Goal: Check status: Check status

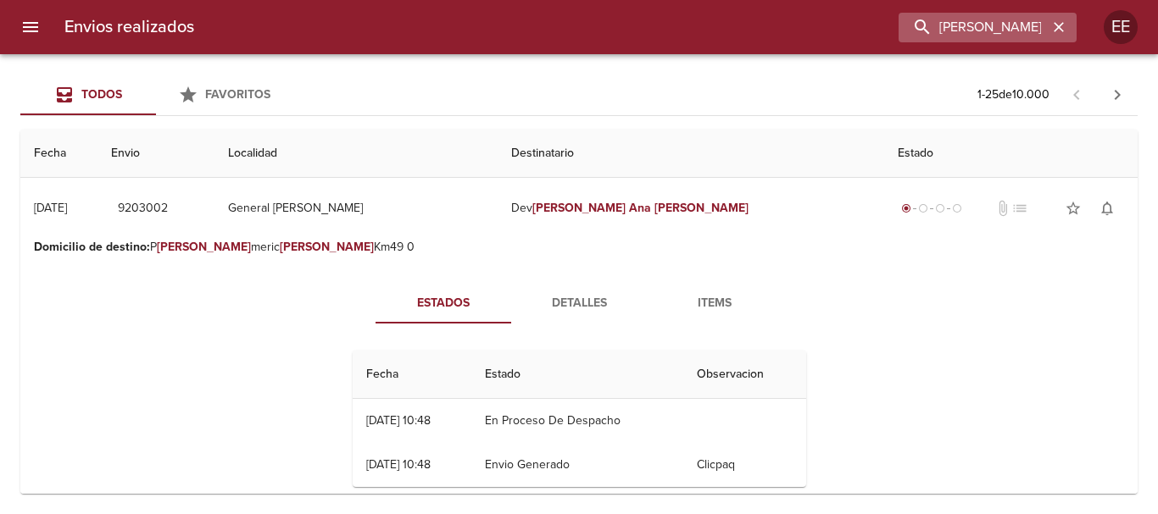
click at [1061, 27] on icon "button" at bounding box center [1058, 27] width 17 height 17
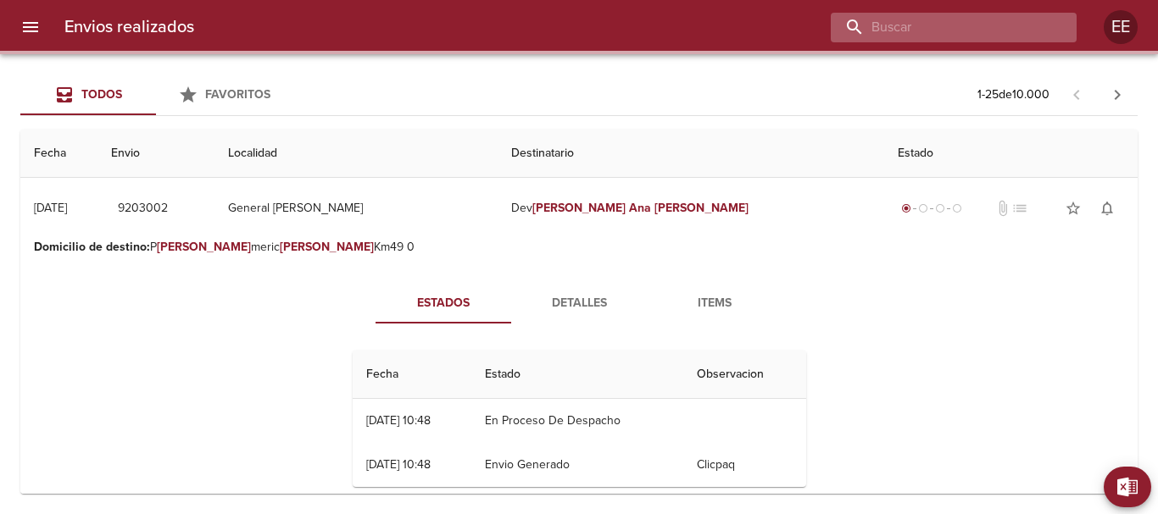
click at [963, 25] on input "buscar" at bounding box center [939, 28] width 217 height 30
paste input "Florencia Gigena"
type input "Florencia Gigena"
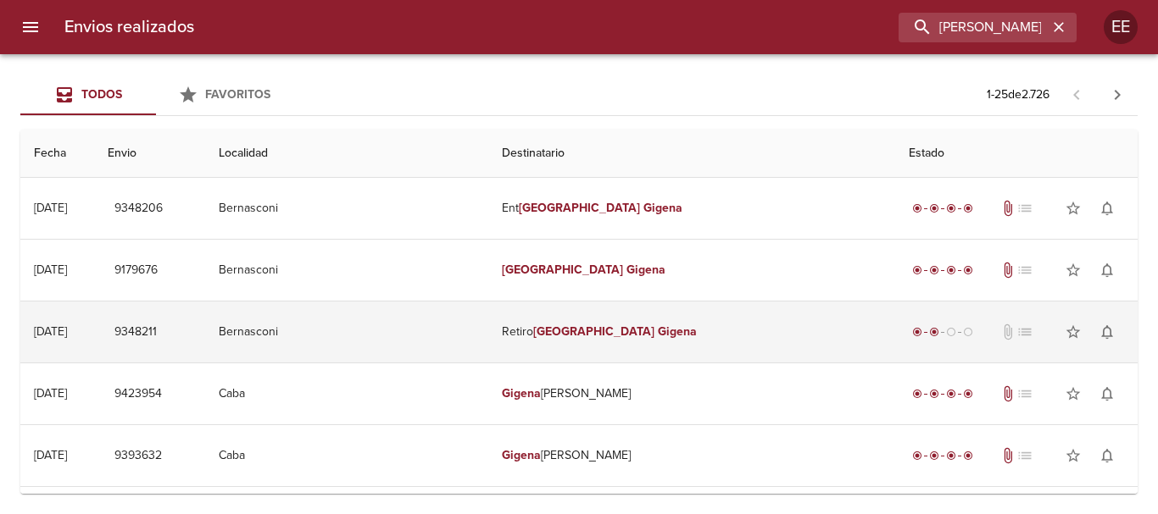
click at [595, 334] on em "Florencia" at bounding box center [593, 332] width 121 height 14
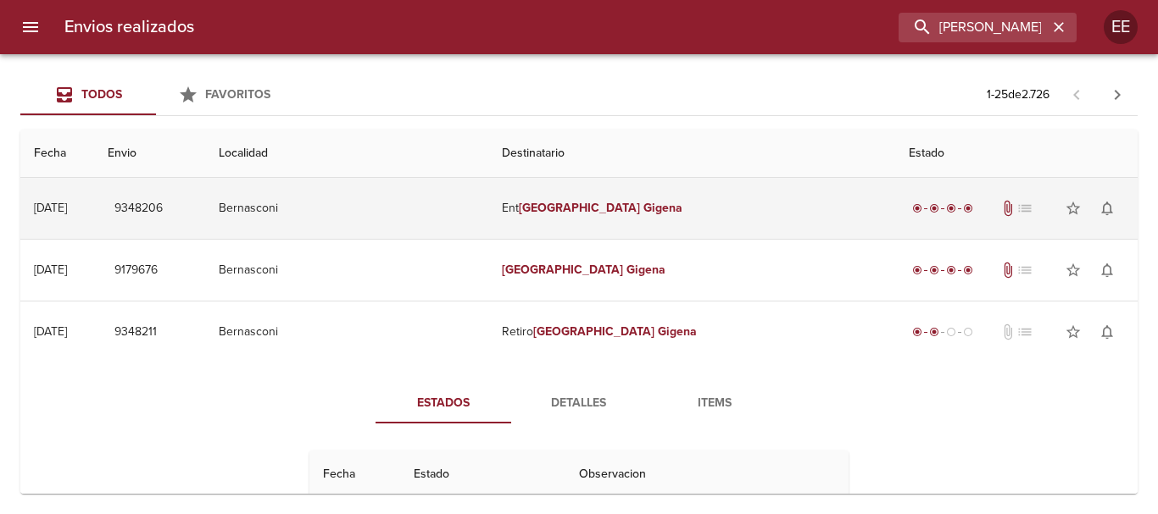
click at [590, 193] on td "Ent Florencia Gigena" at bounding box center [691, 208] width 407 height 61
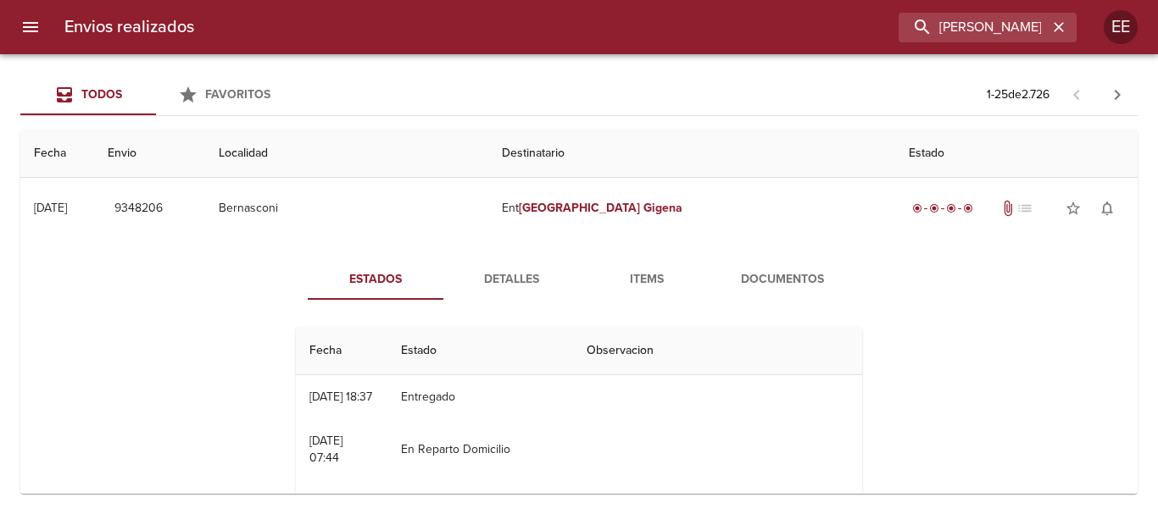
click at [520, 261] on button "Detalles" at bounding box center [511, 279] width 136 height 41
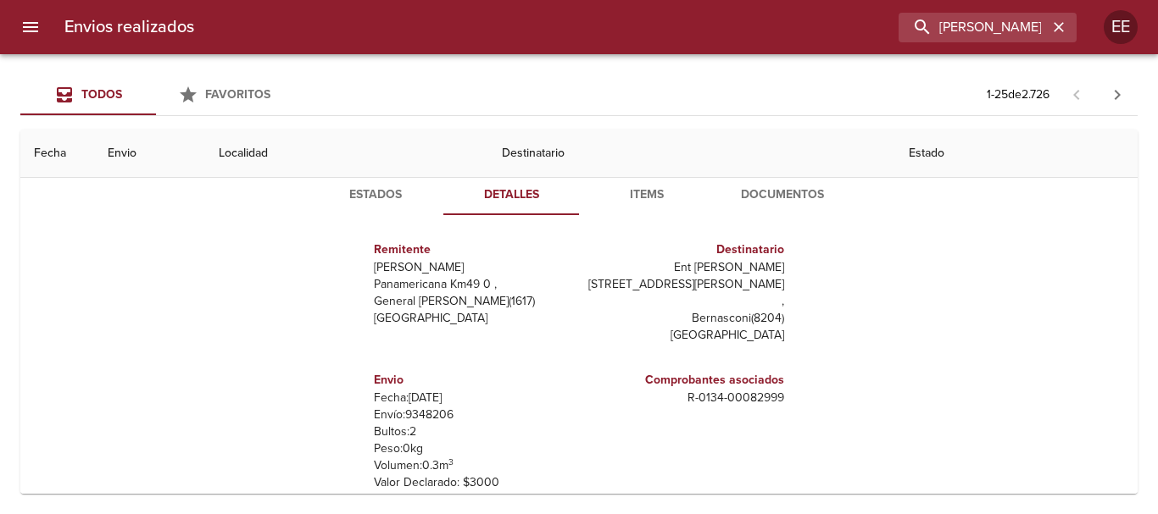
scroll to position [170, 0]
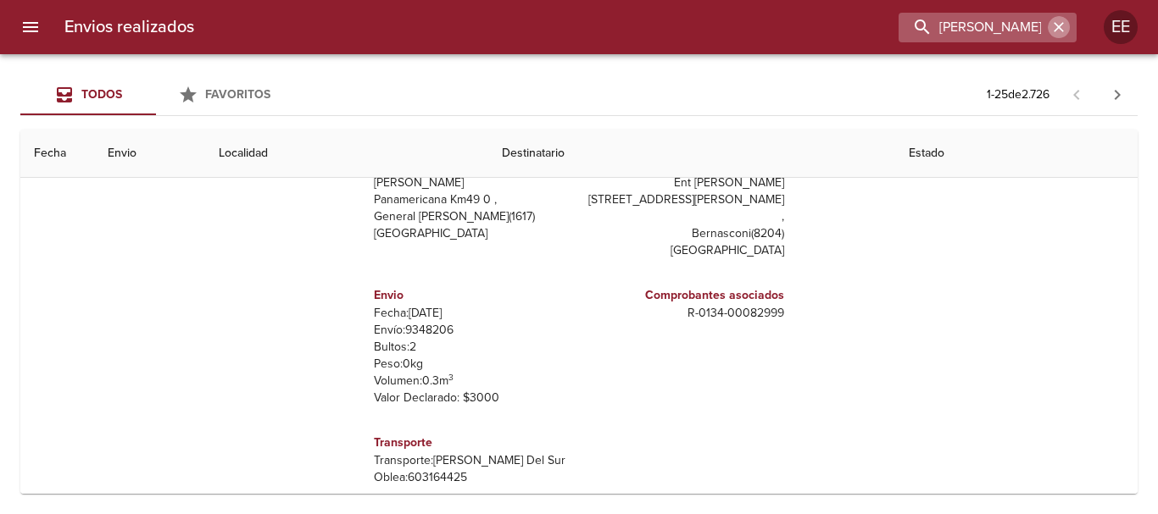
drag, startPoint x: 1064, startPoint y: 31, endPoint x: 1017, endPoint y: 36, distance: 47.7
click at [1062, 31] on icon "button" at bounding box center [1058, 27] width 17 height 17
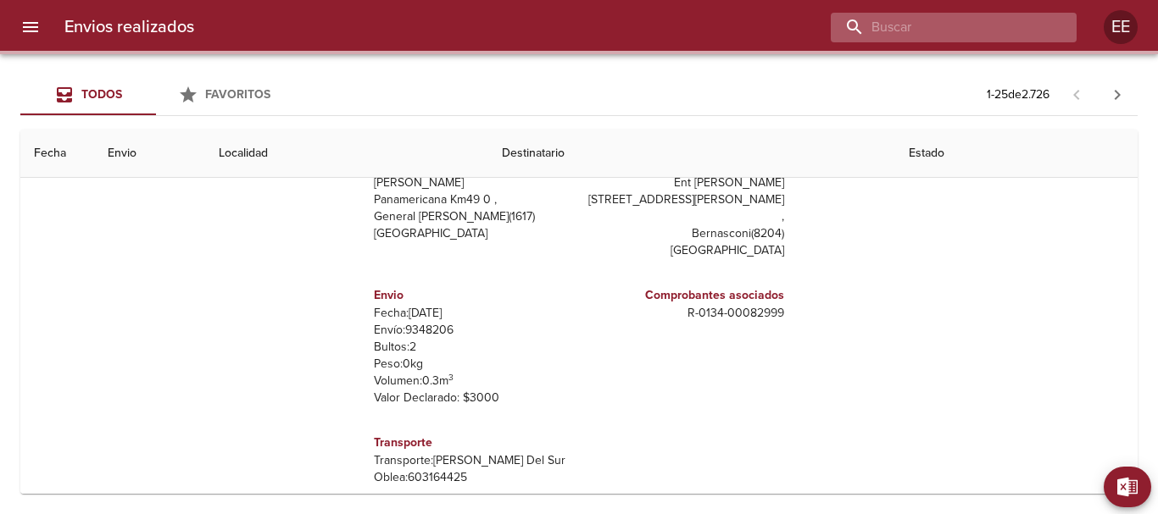
click at [940, 25] on input "buscar" at bounding box center [939, 28] width 217 height 30
paste input "Nilda Susana Lucero"
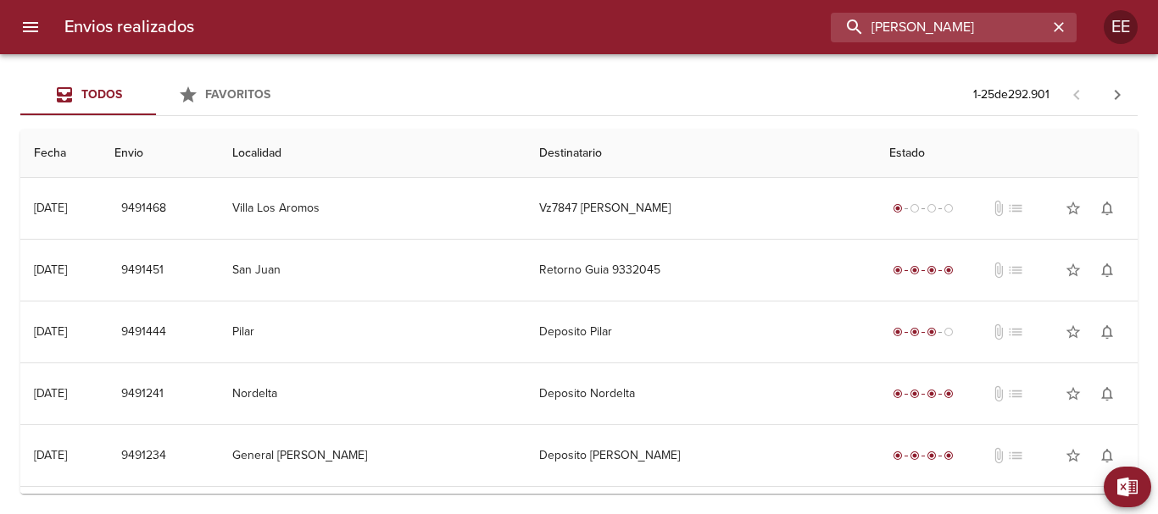
scroll to position [0, 0]
type input "Nilda Susana Lucero"
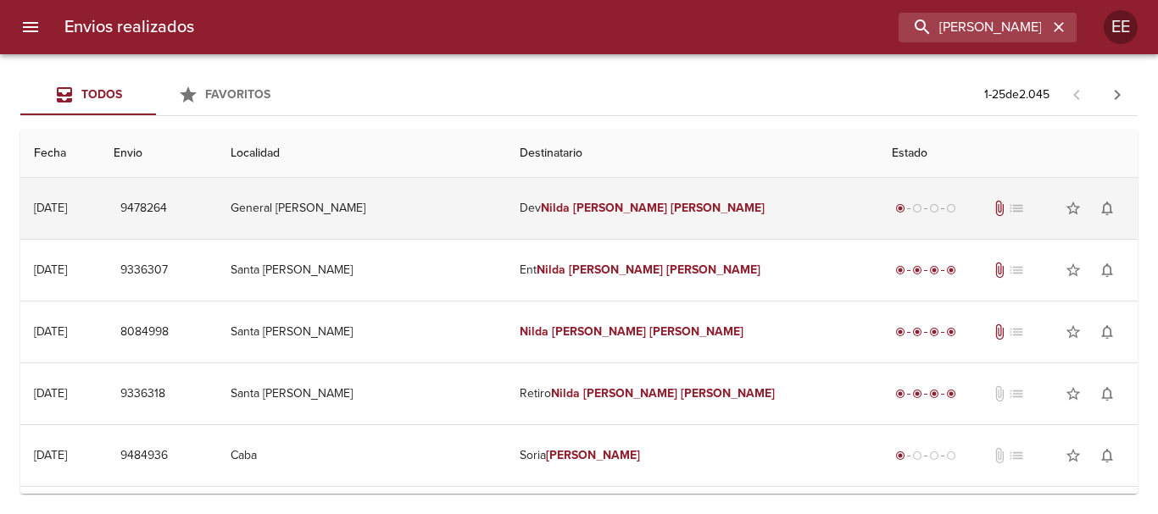
click at [709, 205] on td "Dev Nilda Susana Lucero" at bounding box center [692, 208] width 372 height 61
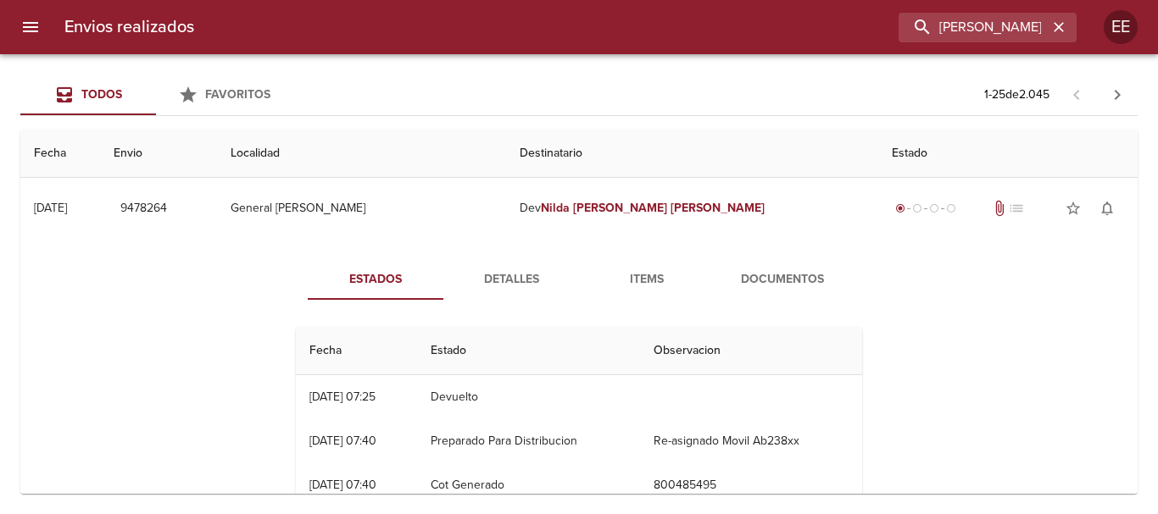
click at [517, 277] on span "Detalles" at bounding box center [510, 280] width 115 height 21
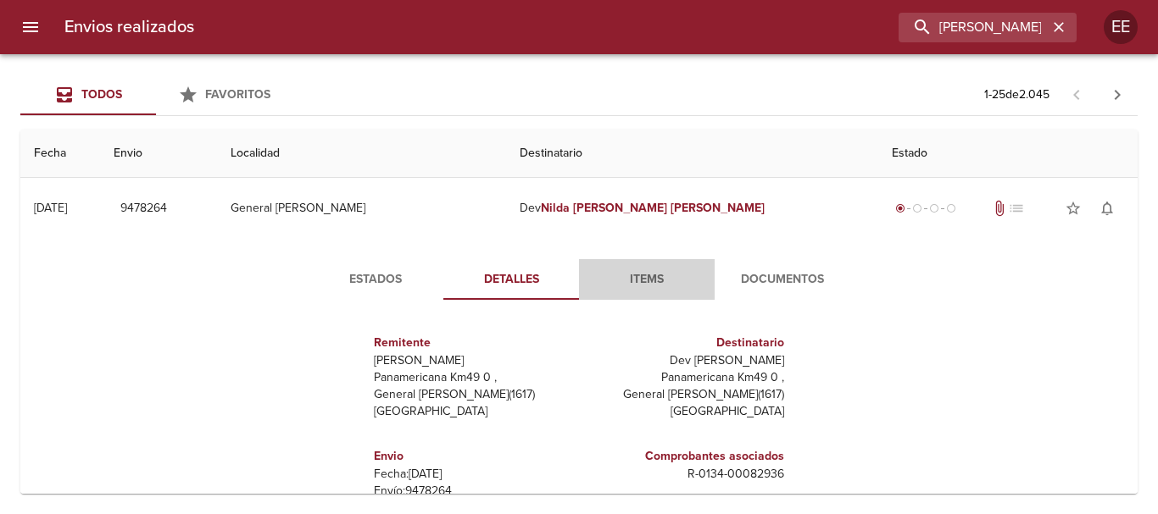
click at [635, 288] on span "Items" at bounding box center [646, 280] width 115 height 21
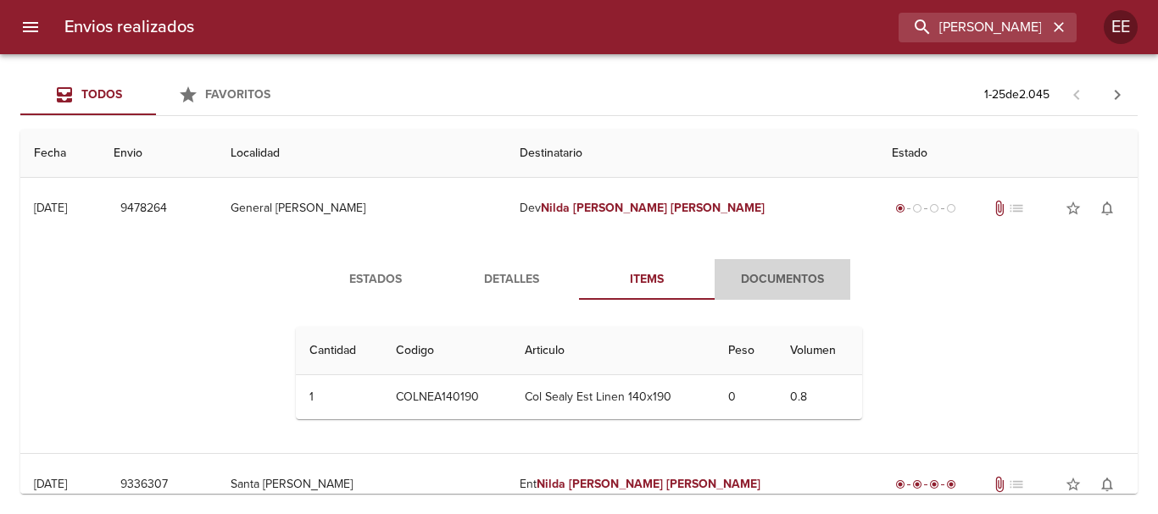
click at [771, 292] on button "Documentos" at bounding box center [782, 279] width 136 height 41
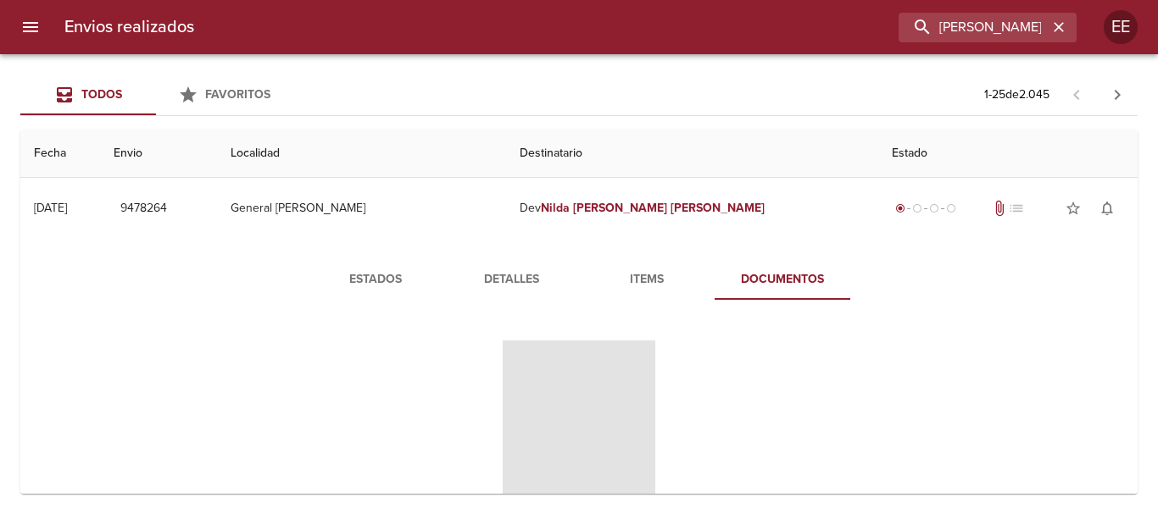
scroll to position [170, 0]
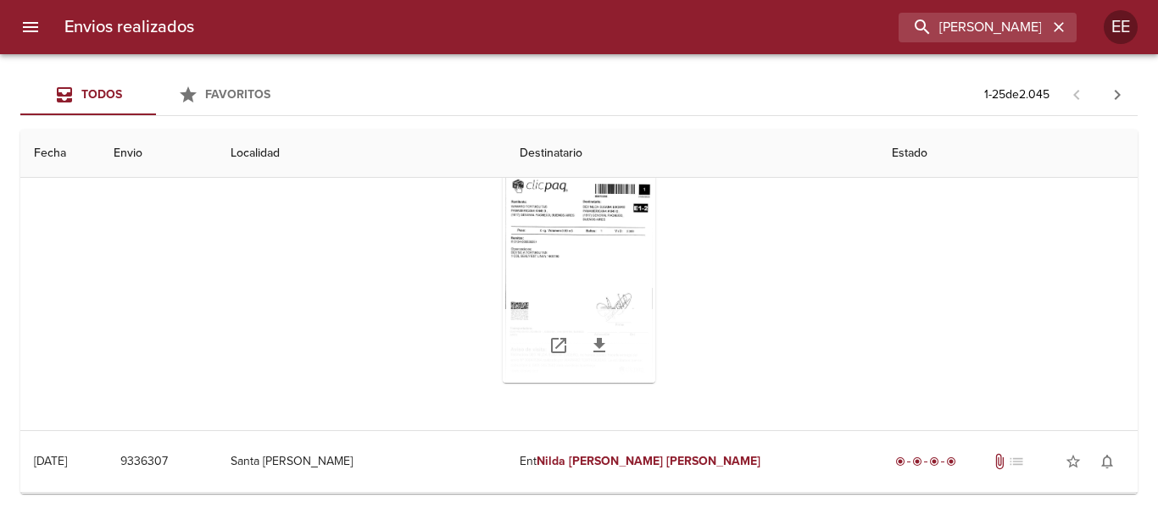
click at [567, 260] on div "Tabla de envíos del cliente" at bounding box center [579, 277] width 153 height 212
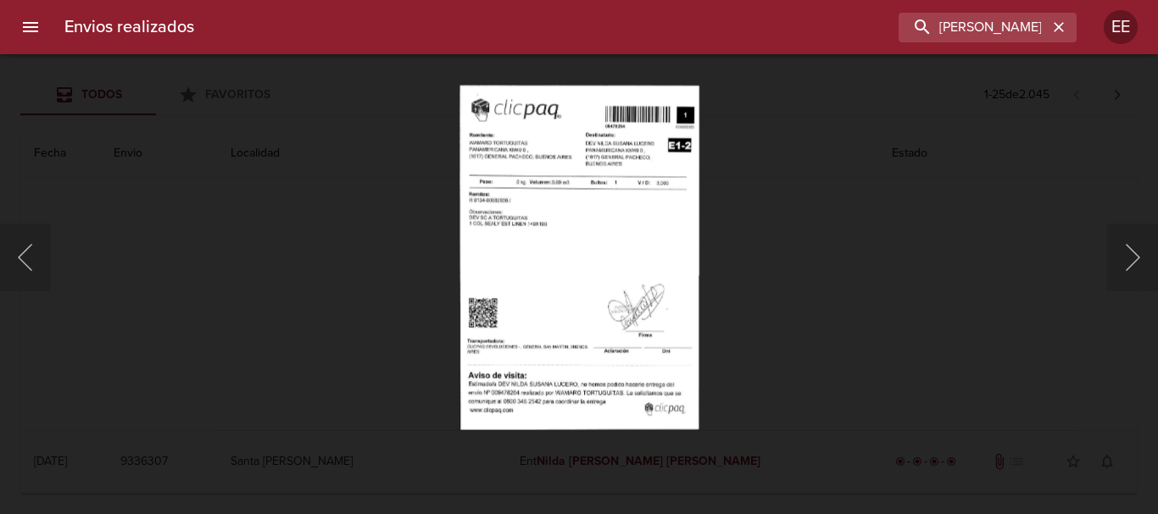
click at [611, 234] on img "Lightbox" at bounding box center [579, 257] width 240 height 345
click at [520, 253] on img "Lightbox" at bounding box center [579, 257] width 240 height 345
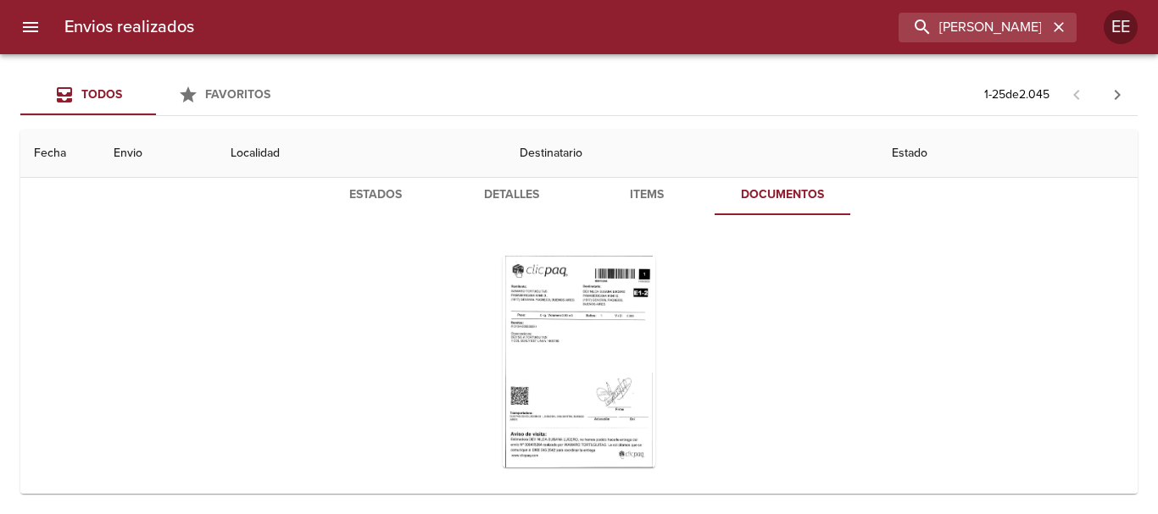
scroll to position [0, 0]
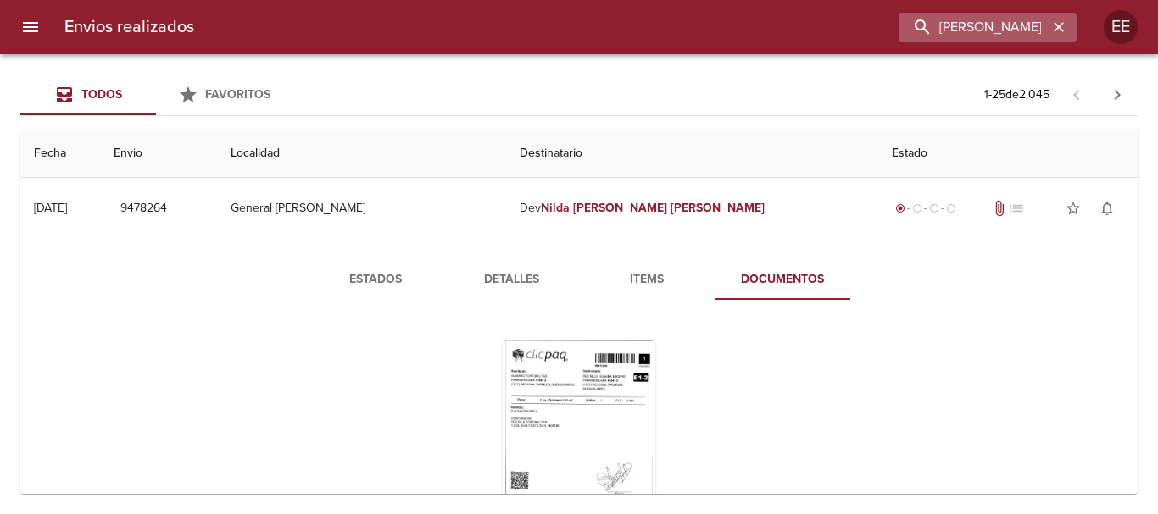
click at [1064, 27] on icon "button" at bounding box center [1058, 27] width 17 height 17
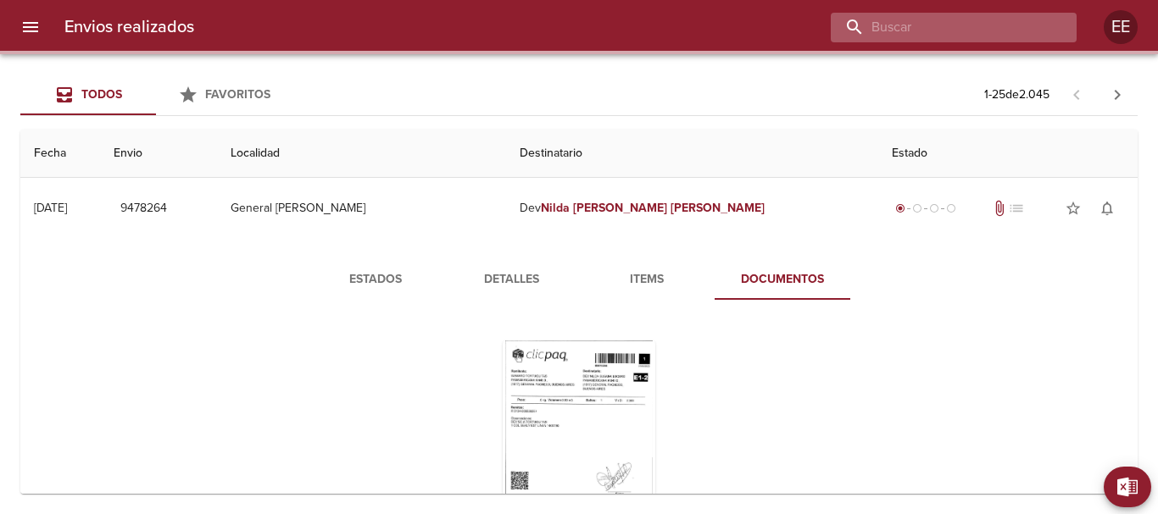
click at [951, 23] on input "buscar" at bounding box center [939, 28] width 217 height 30
paste input "JONATAN EMANUEL MERLO FERNANDEZ ML"
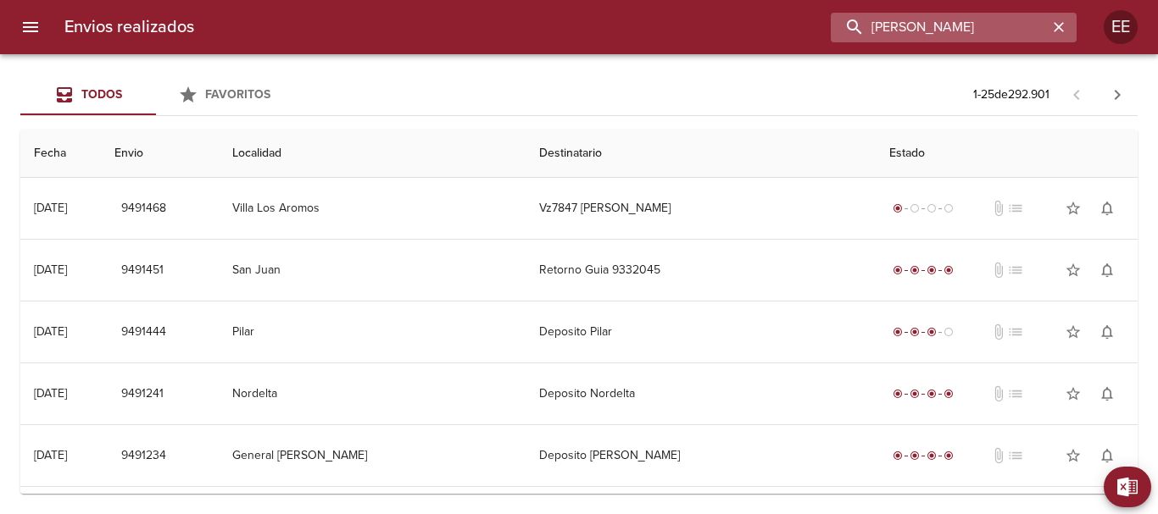
scroll to position [0, 86]
type input "JONATAN EMANUEL MERLO FERNANDEZ"
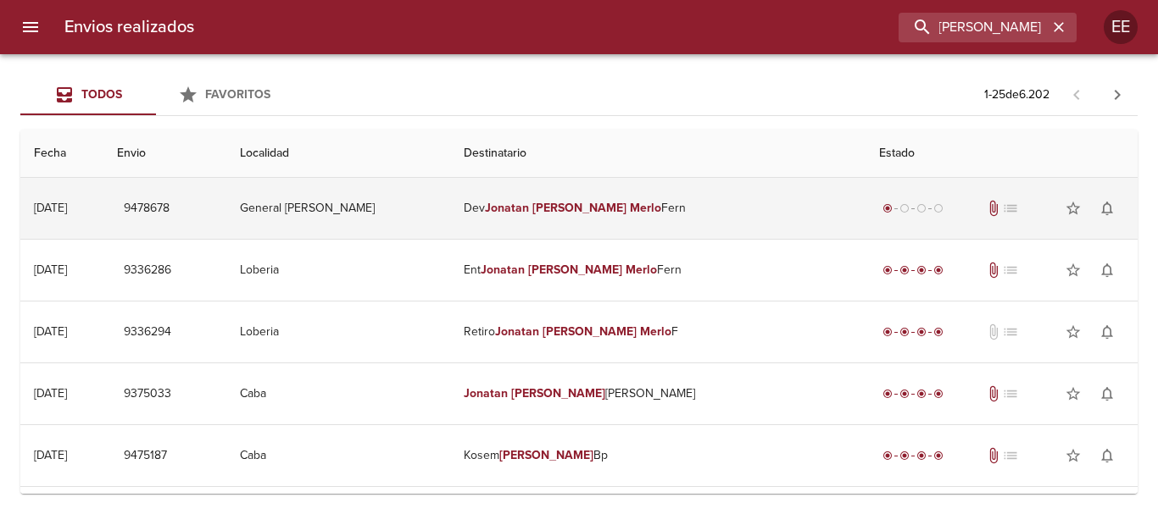
click at [586, 218] on td "Dev Jonatan Emanuel Merlo Fern" at bounding box center [657, 208] width 415 height 61
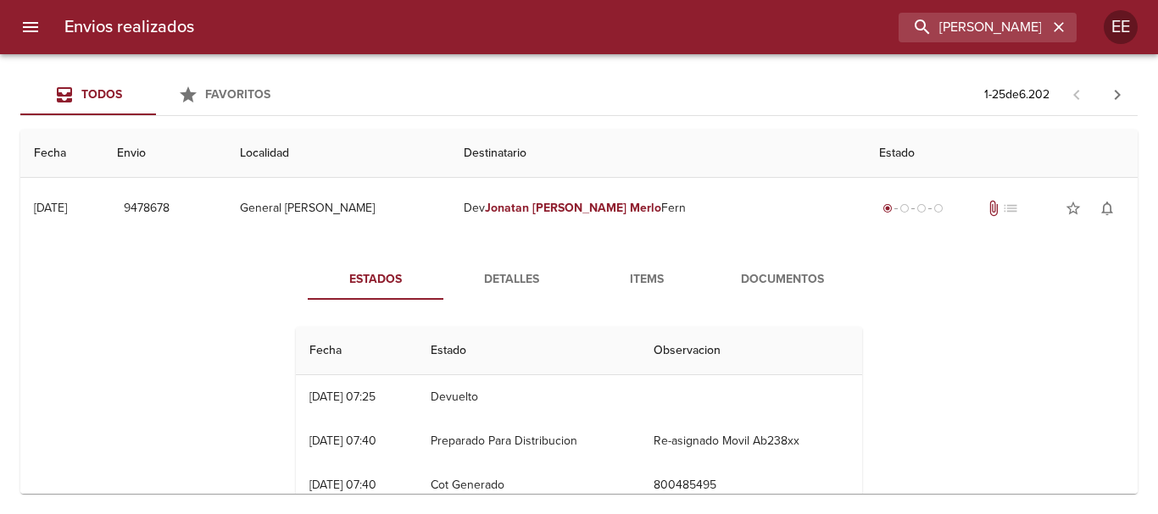
click at [661, 271] on span "Items" at bounding box center [646, 280] width 115 height 21
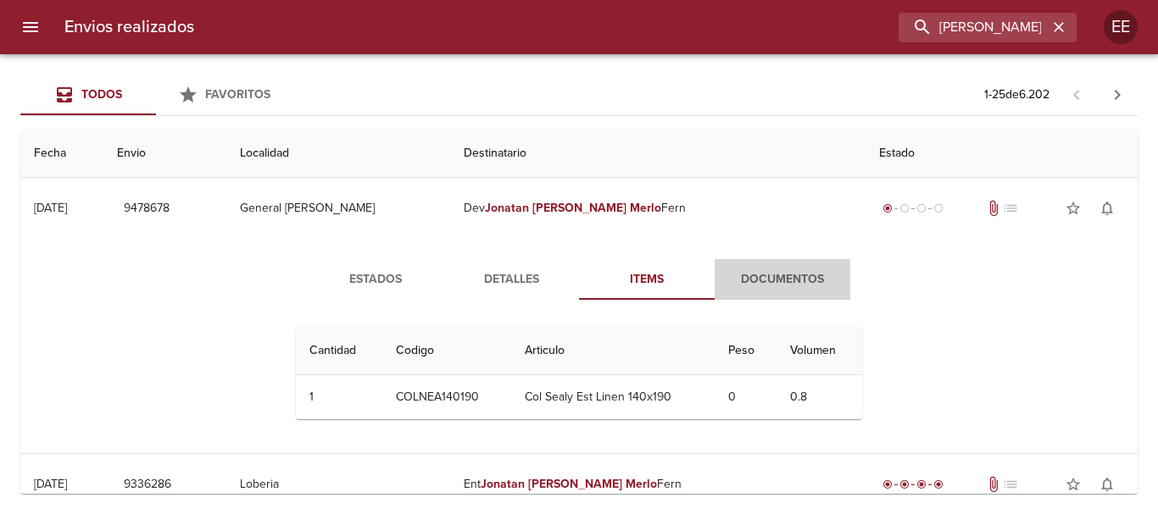
click at [759, 281] on span "Documentos" at bounding box center [782, 280] width 115 height 21
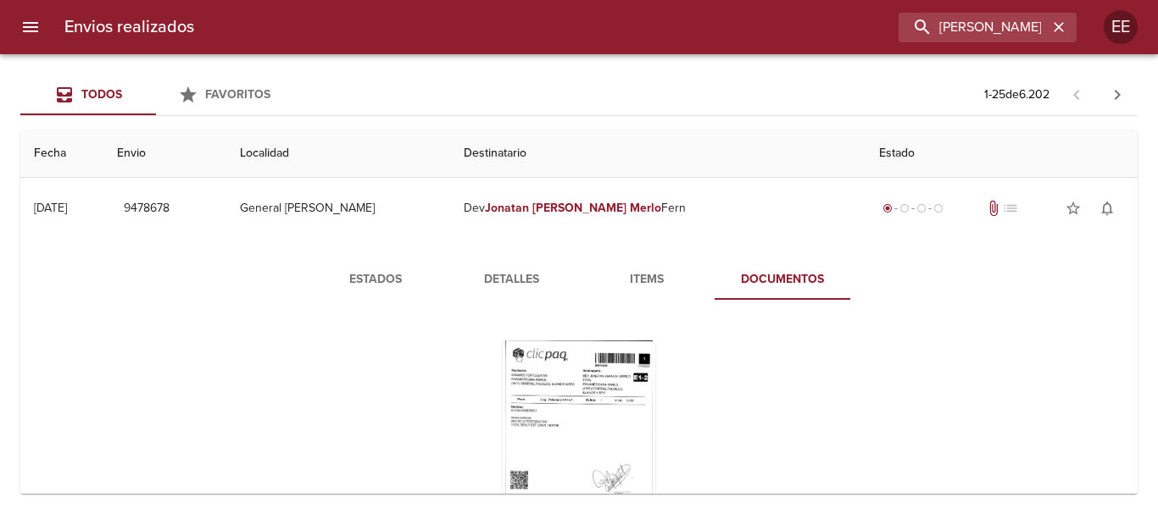
scroll to position [85, 0]
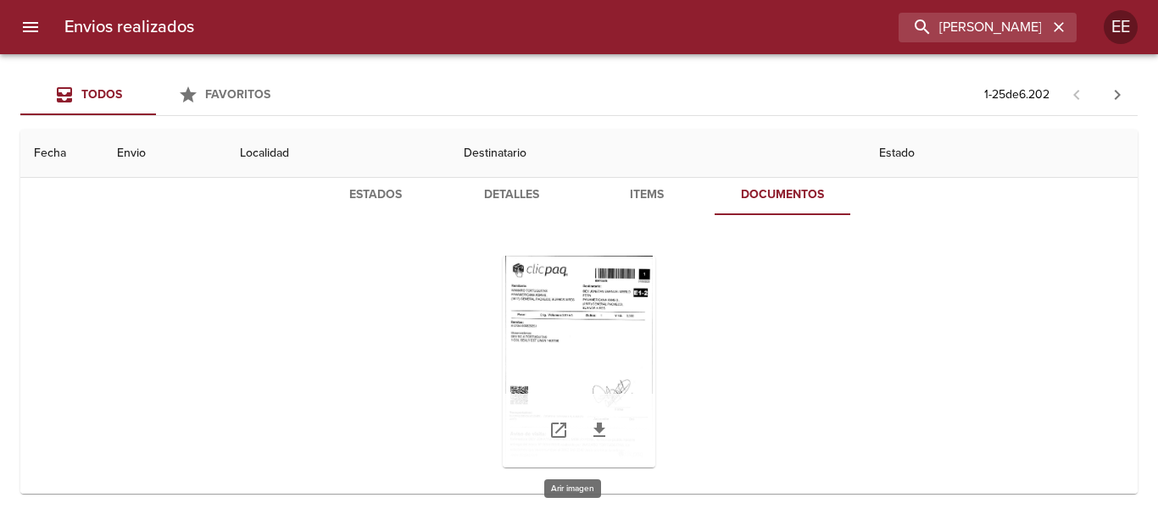
click at [583, 376] on div "Tabla de envíos del cliente" at bounding box center [579, 362] width 153 height 212
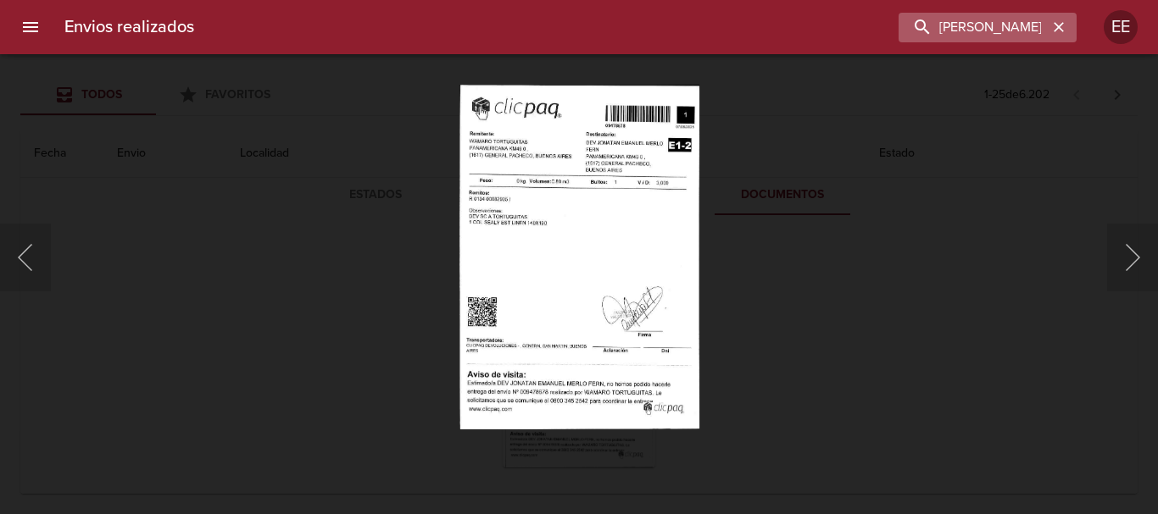
click at [1065, 28] on icon "button" at bounding box center [1058, 27] width 17 height 17
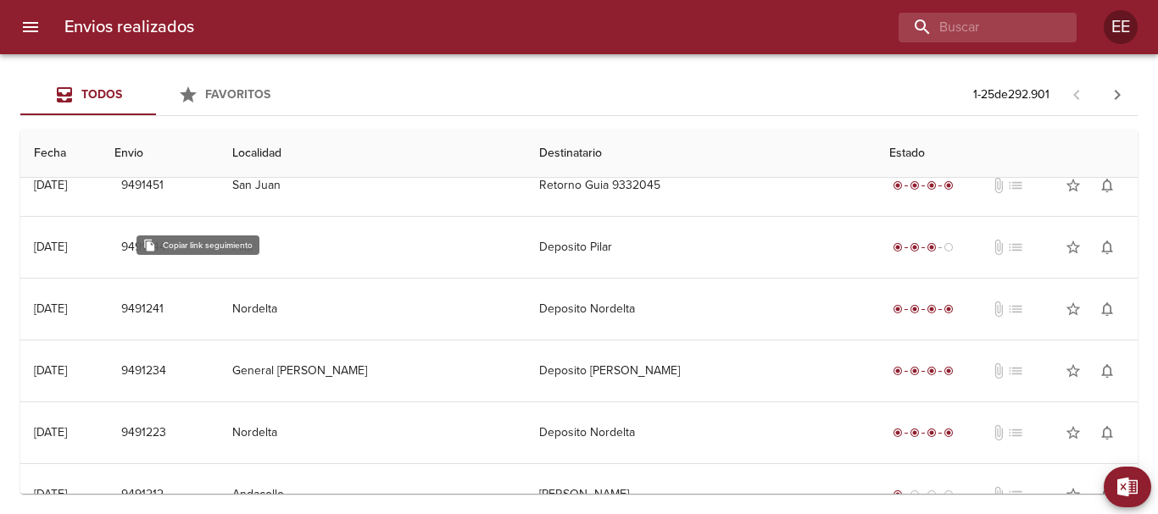
scroll to position [0, 0]
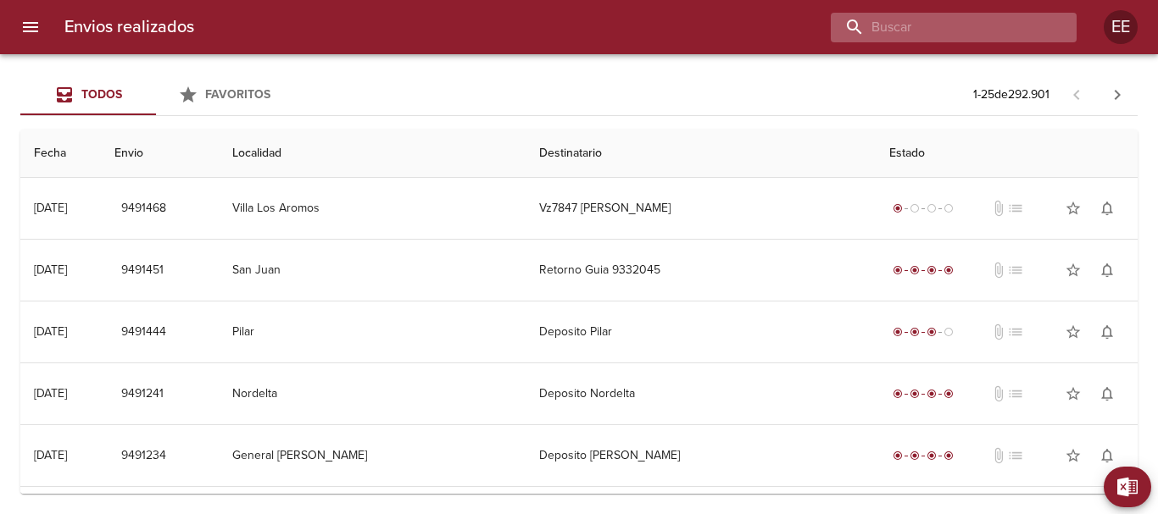
click at [975, 30] on input "buscar" at bounding box center [939, 28] width 217 height 30
paste input "MERCEDES ALCUCERO BP"
type input "MERCEDES ALCUCERO"
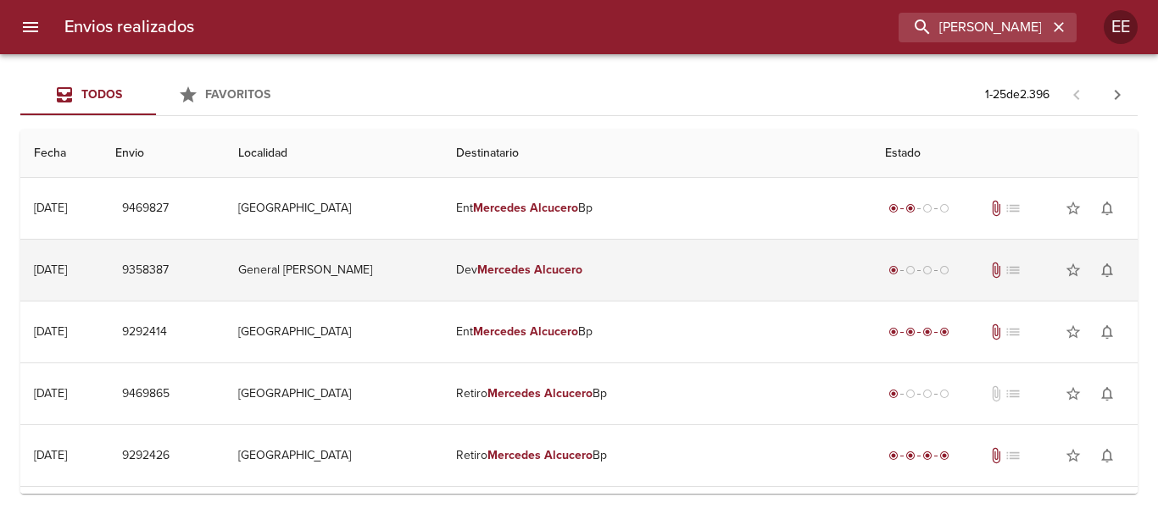
click at [623, 279] on td "Dev Mercedes Alcucero" at bounding box center [656, 270] width 429 height 61
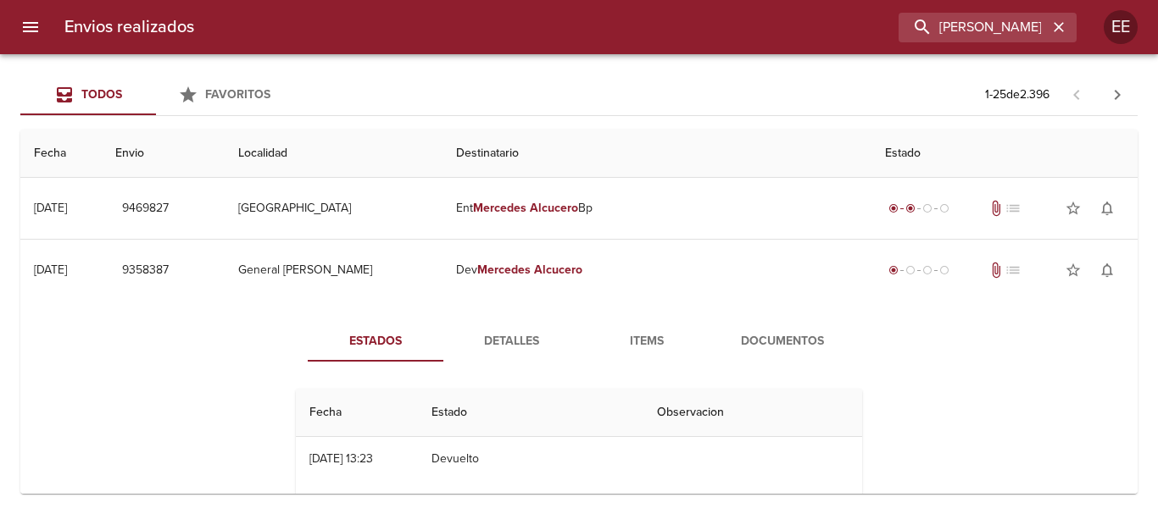
click at [541, 342] on span "Detalles" at bounding box center [510, 341] width 115 height 21
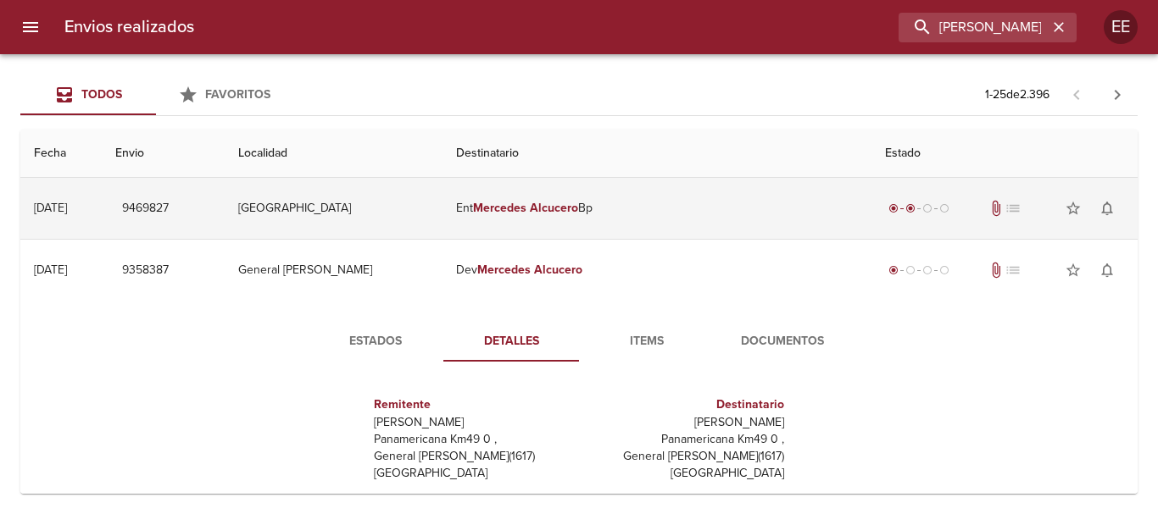
click at [578, 214] on em "Alcucero" at bounding box center [554, 208] width 48 height 14
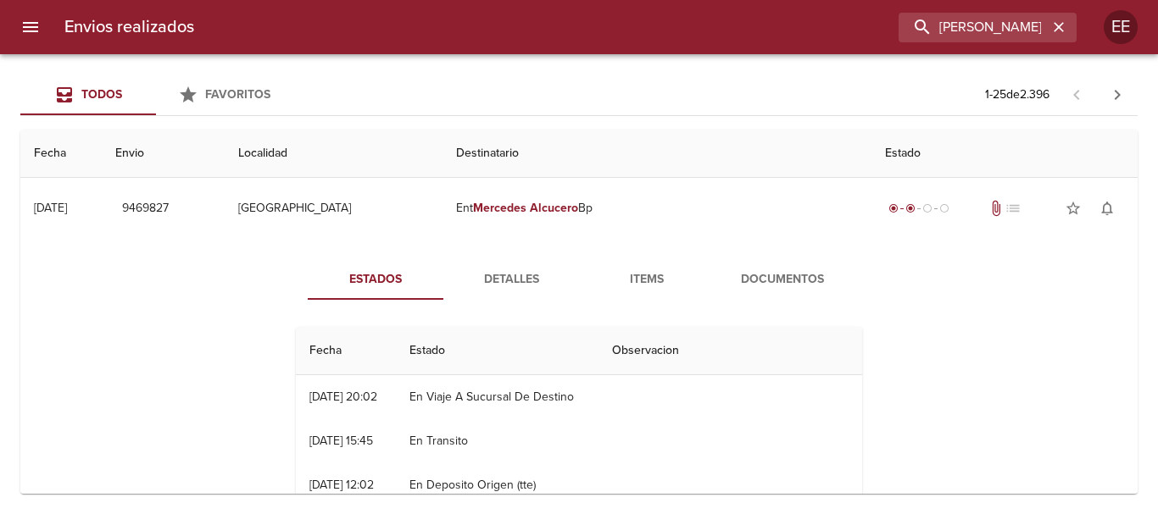
click at [494, 286] on span "Detalles" at bounding box center [510, 280] width 115 height 21
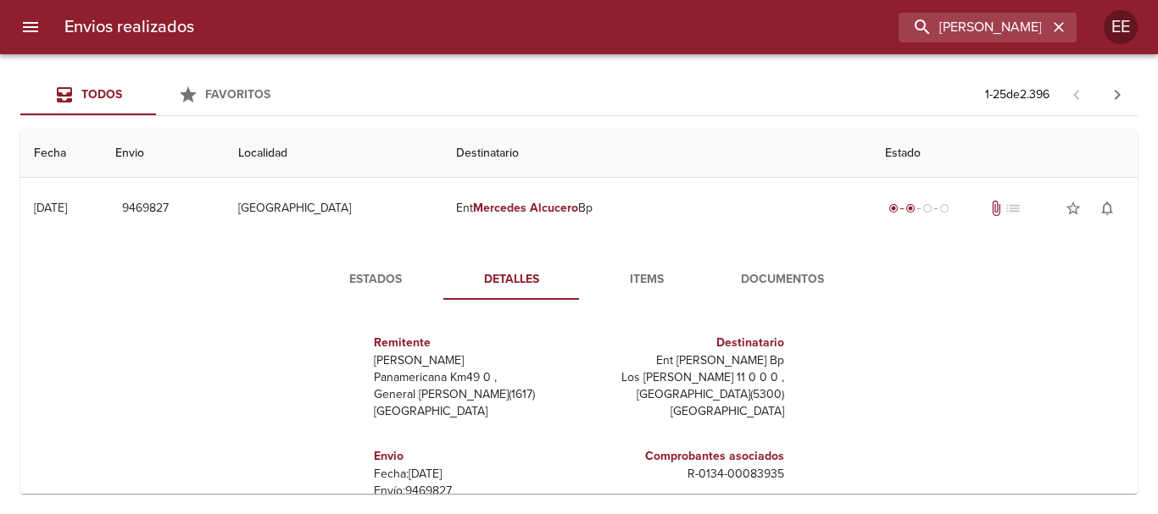
click at [642, 263] on button "Items" at bounding box center [647, 279] width 136 height 41
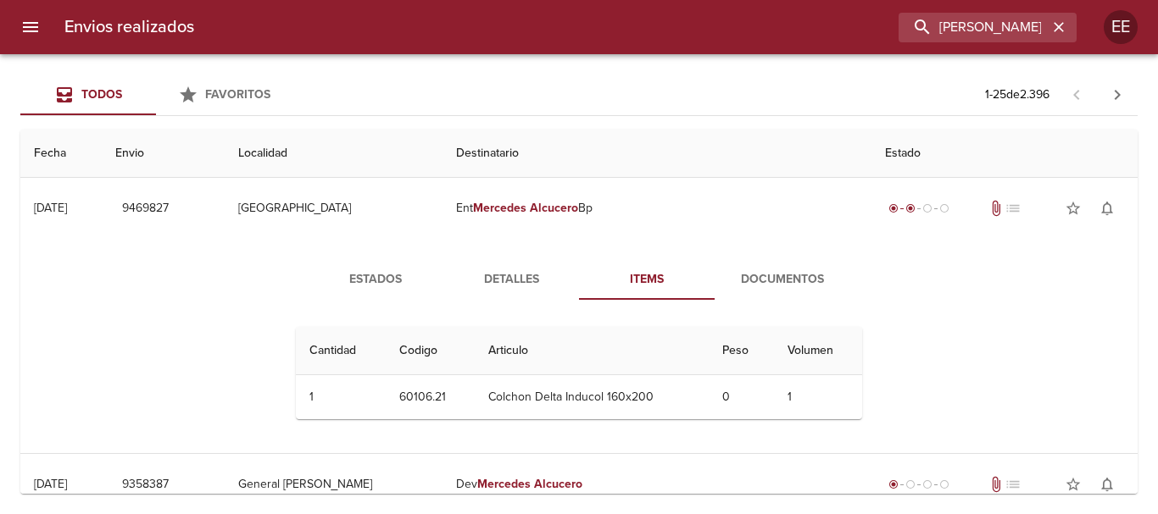
click at [791, 281] on span "Documentos" at bounding box center [782, 280] width 115 height 21
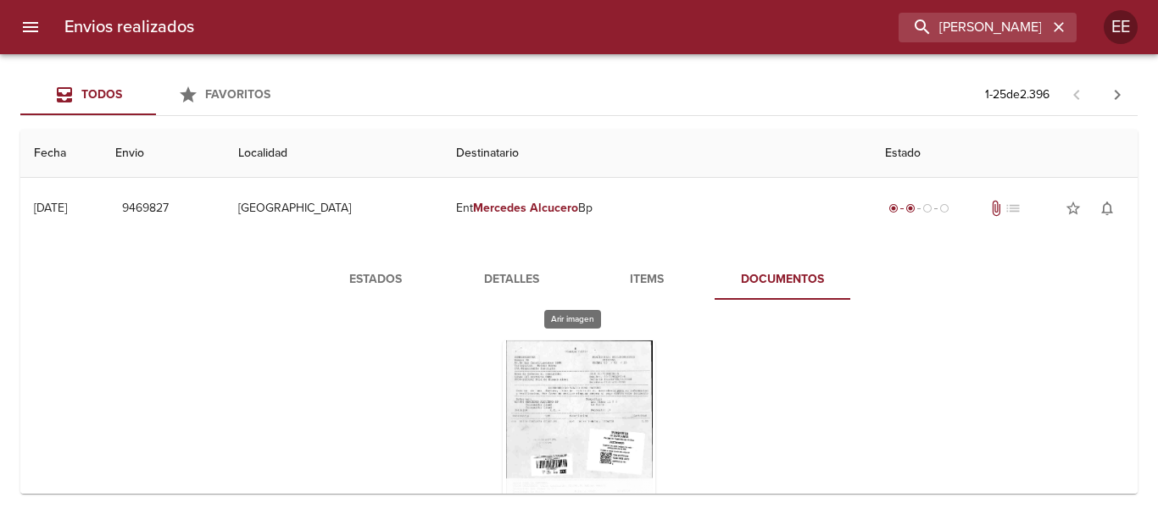
click at [586, 392] on div "Tabla de envíos del cliente" at bounding box center [579, 447] width 153 height 212
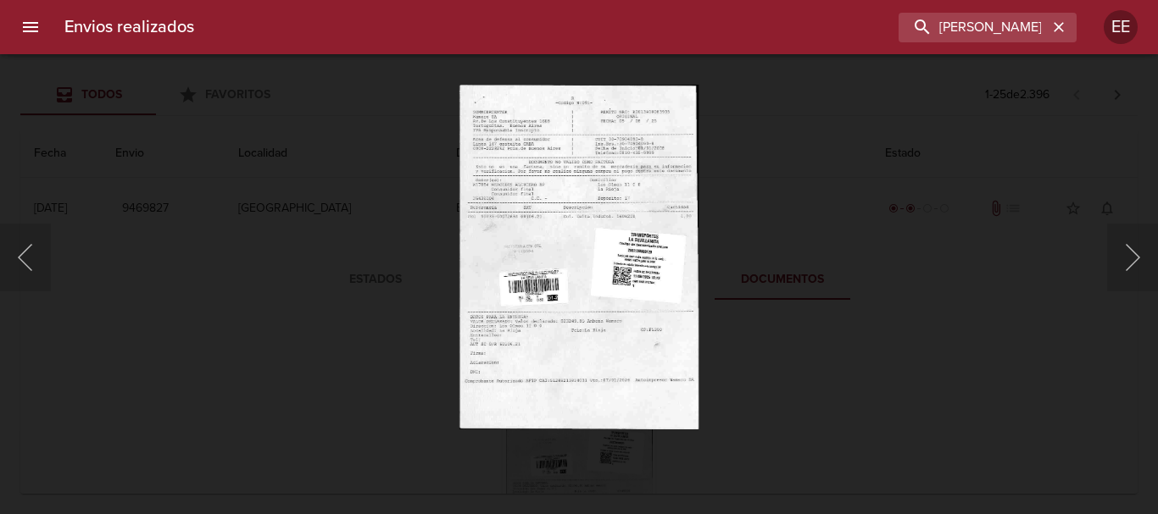
click at [625, 253] on img "Lightbox" at bounding box center [578, 257] width 239 height 345
click at [600, 181] on img "Lightbox" at bounding box center [578, 257] width 239 height 345
click at [592, 203] on img "Lightbox" at bounding box center [578, 257] width 239 height 345
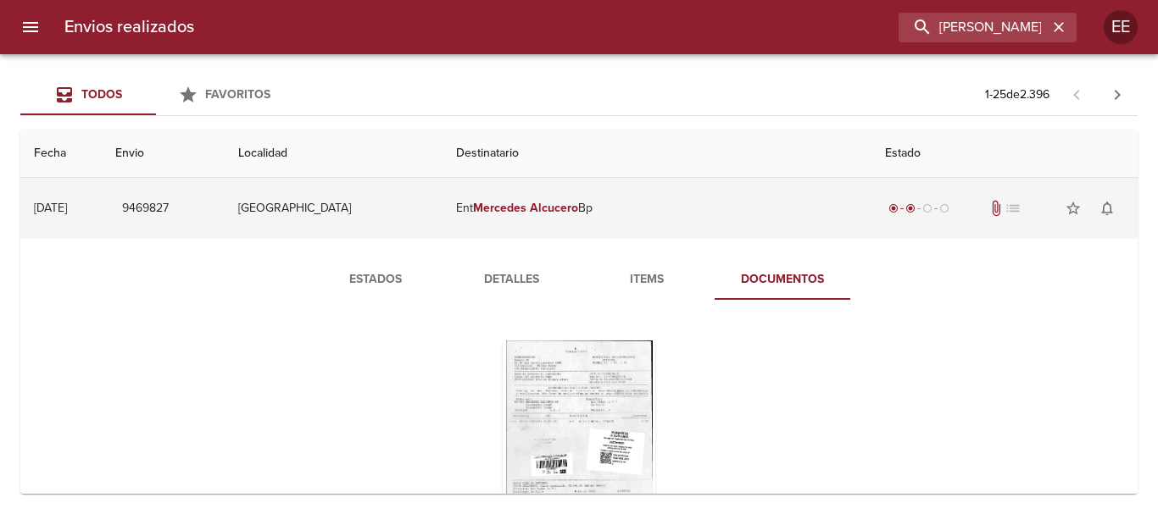
click at [526, 203] on em "Mercedes" at bounding box center [499, 208] width 53 height 14
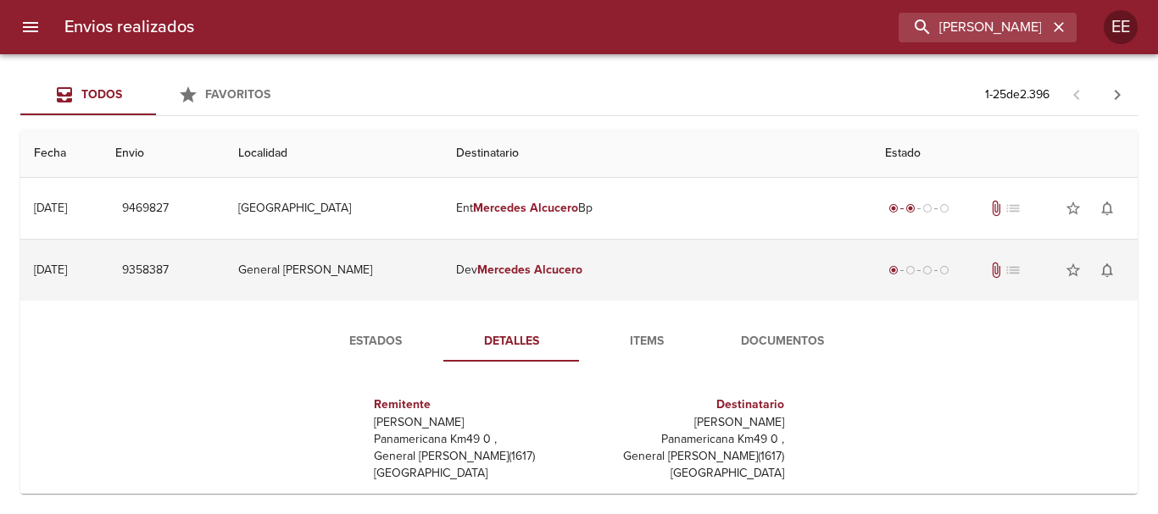
click at [582, 276] on em "Alcucero" at bounding box center [558, 270] width 48 height 14
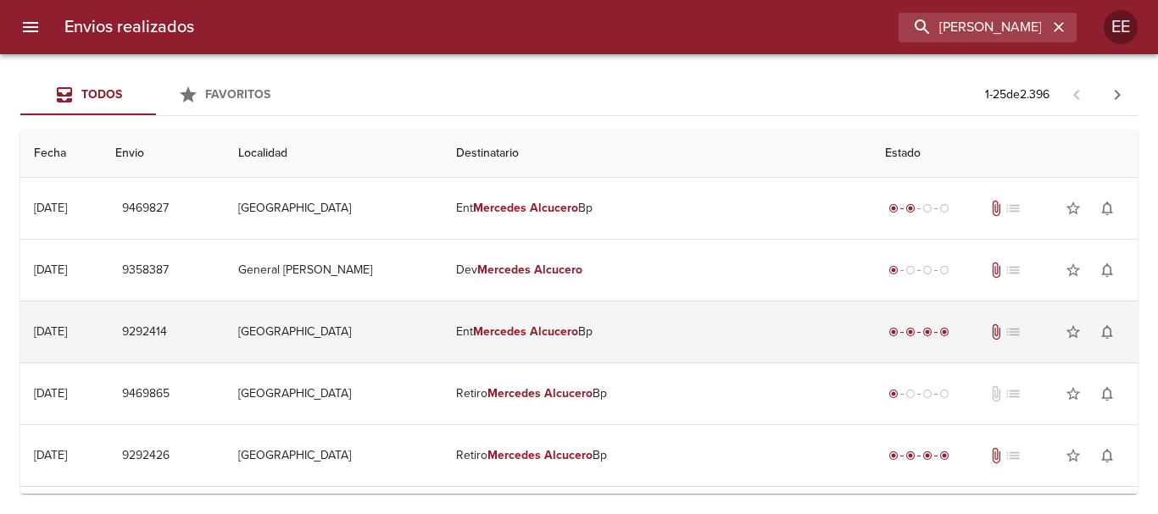
scroll to position [85, 0]
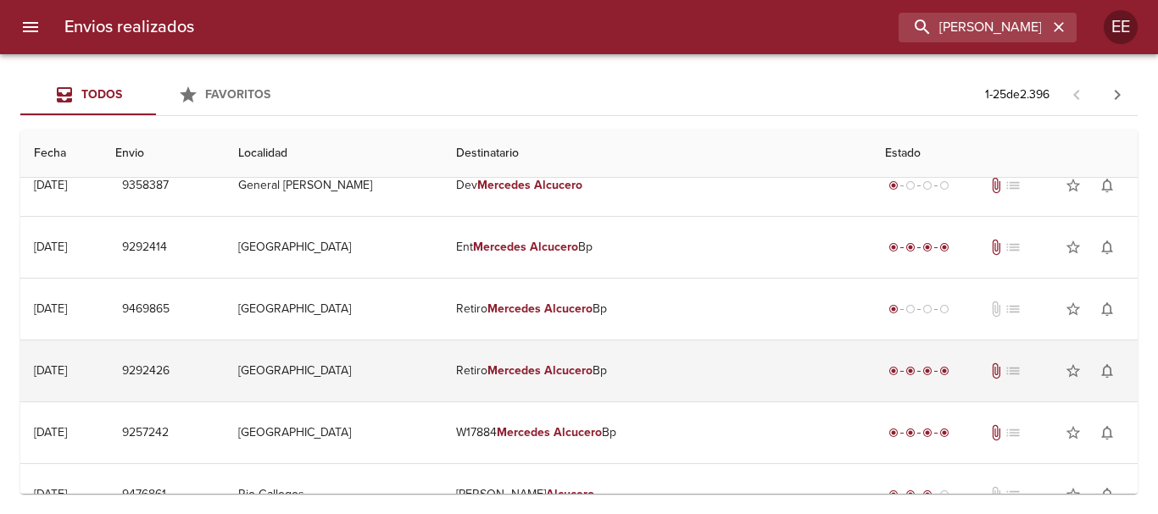
click at [632, 391] on td "Retiro Mercedes Alcucero Bp" at bounding box center [656, 371] width 429 height 61
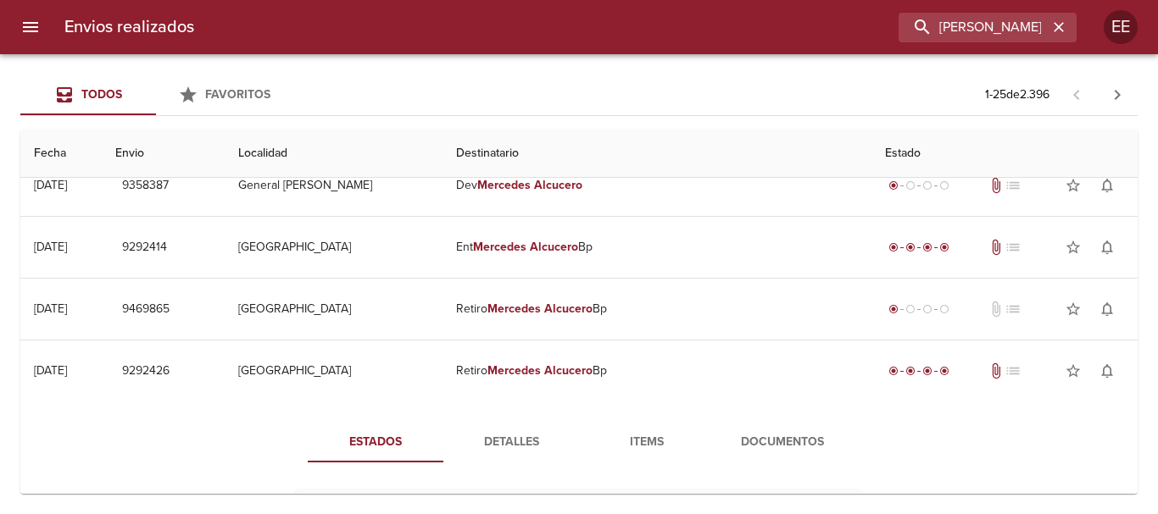
scroll to position [170, 0]
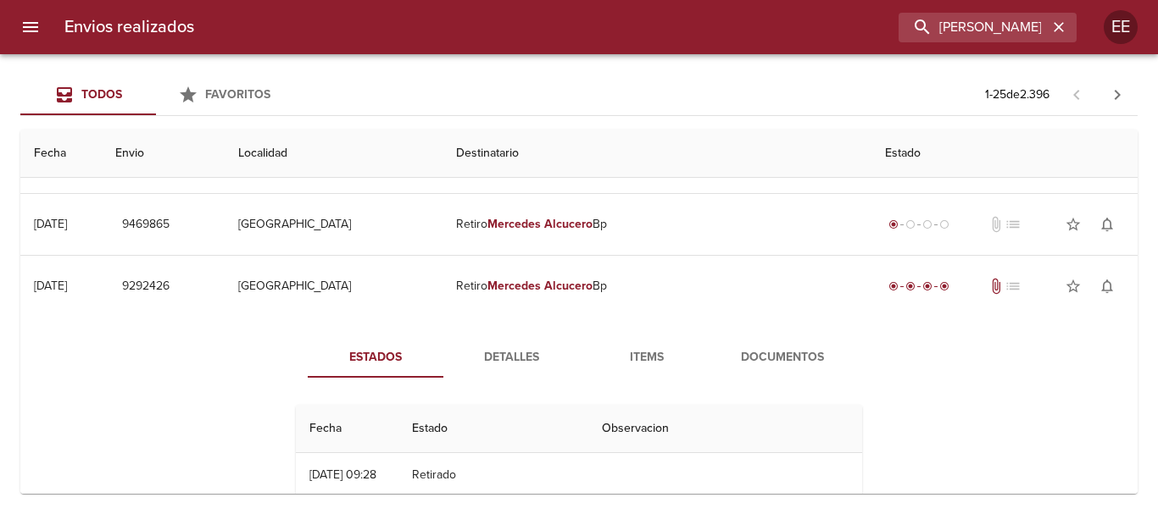
click at [525, 357] on span "Detalles" at bounding box center [510, 357] width 115 height 21
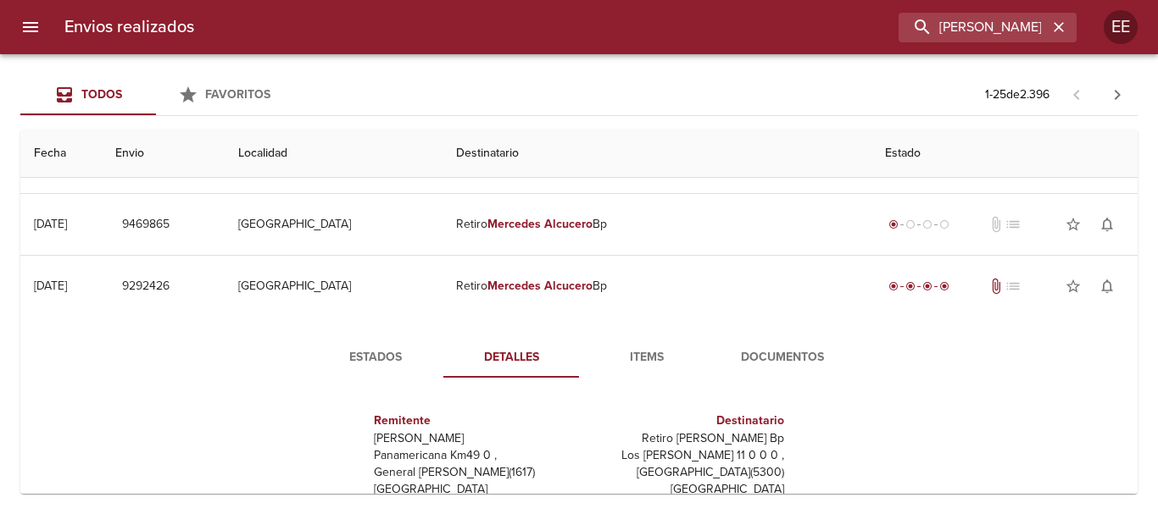
scroll to position [85, 0]
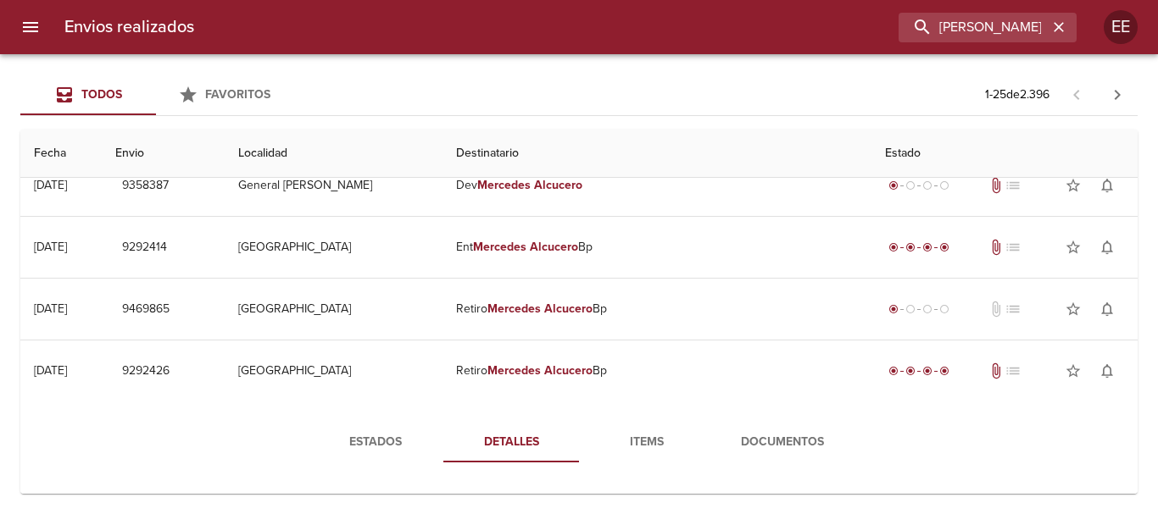
click at [656, 424] on button "Items" at bounding box center [647, 442] width 136 height 41
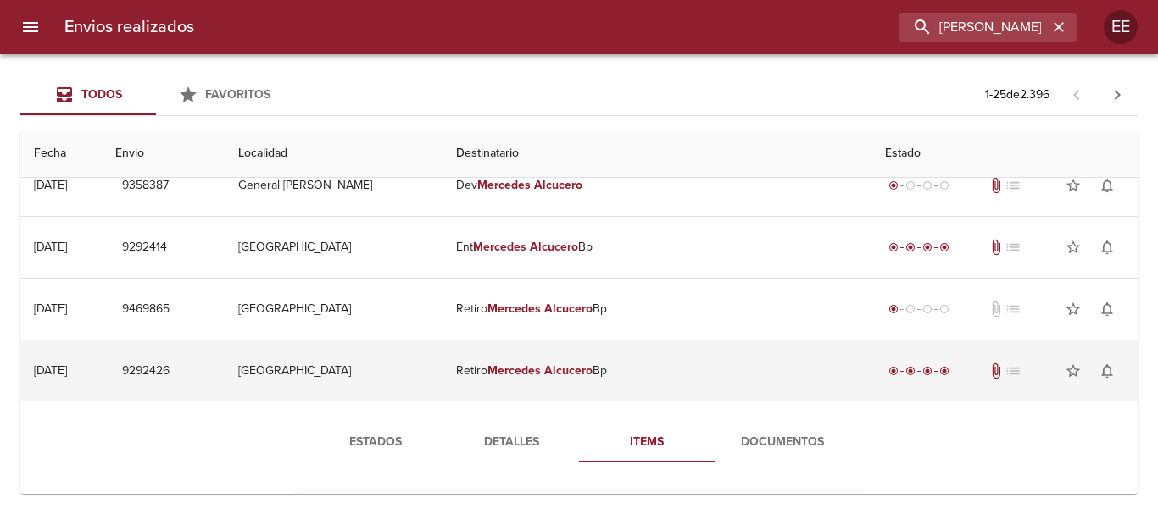
click at [541, 365] on em "Mercedes" at bounding box center [513, 371] width 53 height 14
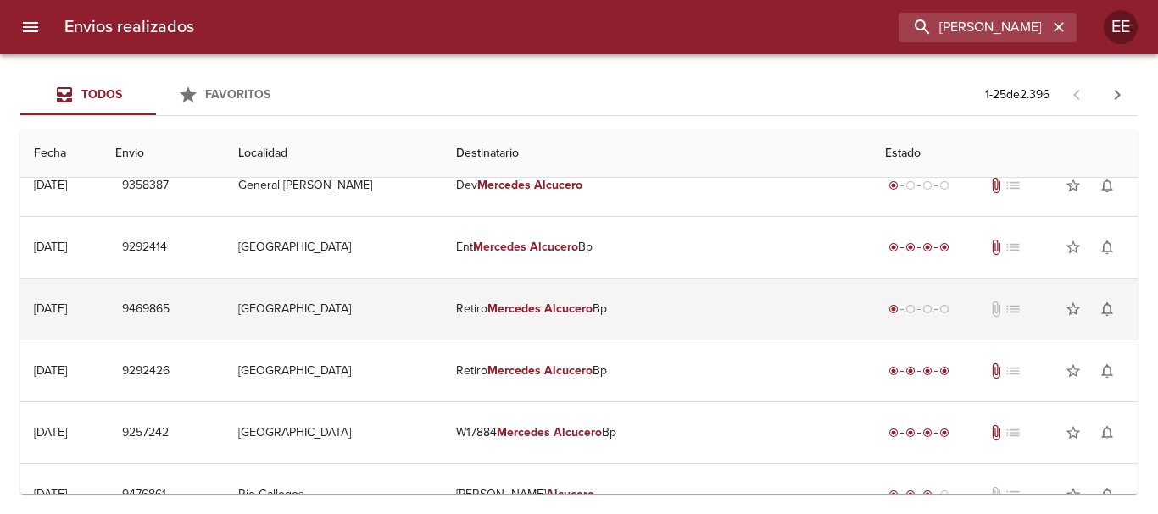
scroll to position [0, 0]
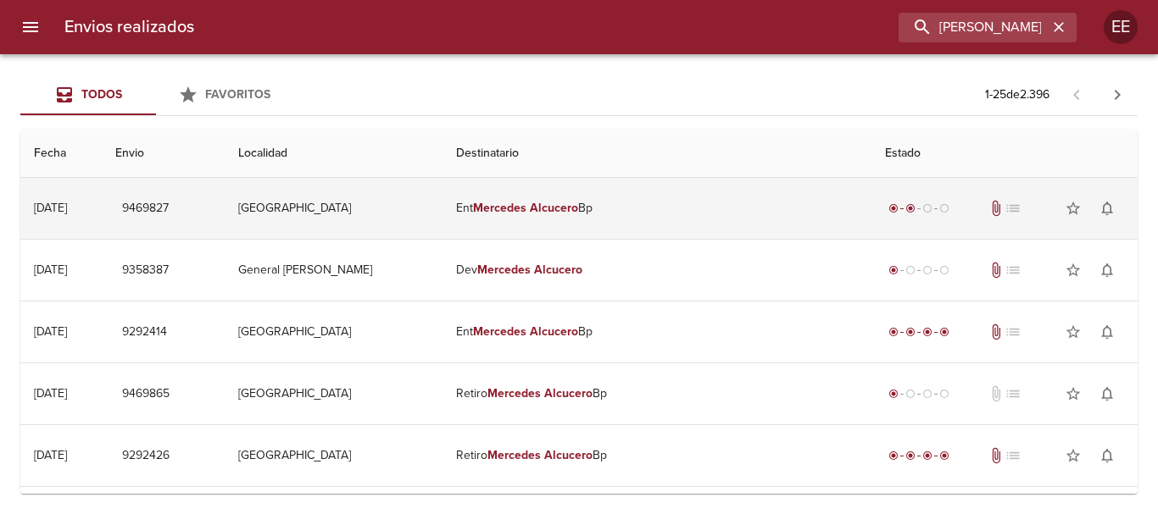
click at [541, 215] on td "Ent Mercedes Alcucero Bp" at bounding box center [656, 208] width 429 height 61
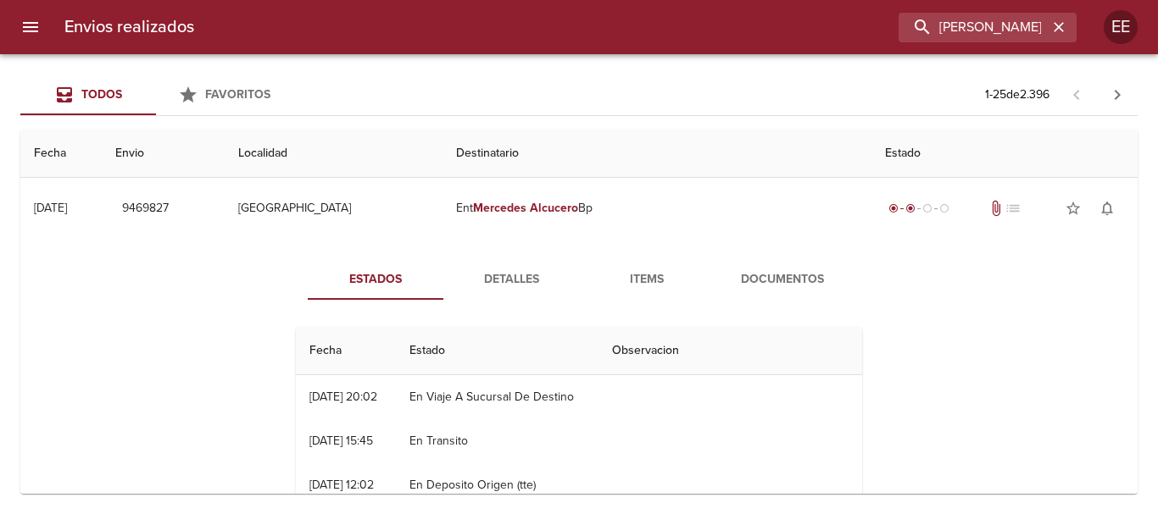
scroll to position [184, 0]
click at [533, 271] on span "Detalles" at bounding box center [510, 280] width 115 height 21
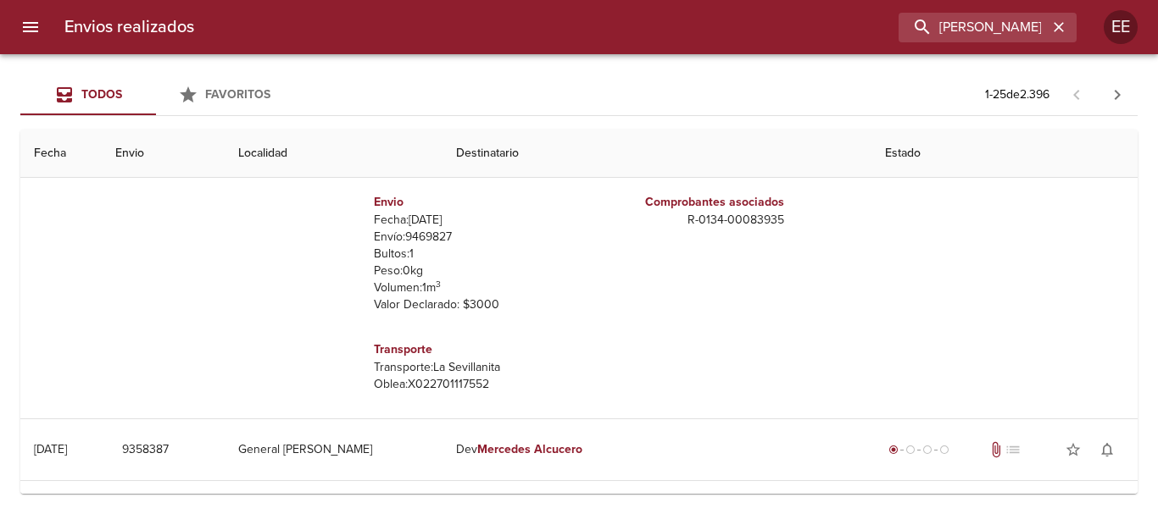
scroll to position [0, 0]
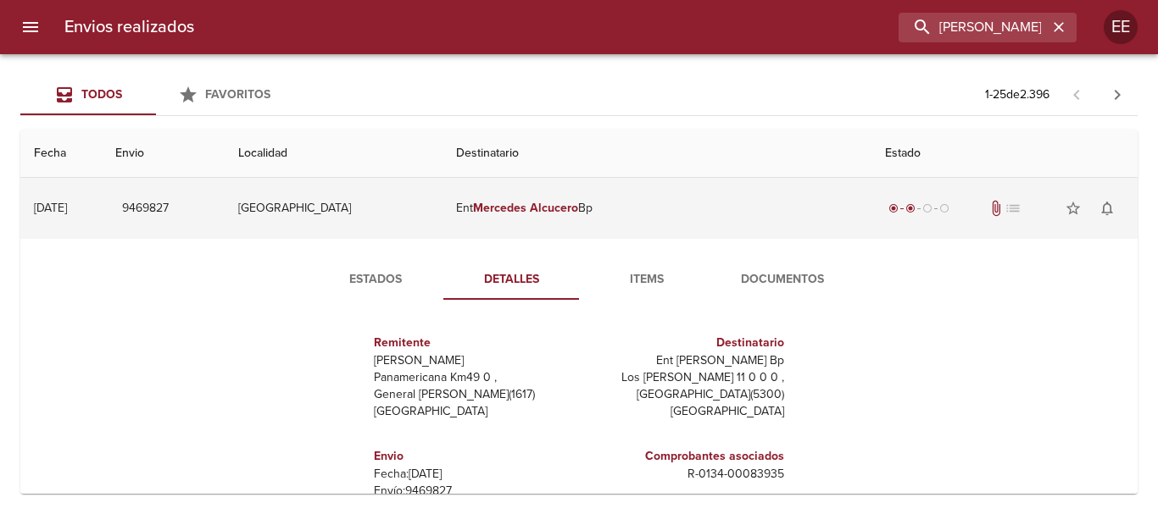
click at [747, 209] on td "Ent Mercedes Alcucero Bp" at bounding box center [656, 208] width 429 height 61
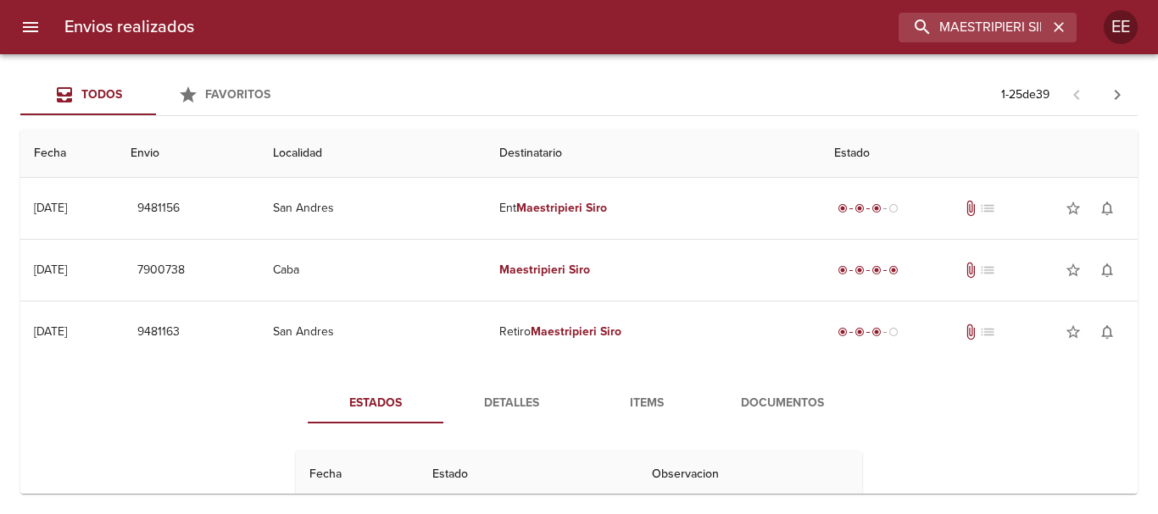
click at [1056, 29] on icon "button" at bounding box center [1058, 27] width 10 height 10
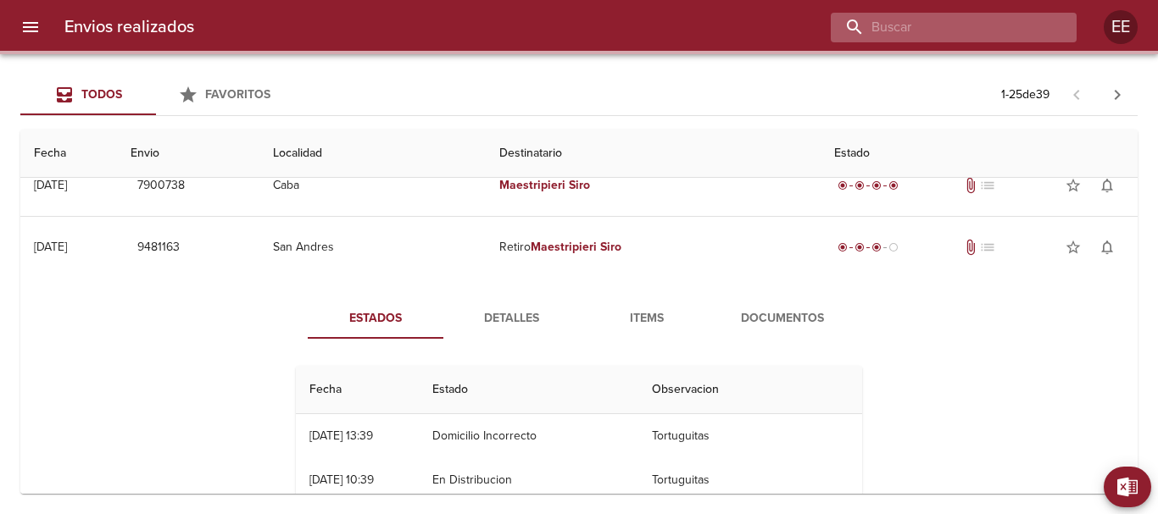
click at [960, 30] on input "buscar" at bounding box center [939, 28] width 217 height 30
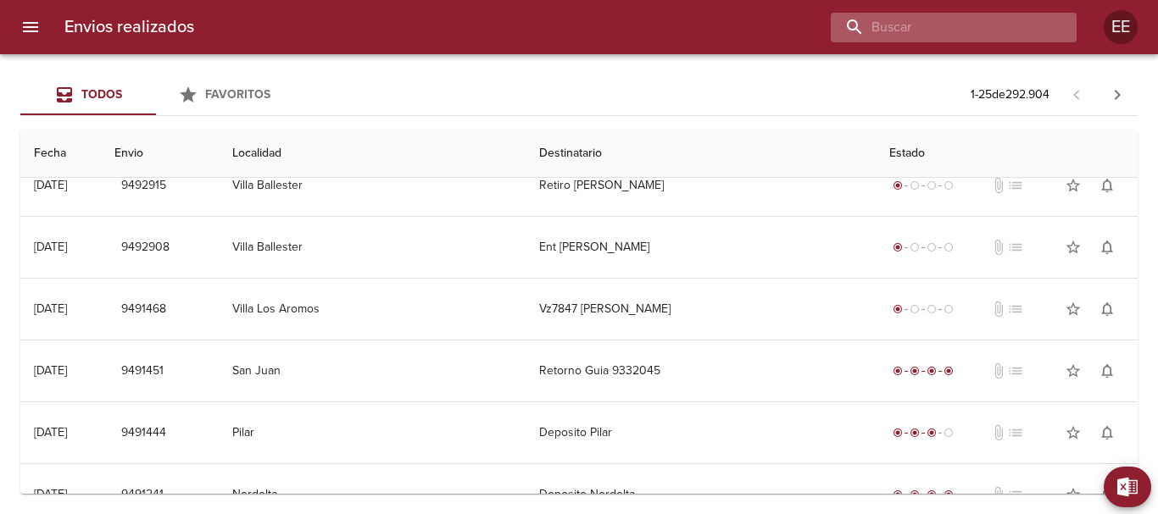
scroll to position [0, 0]
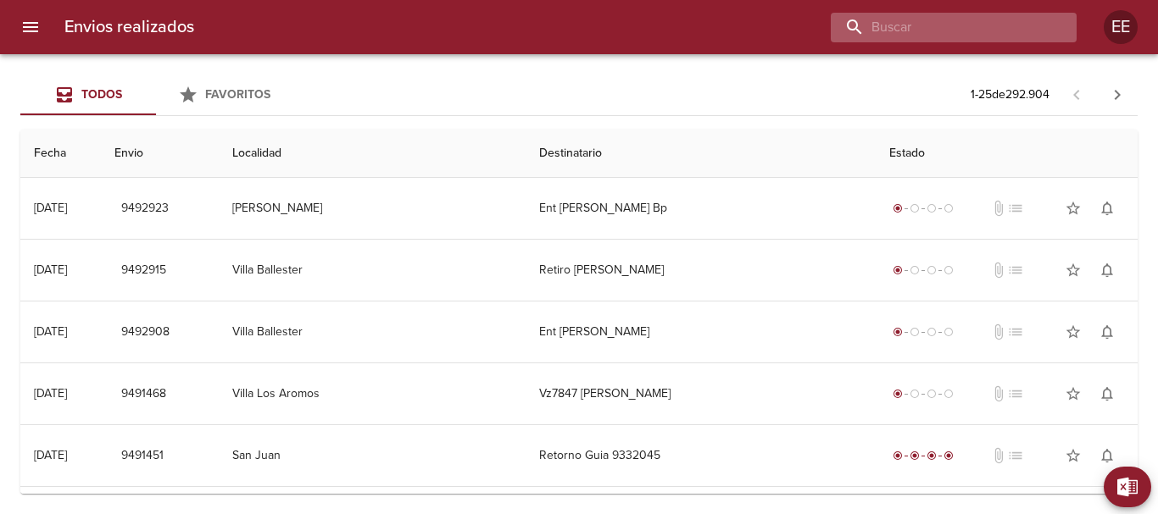
paste input "[PERSON_NAME]"
type input "[PERSON_NAME]"
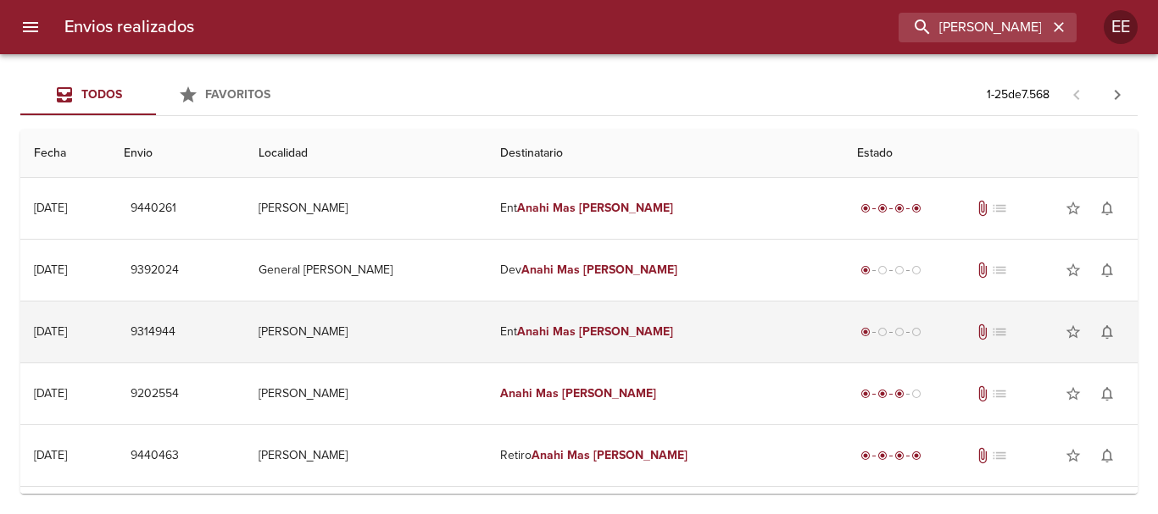
click at [581, 340] on td "Ent Anahi Mas Alonso" at bounding box center [664, 332] width 357 height 61
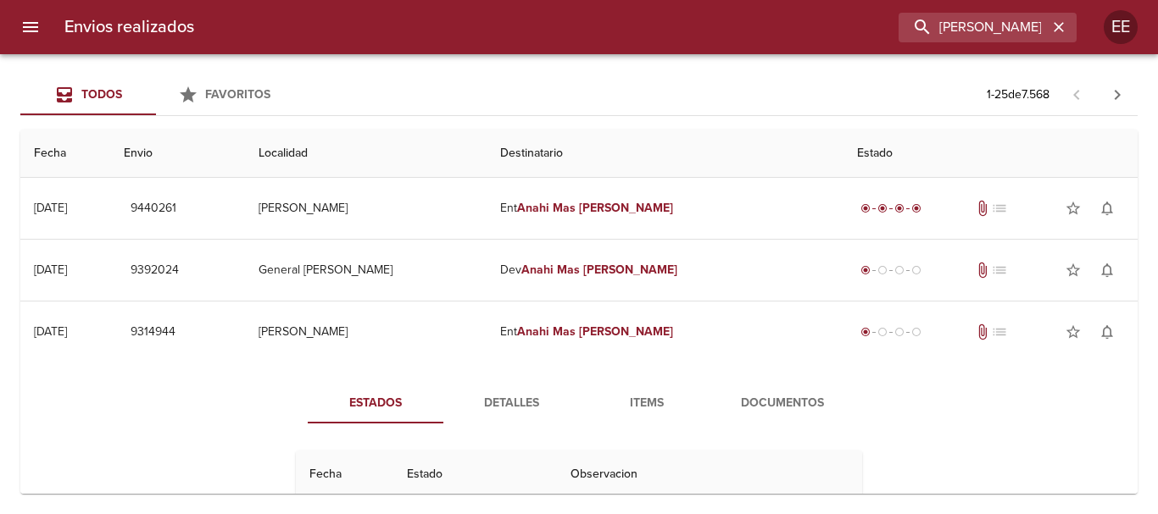
click at [644, 407] on span "Items" at bounding box center [646, 403] width 115 height 21
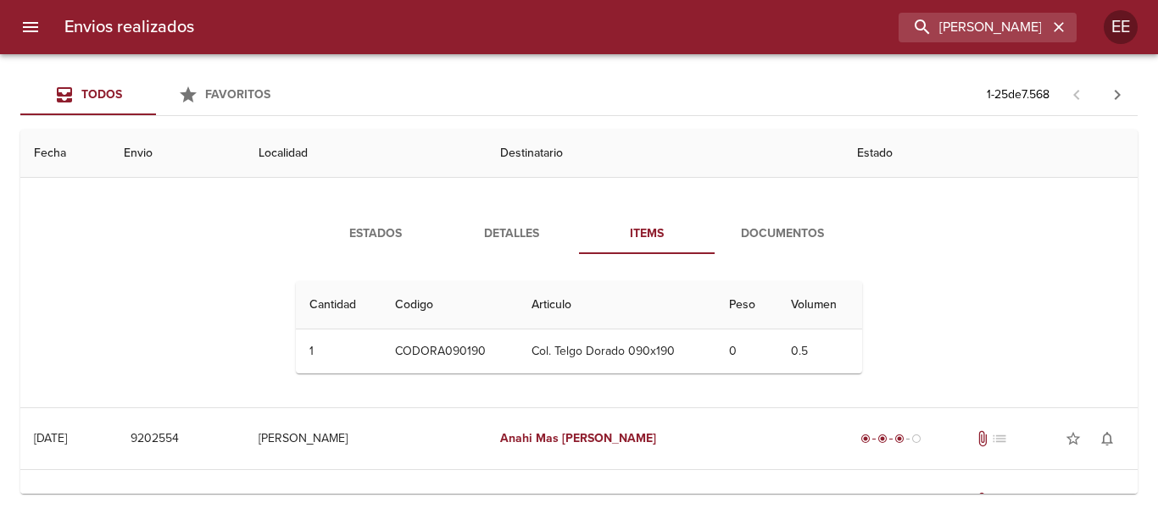
scroll to position [85, 0]
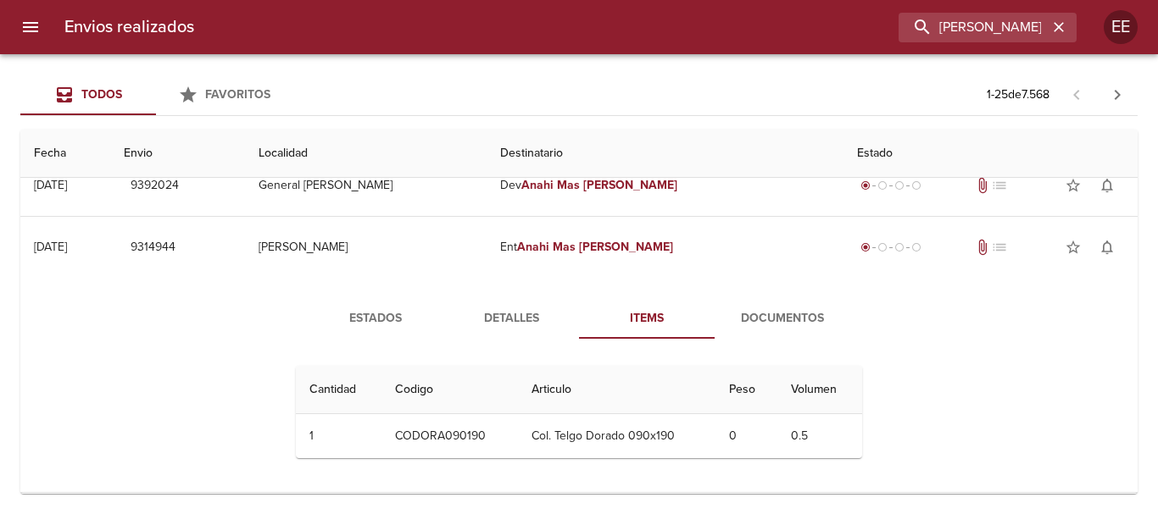
click at [636, 332] on button "Items" at bounding box center [647, 318] width 136 height 41
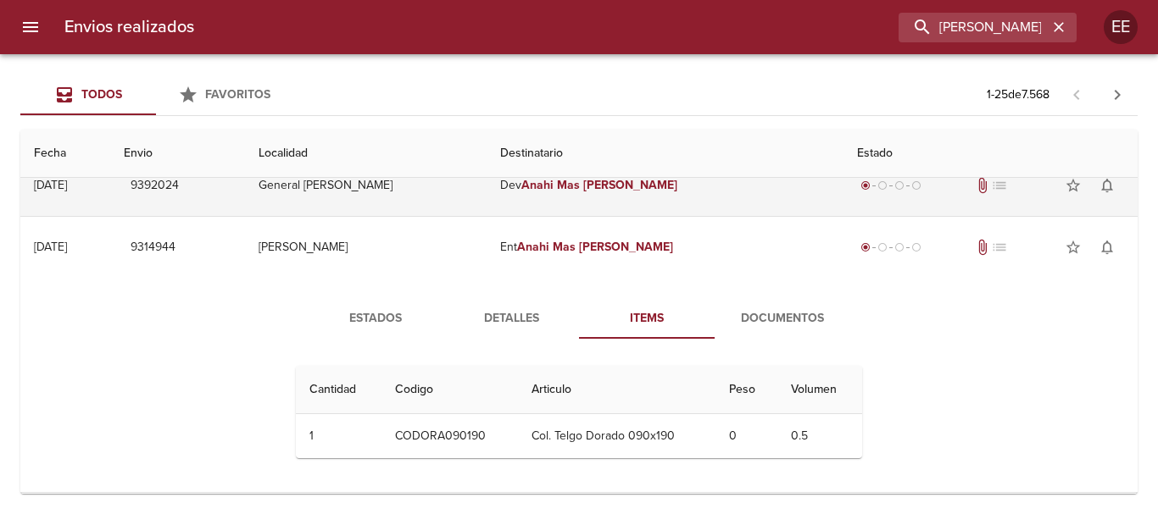
click at [580, 188] on em "Mas" at bounding box center [568, 185] width 23 height 14
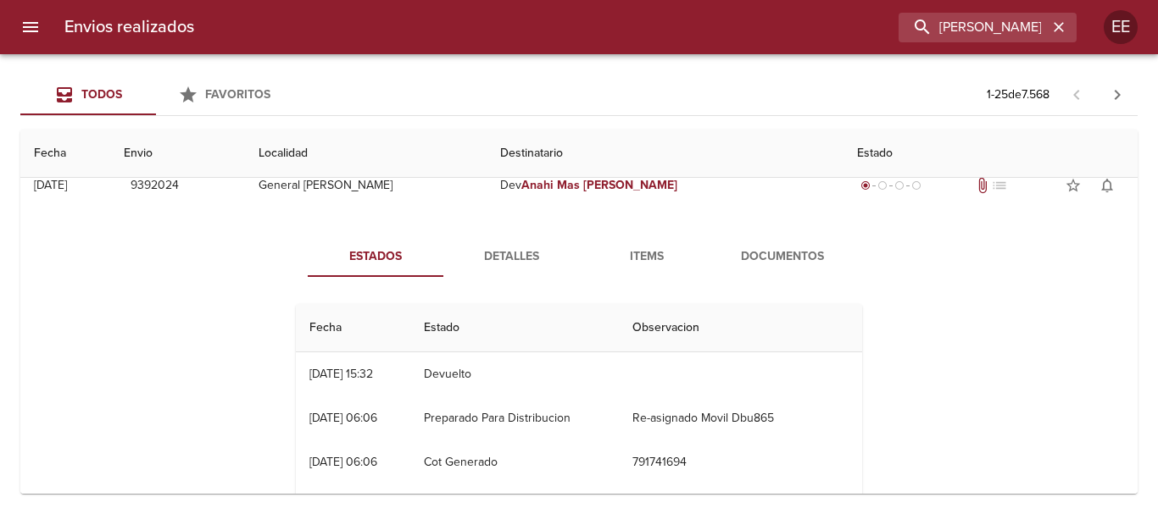
click at [522, 251] on span "Detalles" at bounding box center [510, 257] width 115 height 21
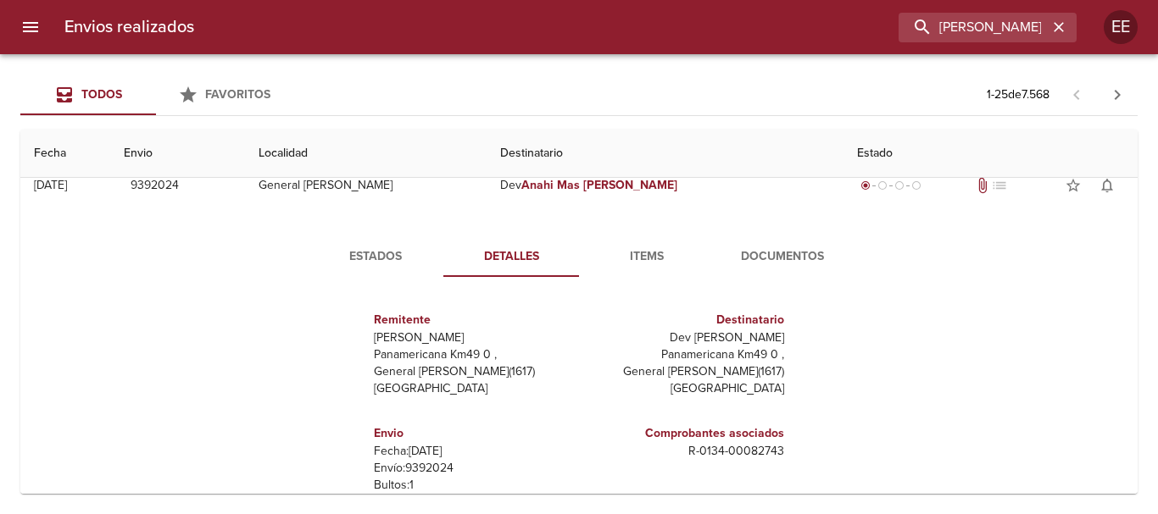
click at [640, 266] on span "Items" at bounding box center [646, 257] width 115 height 21
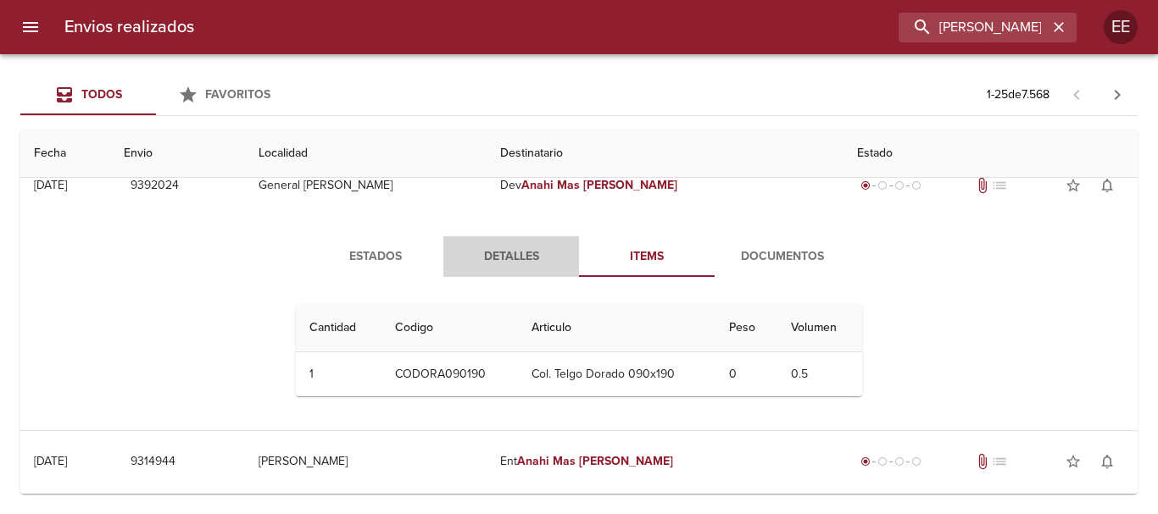
click at [489, 254] on span "Detalles" at bounding box center [510, 257] width 115 height 21
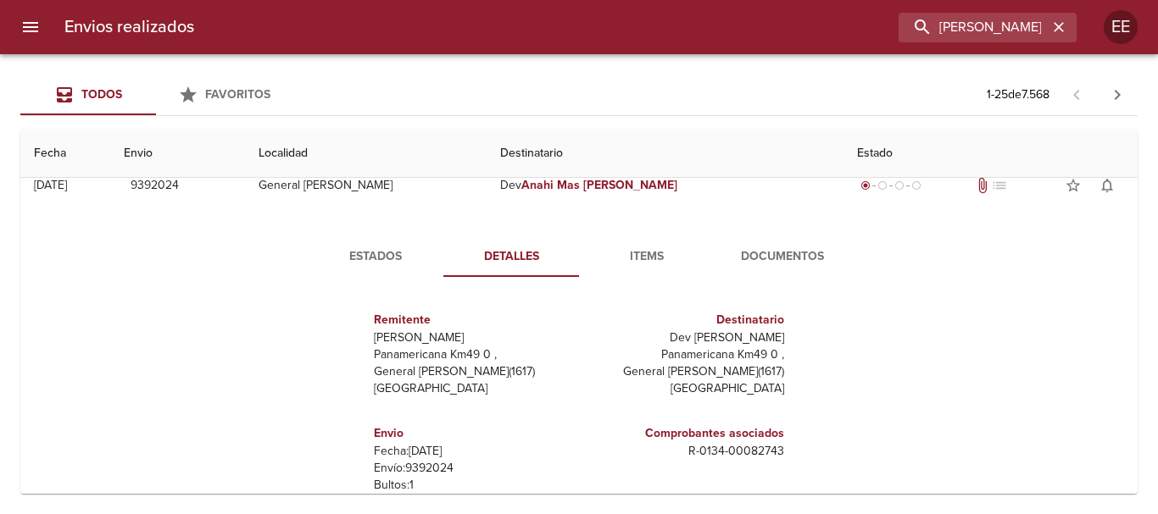
scroll to position [0, 0]
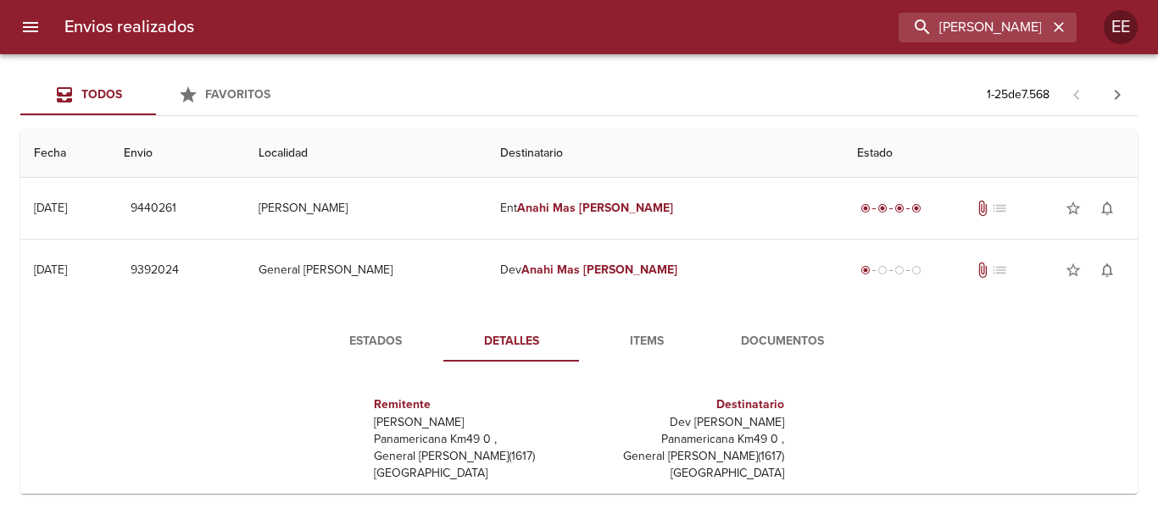
click at [624, 349] on span "Items" at bounding box center [646, 341] width 115 height 21
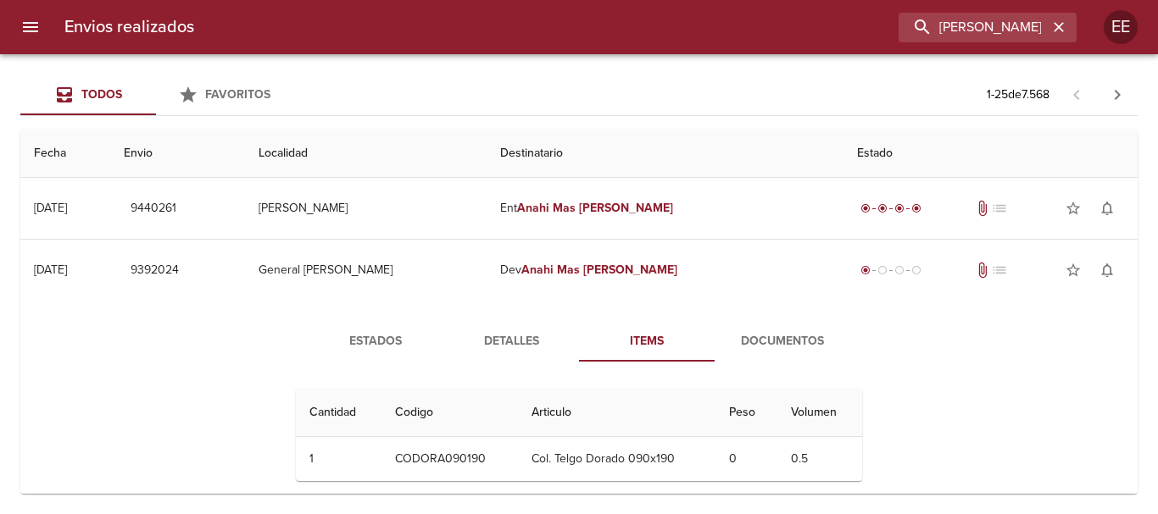
click at [759, 342] on span "Documentos" at bounding box center [782, 341] width 115 height 21
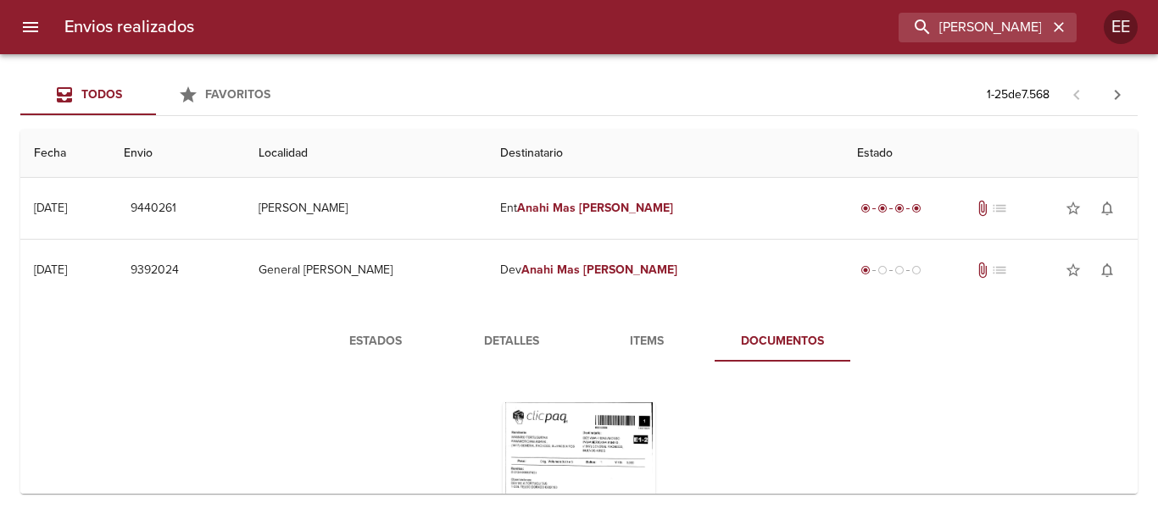
scroll to position [170, 0]
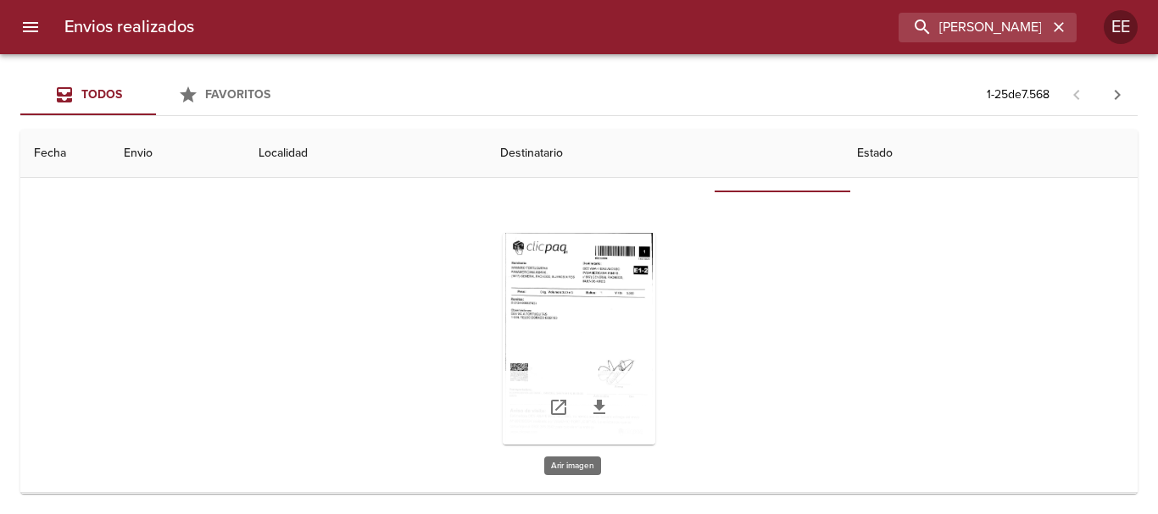
click at [595, 336] on div "Tabla de envíos del cliente" at bounding box center [579, 339] width 153 height 212
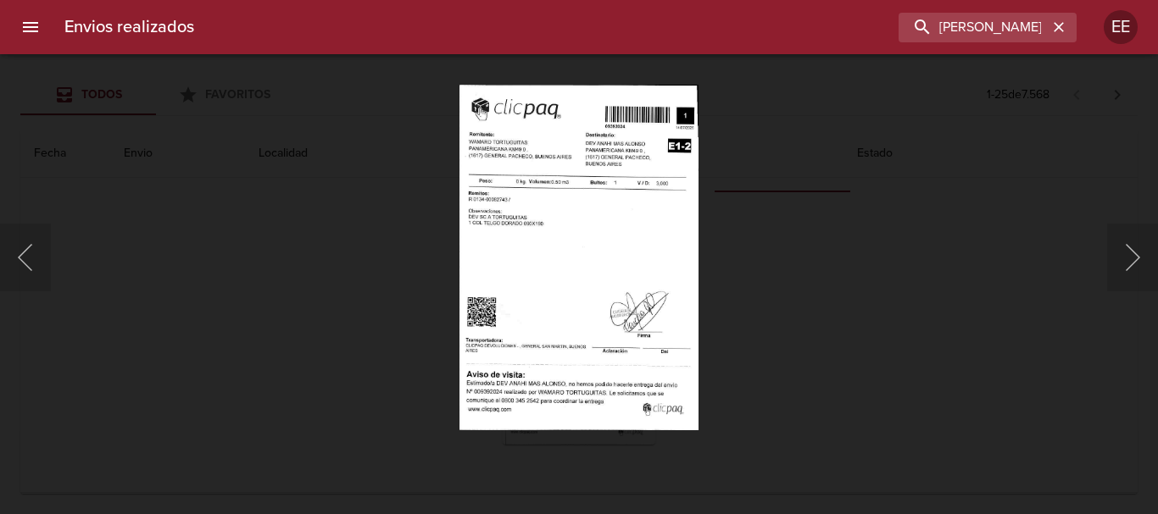
click at [636, 246] on img "Lightbox" at bounding box center [579, 257] width 240 height 345
click at [593, 197] on img "Lightbox" at bounding box center [579, 257] width 240 height 345
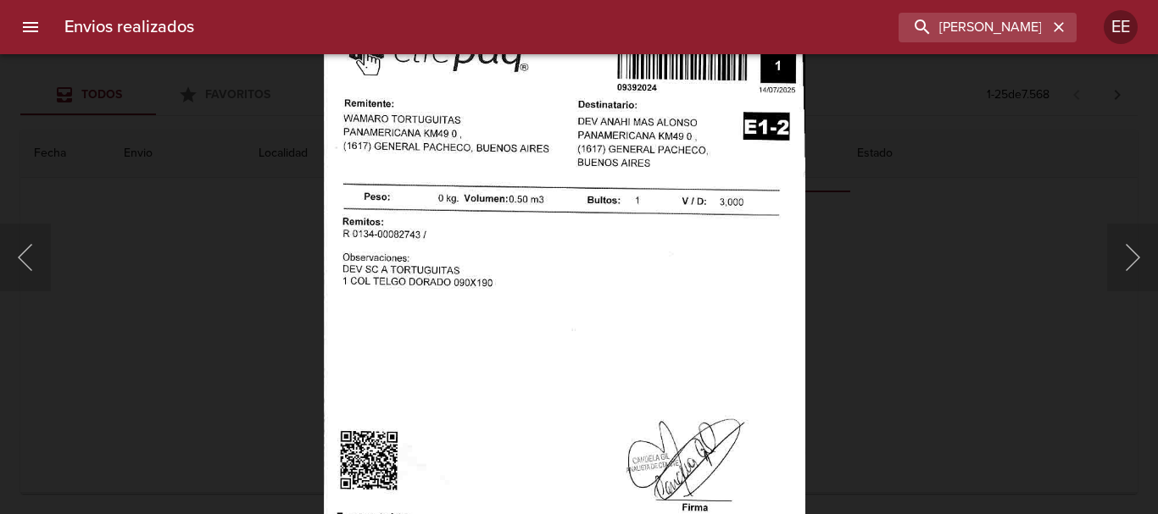
click at [514, 210] on img "Lightbox" at bounding box center [564, 350] width 481 height 693
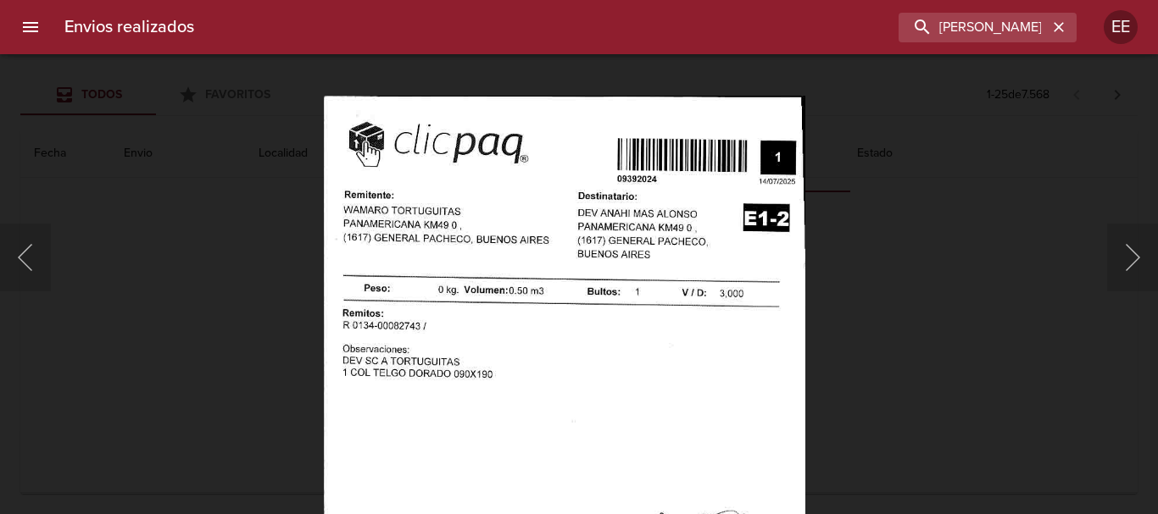
click at [533, 272] on img "Lightbox" at bounding box center [564, 442] width 481 height 693
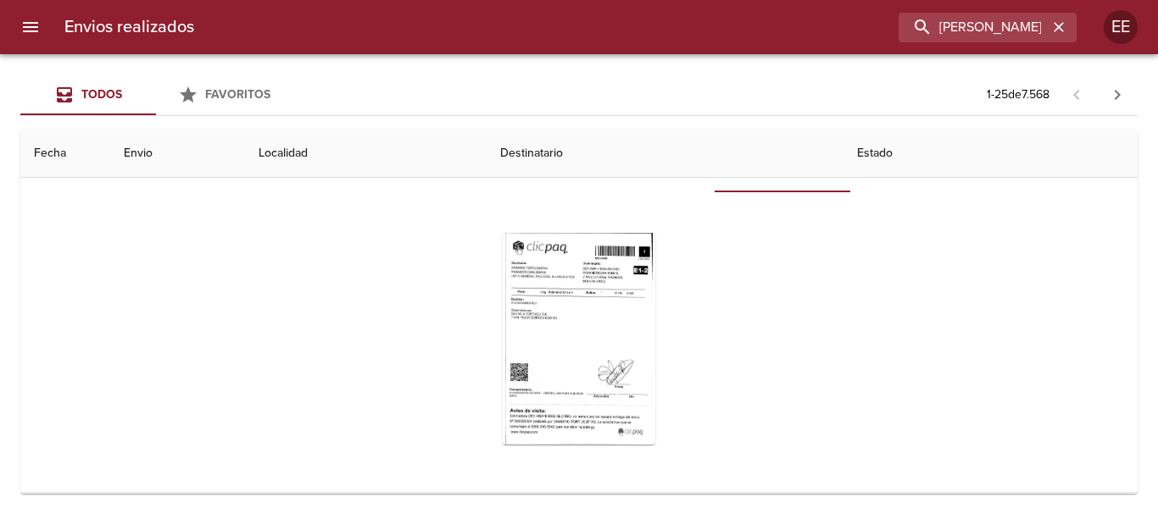
scroll to position [0, 0]
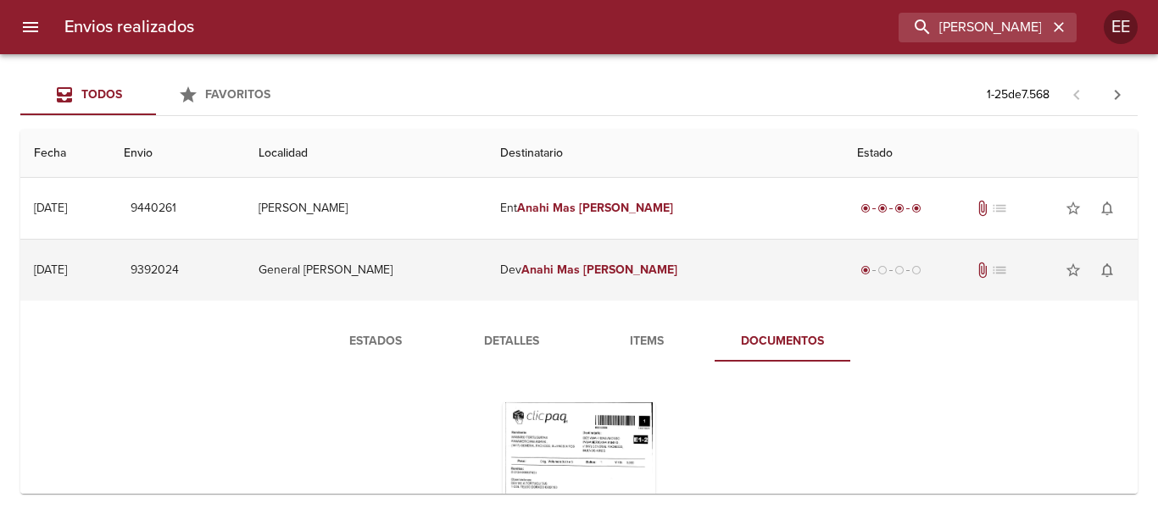
click at [532, 286] on td "Dev Anahi Mas Alonso" at bounding box center [664, 270] width 357 height 61
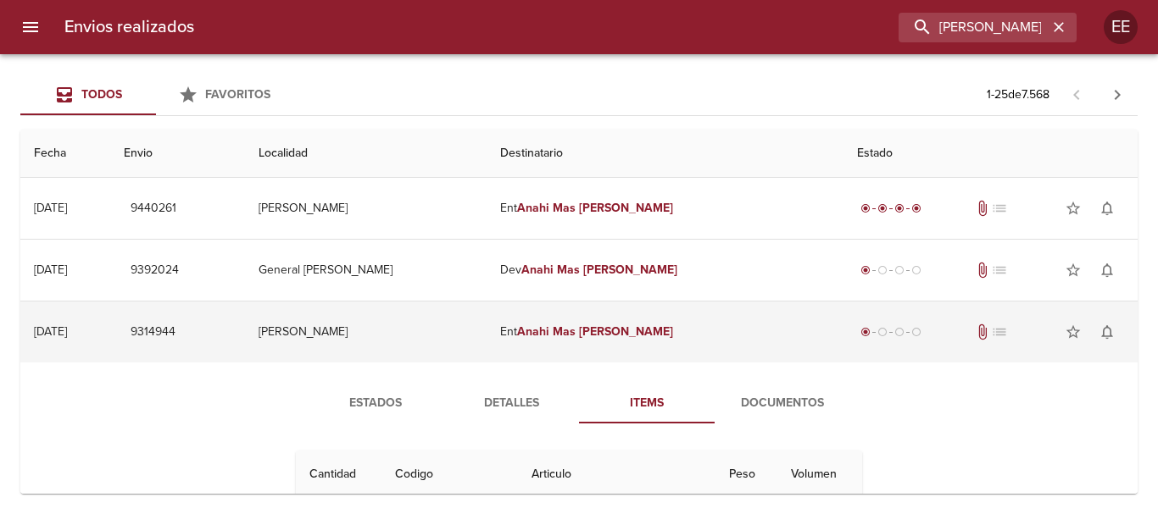
click at [579, 331] on td "Ent Anahi Mas Alonso" at bounding box center [664, 332] width 357 height 61
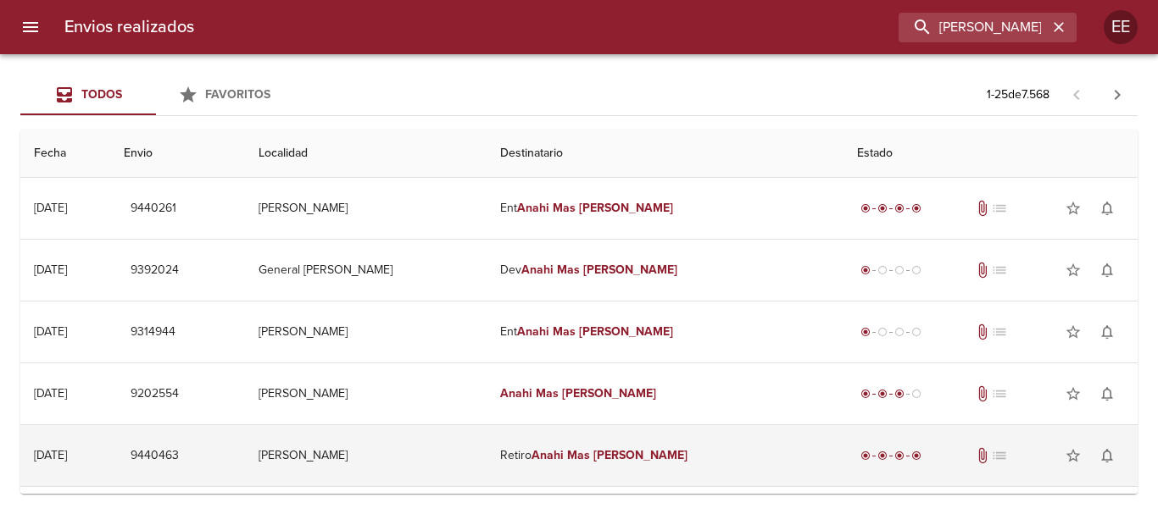
click at [564, 457] on em "Anahi" at bounding box center [547, 455] width 32 height 14
click at [590, 454] on em "Mas" at bounding box center [578, 455] width 23 height 14
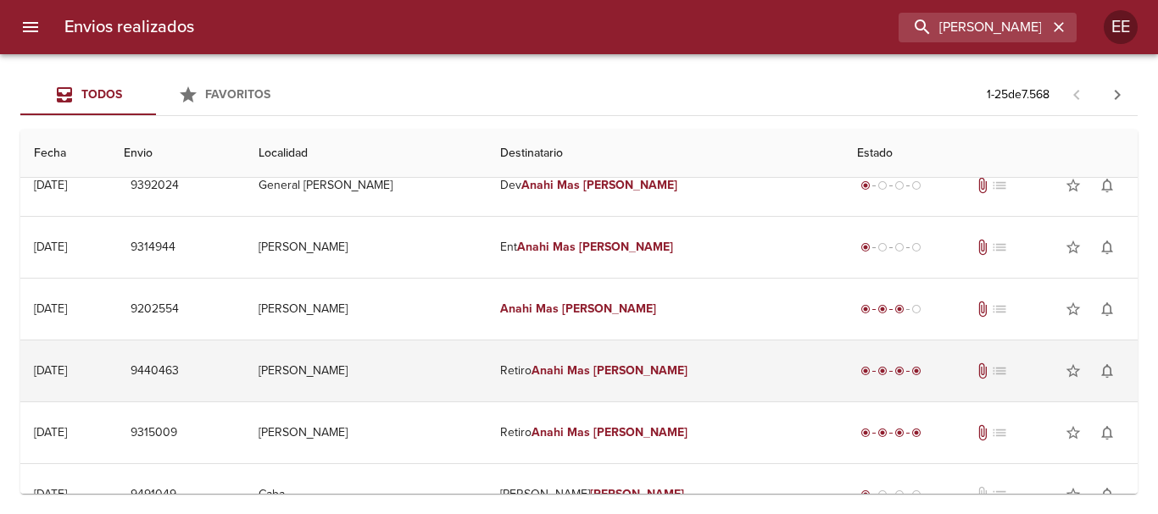
click at [636, 372] on em "Alonso" at bounding box center [640, 371] width 94 height 14
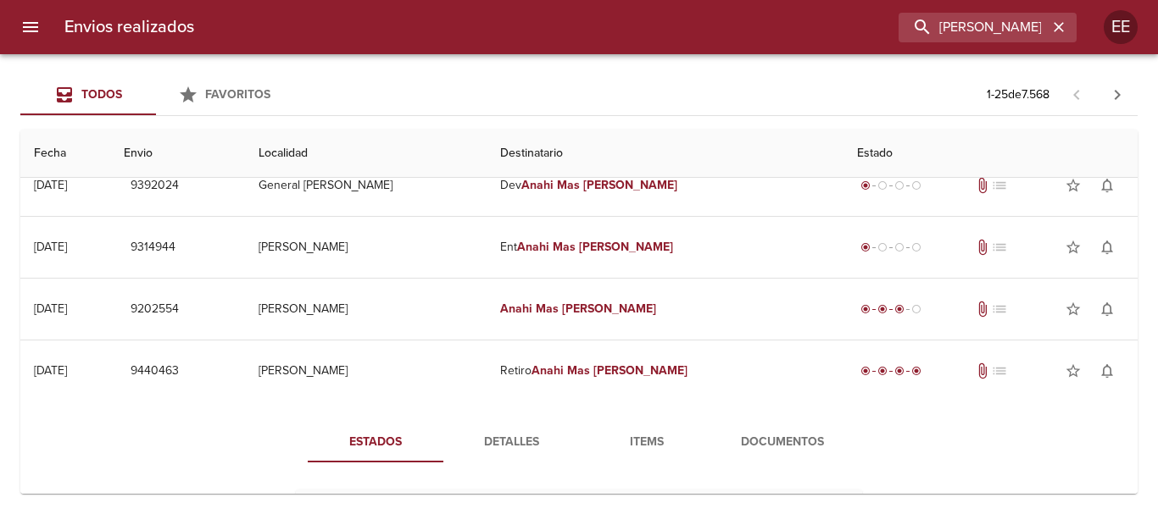
scroll to position [170, 0]
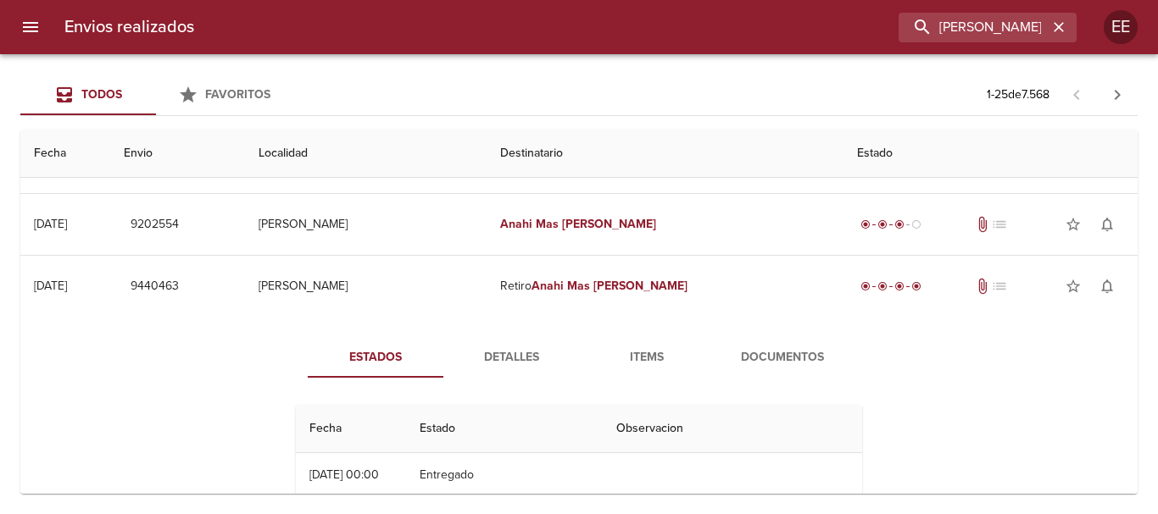
click at [523, 368] on span "Detalles" at bounding box center [510, 357] width 115 height 21
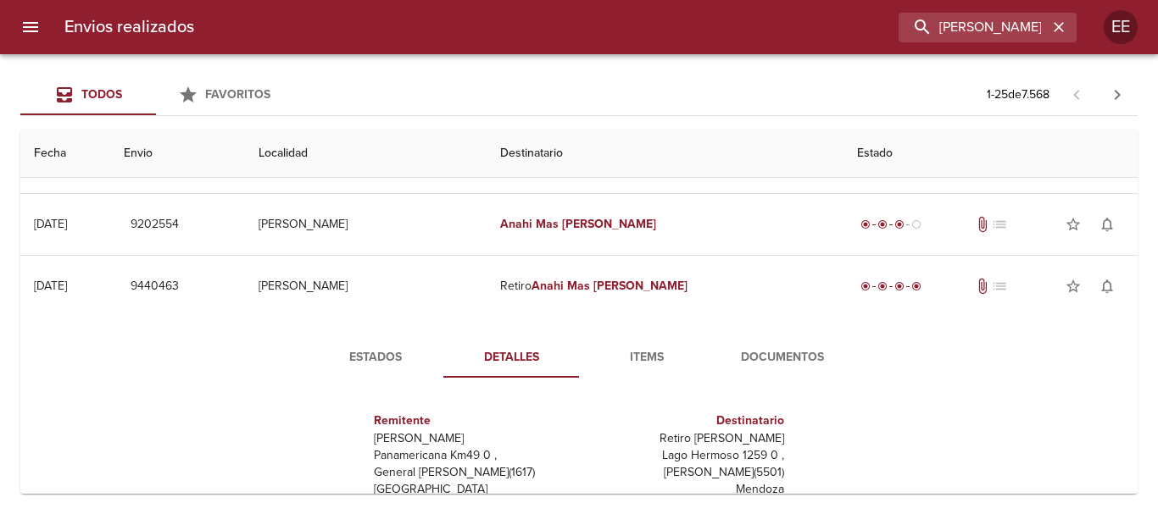
click at [642, 363] on span "Items" at bounding box center [646, 357] width 115 height 21
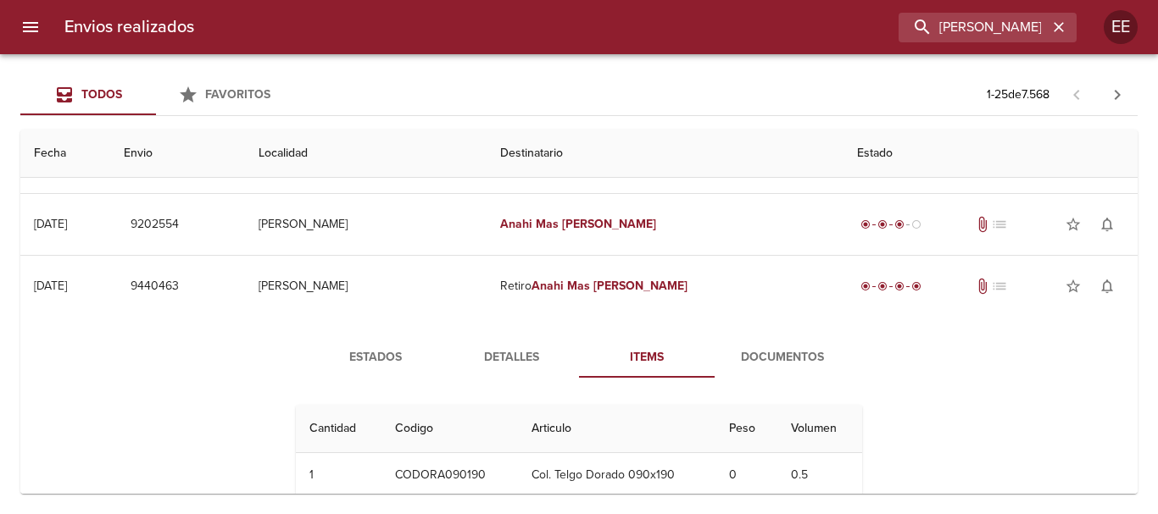
scroll to position [254, 0]
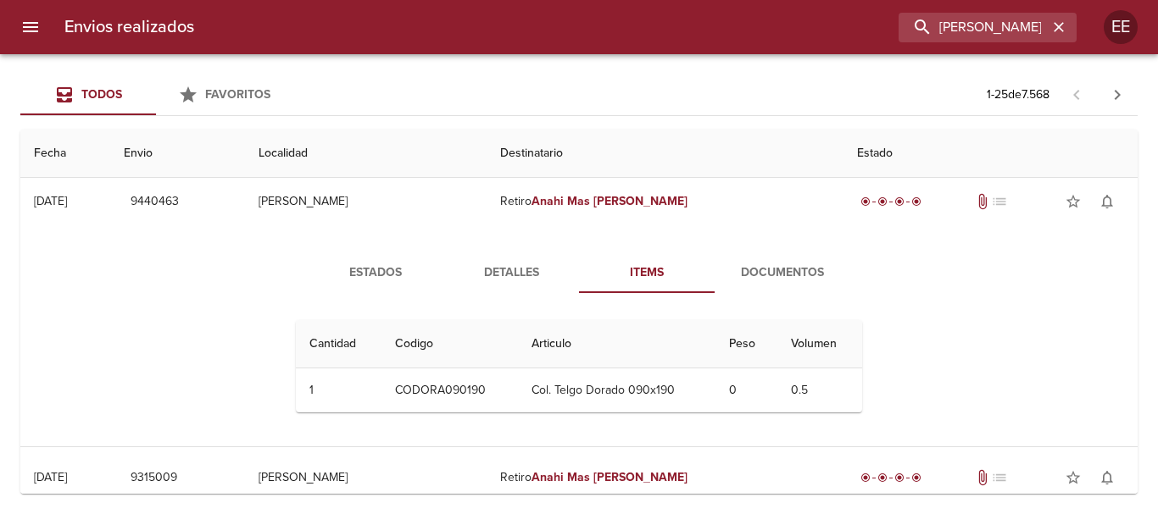
click at [512, 260] on button "Detalles" at bounding box center [511, 273] width 136 height 41
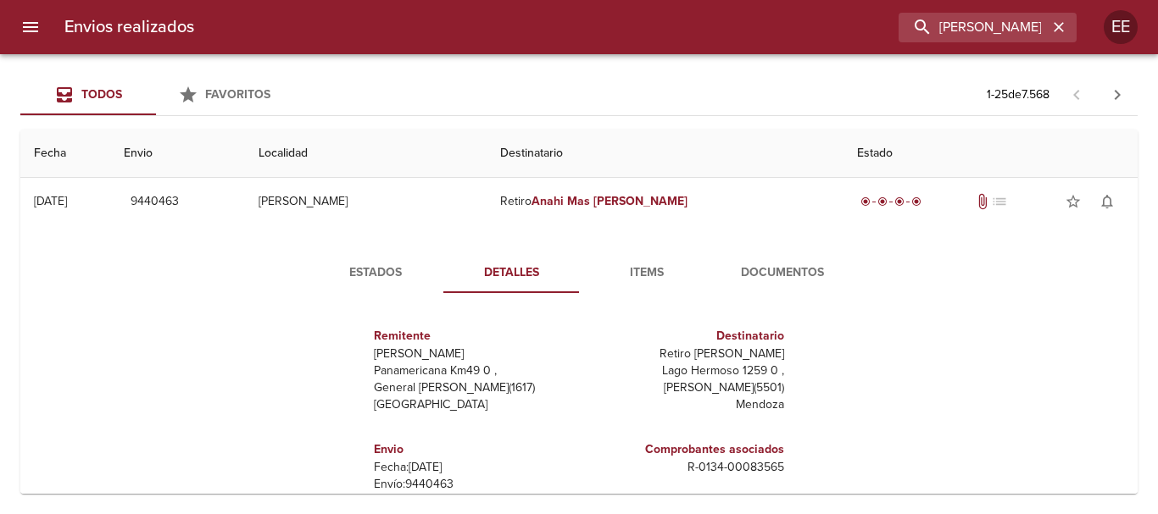
click at [498, 287] on button "Detalles" at bounding box center [511, 273] width 136 height 41
click at [519, 273] on span "Detalles" at bounding box center [510, 273] width 115 height 21
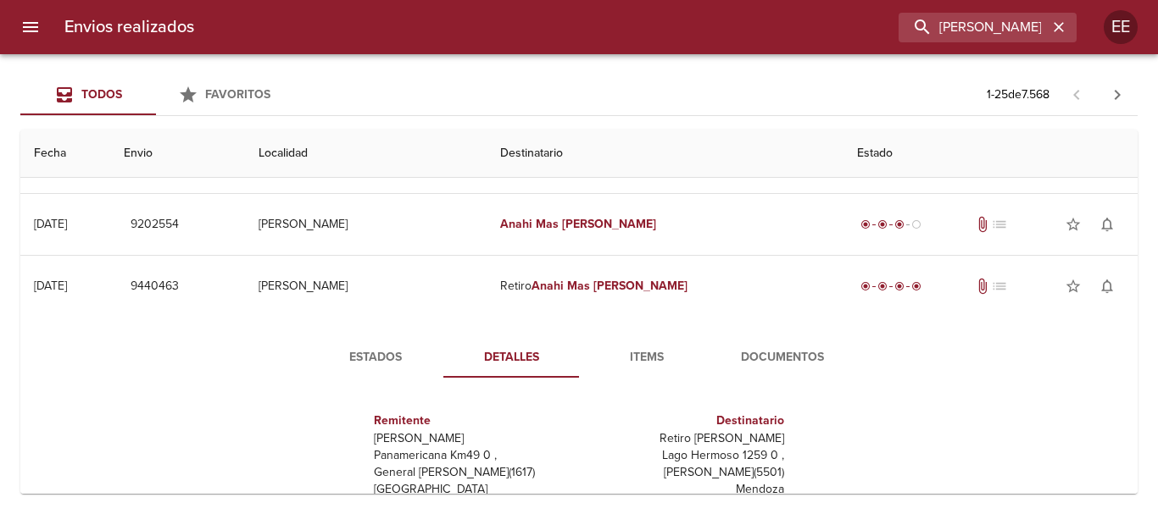
click at [371, 356] on span "Estados" at bounding box center [375, 357] width 115 height 21
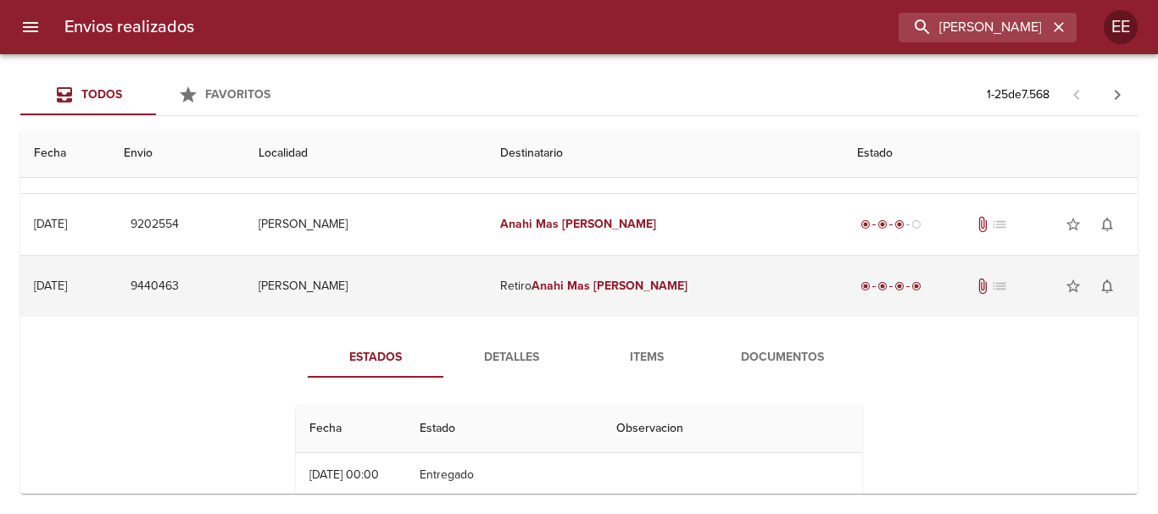
scroll to position [0, 0]
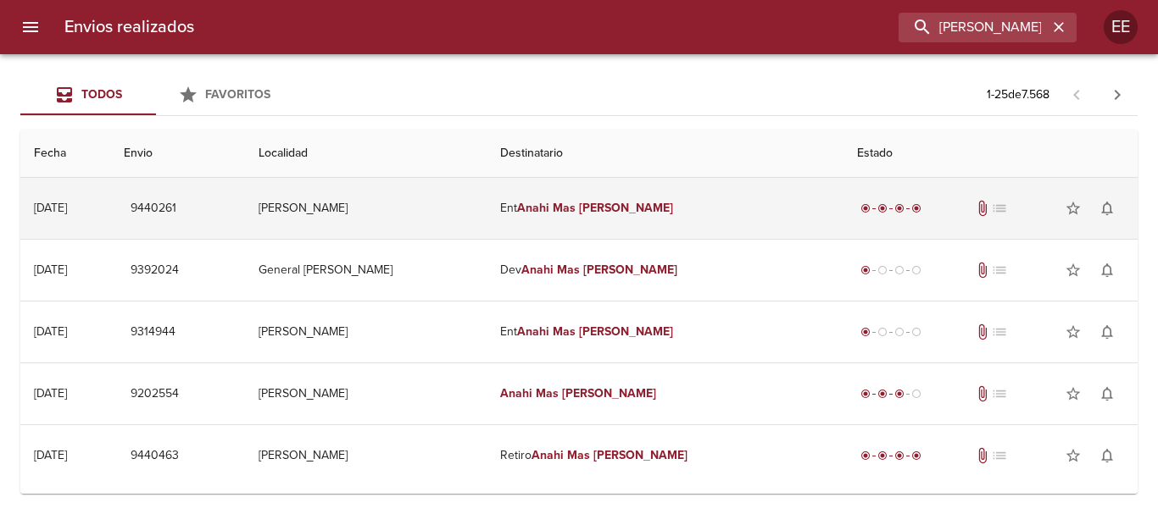
click at [549, 214] on em "Anahi" at bounding box center [533, 208] width 32 height 14
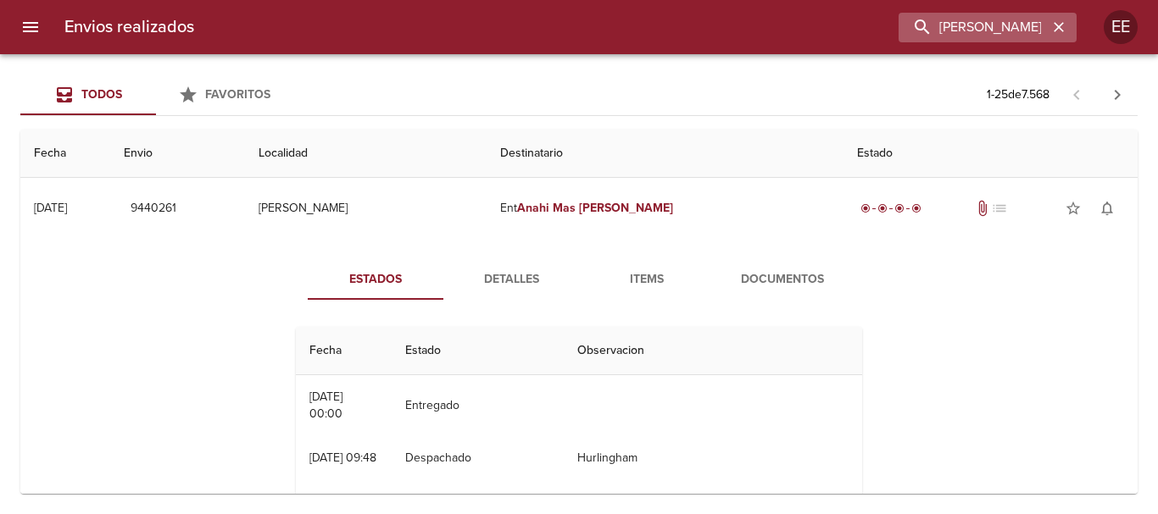
click at [1059, 28] on icon "button" at bounding box center [1058, 27] width 10 height 10
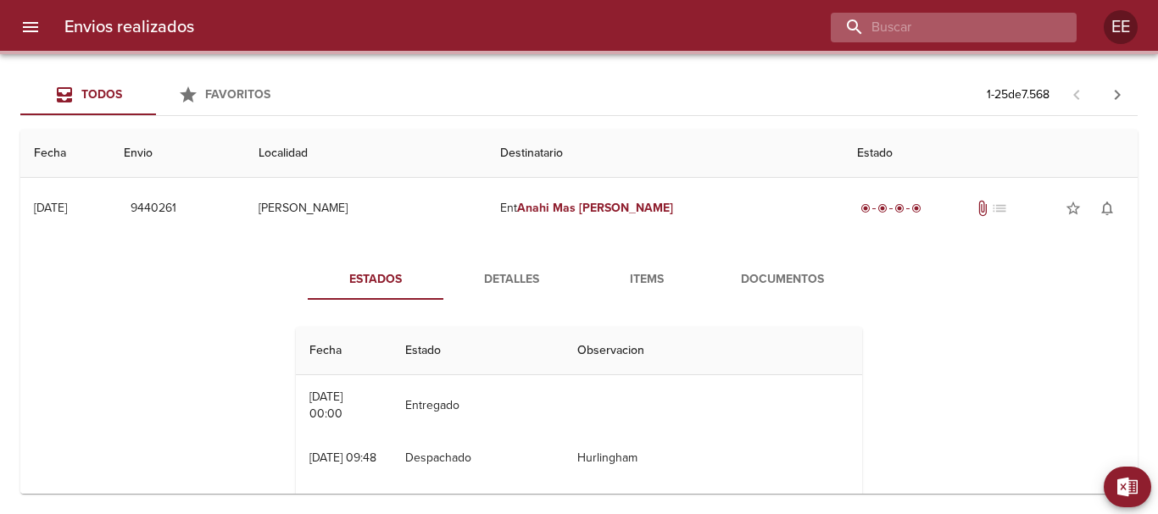
click at [974, 32] on input "buscar" at bounding box center [939, 28] width 217 height 30
paste input "LOGISTICA Y TRANSPORTE ICEN SRL"
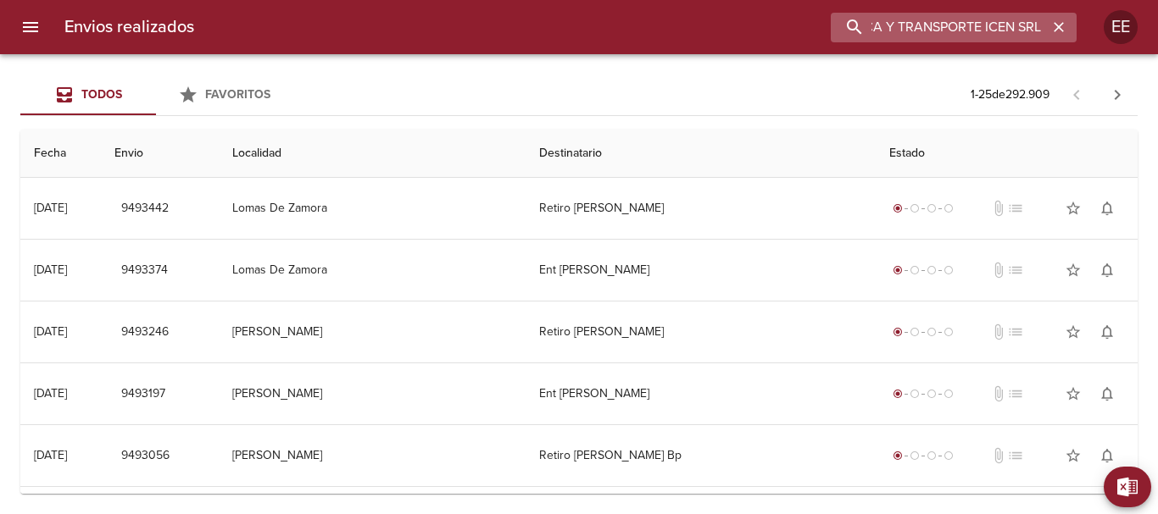
type input "LOGISTICA Y TRANSPORTE ICEN SRL"
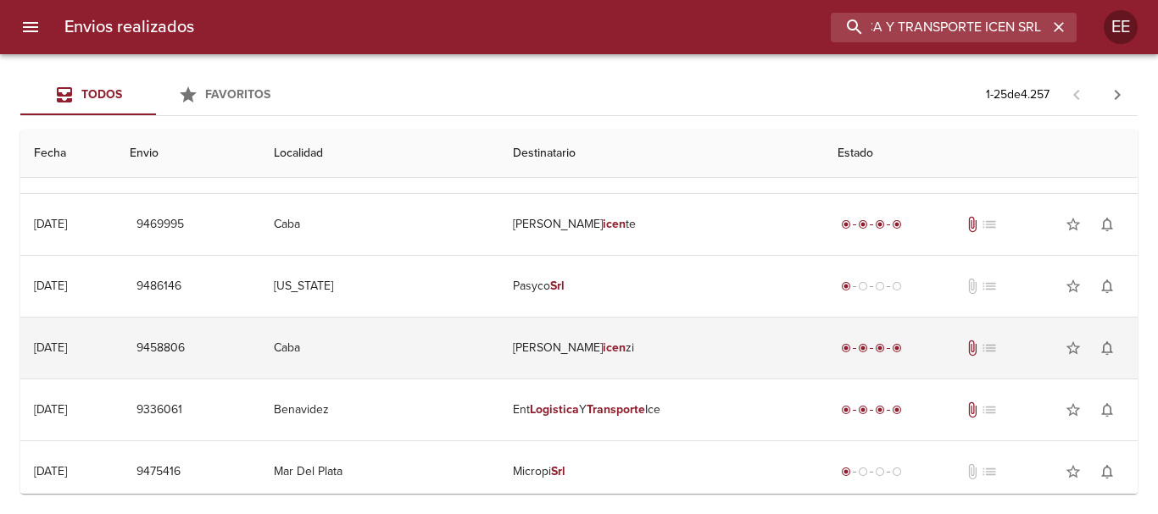
scroll to position [254, 0]
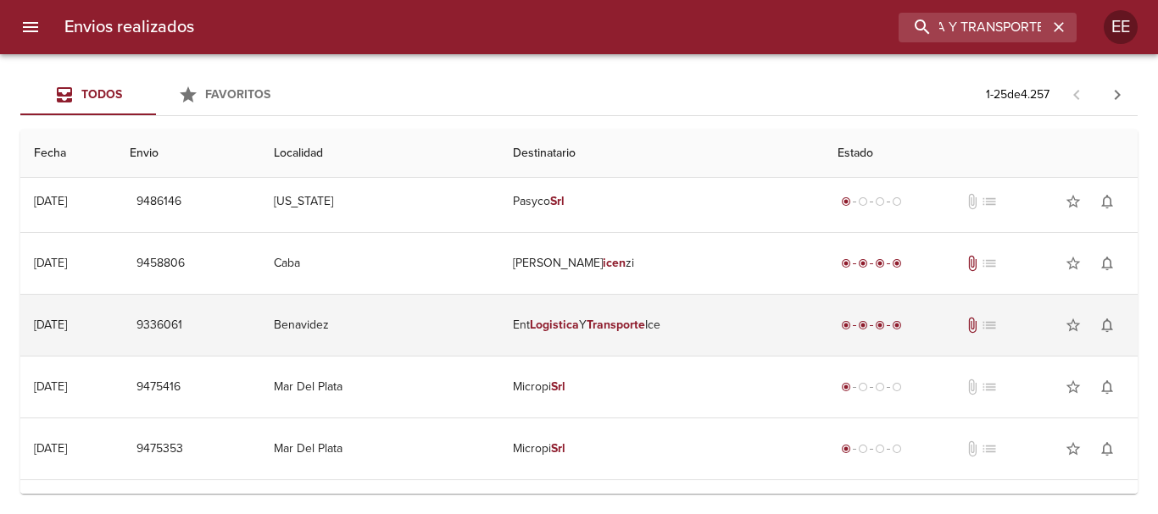
click at [698, 330] on td "Ent Logistica Y Transporte Ice" at bounding box center [661, 325] width 325 height 61
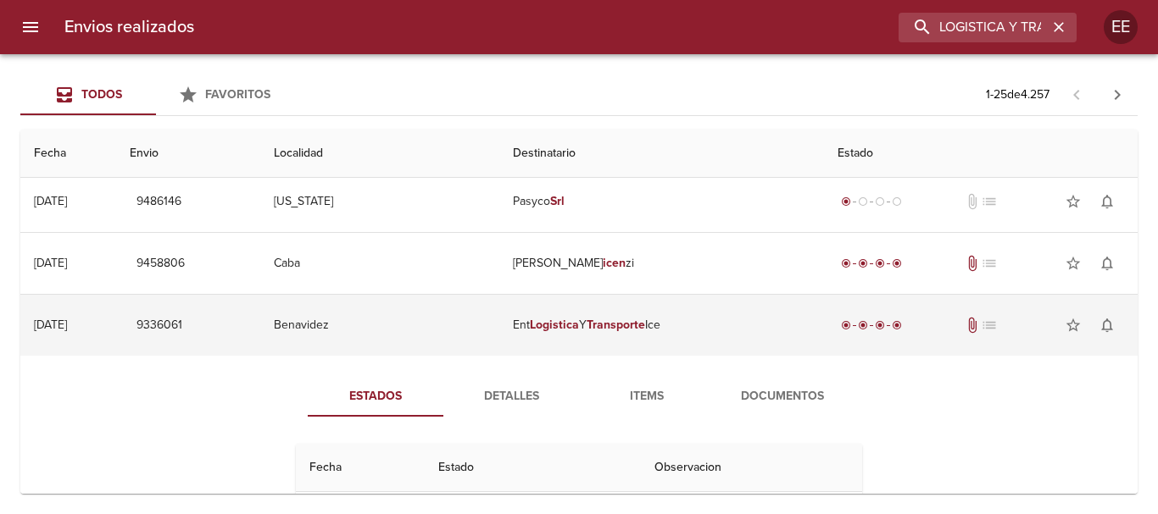
scroll to position [339, 0]
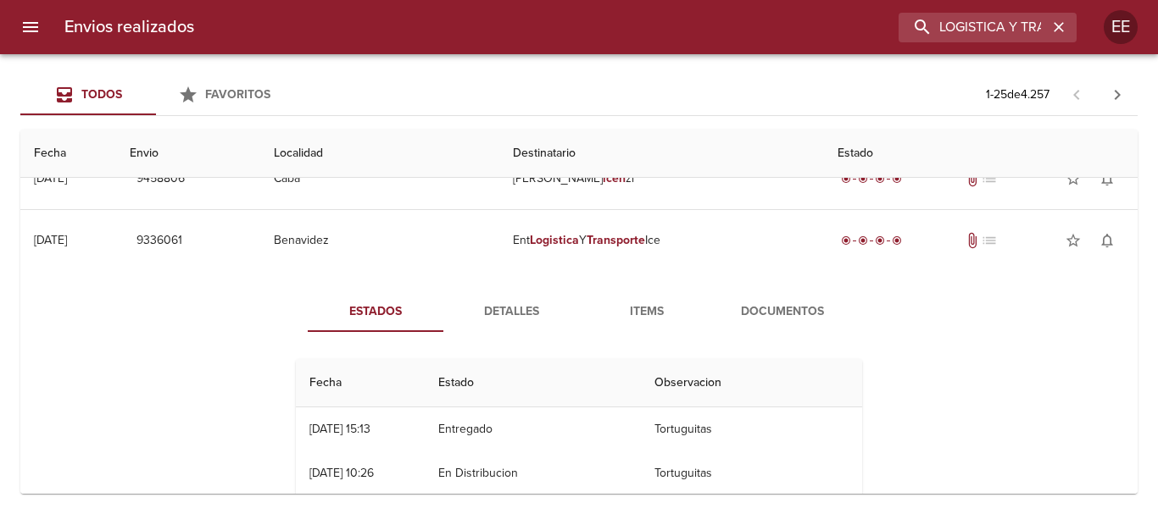
click at [523, 315] on span "Detalles" at bounding box center [510, 312] width 115 height 21
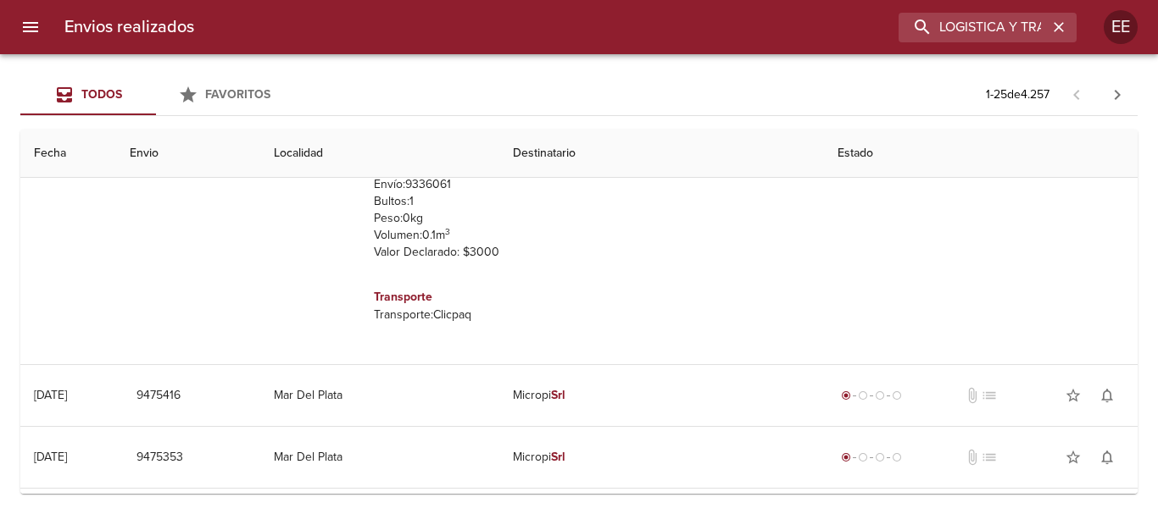
scroll to position [424, 0]
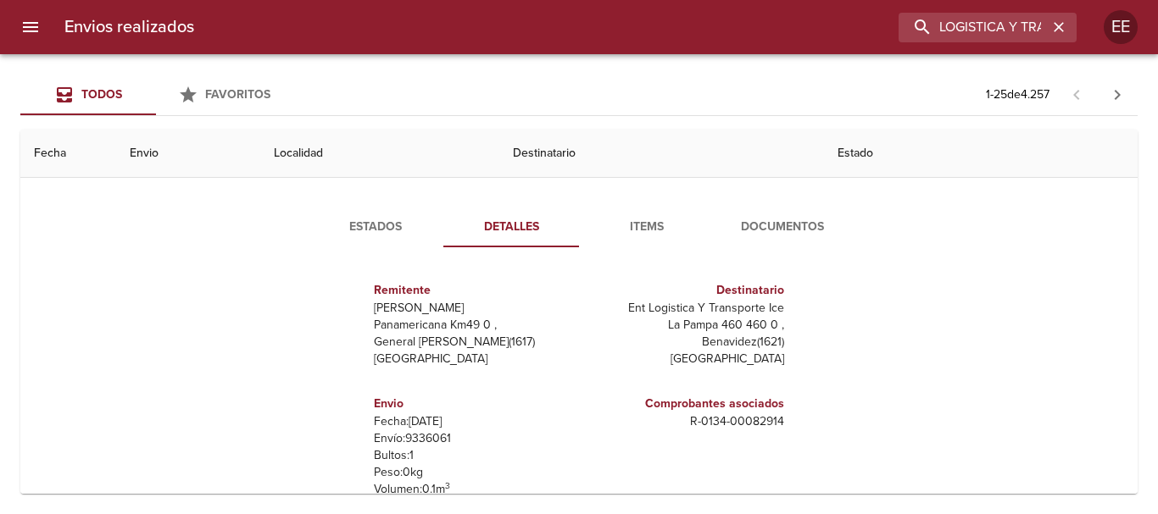
click at [639, 229] on span "Items" at bounding box center [646, 227] width 115 height 21
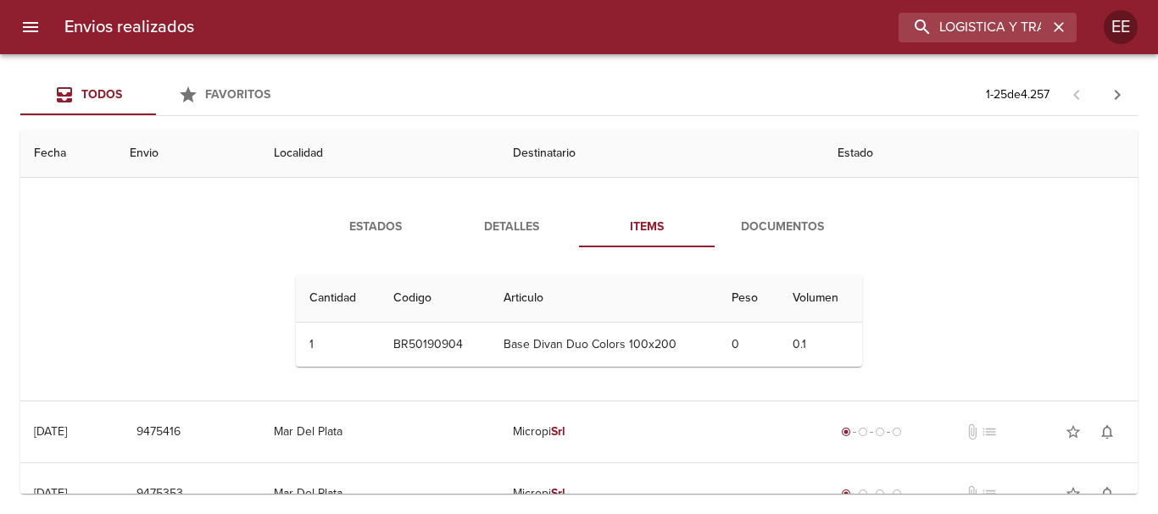
click at [747, 226] on span "Documentos" at bounding box center [782, 227] width 115 height 21
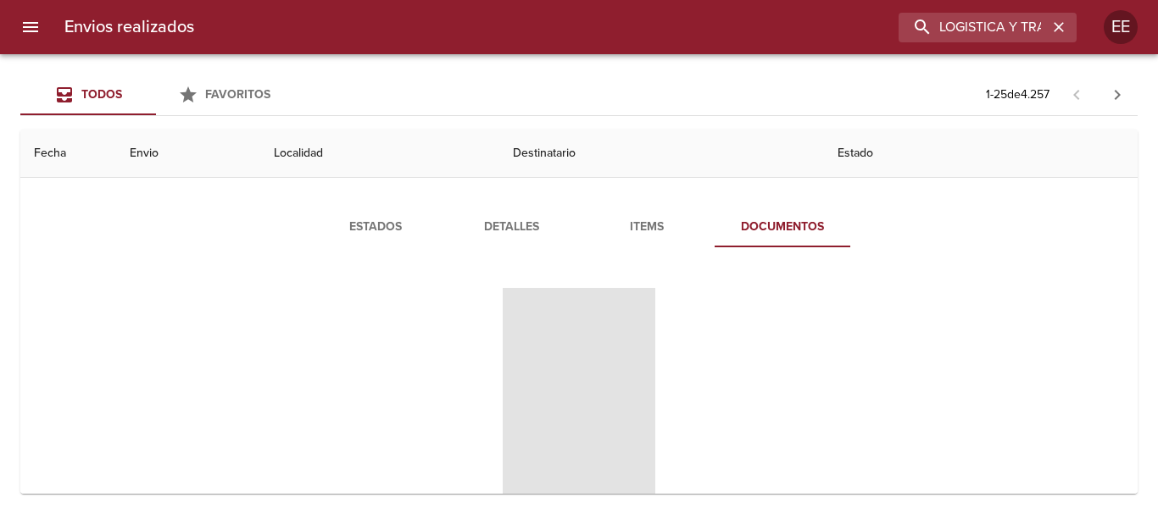
scroll to position [509, 0]
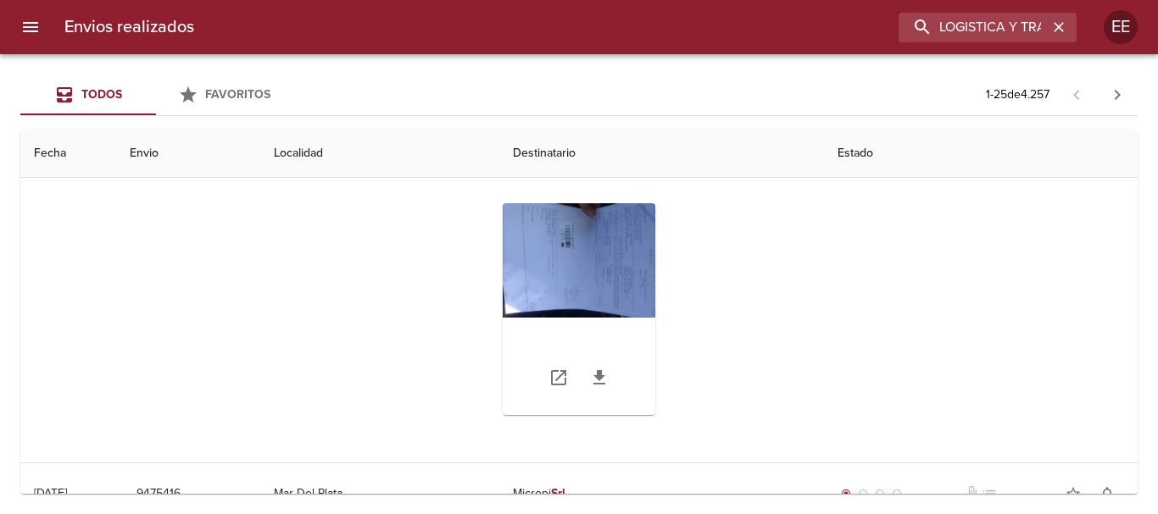
click at [544, 268] on div "Tabla de envíos del cliente" at bounding box center [579, 309] width 153 height 212
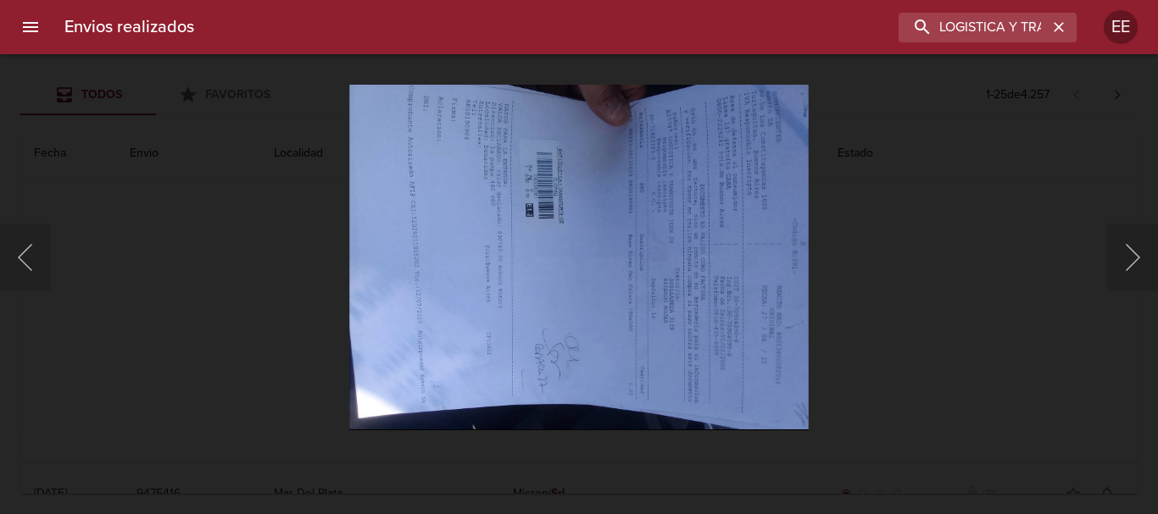
click at [620, 309] on img "Lightbox" at bounding box center [578, 257] width 459 height 345
click at [621, 308] on img "Lightbox" at bounding box center [578, 257] width 459 height 345
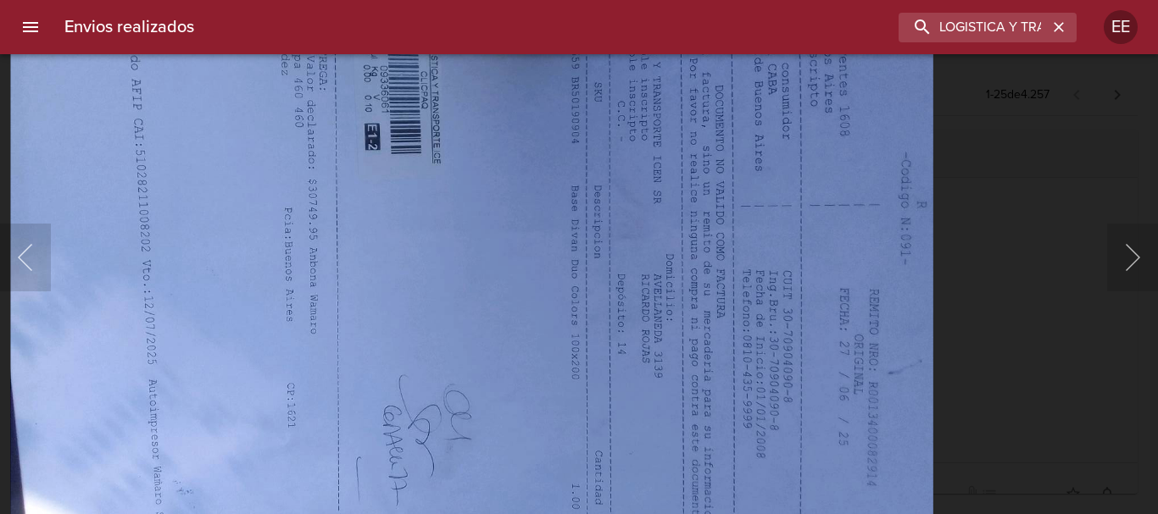
click at [666, 287] on img "Lightbox" at bounding box center [472, 232] width 924 height 693
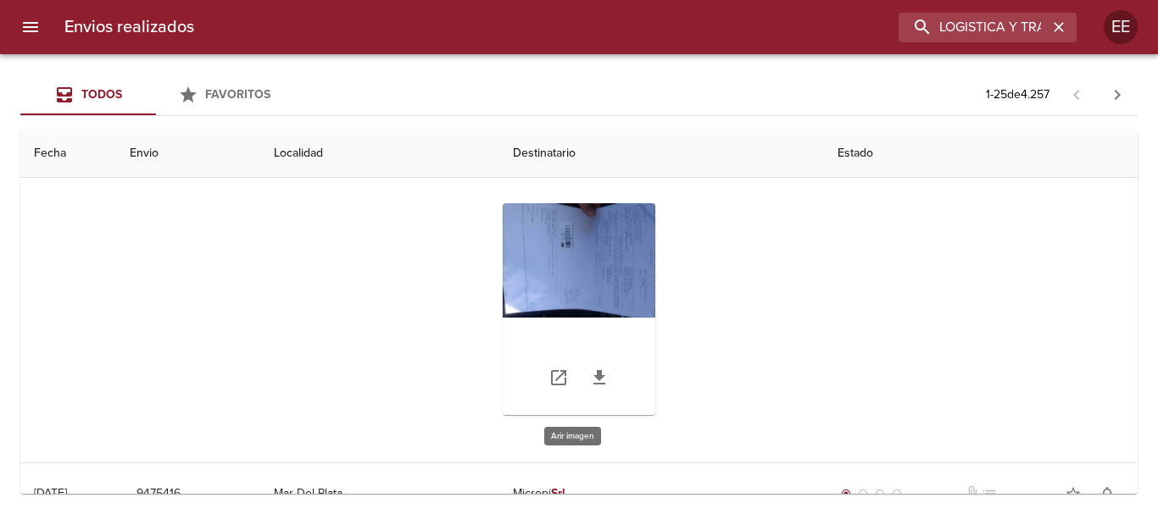
scroll to position [339, 0]
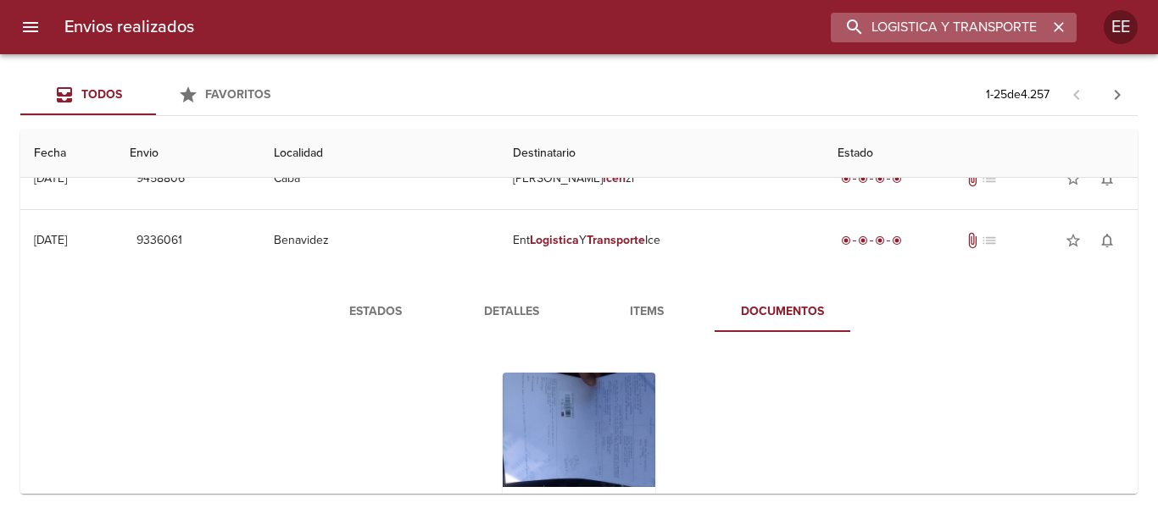
click at [1046, 26] on input "LOGISTICA Y TRANSPORTE ICEN SRL" at bounding box center [939, 28] width 217 height 30
click at [1063, 24] on icon "button" at bounding box center [1058, 27] width 10 height 10
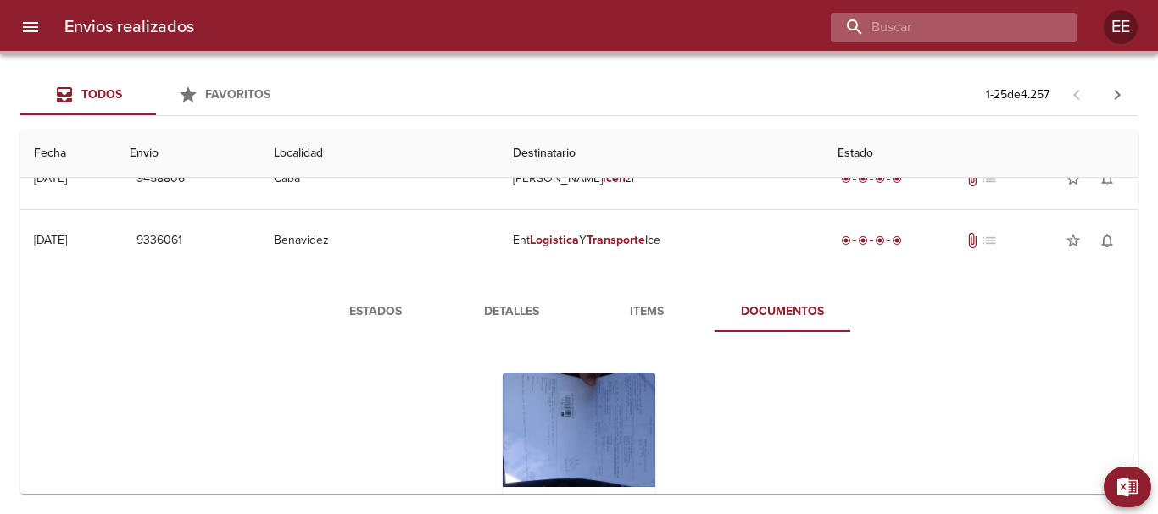
click at [959, 31] on input "buscar" at bounding box center [939, 28] width 217 height 30
paste input "CARLOS ALBERTO ZALLIO"
type input "CARLOS ALBERTO ZALLIO"
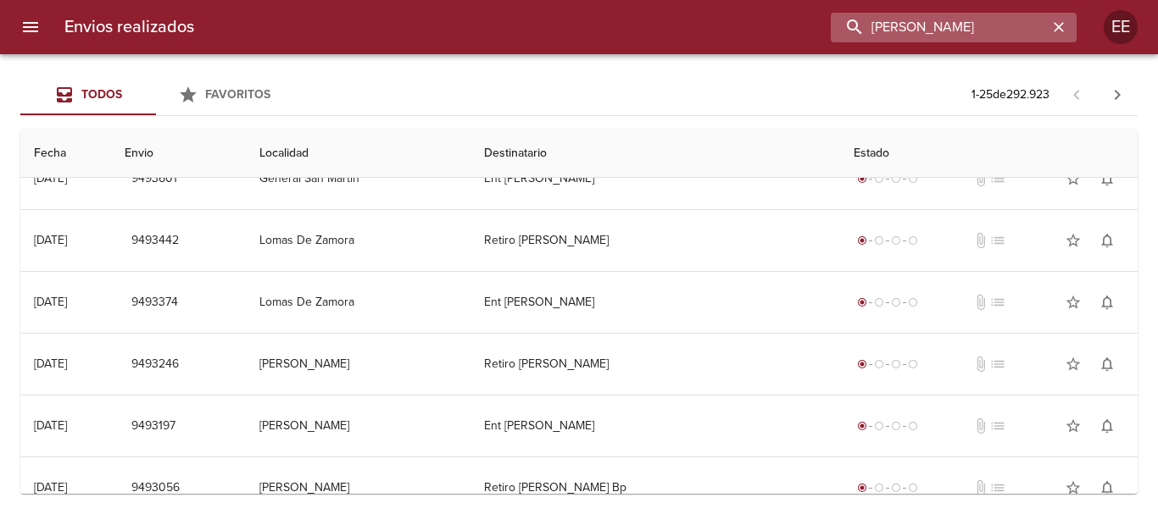
scroll to position [0, 0]
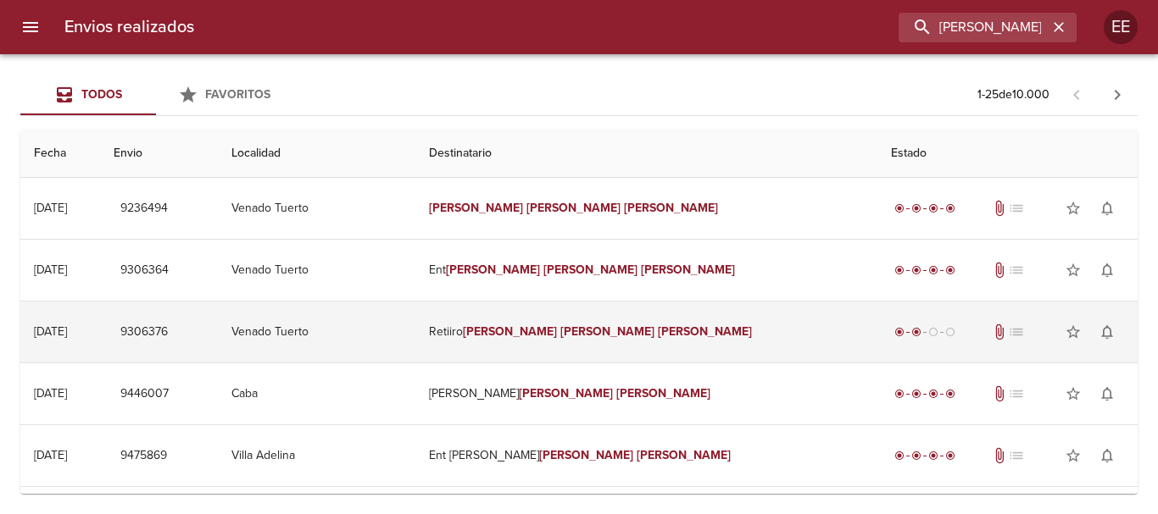
click at [634, 340] on td "Retiiro Carlos Alberto Zallio" at bounding box center [646, 332] width 462 height 61
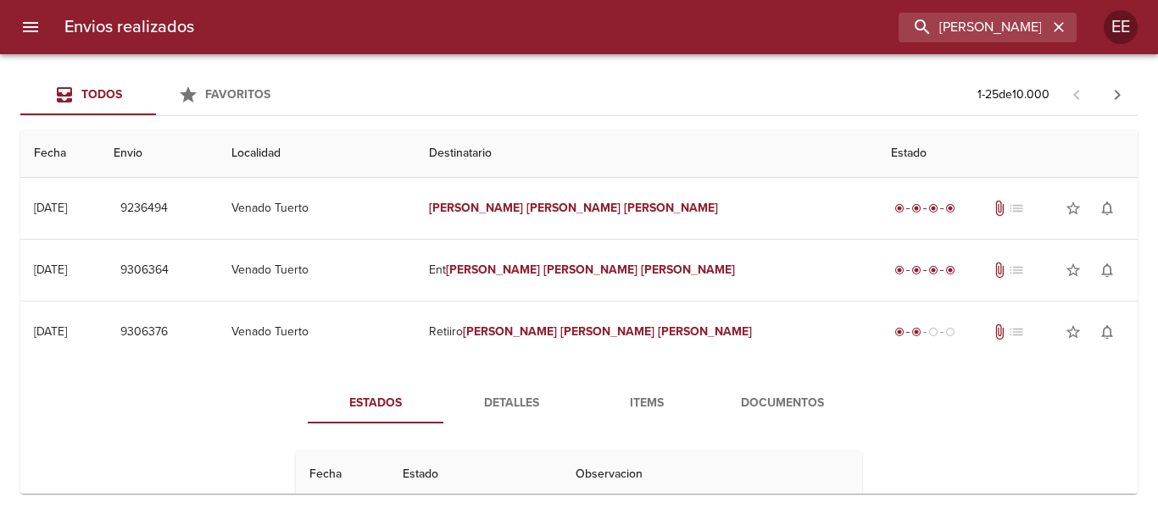
scroll to position [170, 0]
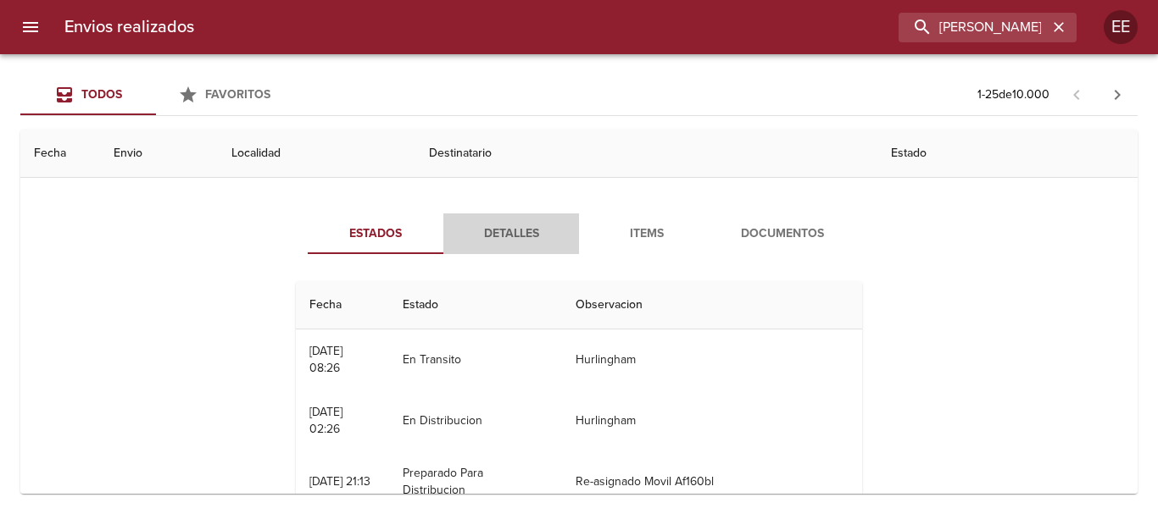
click at [514, 236] on span "Detalles" at bounding box center [510, 234] width 115 height 21
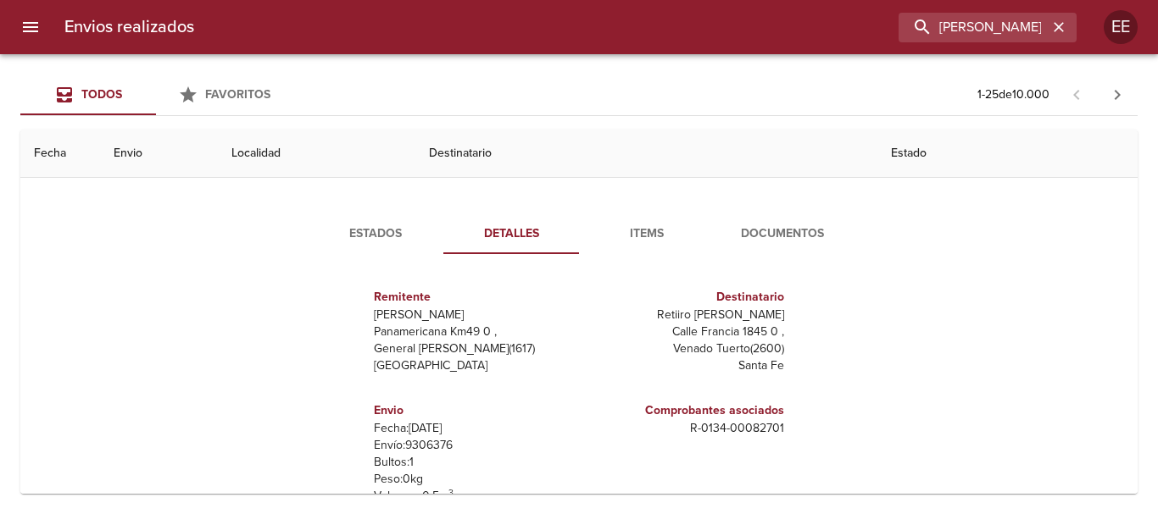
scroll to position [339, 0]
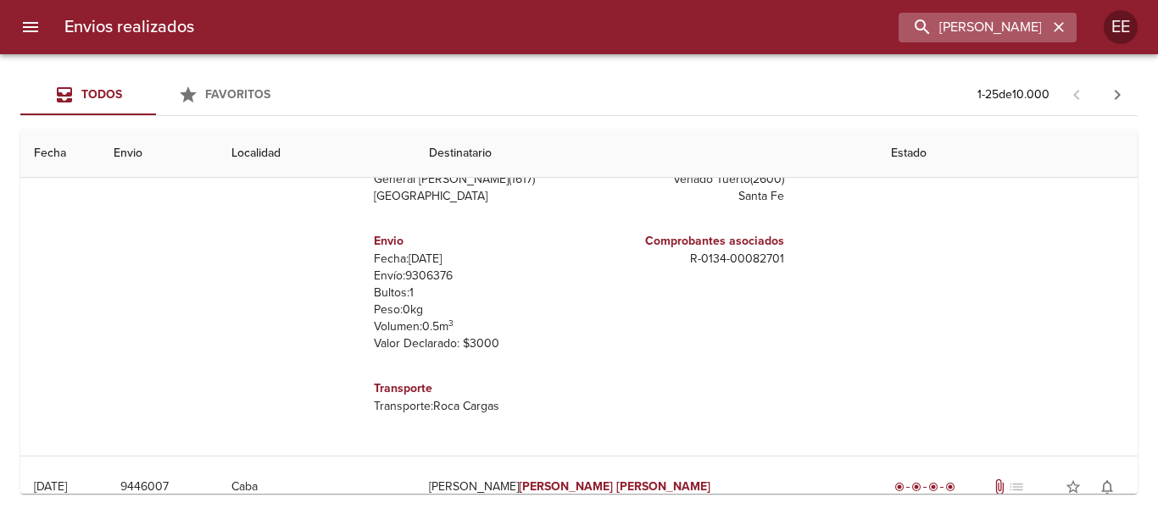
click at [1057, 20] on icon "button" at bounding box center [1058, 27] width 17 height 17
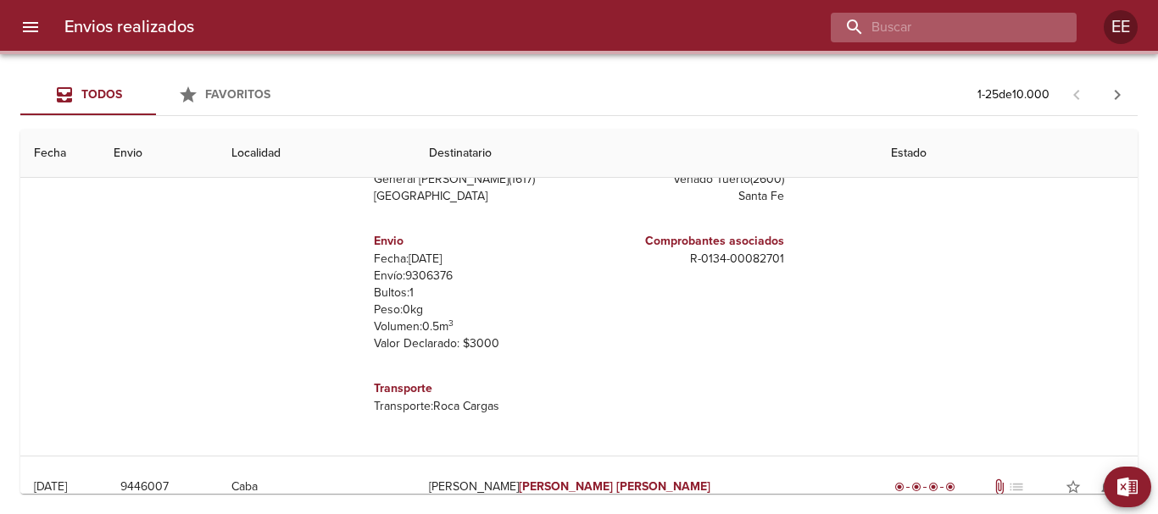
click at [961, 27] on input "buscar" at bounding box center [939, 28] width 217 height 30
paste input "MARTINEZ MATEO SANTIAGO"
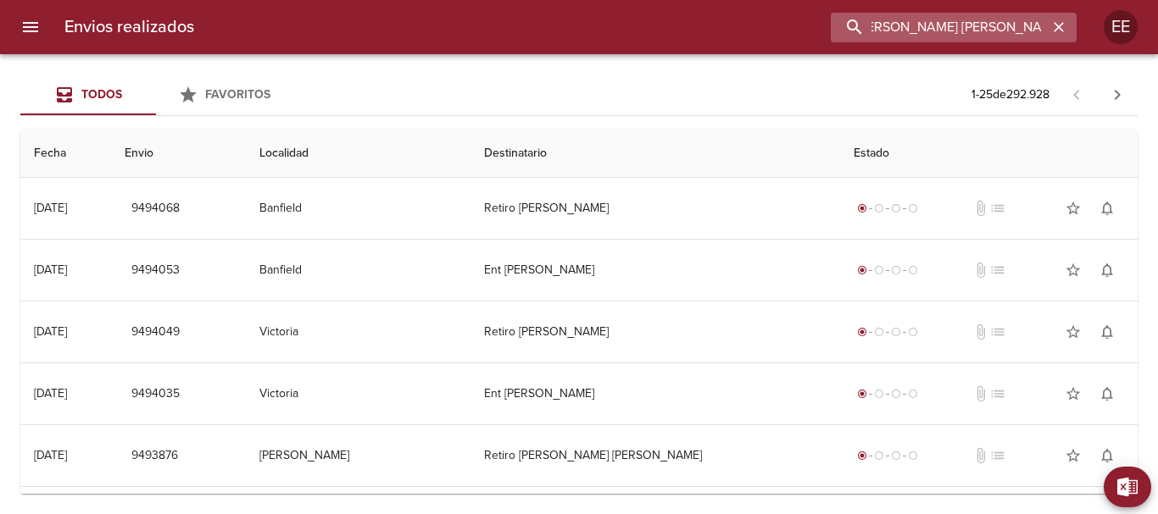
type input "MARTINEZ MATEO SANTIAGO"
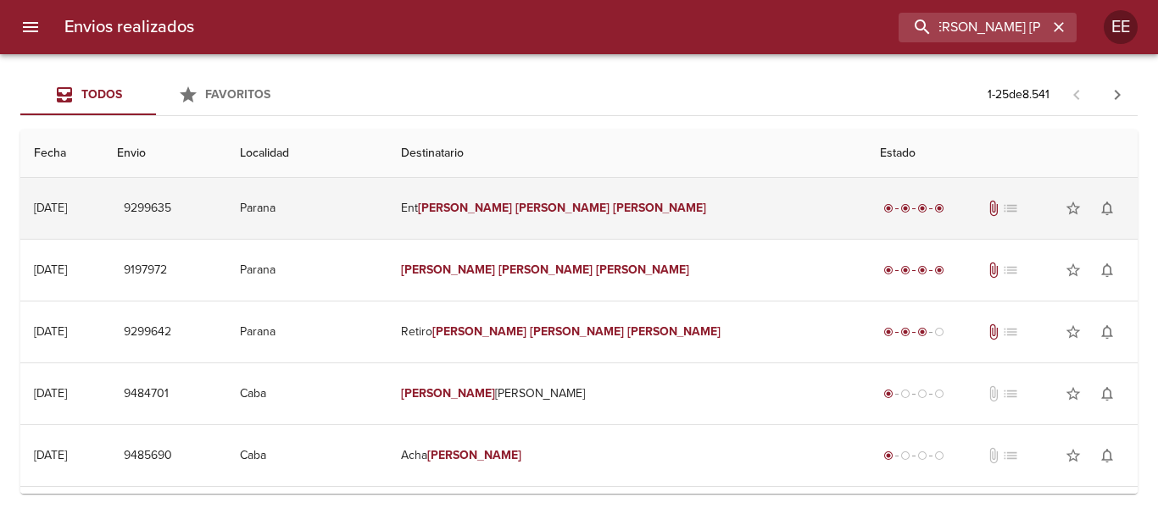
click at [546, 205] on em "Mateo" at bounding box center [562, 208] width 94 height 14
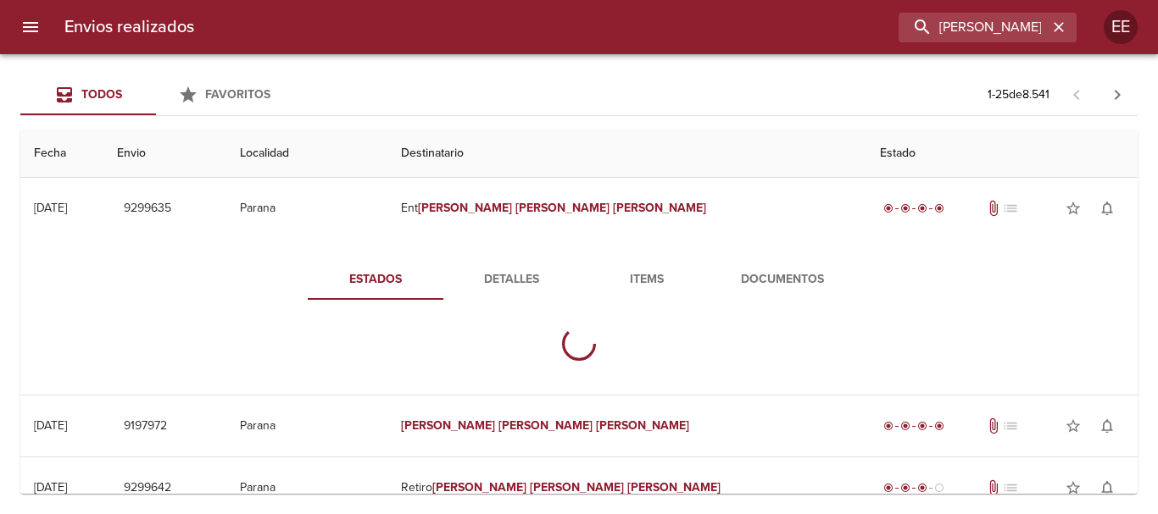
click at [482, 280] on span "Detalles" at bounding box center [510, 280] width 115 height 21
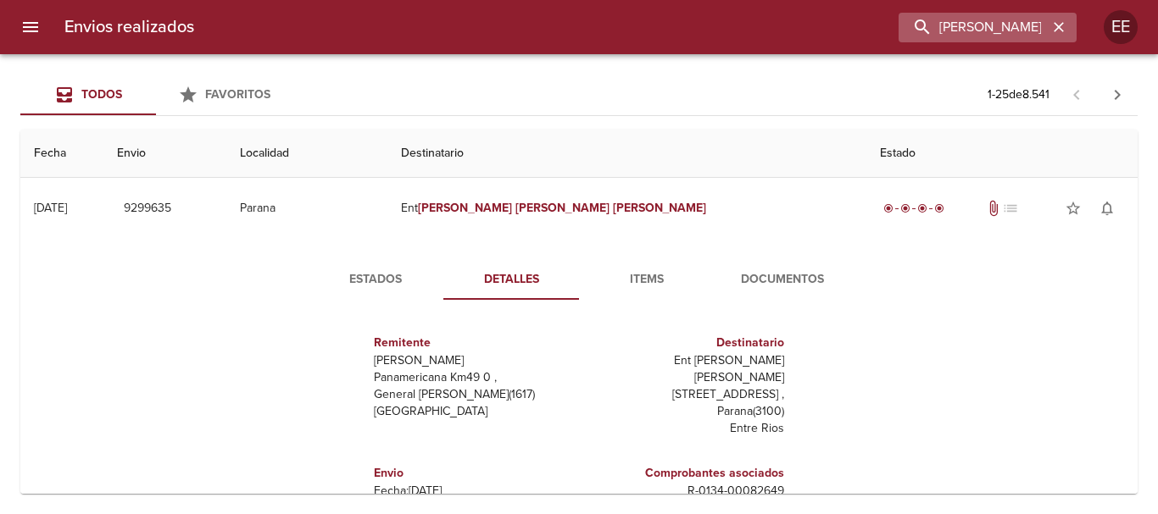
click at [1067, 26] on button "button" at bounding box center [1059, 27] width 22 height 22
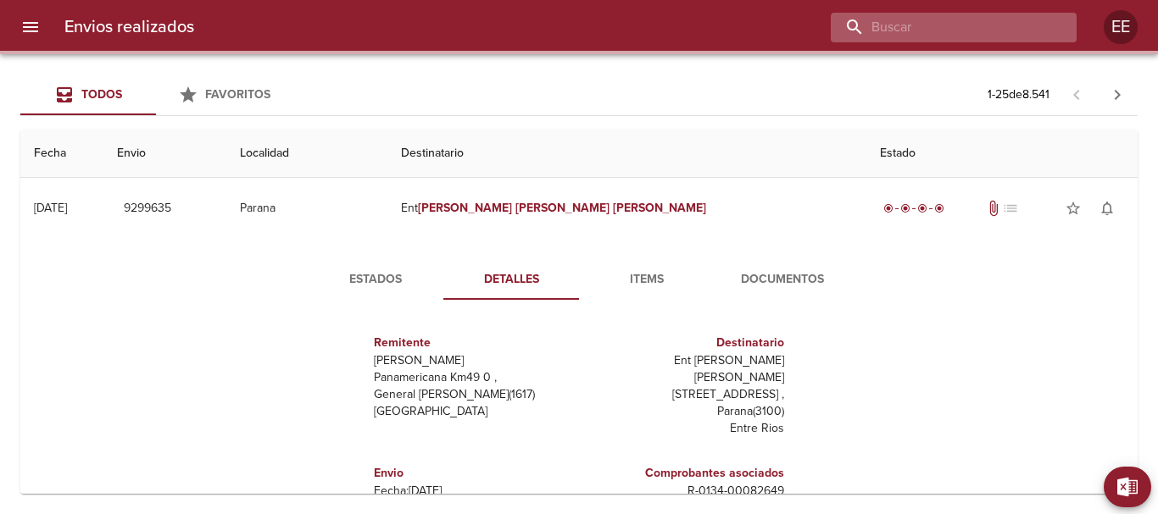
click at [1014, 22] on input "buscar" at bounding box center [939, 28] width 217 height 30
paste input "ANIBAL ALARCON BP"
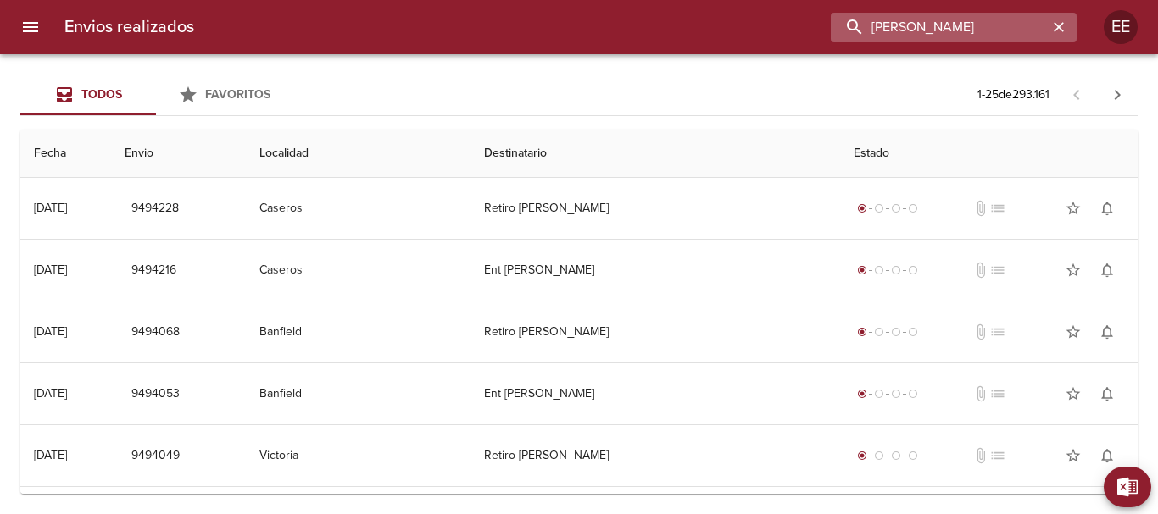
type input "ANIBAL ALARCON"
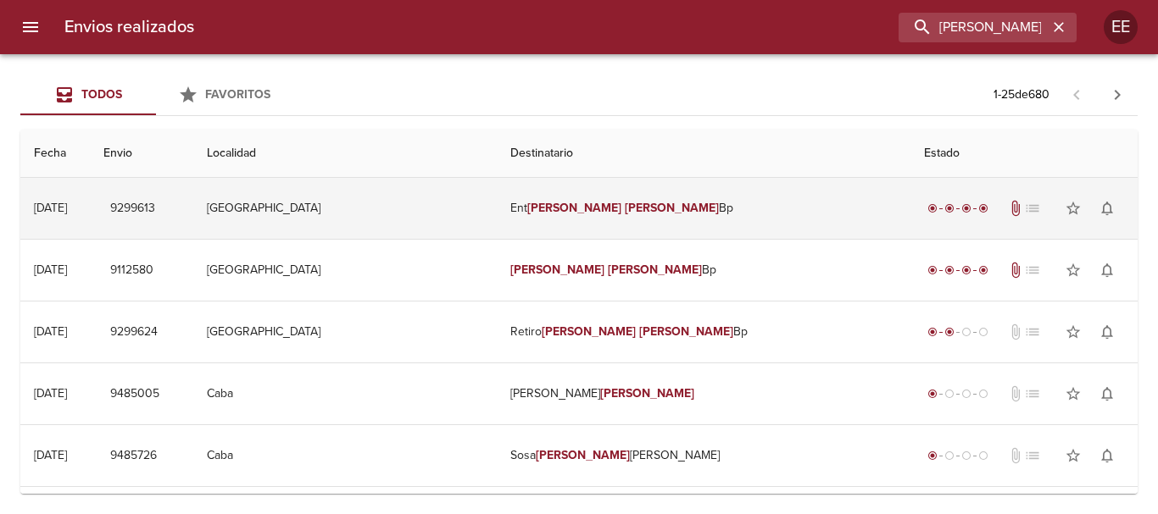
click at [533, 213] on td "Ent Anibal Alarcon Bp" at bounding box center [704, 208] width 414 height 61
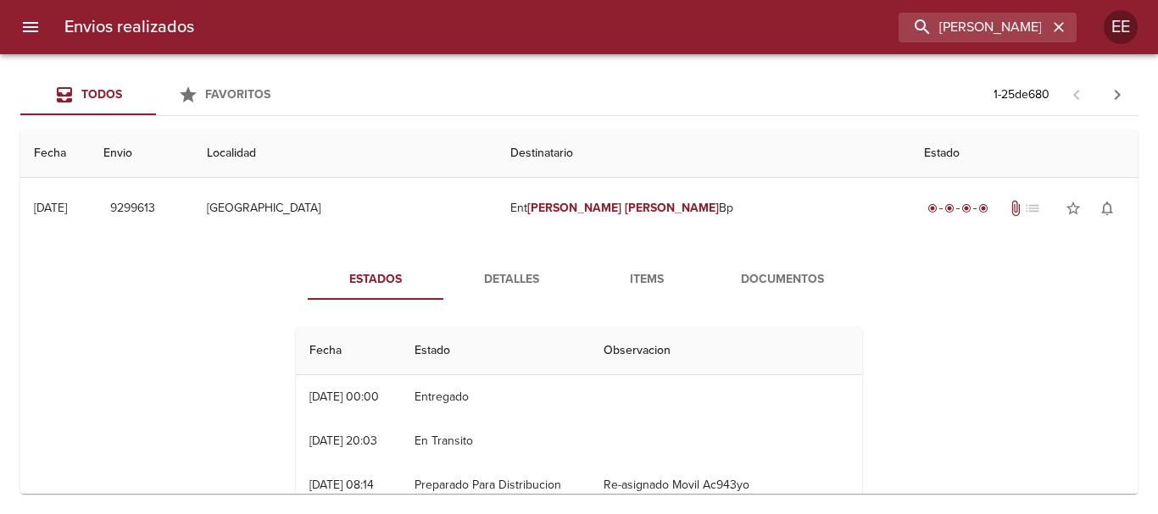
click at [492, 281] on span "Detalles" at bounding box center [510, 280] width 115 height 21
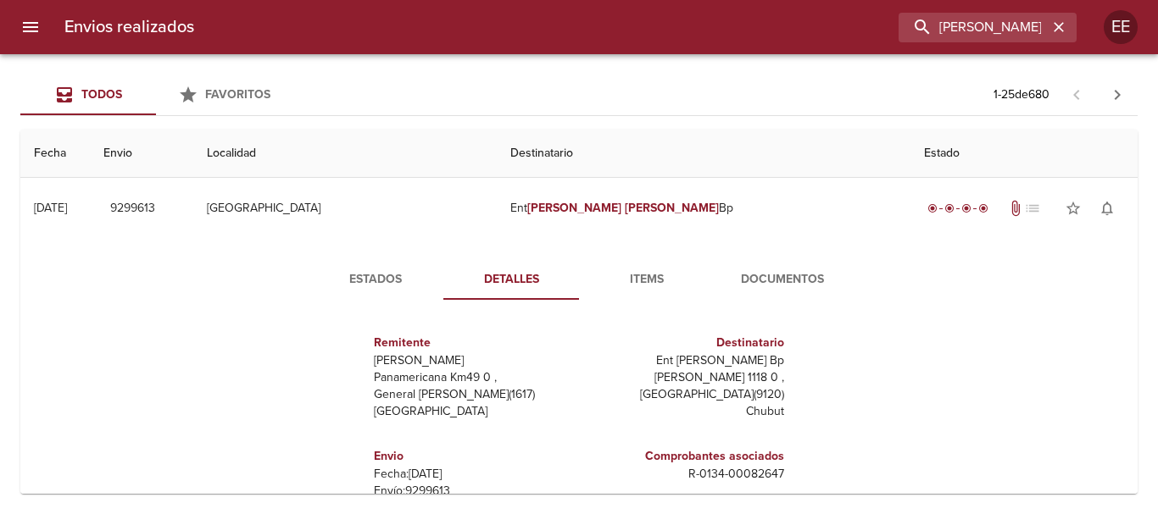
scroll to position [254, 0]
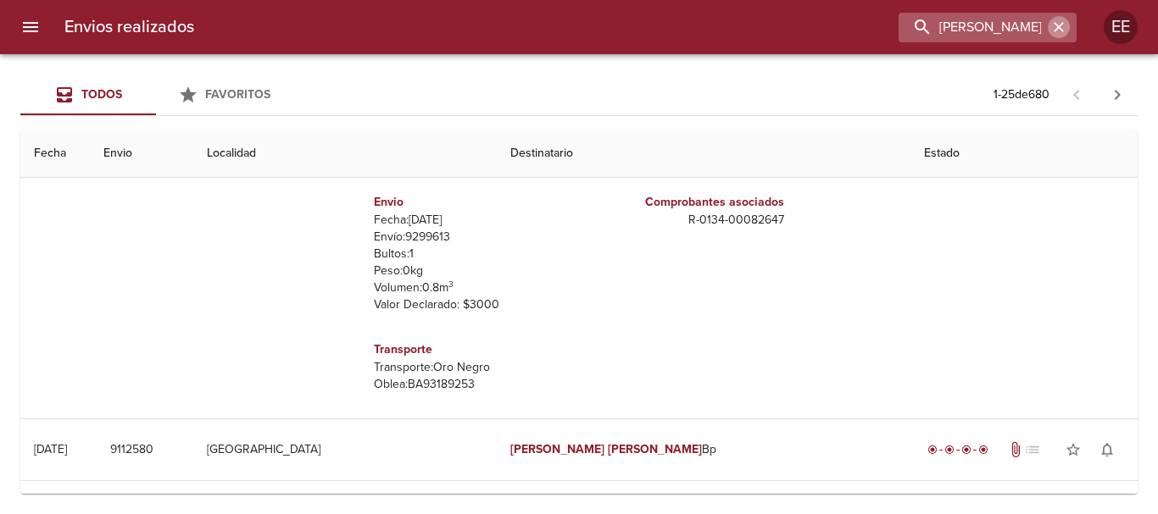
click at [1066, 29] on icon "button" at bounding box center [1058, 27] width 17 height 17
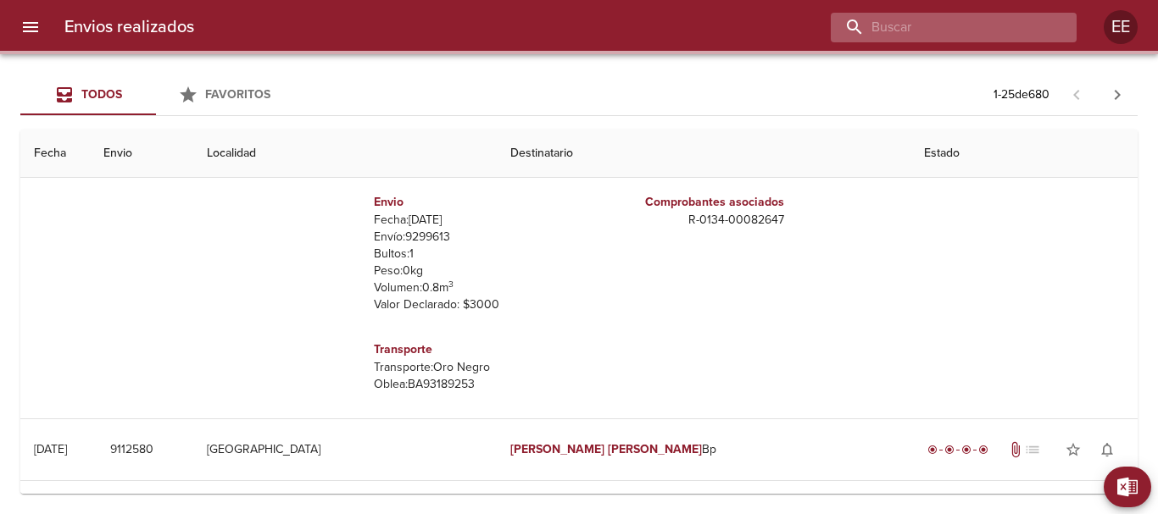
click at [1007, 24] on input "buscar" at bounding box center [939, 28] width 217 height 30
paste input "Esteban Plaza"
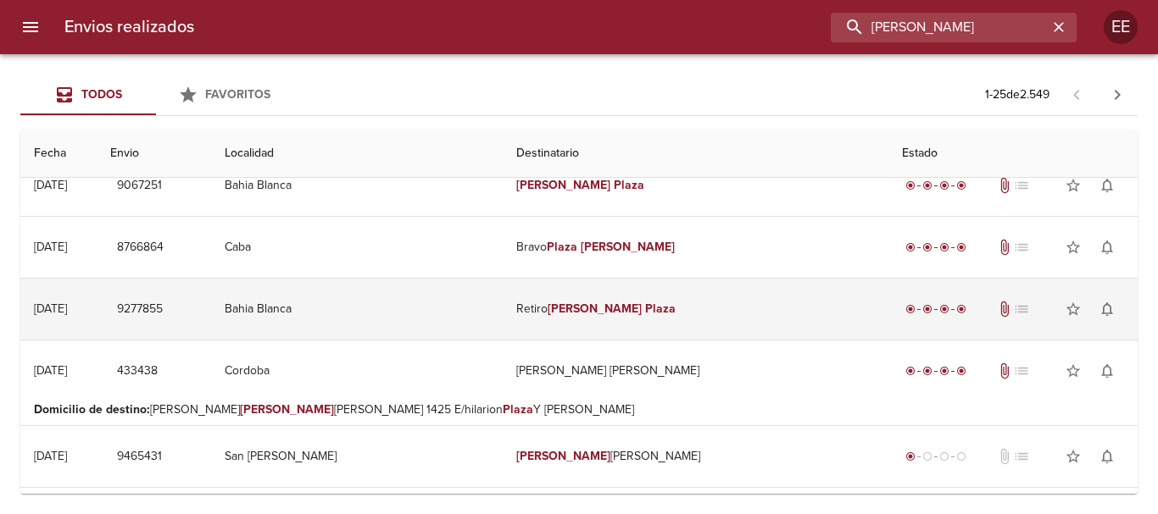
scroll to position [0, 0]
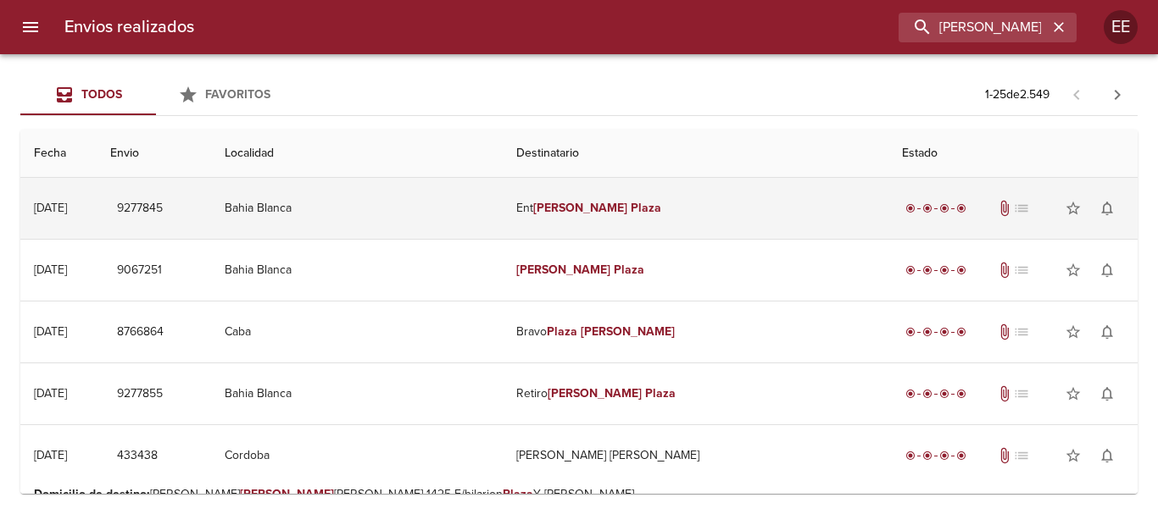
click at [509, 203] on td "Ent Esteban Plaza" at bounding box center [696, 208] width 386 height 61
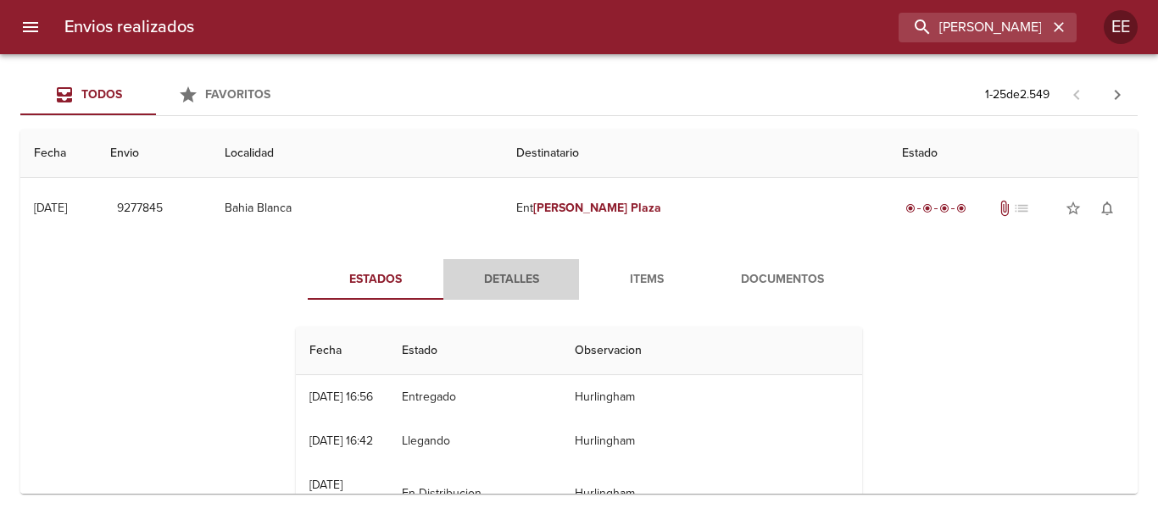
click at [487, 279] on span "Detalles" at bounding box center [510, 280] width 115 height 21
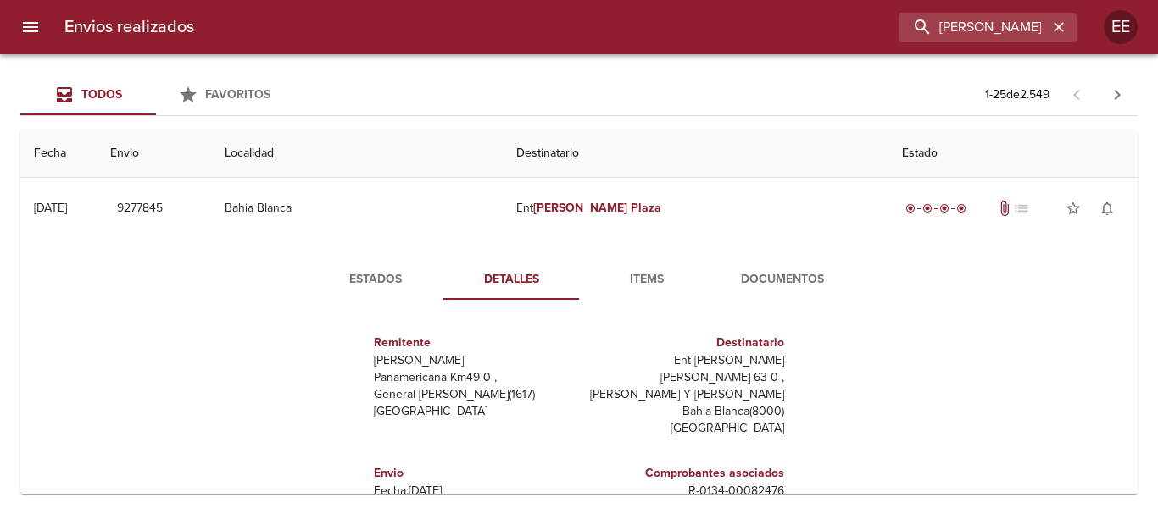
click at [538, 283] on span "Detalles" at bounding box center [510, 280] width 115 height 21
click at [642, 280] on span "Items" at bounding box center [646, 280] width 115 height 21
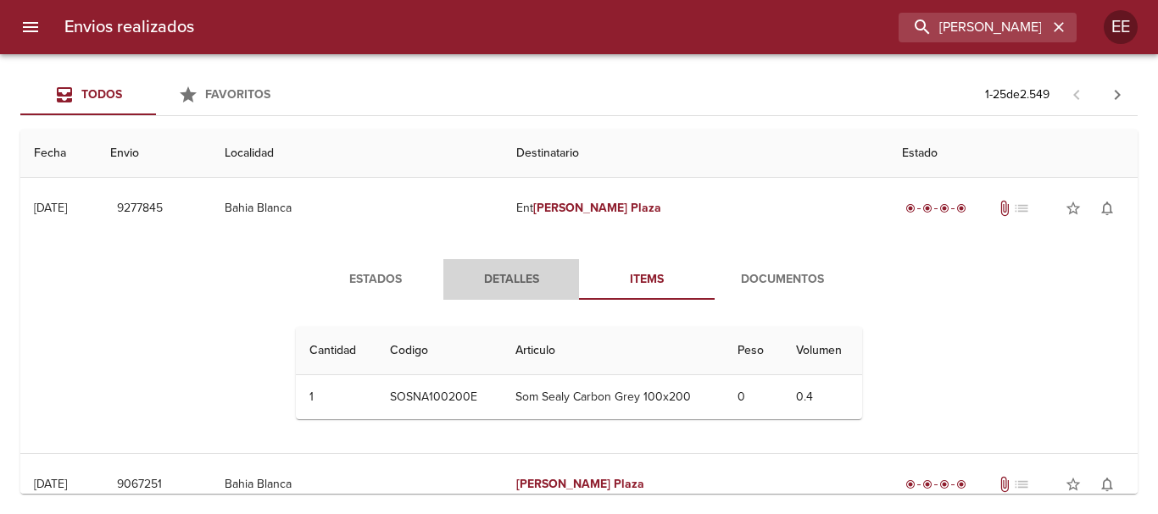
click at [497, 280] on span "Detalles" at bounding box center [510, 280] width 115 height 21
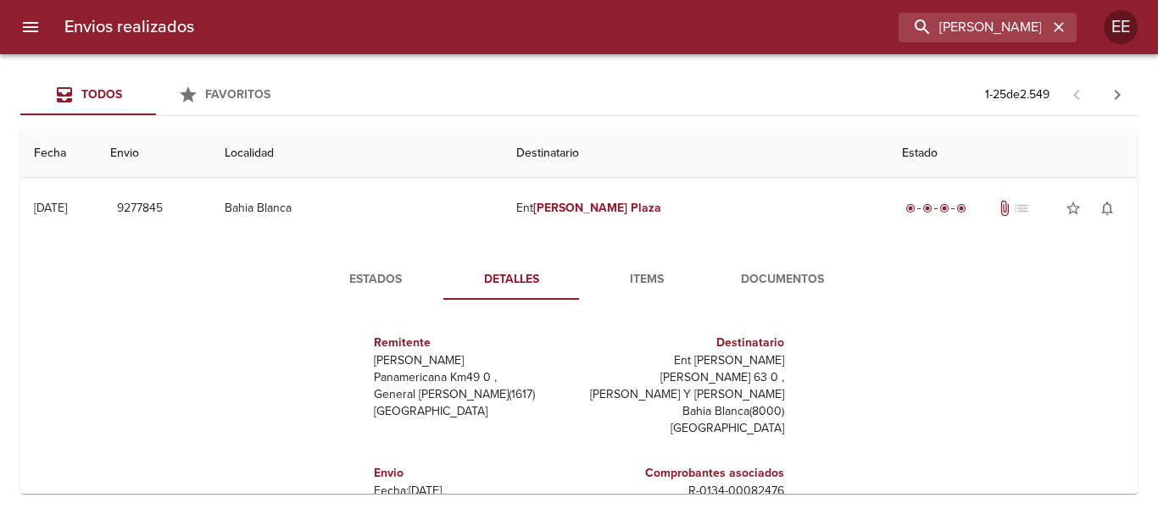
click at [381, 274] on span "Estados" at bounding box center [375, 280] width 115 height 21
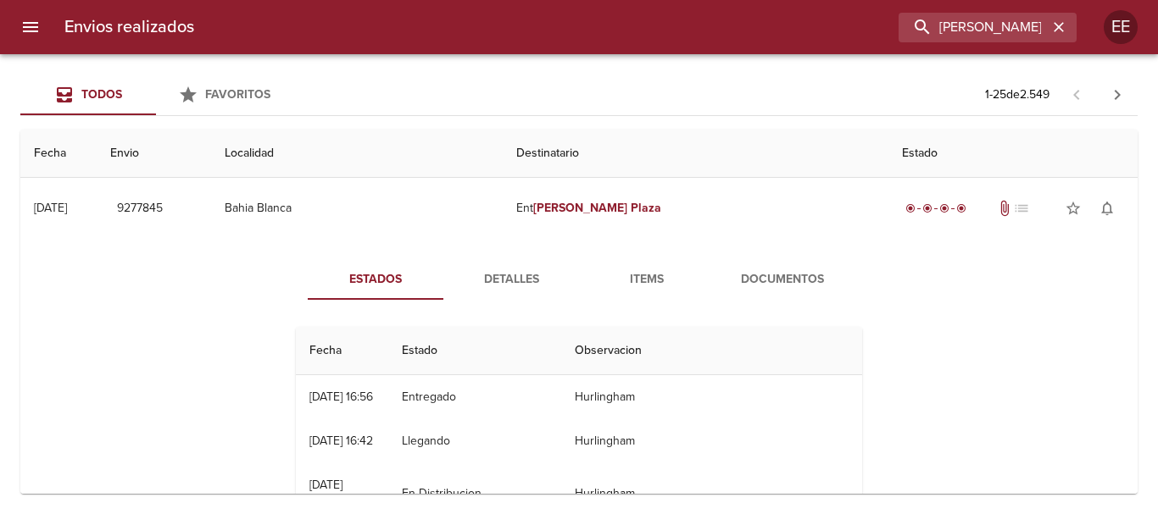
click at [377, 271] on span "Estados" at bounding box center [375, 280] width 115 height 21
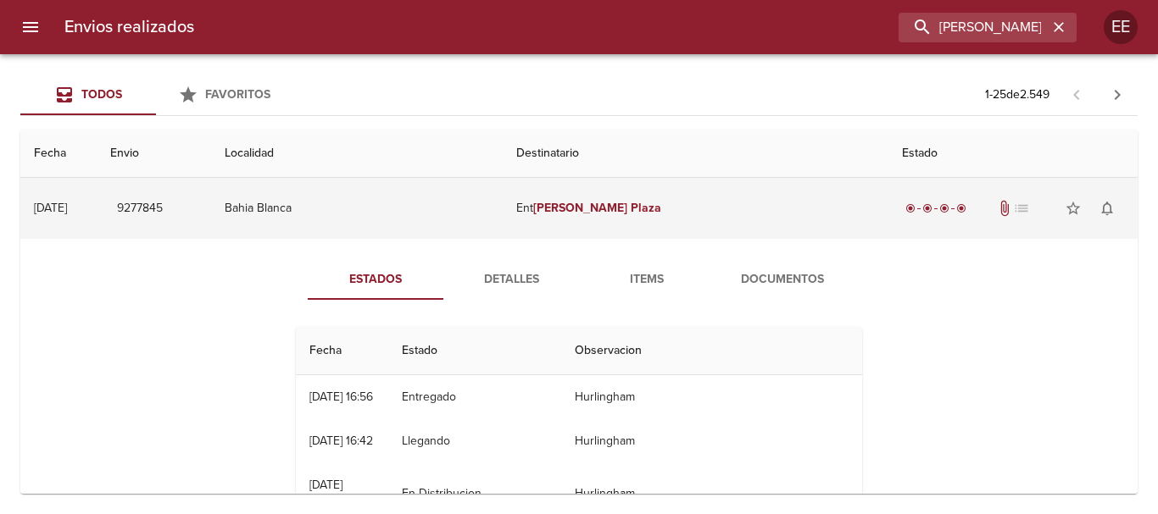
click at [420, 203] on td "Bahia Blanca" at bounding box center [357, 208] width 292 height 61
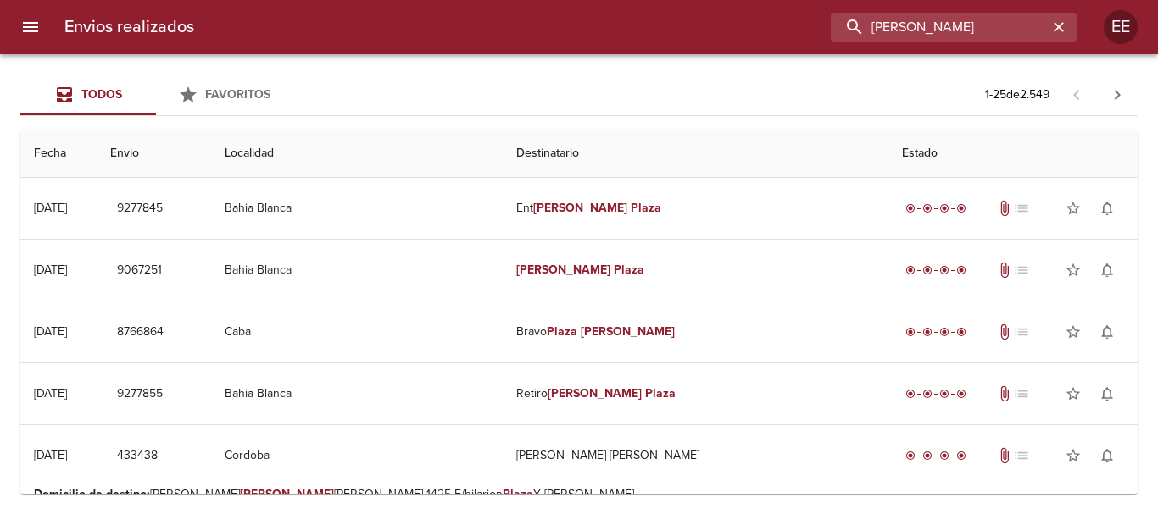
drag, startPoint x: 1026, startPoint y: 29, endPoint x: 726, endPoint y: 10, distance: 300.6
click at [726, 10] on div "Envios realizados Esteban Plaza EE" at bounding box center [579, 27] width 1158 height 54
paste input "Karina Deolinda Fernandez"
type input "Karina Deolinda Fernandez"
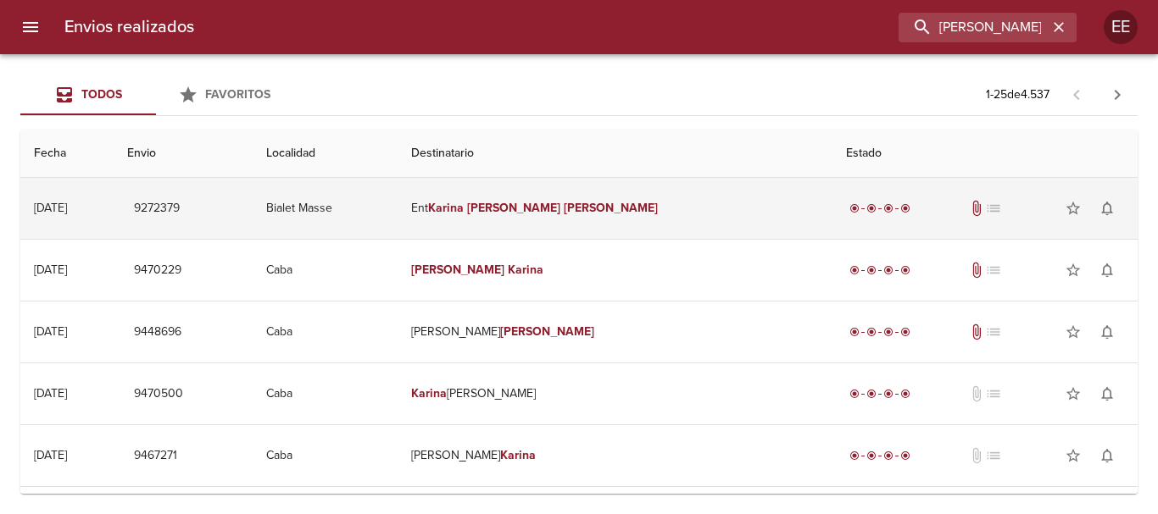
click at [561, 214] on em "Deolinda" at bounding box center [514, 208] width 94 height 14
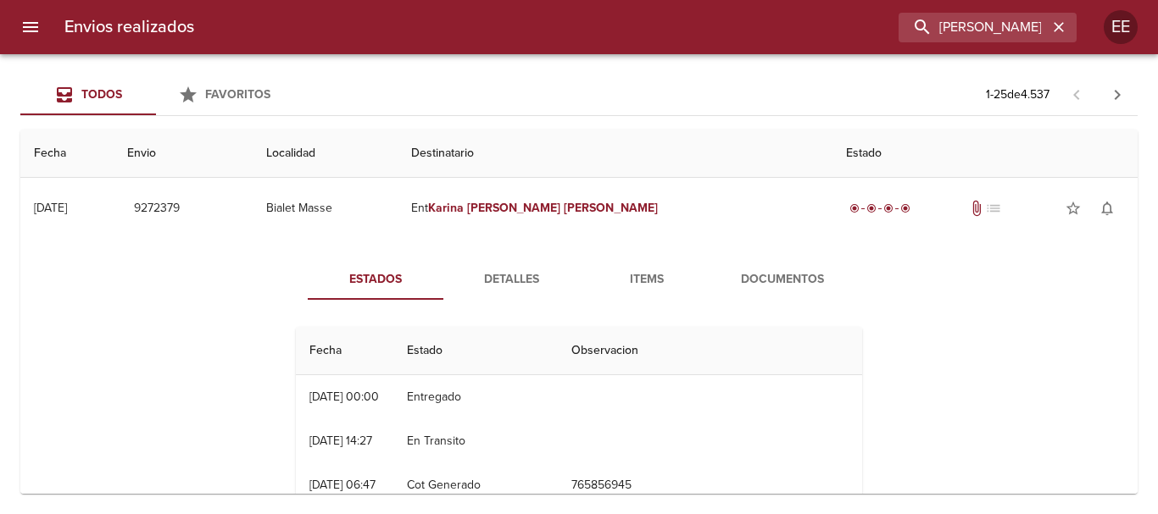
click at [531, 281] on span "Detalles" at bounding box center [510, 280] width 115 height 21
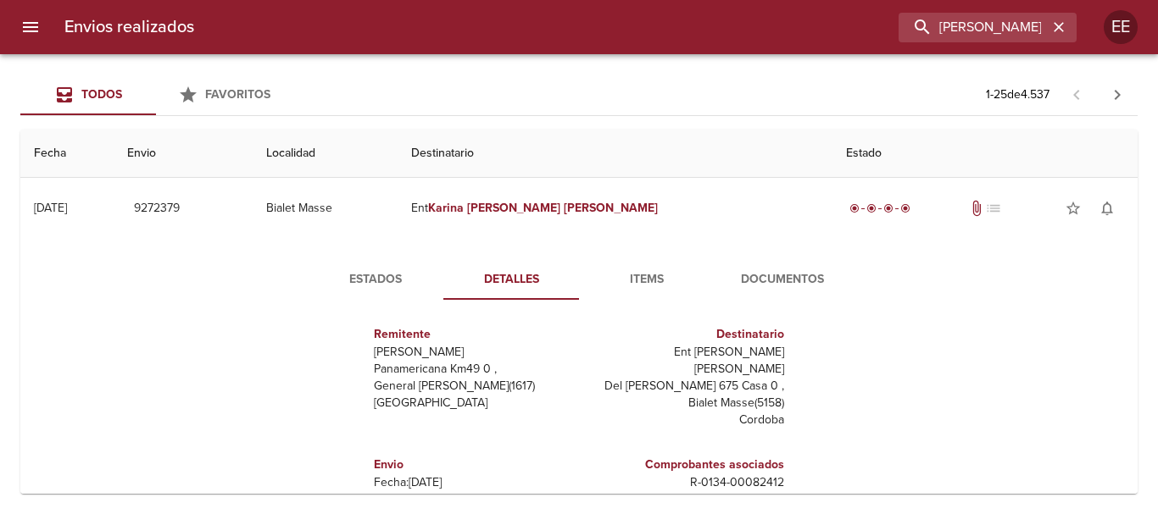
click at [518, 283] on span "Detalles" at bounding box center [510, 280] width 115 height 21
click at [655, 278] on span "Items" at bounding box center [646, 280] width 115 height 21
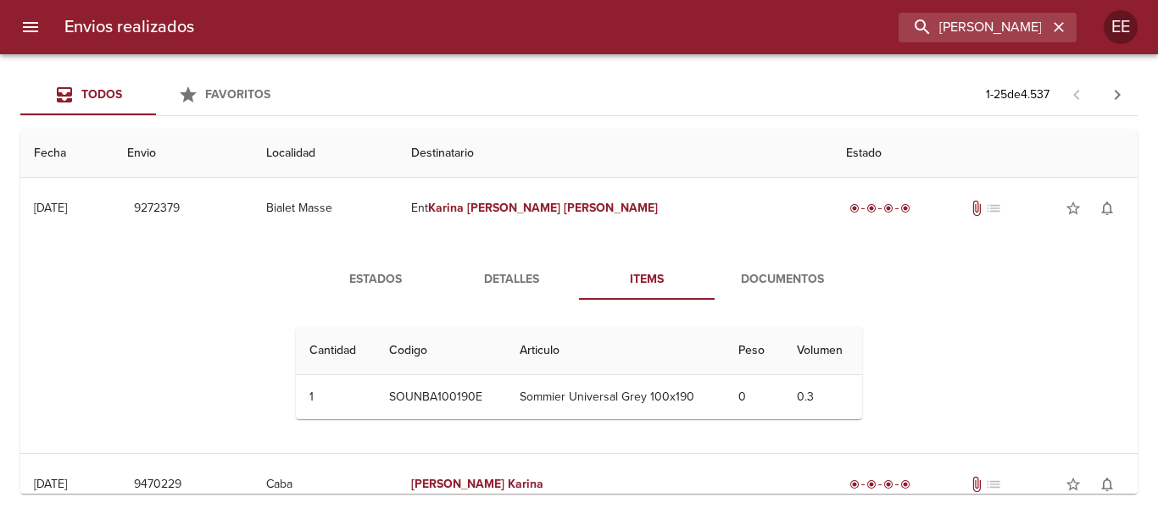
click at [350, 271] on span "Estados" at bounding box center [375, 280] width 115 height 21
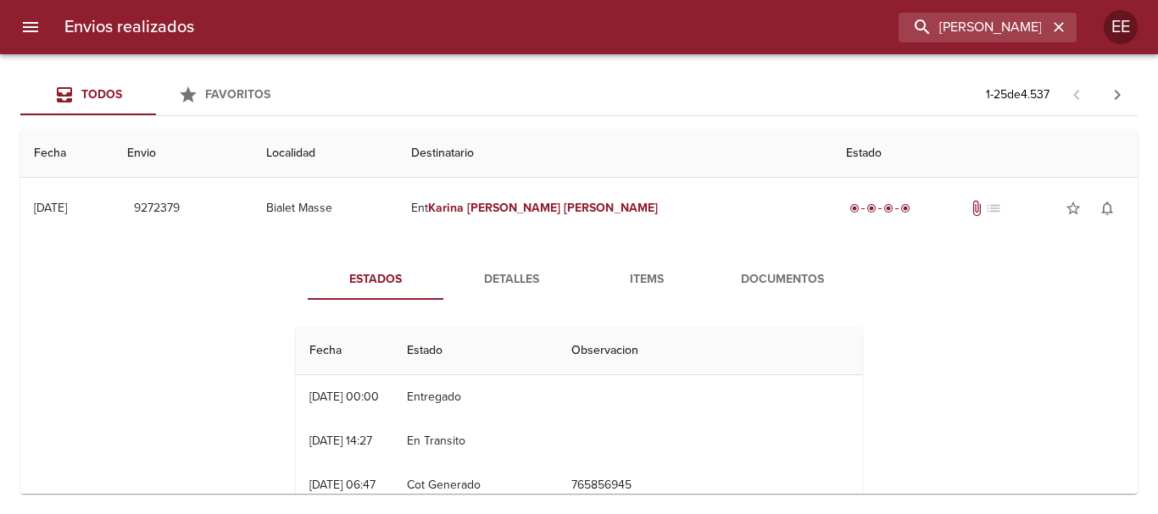
click at [469, 271] on span "Detalles" at bounding box center [510, 280] width 115 height 21
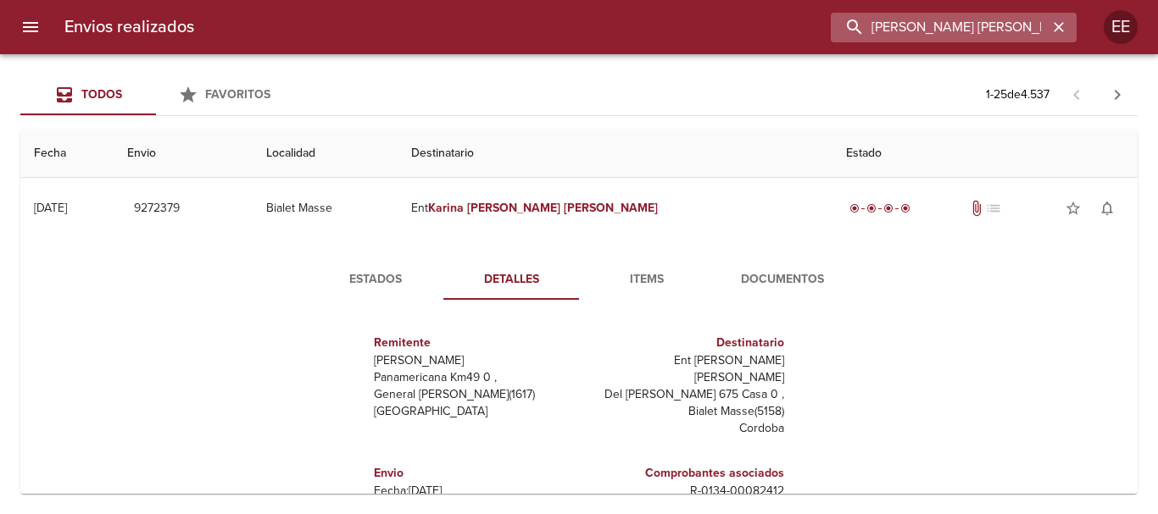
click at [1032, 31] on input "Karina Deolinda Fernandez" at bounding box center [939, 28] width 217 height 30
click at [1057, 32] on icon "button" at bounding box center [1058, 27] width 17 height 17
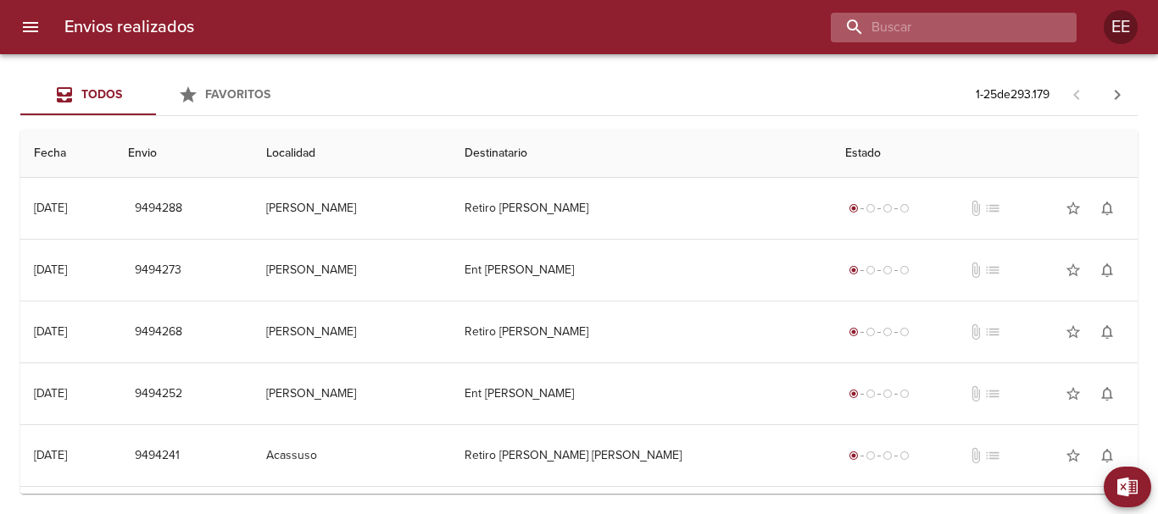
click at [1007, 30] on input "buscar" at bounding box center [939, 28] width 217 height 30
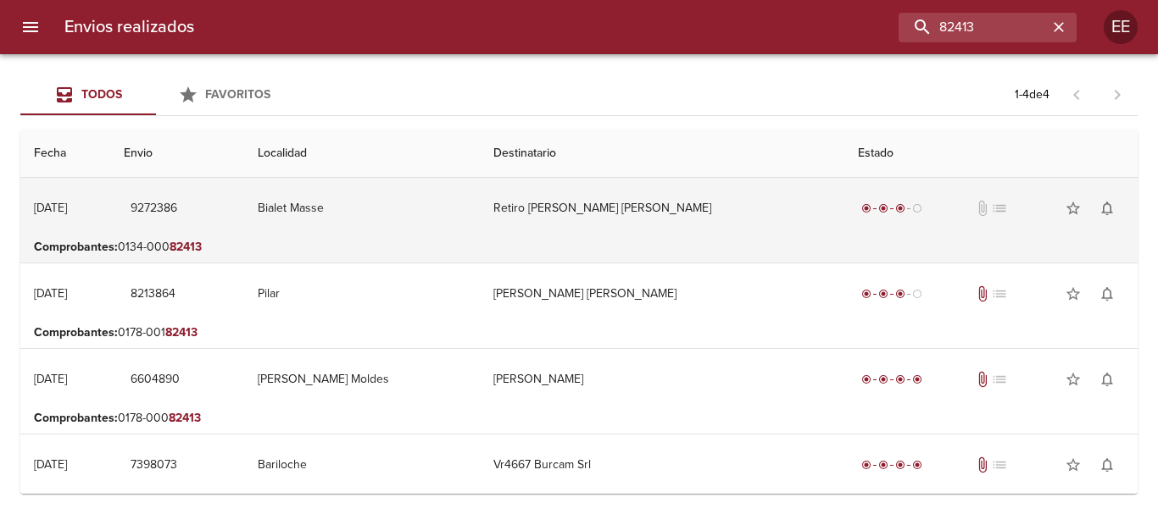
click at [601, 215] on td "Retiro Karina Deolinda Fernand" at bounding box center [662, 208] width 364 height 61
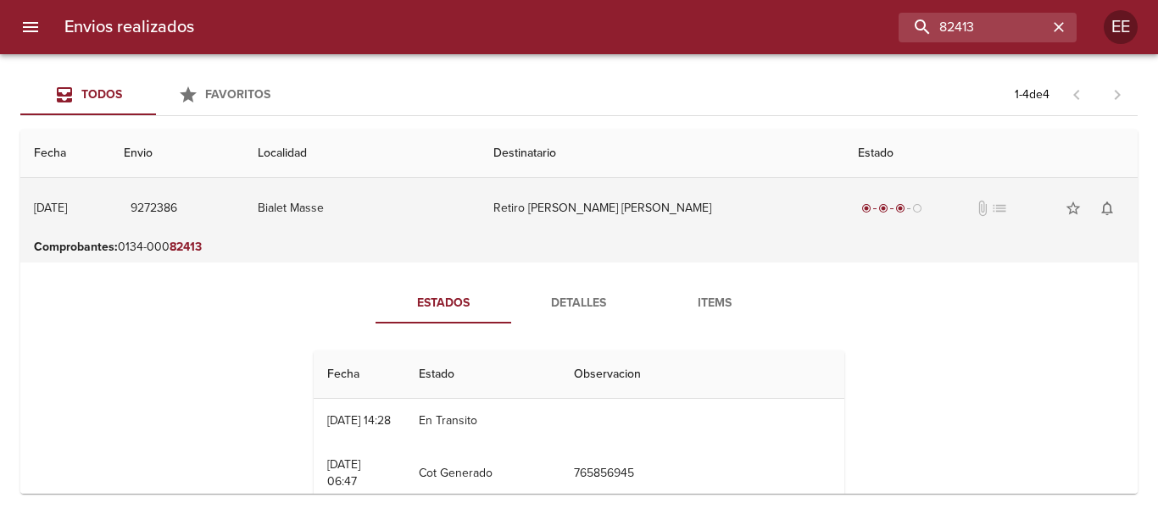
click at [601, 185] on td "Retiro Karina Deolinda Fernand" at bounding box center [662, 208] width 364 height 61
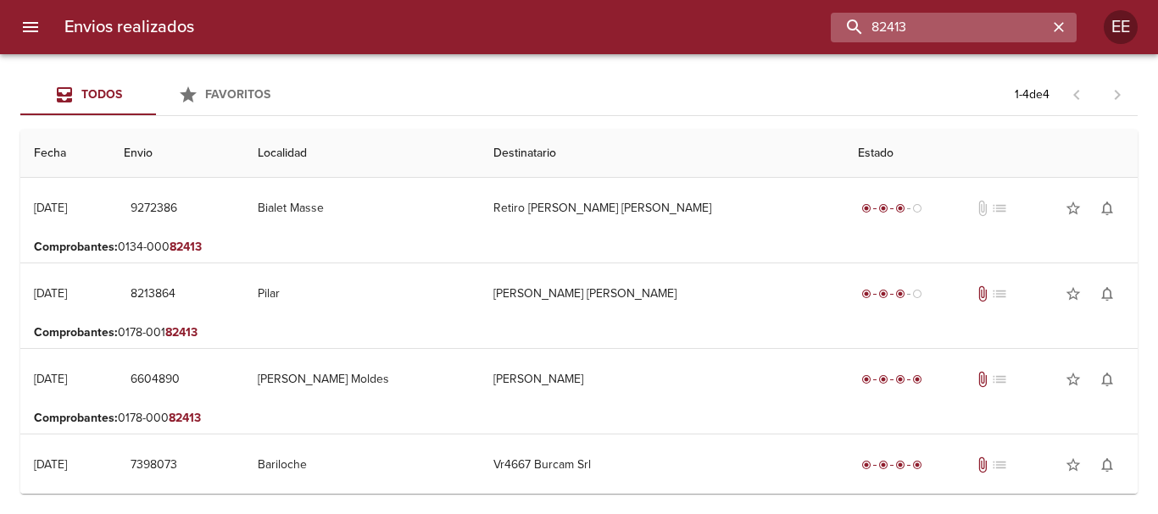
drag, startPoint x: 978, startPoint y: 28, endPoint x: 848, endPoint y: 25, distance: 129.7
click at [848, 25] on input "82413" at bounding box center [939, 28] width 217 height 30
paste input "DENIS JONATHAN DEUS ML"
type input "DENIS JONATHAN DEUS"
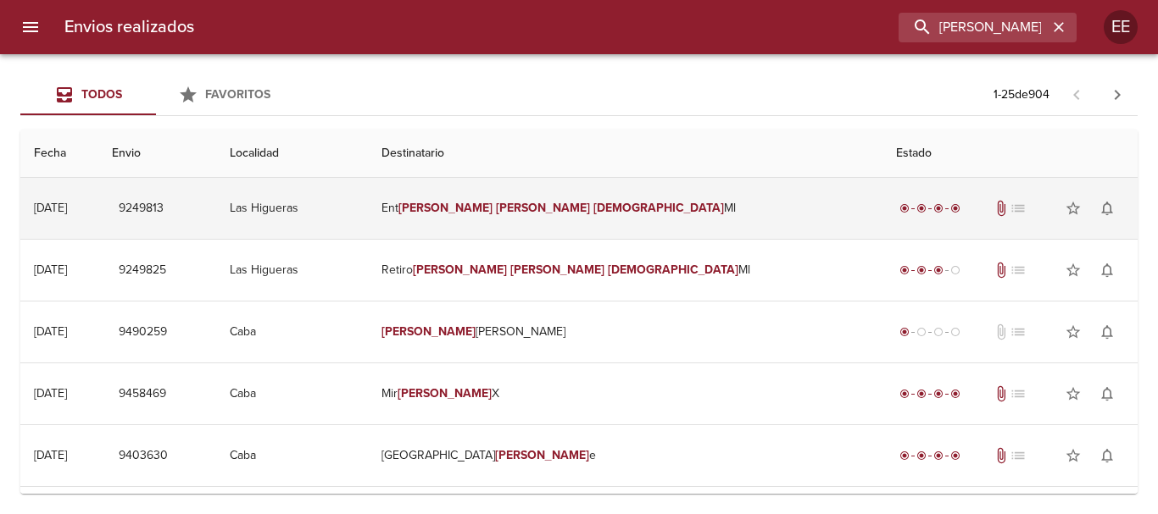
click at [653, 215] on td "Ent Denis Jonathan Deus Ml" at bounding box center [625, 208] width 514 height 61
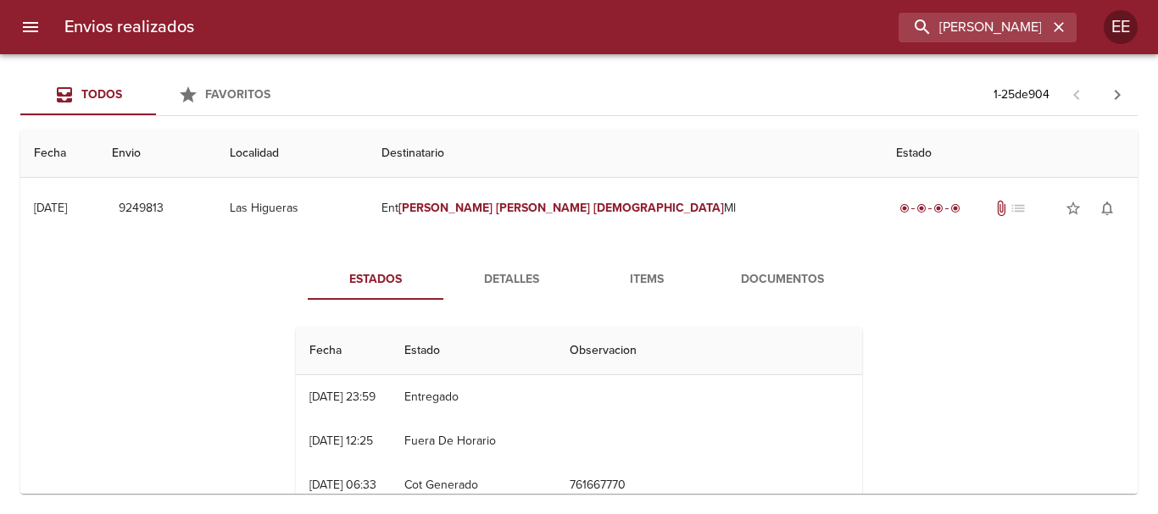
scroll to position [1, 0]
drag, startPoint x: 543, startPoint y: 281, endPoint x: 534, endPoint y: 287, distance: 11.1
click at [540, 281] on span "Detalles" at bounding box center [510, 280] width 115 height 21
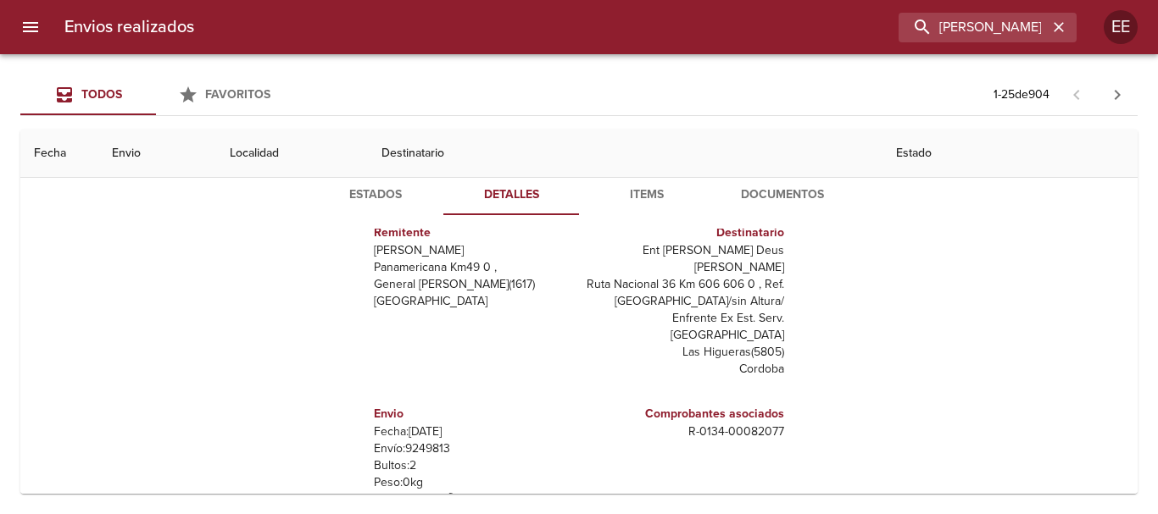
scroll to position [170, 0]
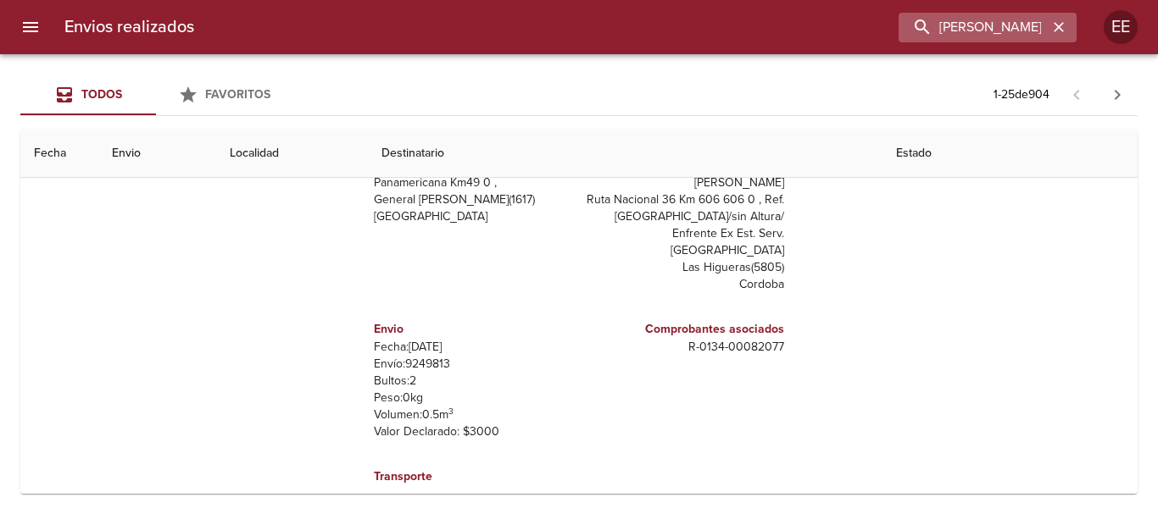
click at [1062, 26] on icon "button" at bounding box center [1058, 27] width 17 height 17
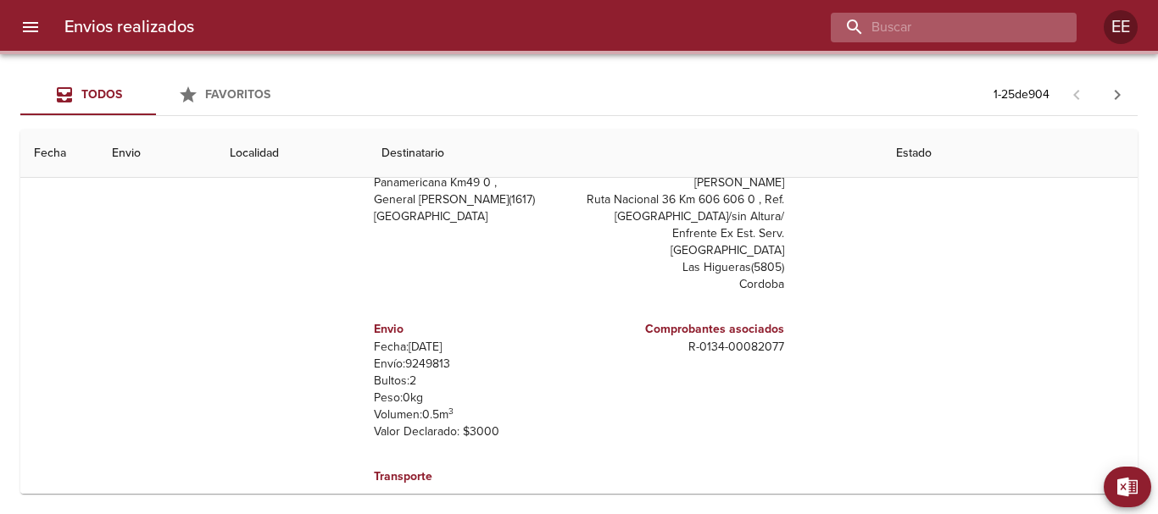
click at [955, 22] on input "buscar" at bounding box center [939, 28] width 217 height 30
paste input "TULIO DA SILVA AGUSTIN"
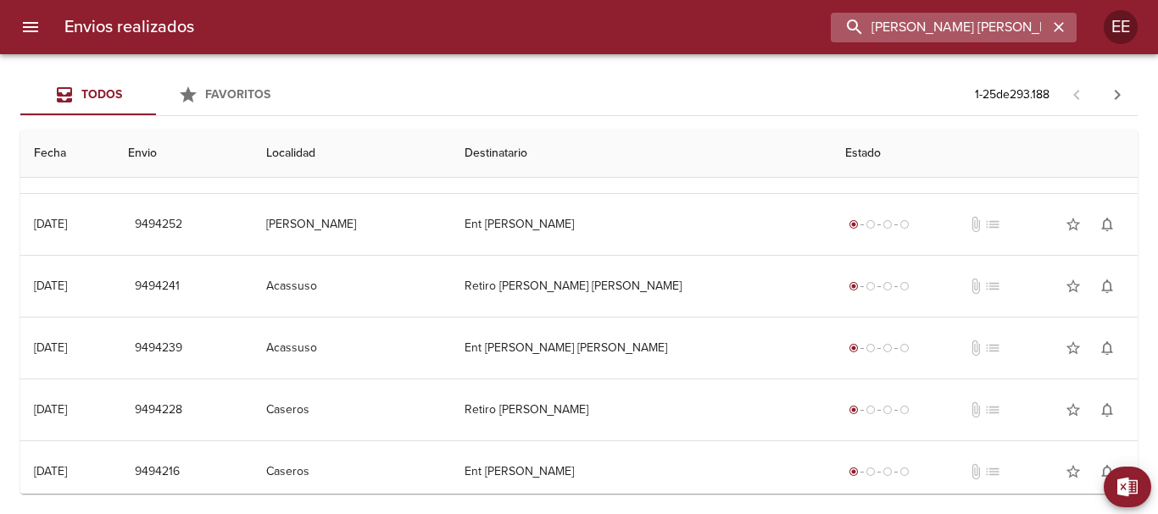
scroll to position [8, 0]
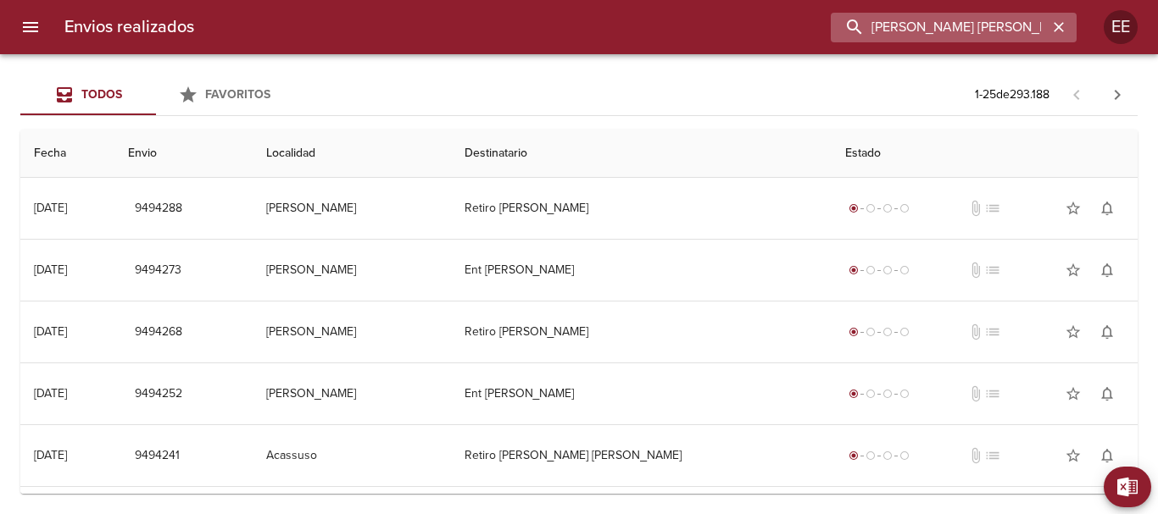
type input "TULIO DA SILVA AGUSTIN"
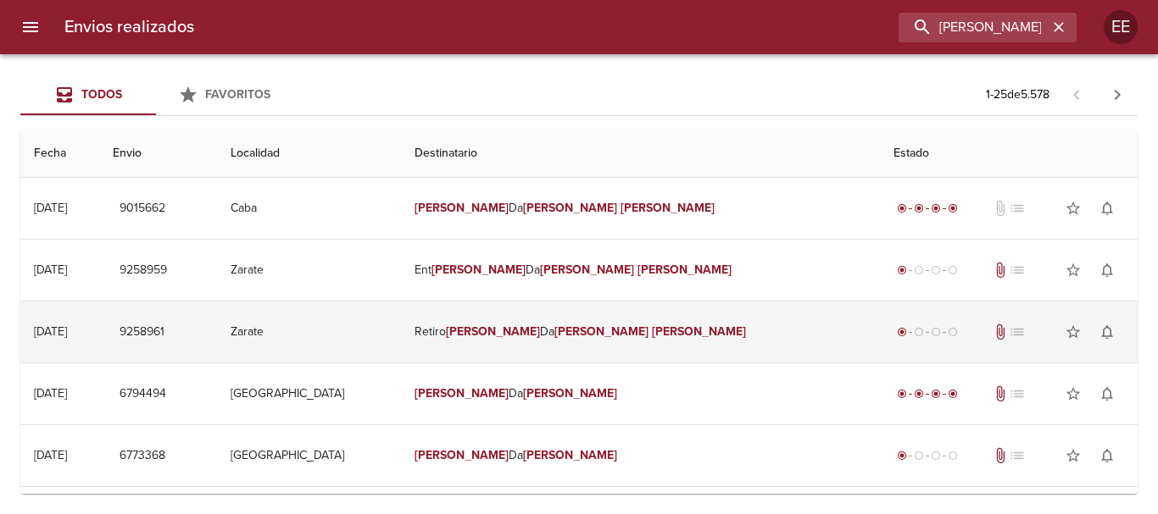
click at [652, 325] on em "Agustin" at bounding box center [699, 332] width 94 height 14
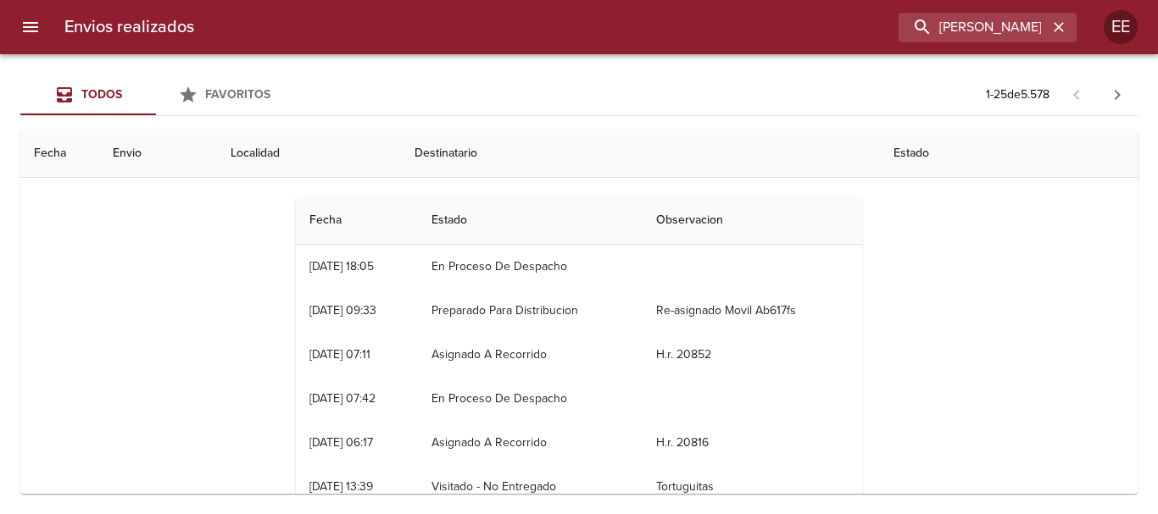
scroll to position [0, 0]
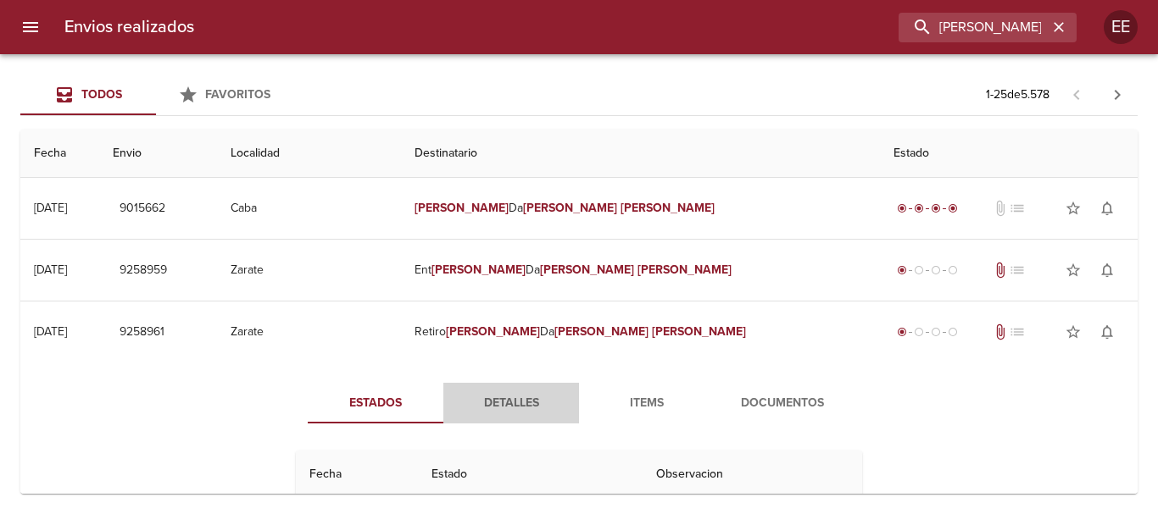
drag, startPoint x: 496, startPoint y: 395, endPoint x: 530, endPoint y: 394, distance: 33.9
click at [497, 396] on span "Detalles" at bounding box center [510, 403] width 115 height 21
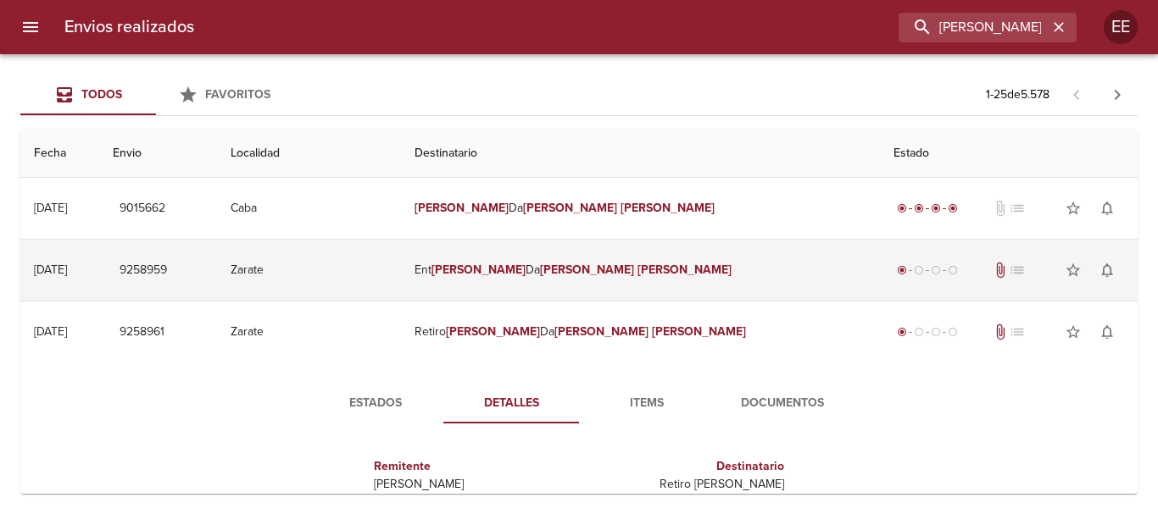
click at [525, 275] on em "Tulio" at bounding box center [478, 270] width 94 height 14
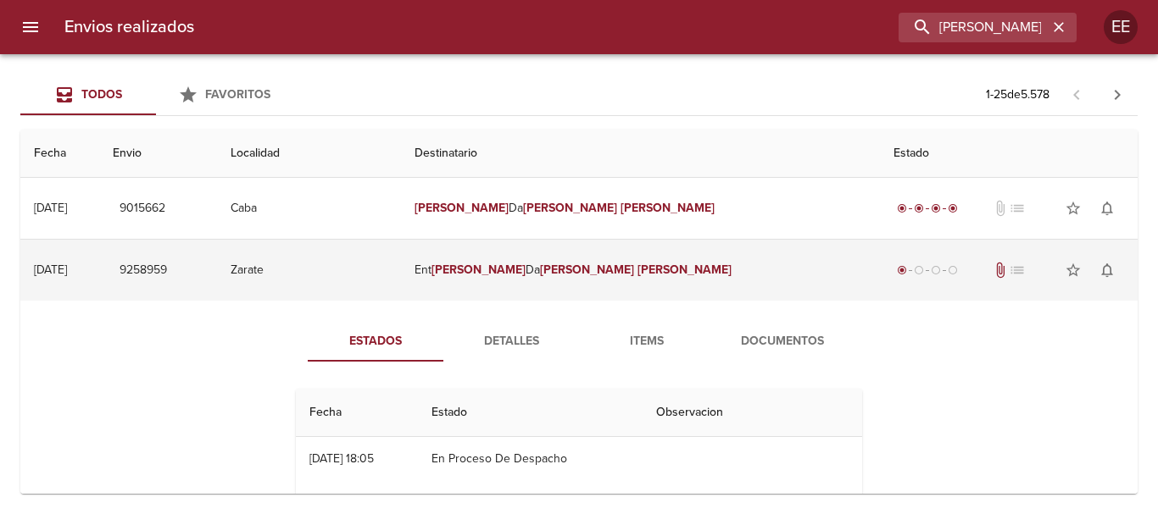
click at [525, 275] on em "Tulio" at bounding box center [478, 270] width 94 height 14
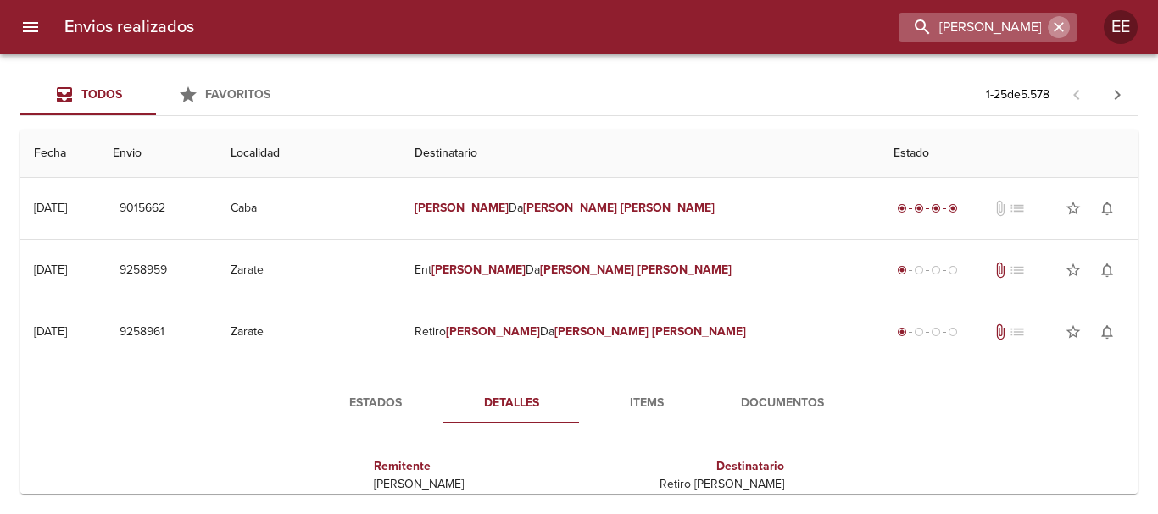
click at [1053, 29] on icon "button" at bounding box center [1058, 27] width 17 height 17
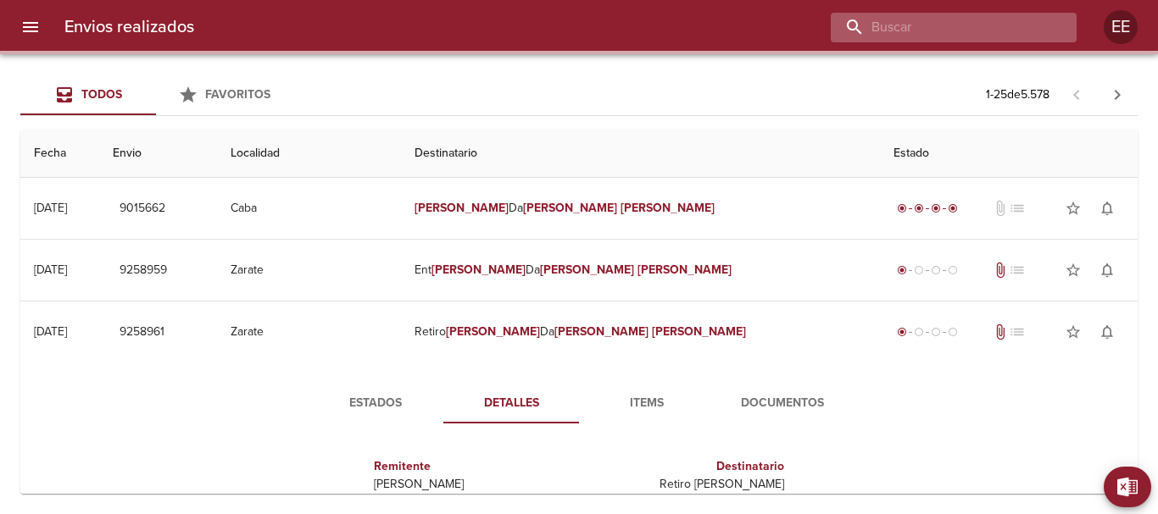
click at [1025, 27] on input "buscar" at bounding box center [939, 28] width 217 height 30
paste input "Rocio Soledad Fleitas"
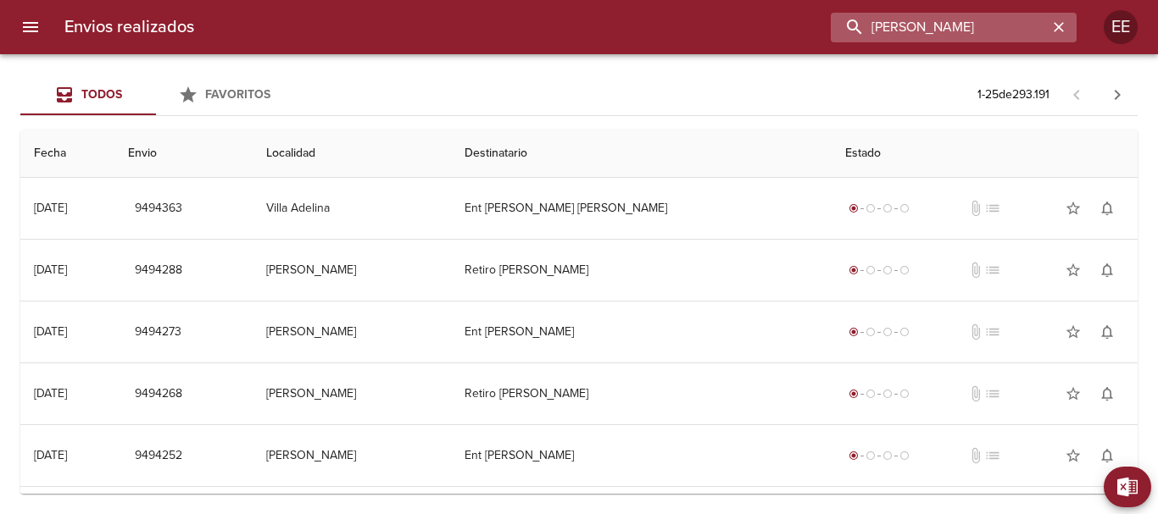
type input "Rocio Soledad Fleitas"
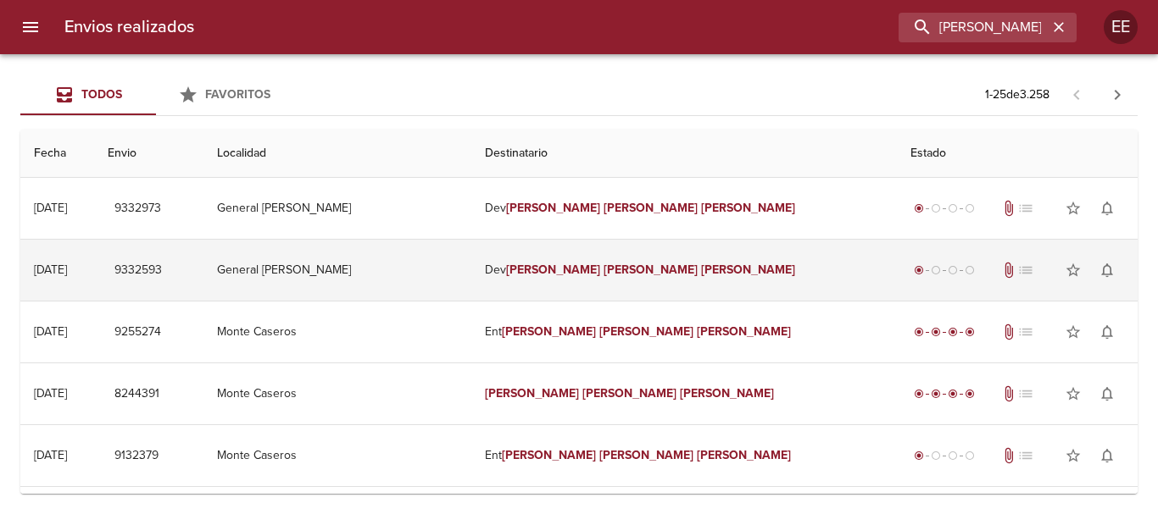
click at [643, 258] on td "Dev Rocio Soledad Fleitas" at bounding box center [683, 270] width 425 height 61
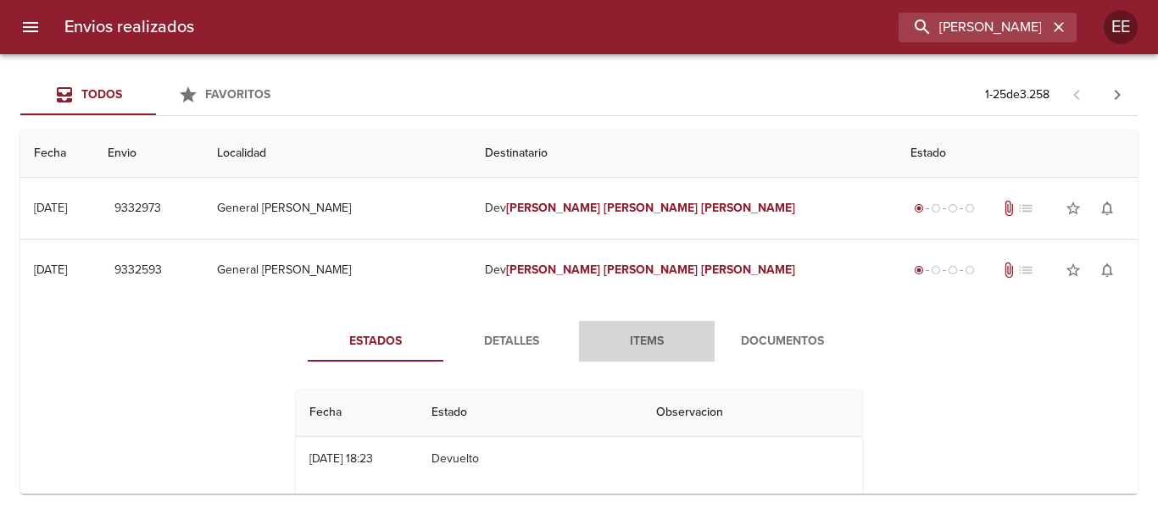
click at [672, 336] on span "Items" at bounding box center [646, 341] width 115 height 21
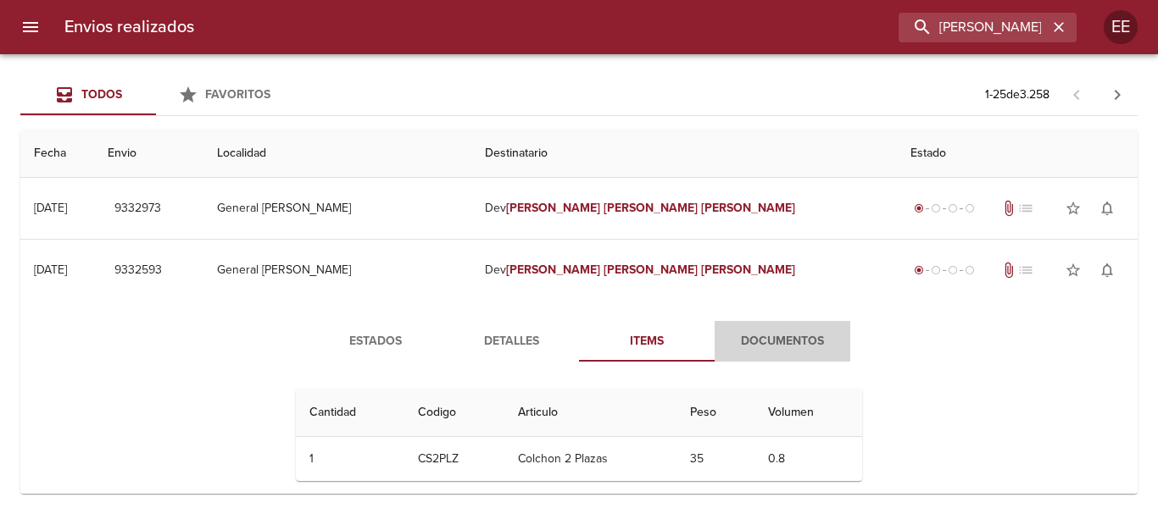
click at [754, 338] on span "Documentos" at bounding box center [782, 341] width 115 height 21
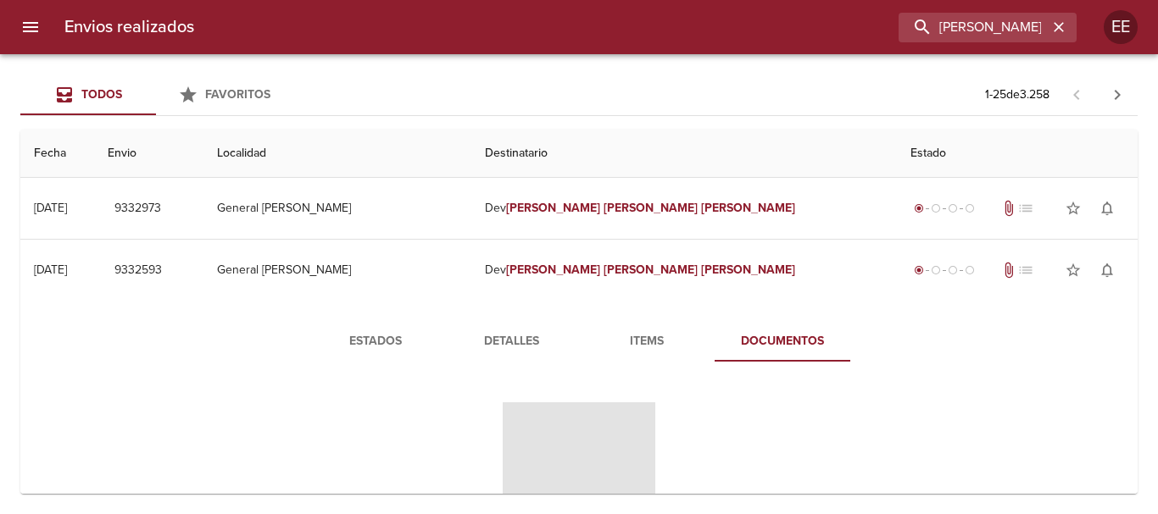
scroll to position [170, 0]
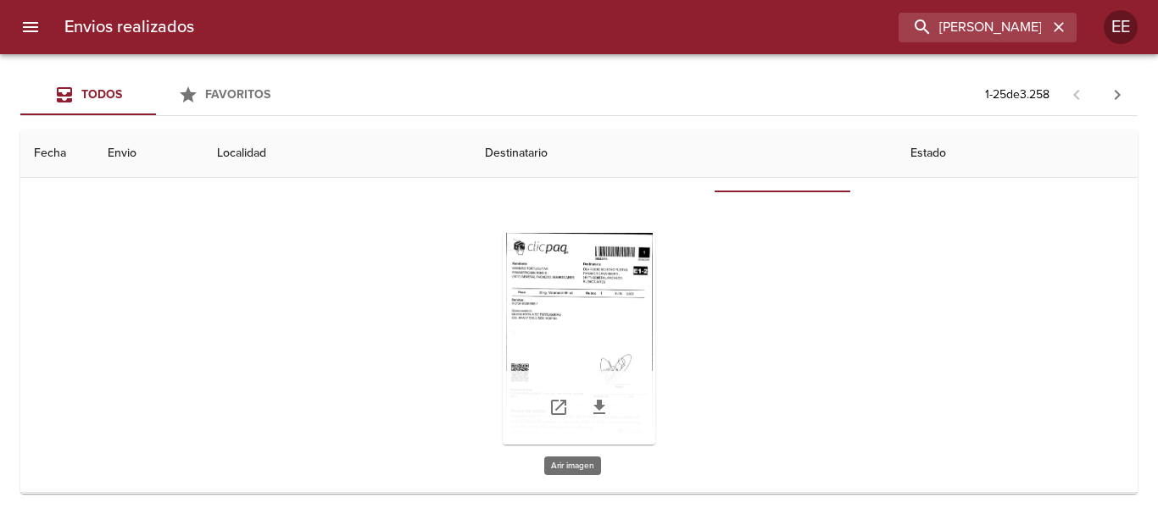
click at [614, 312] on div "Tabla de envíos del cliente" at bounding box center [579, 339] width 153 height 212
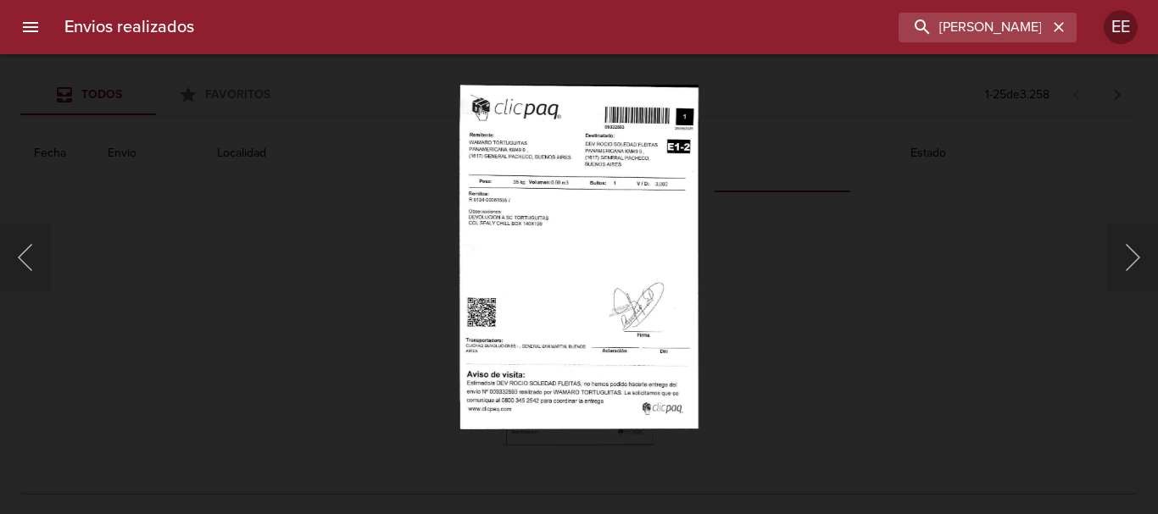
click at [562, 280] on img "Lightbox" at bounding box center [578, 257] width 239 height 345
click at [577, 248] on img "Lightbox" at bounding box center [578, 257] width 239 height 345
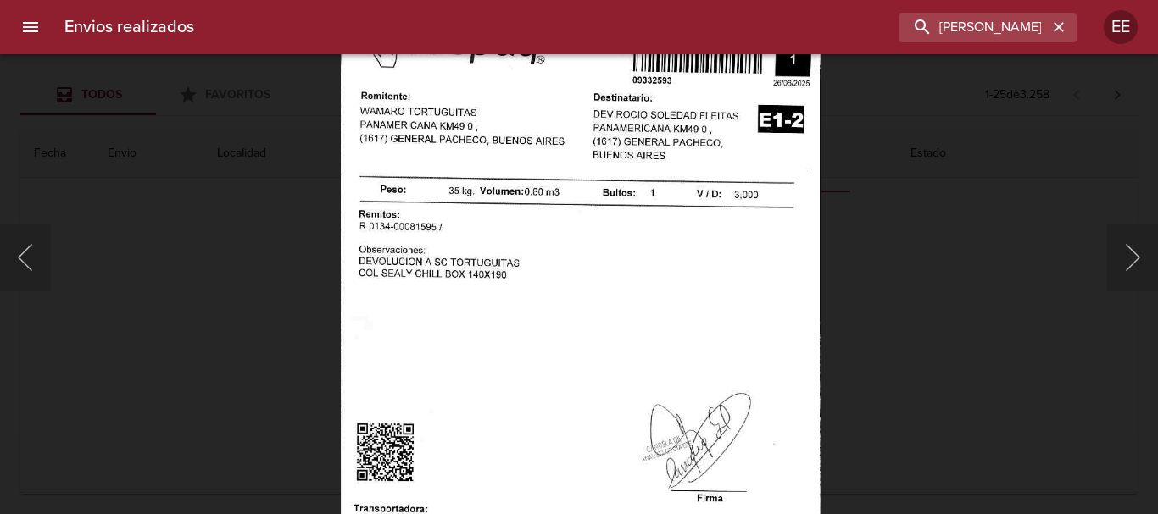
click at [609, 274] on img "Lightbox" at bounding box center [581, 341] width 481 height 693
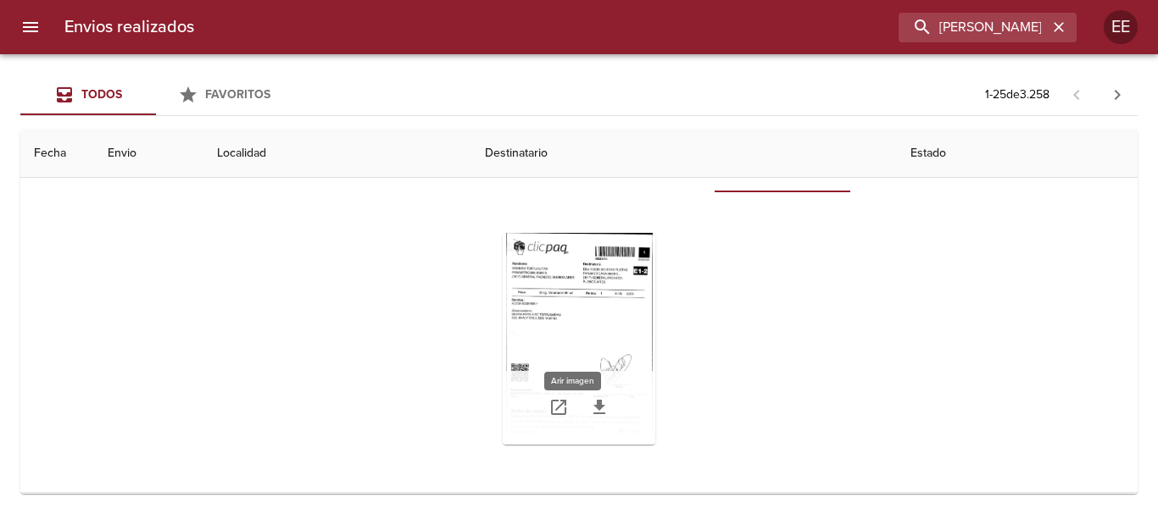
scroll to position [0, 0]
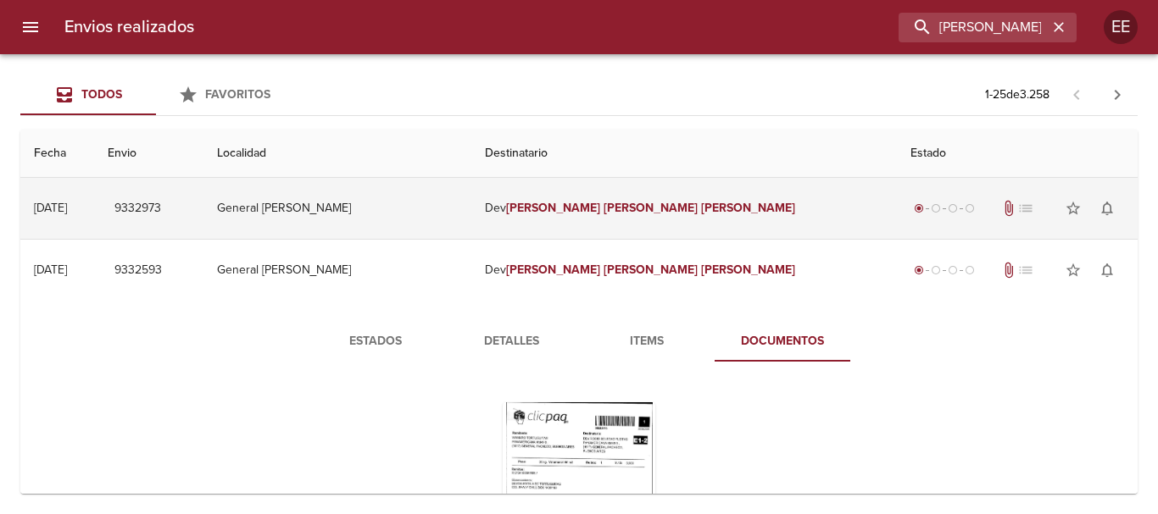
click at [642, 207] on em "Soledad" at bounding box center [650, 208] width 94 height 14
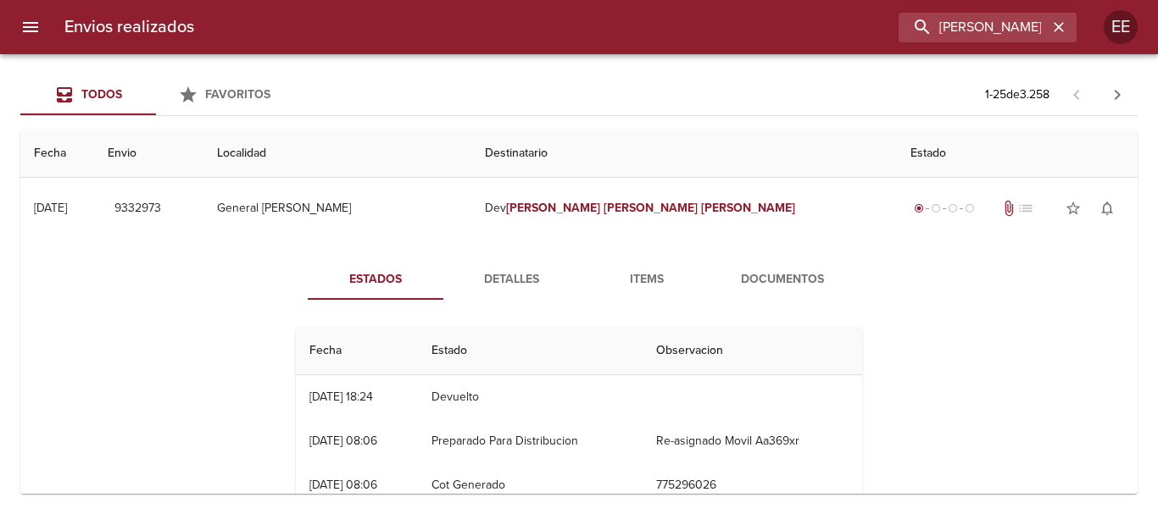
click at [616, 280] on span "Items" at bounding box center [646, 280] width 115 height 21
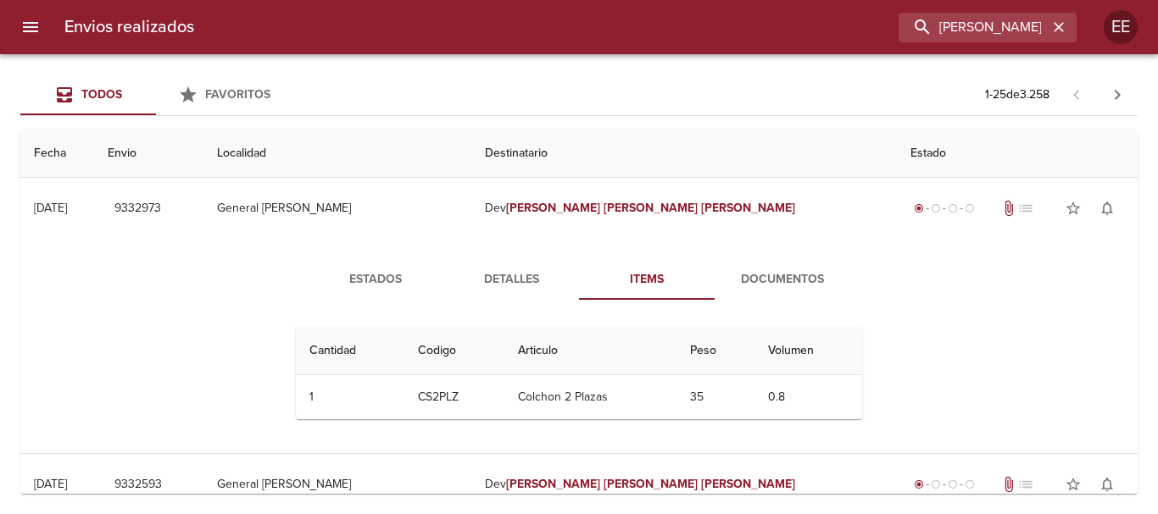
click at [747, 280] on span "Documentos" at bounding box center [782, 280] width 115 height 21
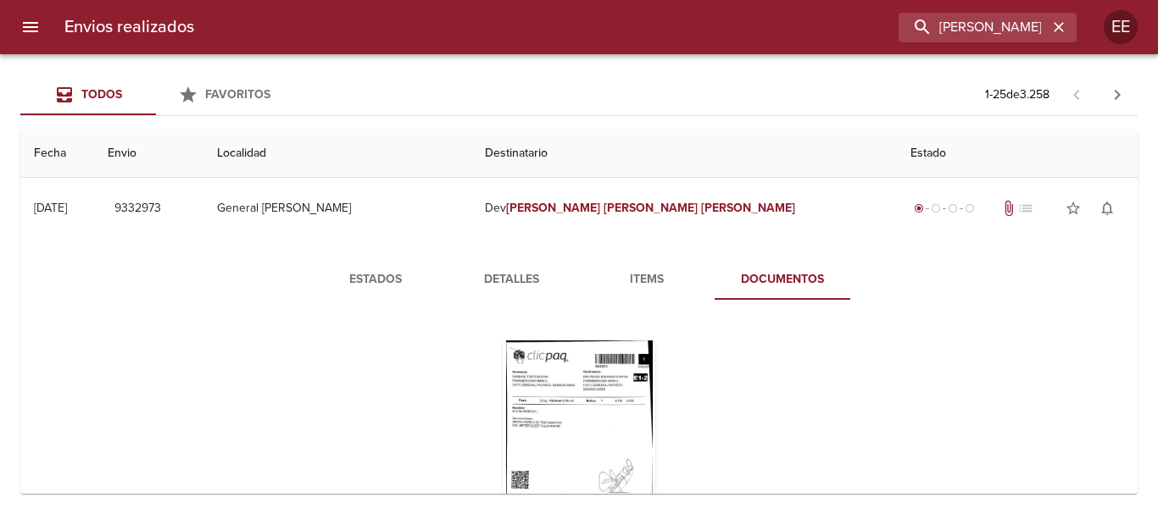
scroll to position [85, 0]
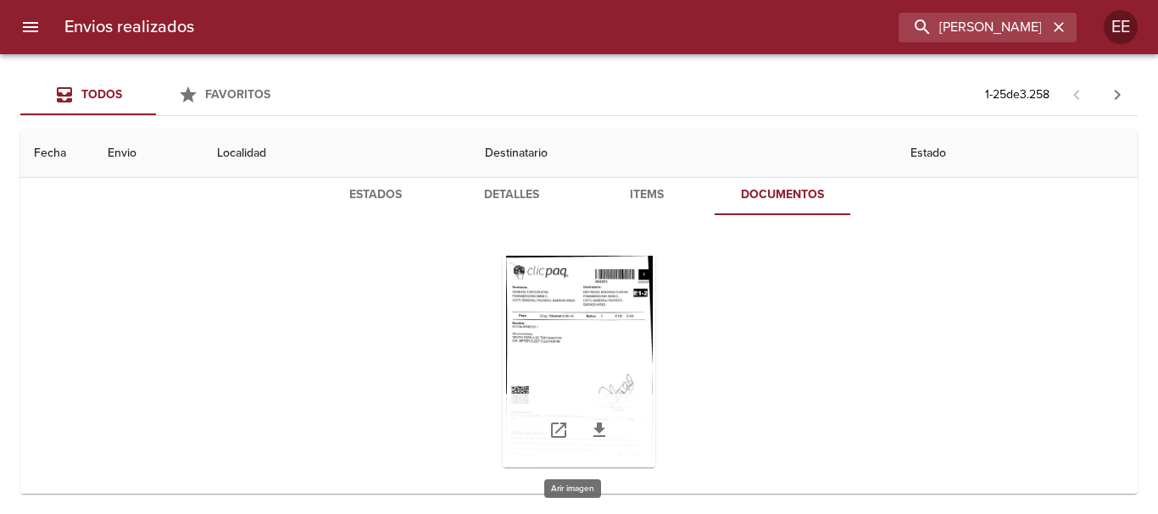
click at [580, 340] on div "Tabla de envíos del cliente" at bounding box center [579, 362] width 153 height 212
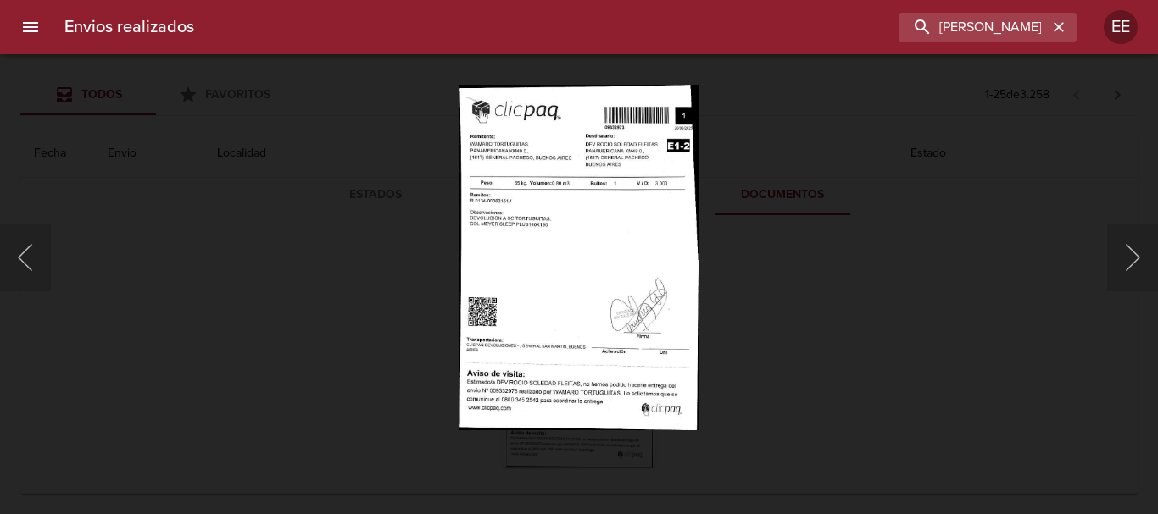
click at [564, 242] on img "Lightbox" at bounding box center [578, 257] width 238 height 345
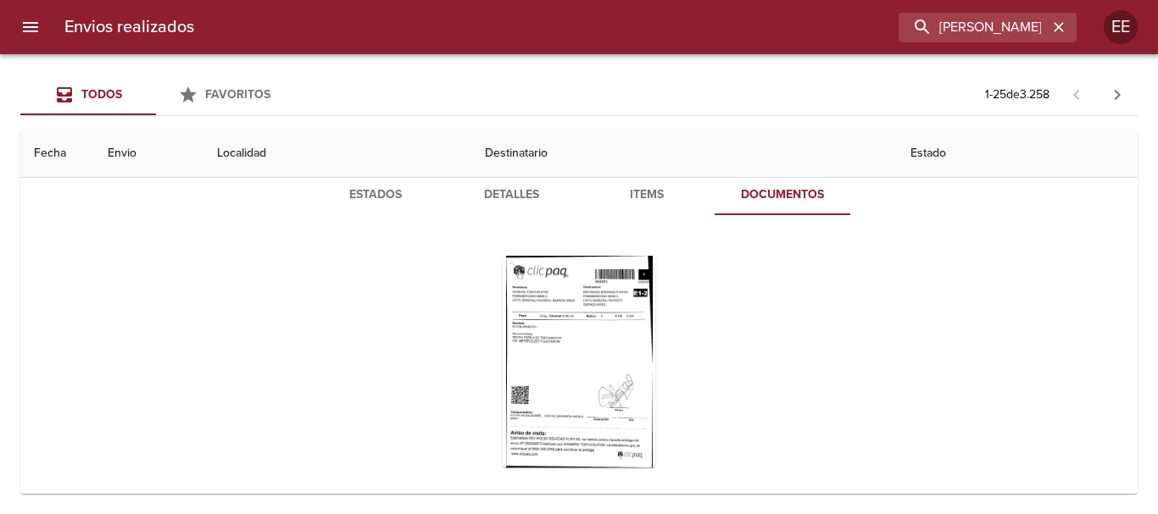
scroll to position [0, 0]
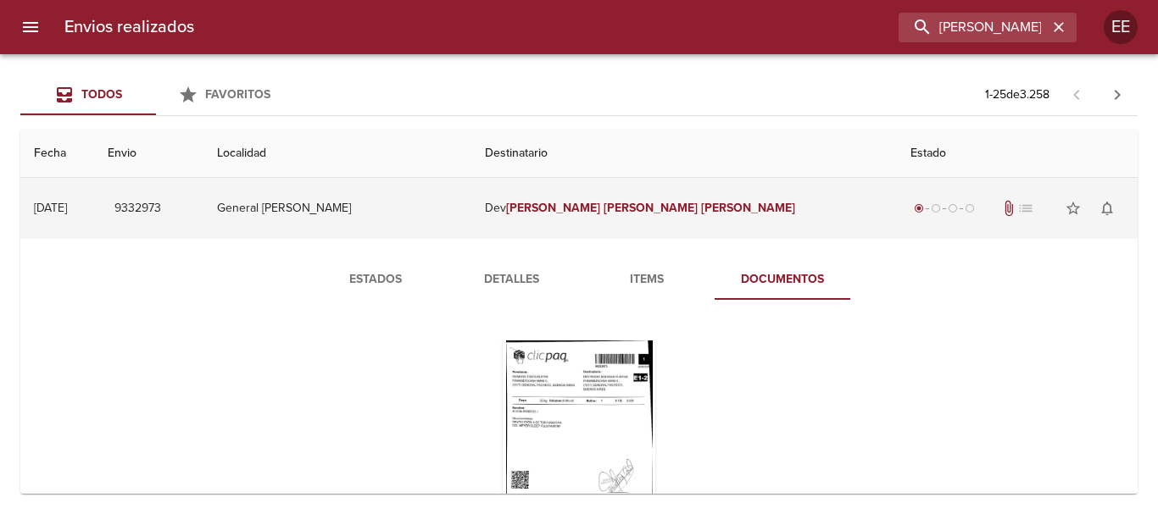
click at [557, 203] on td "Dev Rocio Soledad Fleitas" at bounding box center [683, 208] width 425 height 61
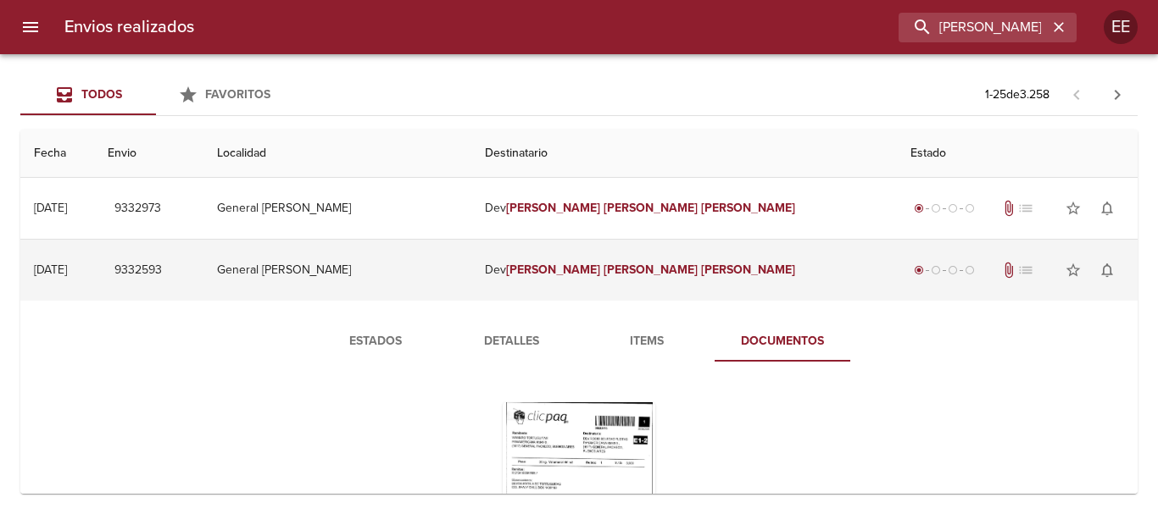
click at [652, 271] on em "Soledad" at bounding box center [650, 270] width 94 height 14
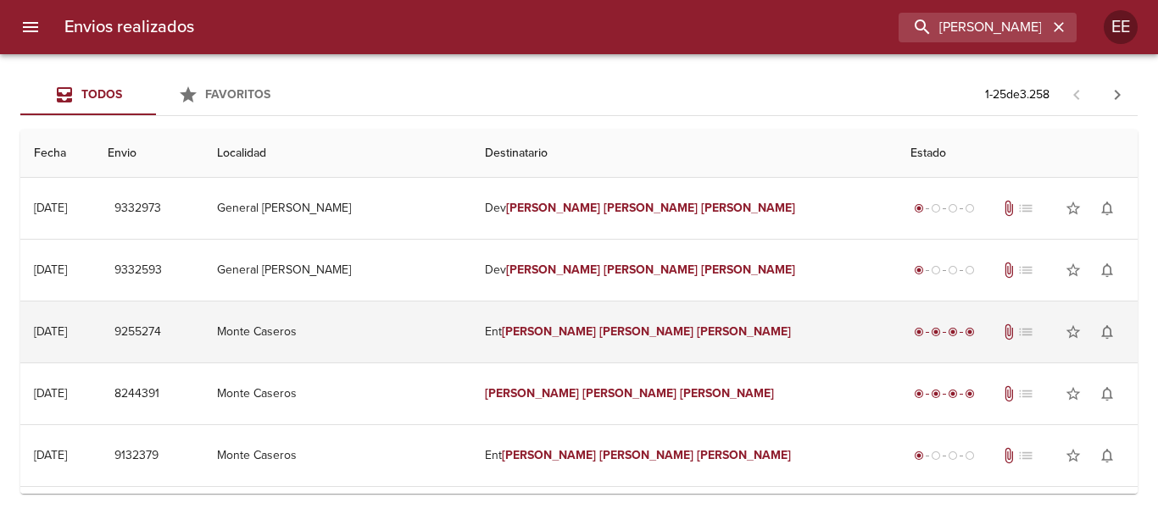
scroll to position [85, 0]
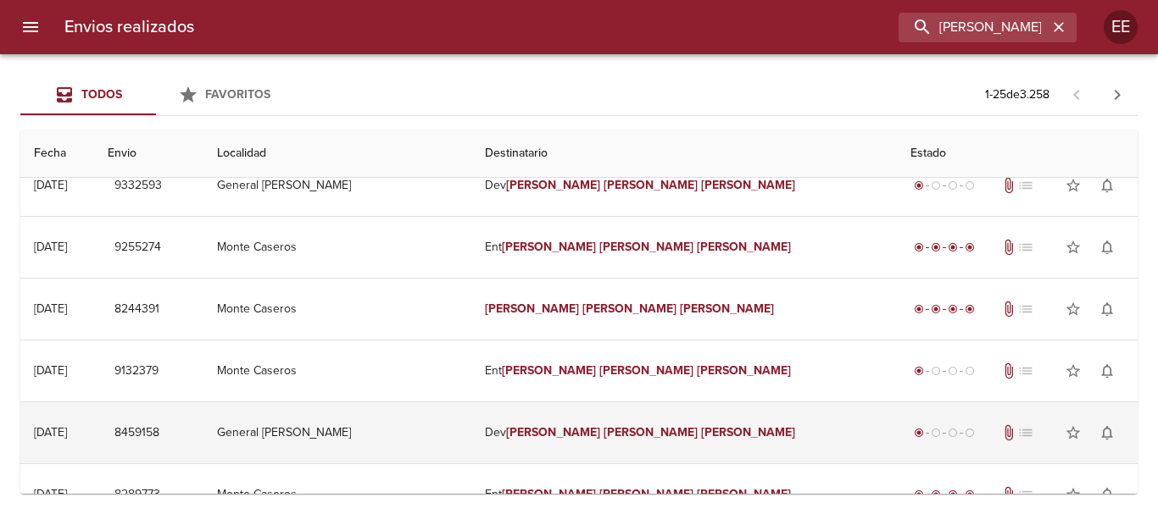
click at [598, 436] on em "Rocio" at bounding box center [553, 432] width 94 height 14
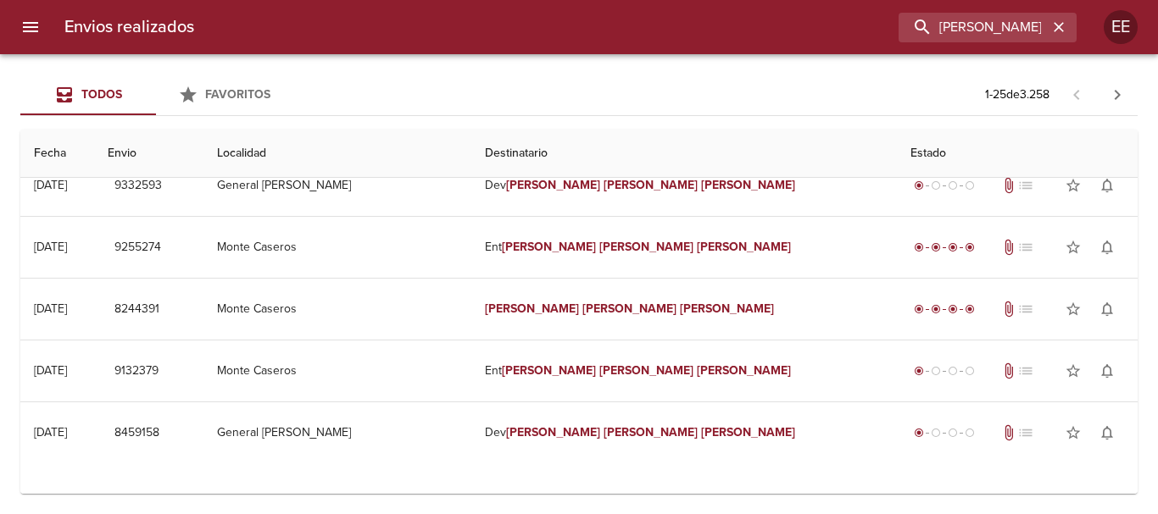
scroll to position [254, 0]
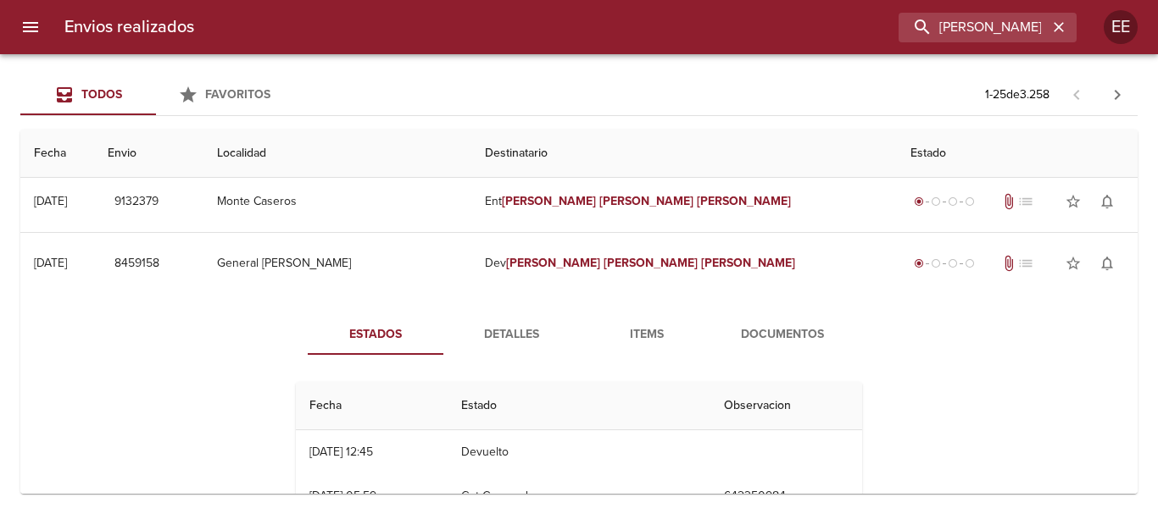
click at [632, 347] on button "Items" at bounding box center [647, 334] width 136 height 41
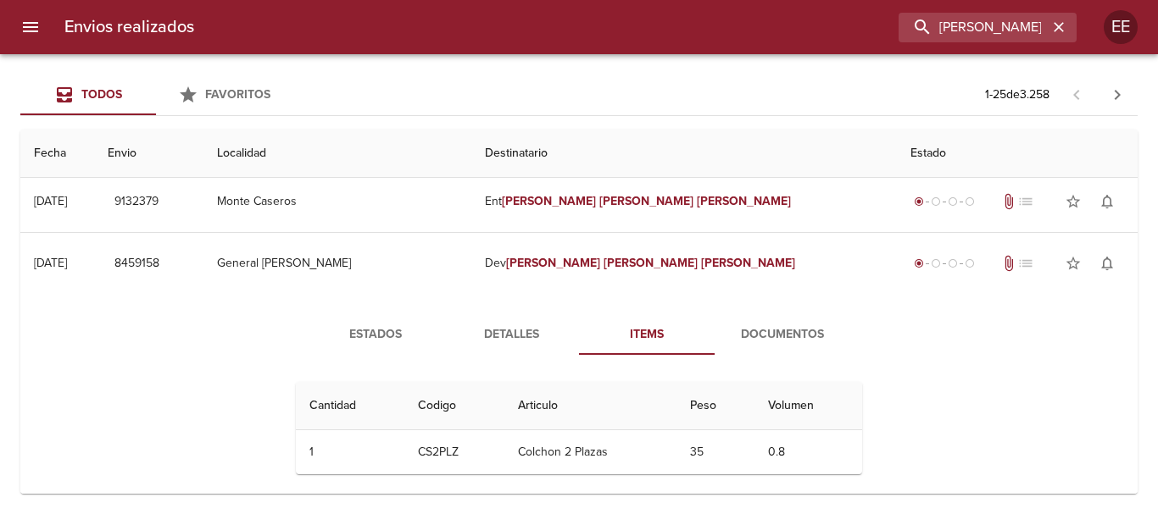
click at [809, 325] on span "Documentos" at bounding box center [782, 335] width 115 height 21
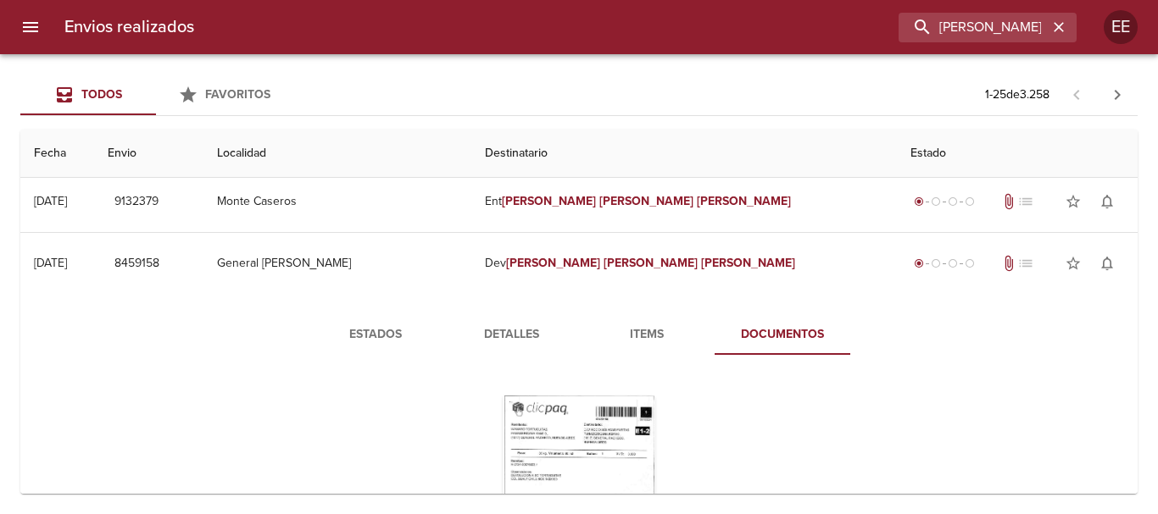
scroll to position [509, 0]
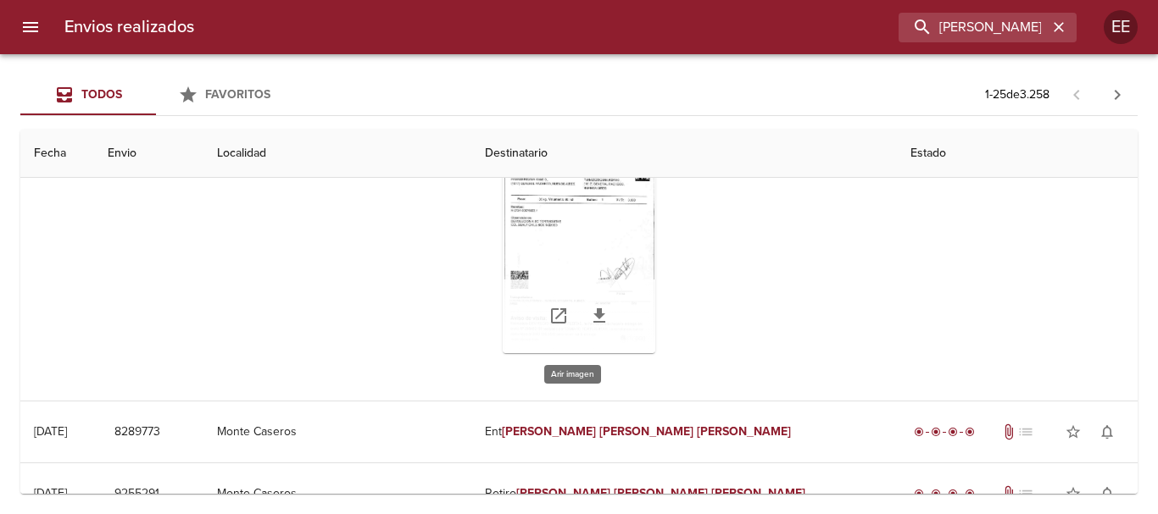
click at [603, 248] on div "Tabla de envíos del cliente" at bounding box center [579, 248] width 153 height 212
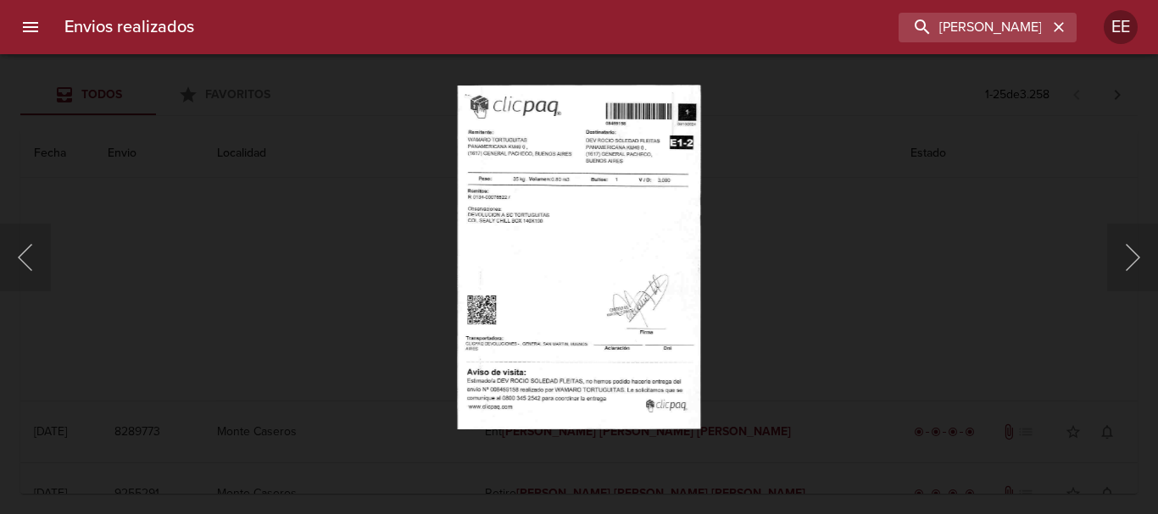
click at [552, 250] on img "Lightbox" at bounding box center [579, 257] width 244 height 345
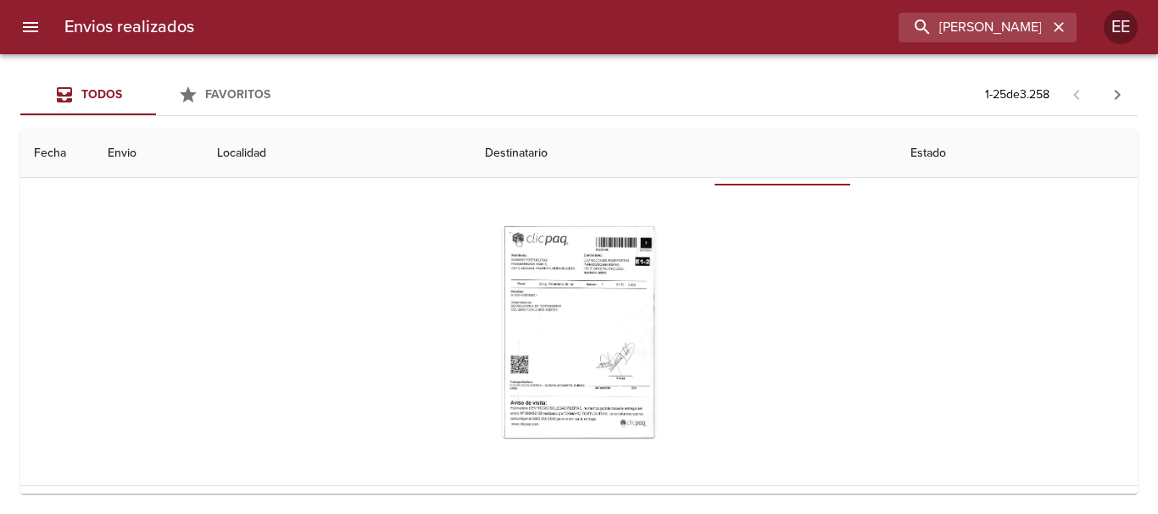
scroll to position [254, 0]
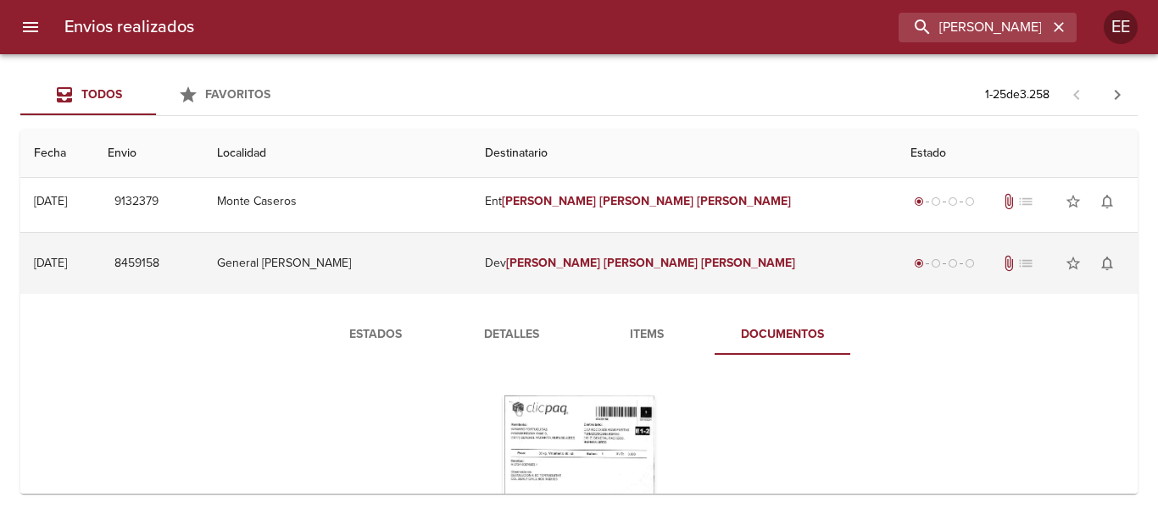
click at [625, 271] on td "Dev Rocio Soledad Fleitas" at bounding box center [683, 263] width 425 height 61
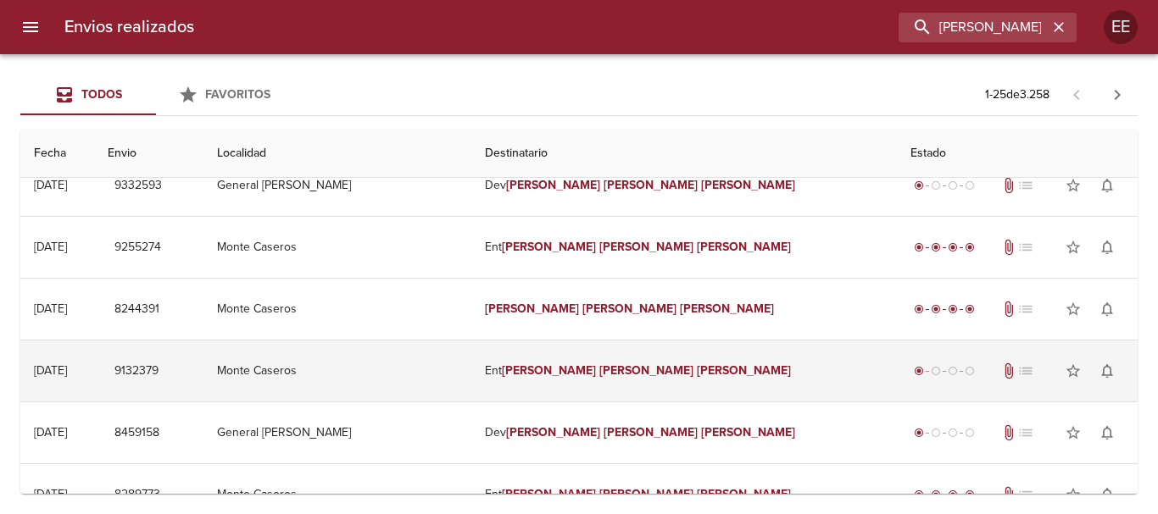
scroll to position [0, 0]
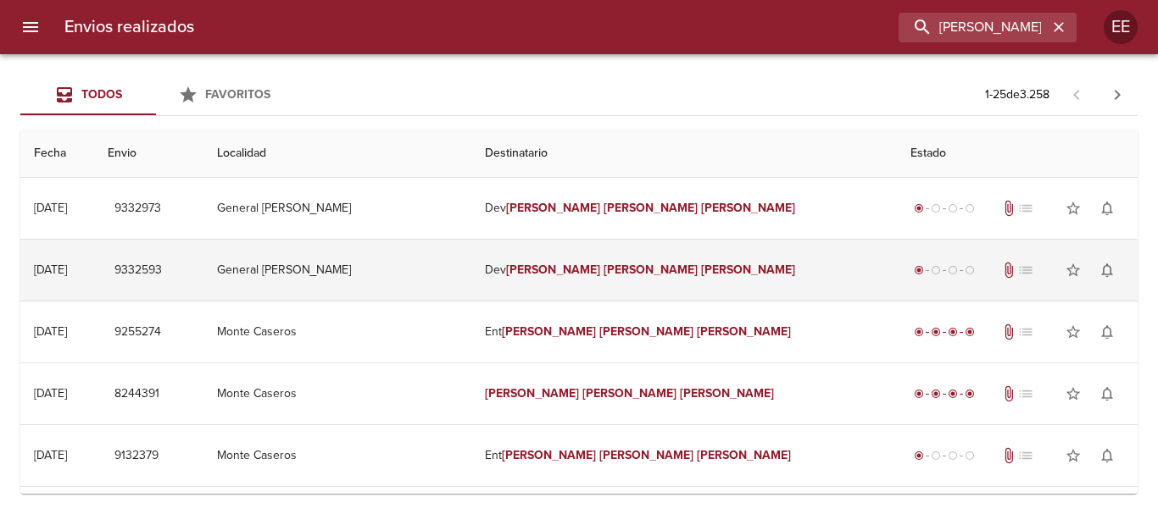
click at [600, 273] on em "Rocio" at bounding box center [553, 270] width 94 height 14
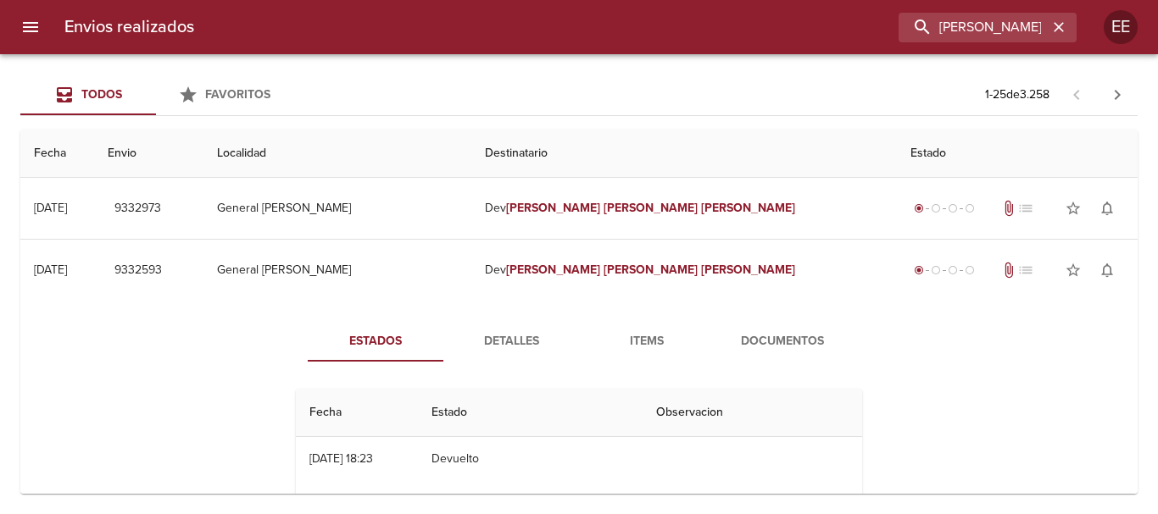
click at [520, 330] on button "Detalles" at bounding box center [511, 341] width 136 height 41
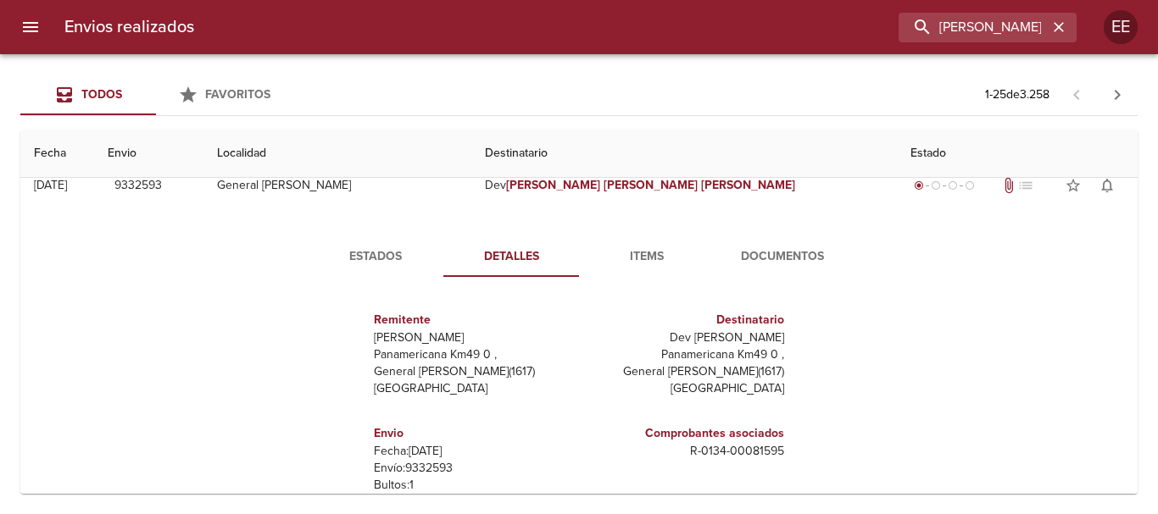
scroll to position [8, 0]
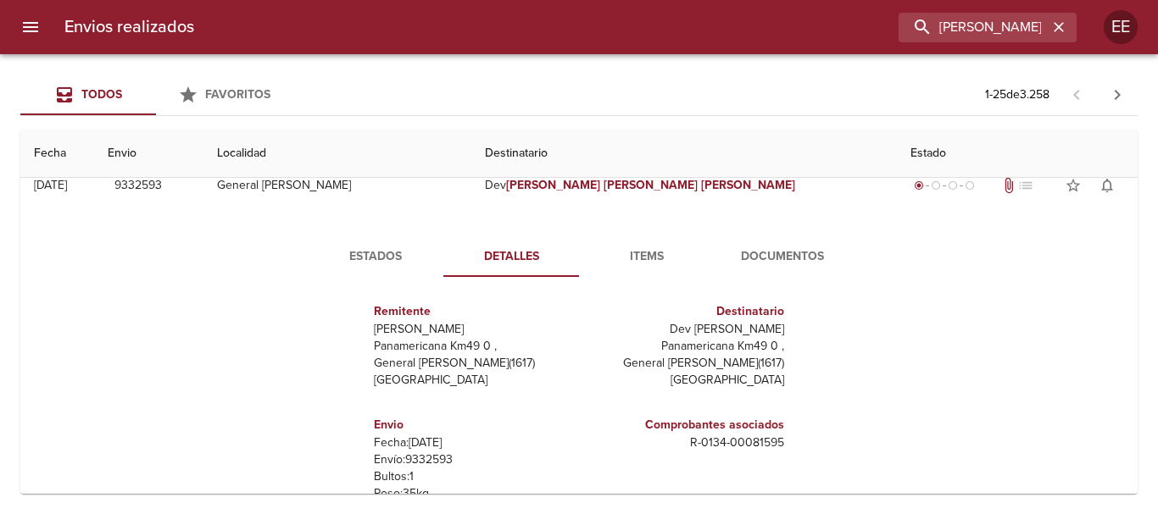
drag, startPoint x: 669, startPoint y: 257, endPoint x: 656, endPoint y: 266, distance: 15.8
click at [668, 257] on span "Items" at bounding box center [646, 257] width 115 height 21
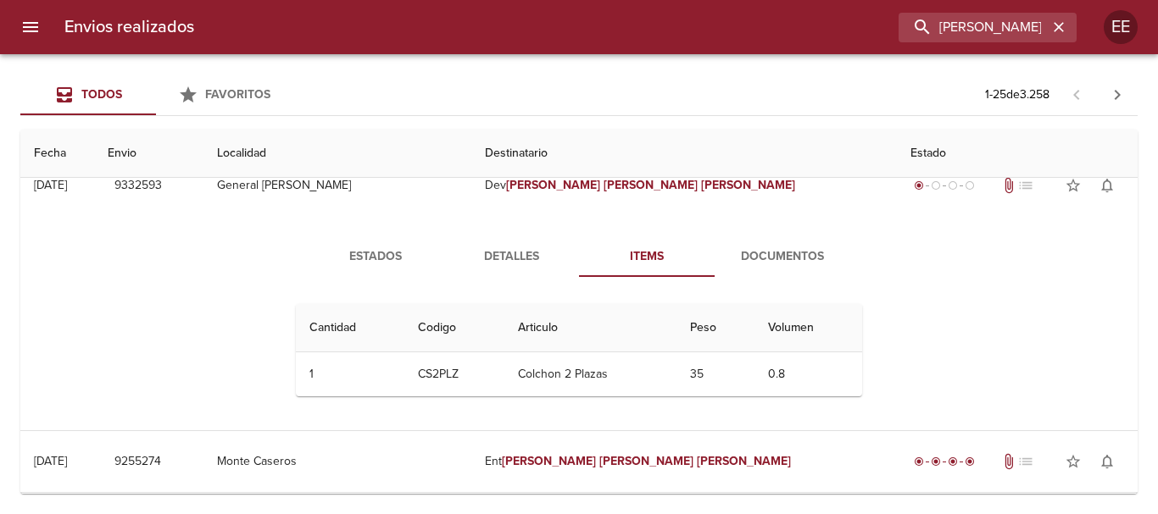
click at [773, 247] on span "Documentos" at bounding box center [782, 257] width 115 height 21
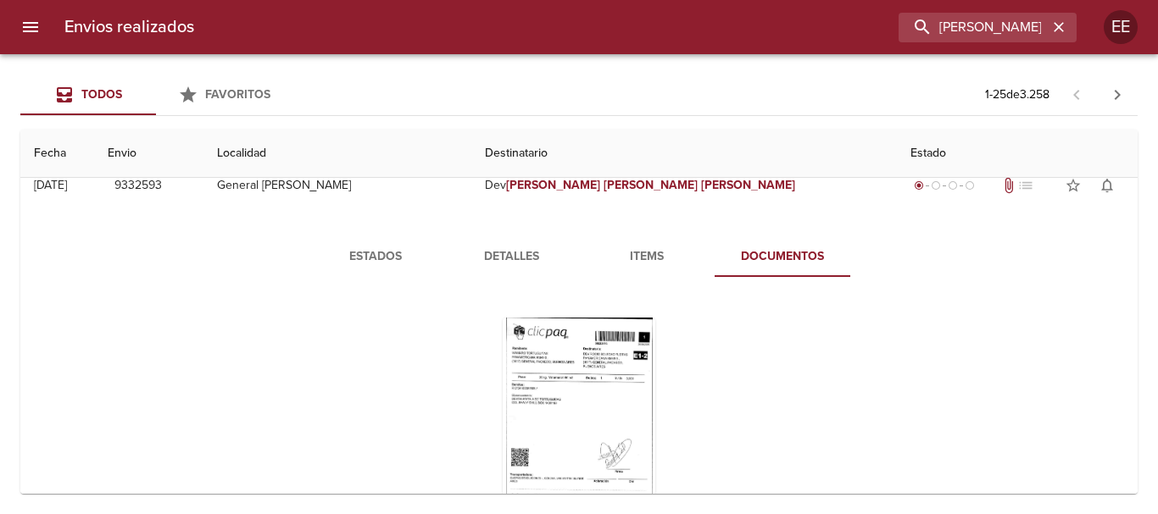
scroll to position [170, 0]
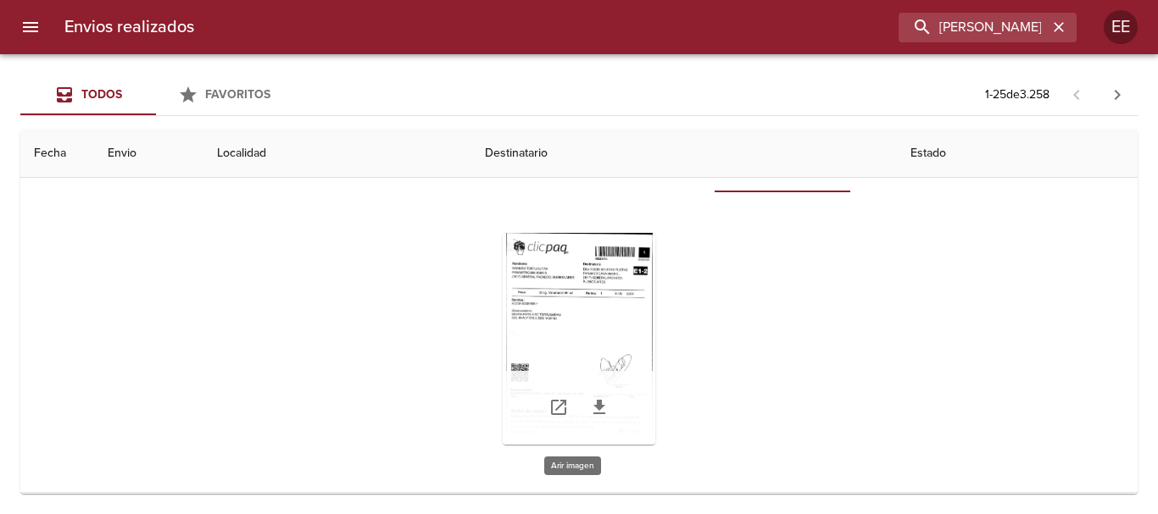
click at [570, 331] on div "Tabla de envíos del cliente" at bounding box center [579, 339] width 153 height 212
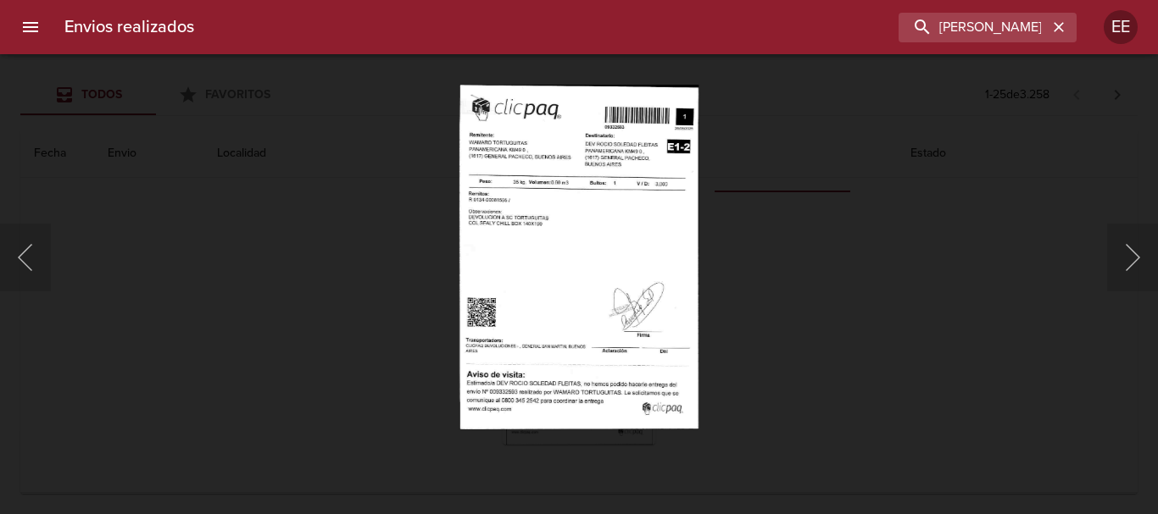
click at [547, 253] on img "Lightbox" at bounding box center [578, 257] width 239 height 345
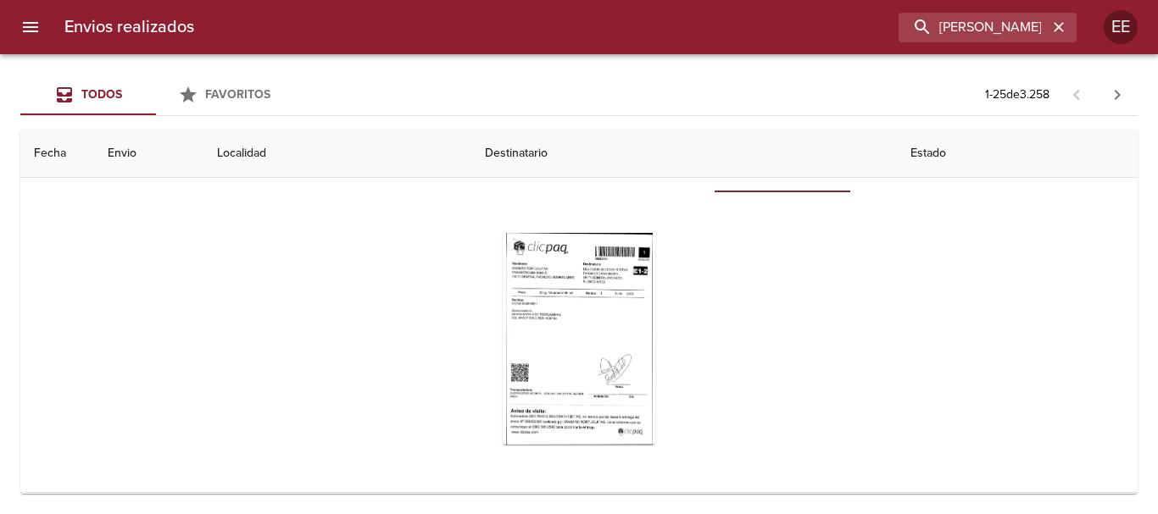
scroll to position [0, 0]
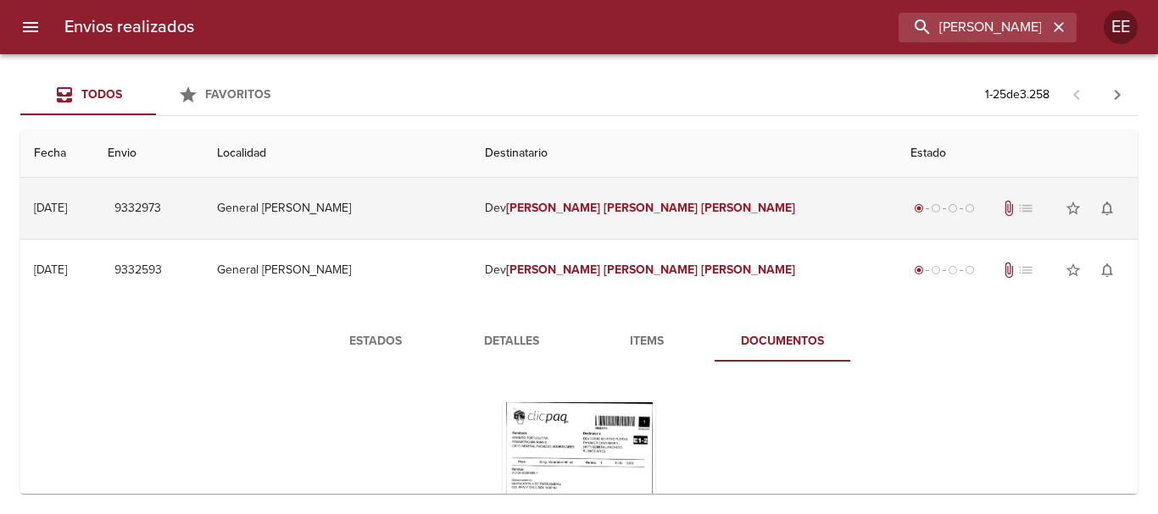
click at [632, 198] on td "Dev Rocio Soledad Fleitas" at bounding box center [683, 208] width 425 height 61
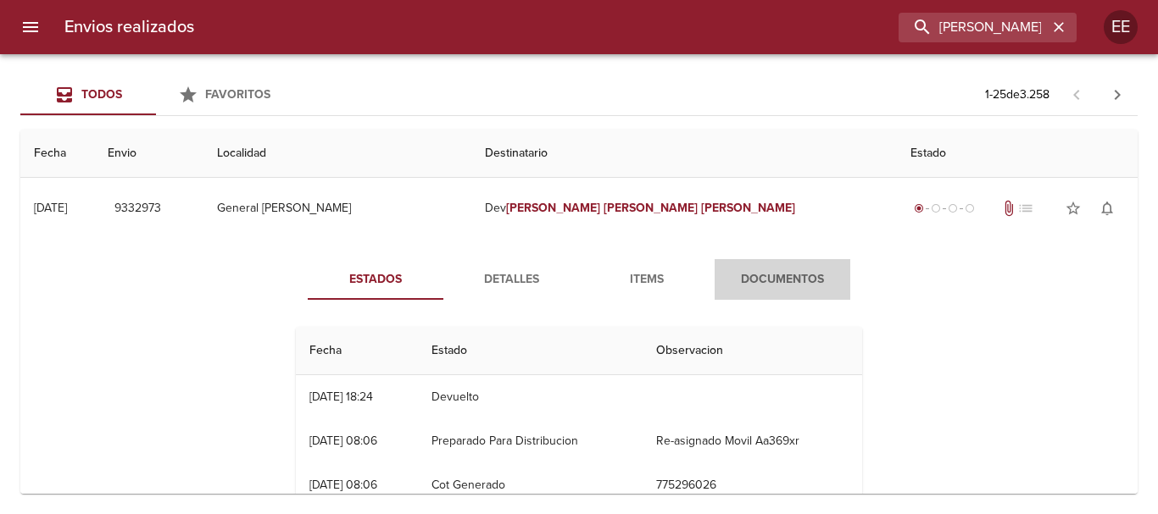
click at [754, 277] on span "Documentos" at bounding box center [782, 280] width 115 height 21
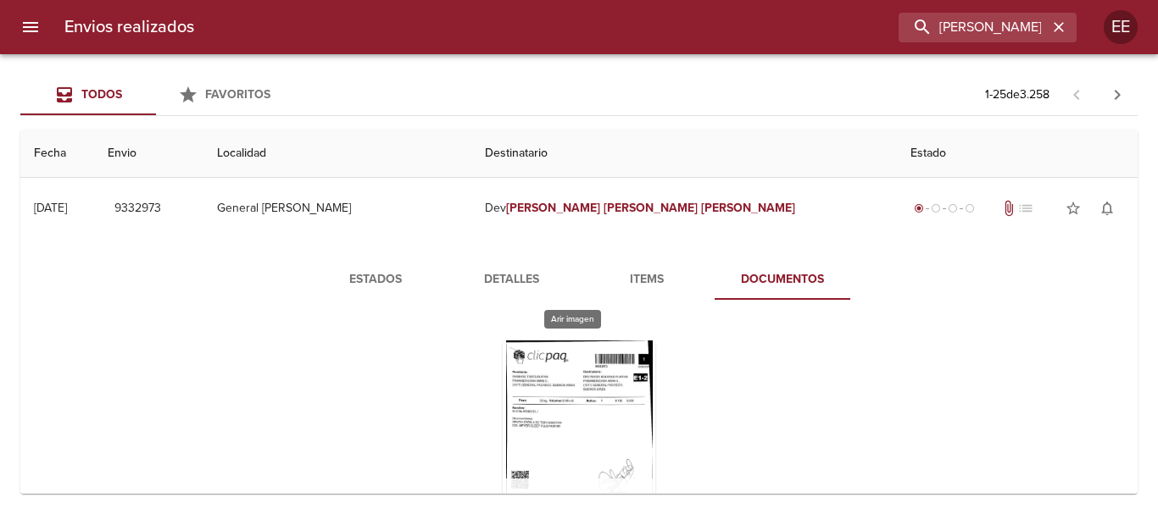
click at [581, 413] on div "Tabla de envíos del cliente" at bounding box center [579, 447] width 153 height 212
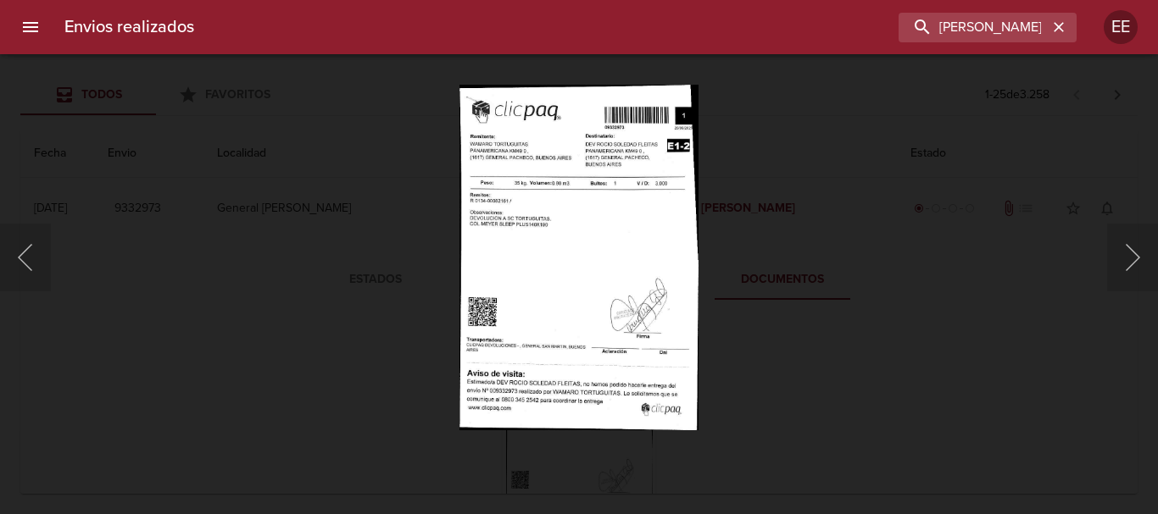
click at [559, 297] on img "Lightbox" at bounding box center [578, 257] width 238 height 345
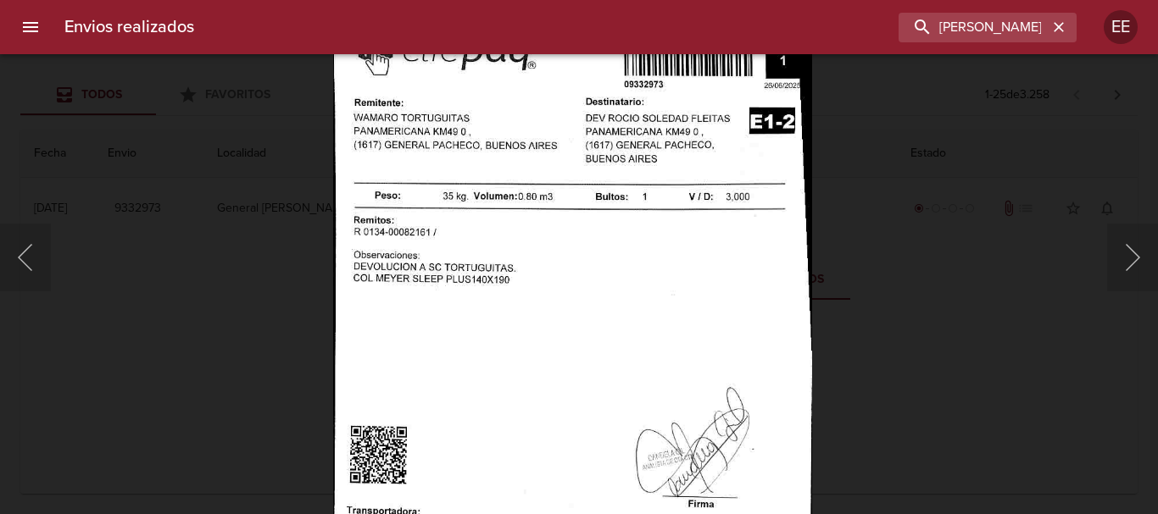
click at [598, 337] on img "Lightbox" at bounding box center [572, 345] width 479 height 693
click at [1053, 27] on icon "button" at bounding box center [1058, 27] width 17 height 17
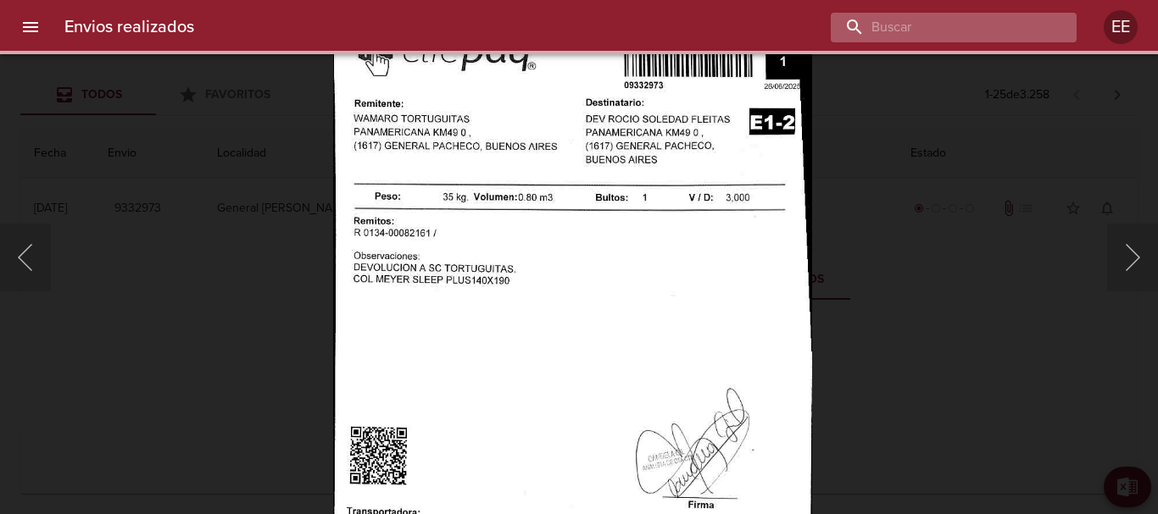
click at [960, 27] on input "buscar" at bounding box center [939, 28] width 217 height 30
paste input "Graciel Nury Avaca"
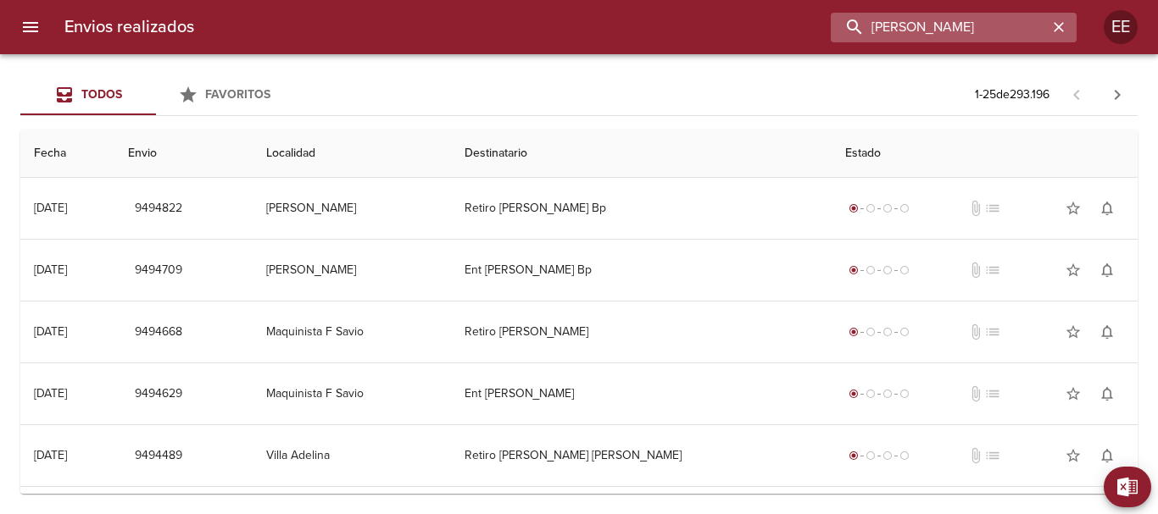
type input "Graciel Nury Avaca"
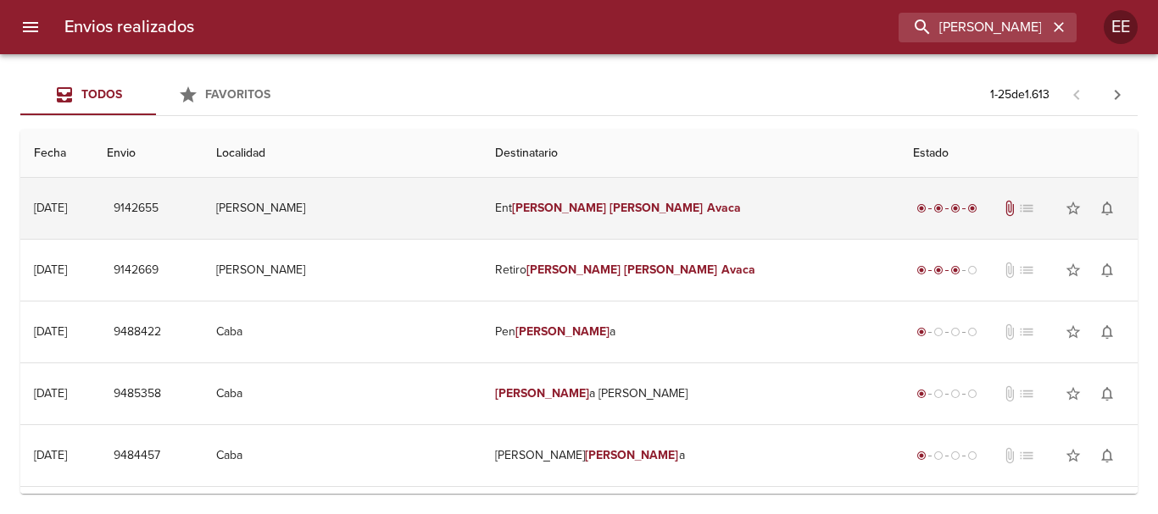
click at [623, 226] on td "Ent Graciel Nury Avaca" at bounding box center [690, 208] width 418 height 61
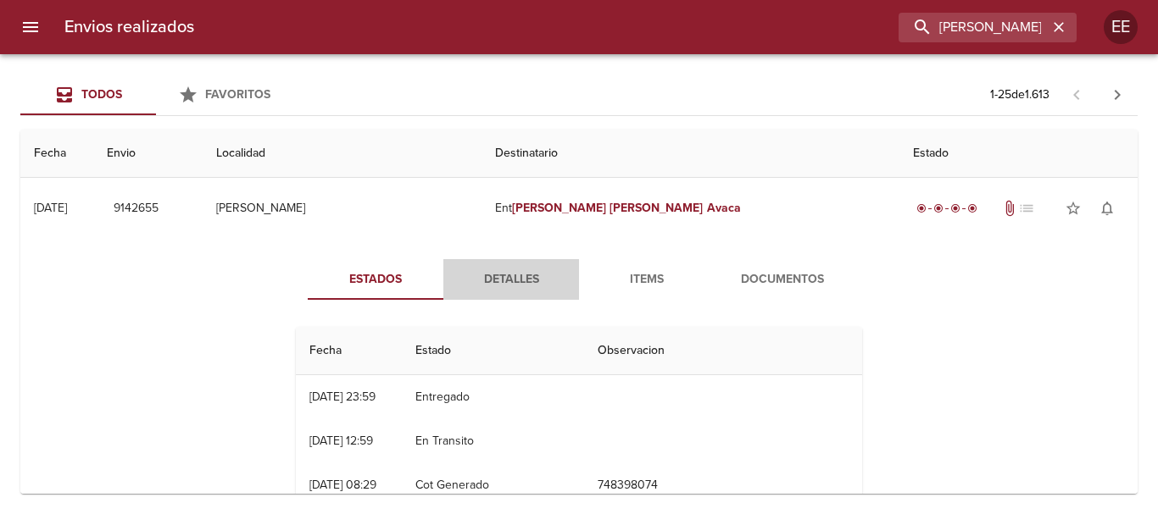
click at [504, 283] on span "Detalles" at bounding box center [510, 280] width 115 height 21
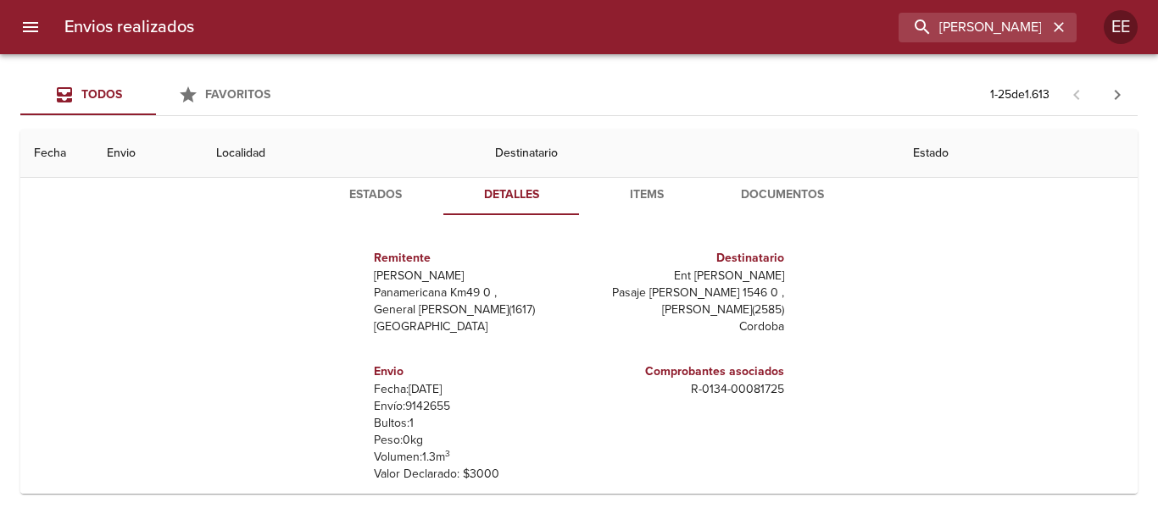
scroll to position [254, 0]
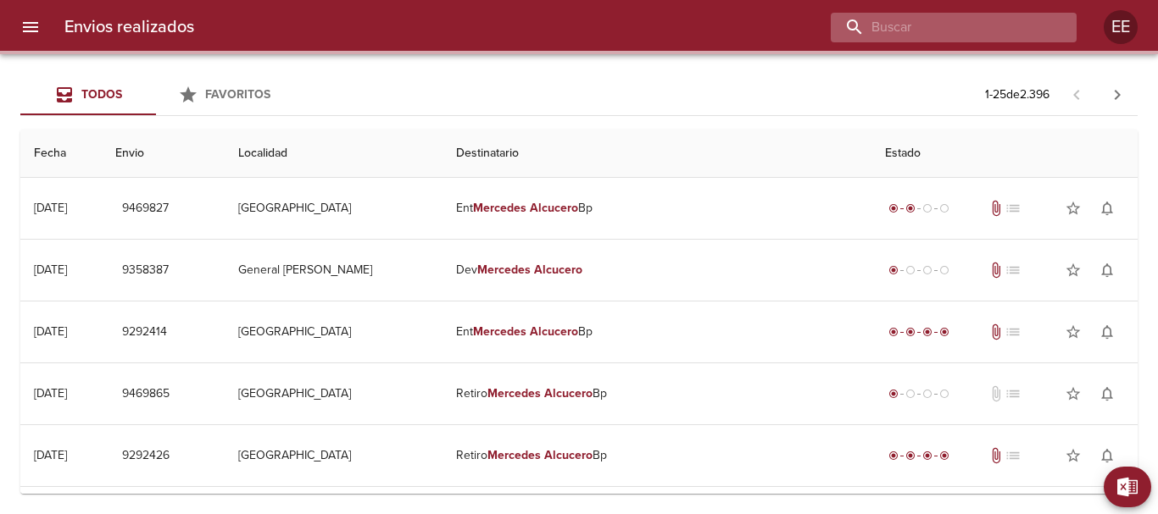
click at [972, 27] on input "buscar" at bounding box center [939, 28] width 217 height 30
paste input "CLAUDIA ELISABETH MATORRA ML"
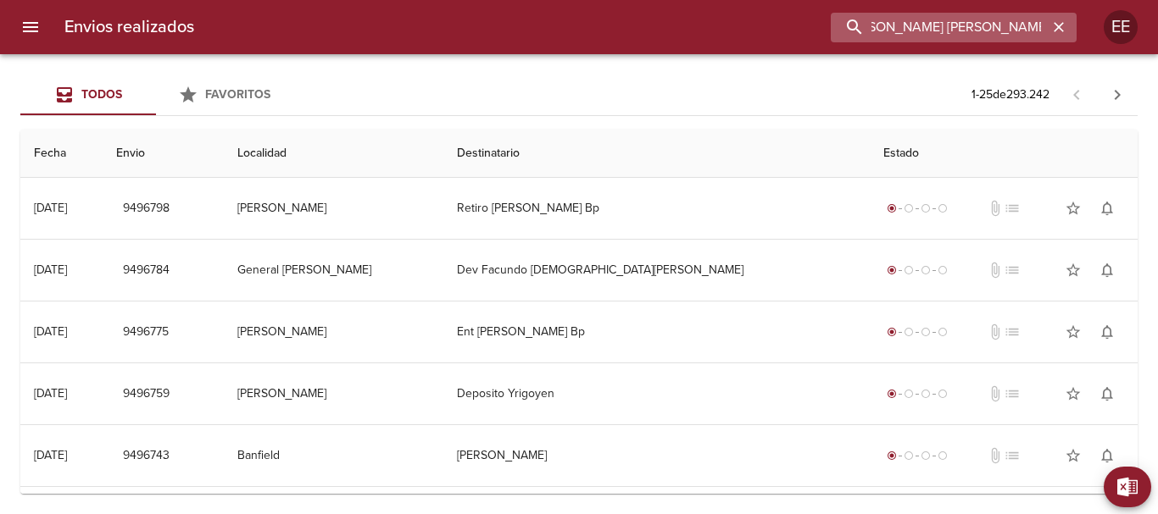
scroll to position [0, 27]
type input "CLAUDIA ELISABETH MATORRA"
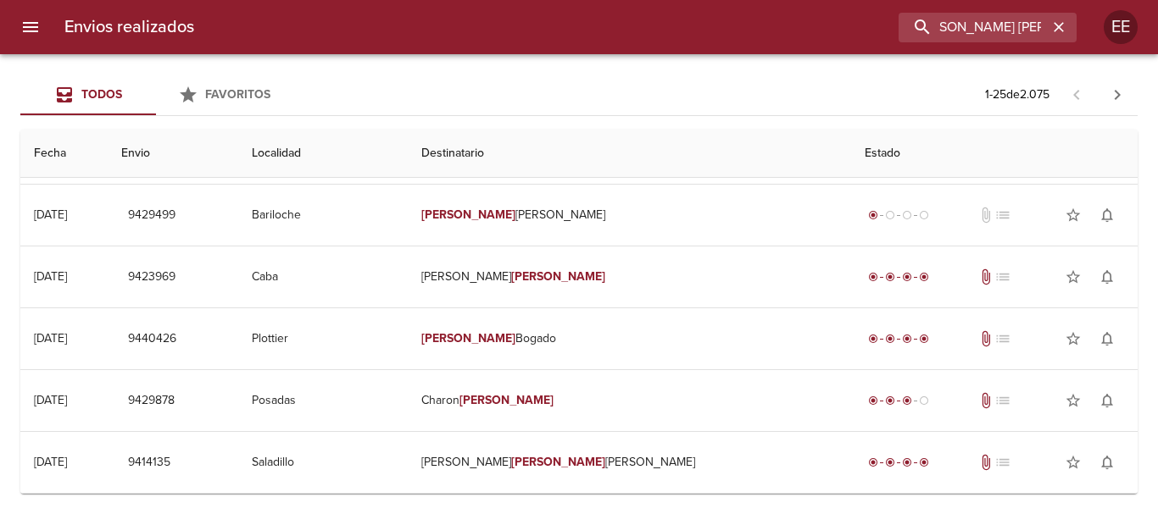
scroll to position [0, 0]
click at [1062, 37] on button "button" at bounding box center [1059, 27] width 22 height 22
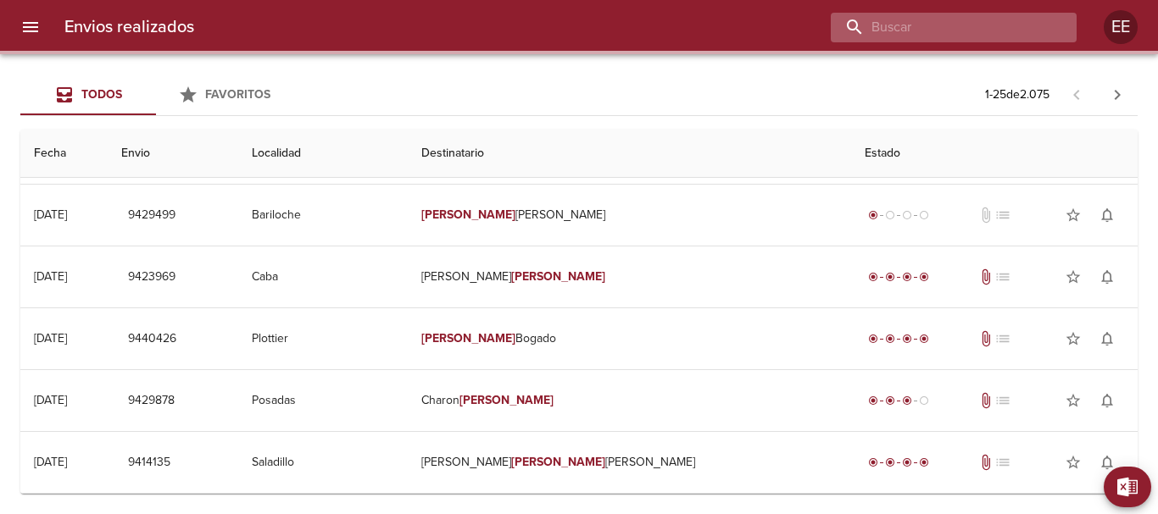
click at [932, 26] on input "buscar" at bounding box center [939, 28] width 217 height 30
paste input "81641"
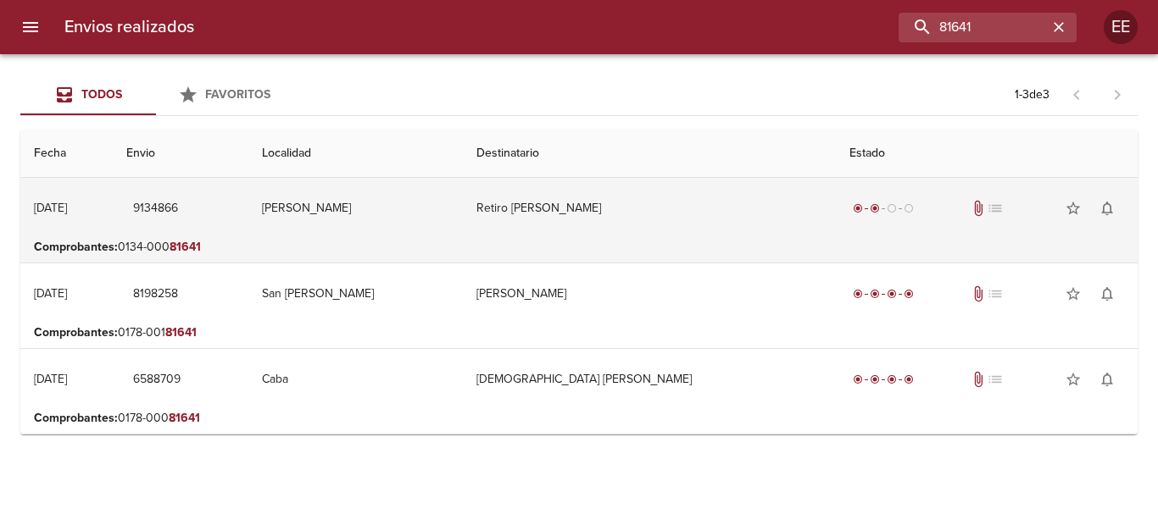
click at [694, 208] on td "Retiro Claudia Elisabeth Mator" at bounding box center [649, 208] width 373 height 61
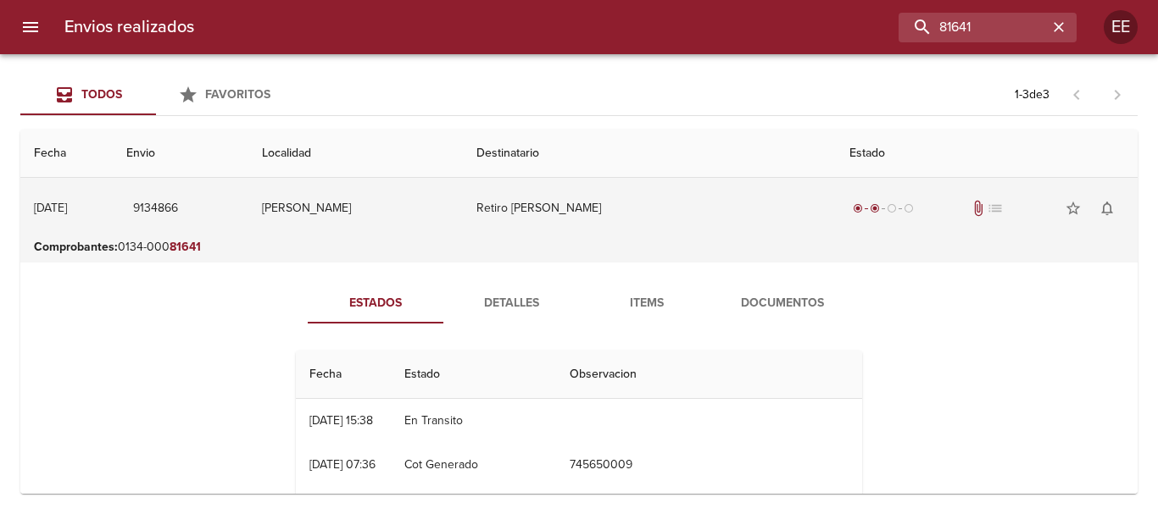
click at [589, 210] on td "Retiro Claudia Elisabeth Mator" at bounding box center [649, 208] width 373 height 61
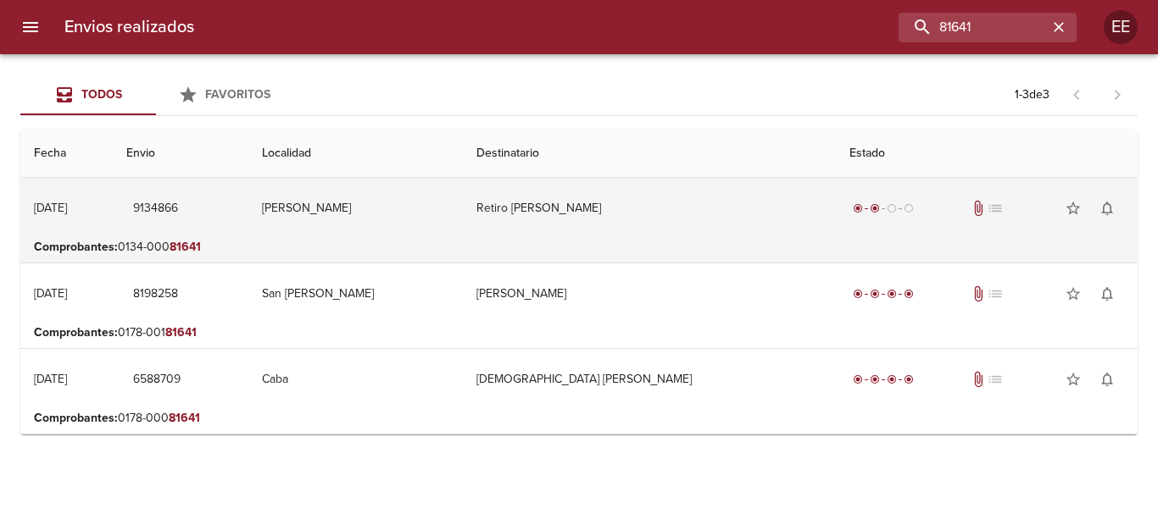
click at [641, 208] on td "Retiro Claudia Elisabeth Mator" at bounding box center [649, 208] width 373 height 61
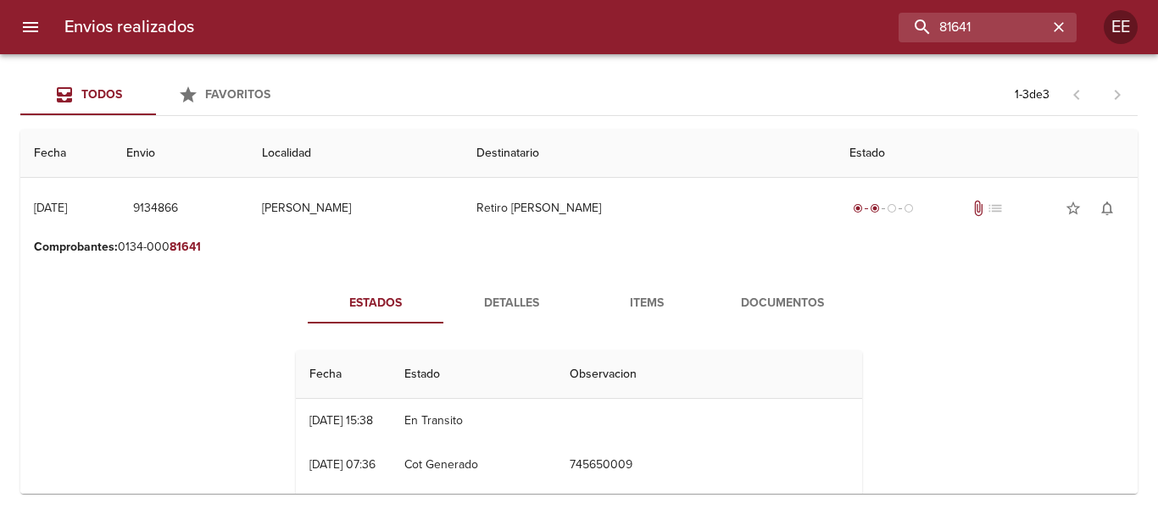
scroll to position [85, 0]
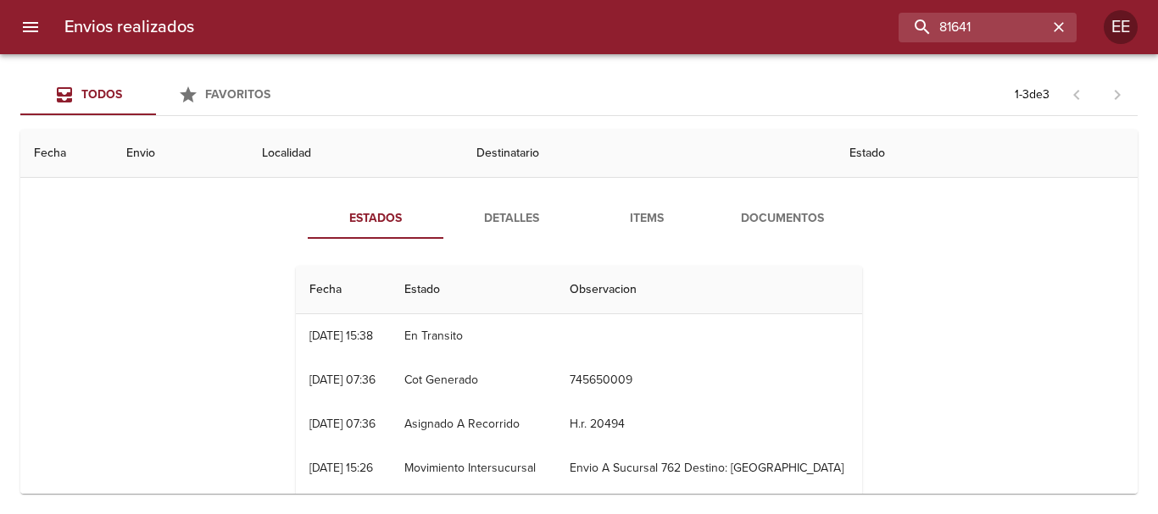
click at [514, 216] on span "Detalles" at bounding box center [510, 218] width 115 height 21
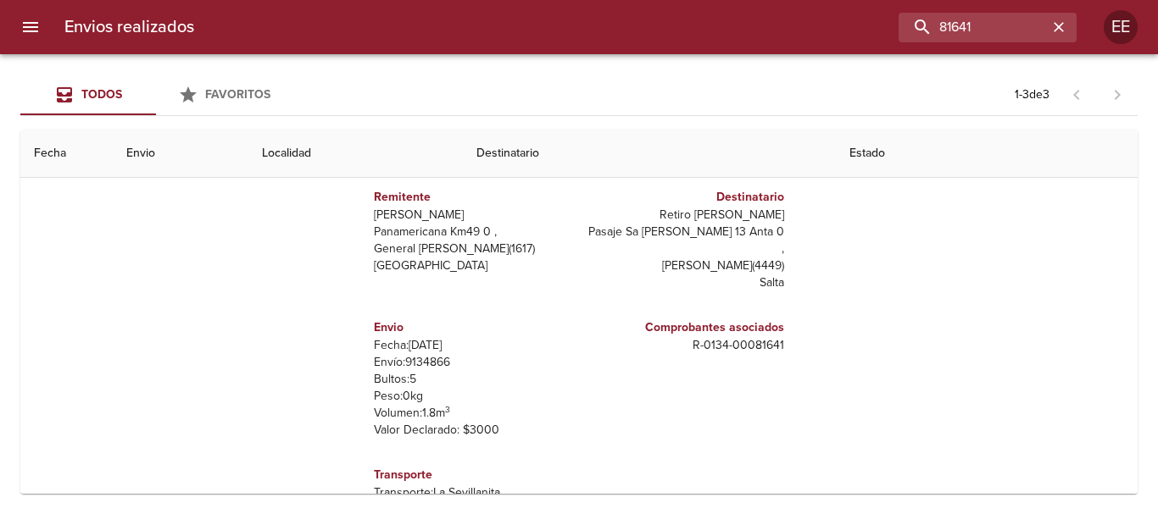
scroll to position [254, 0]
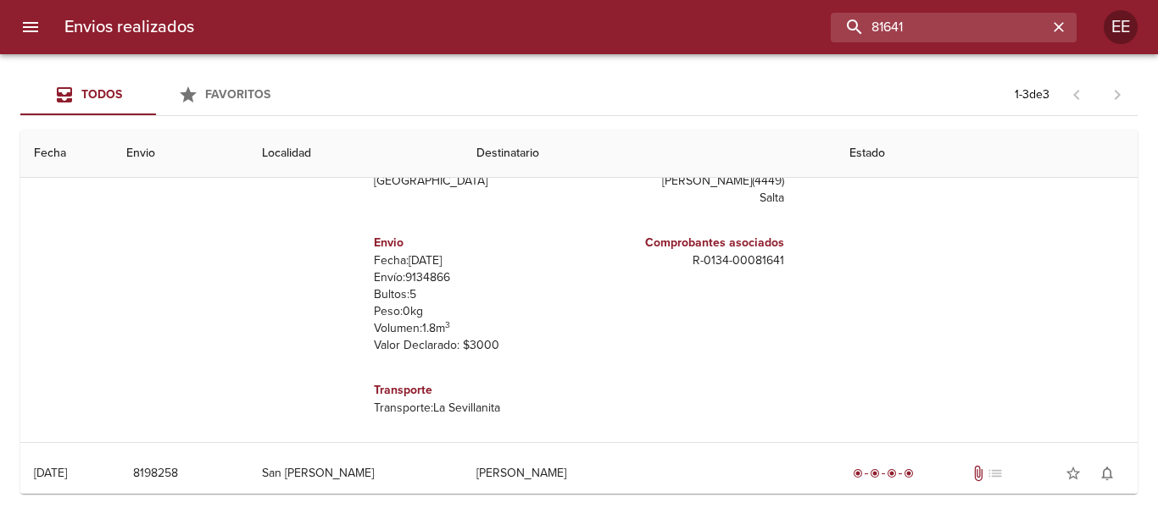
drag, startPoint x: 1009, startPoint y: 26, endPoint x: 768, endPoint y: 20, distance: 241.6
click at [768, 20] on div "81641" at bounding box center [642, 28] width 869 height 30
paste input "MICHELENA ANA LAURA LO"
type input "MICHELENA ANA LAURA"
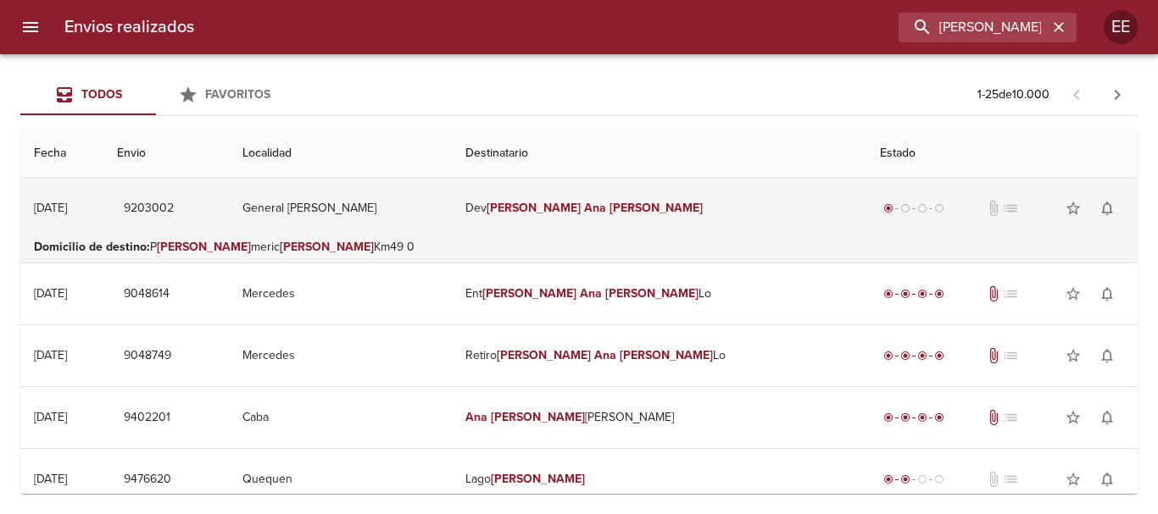
click at [545, 225] on td "Dev Michelena Ana Laura" at bounding box center [659, 208] width 414 height 61
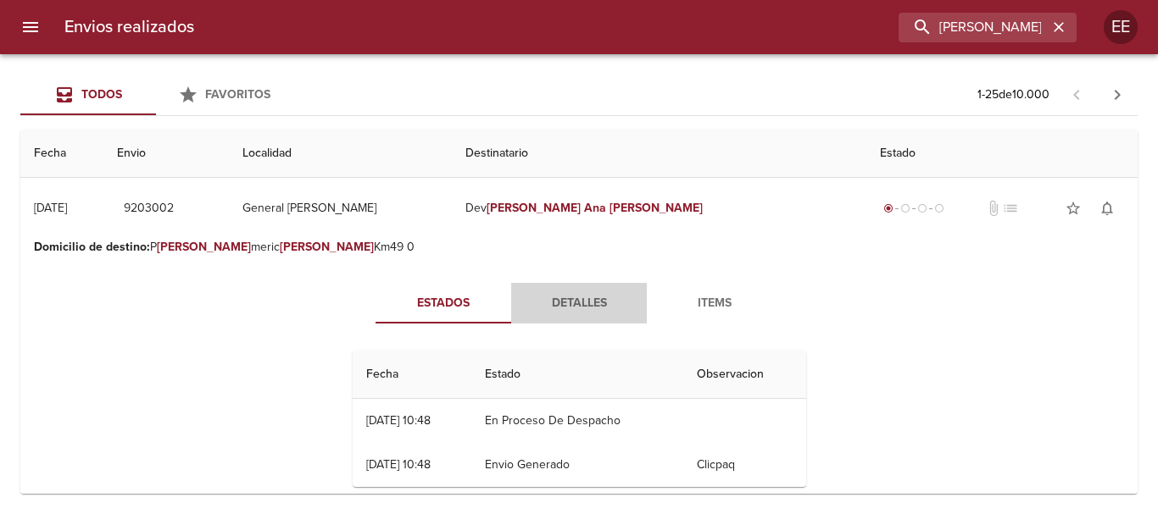
click at [592, 306] on span "Detalles" at bounding box center [578, 303] width 115 height 21
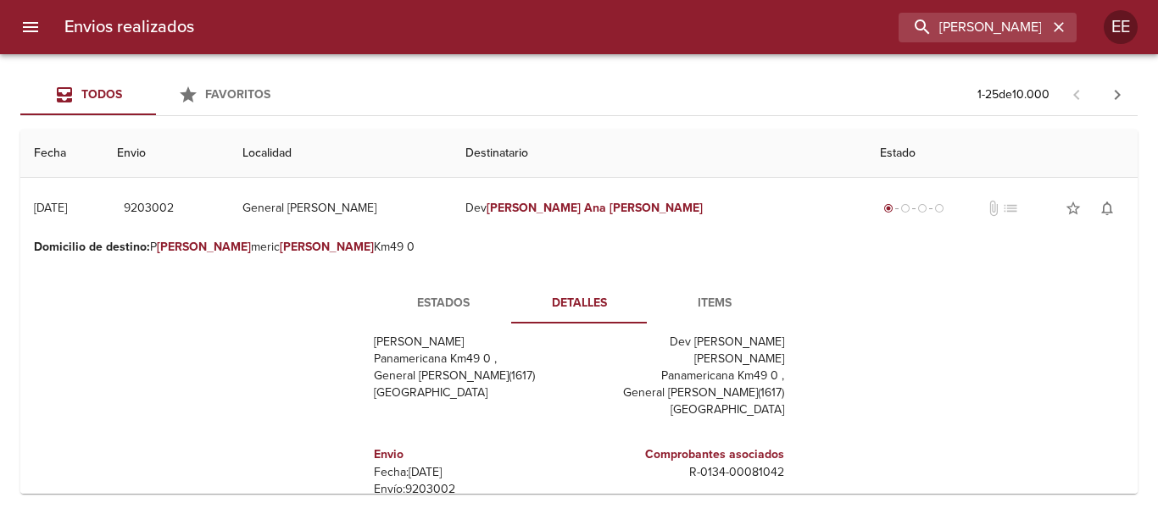
click at [714, 308] on span "Items" at bounding box center [714, 303] width 115 height 21
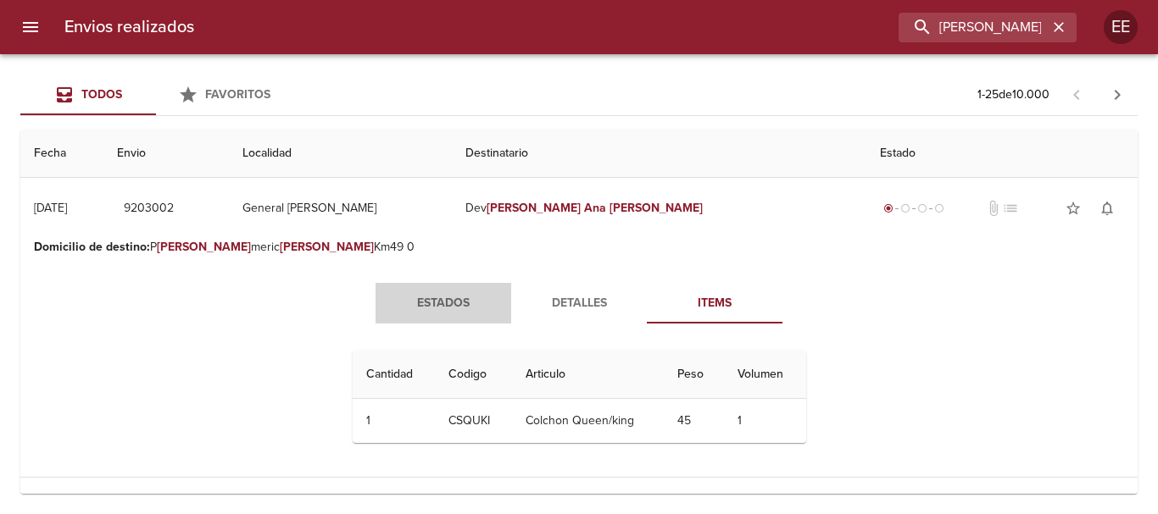
click at [458, 313] on span "Estados" at bounding box center [443, 303] width 115 height 21
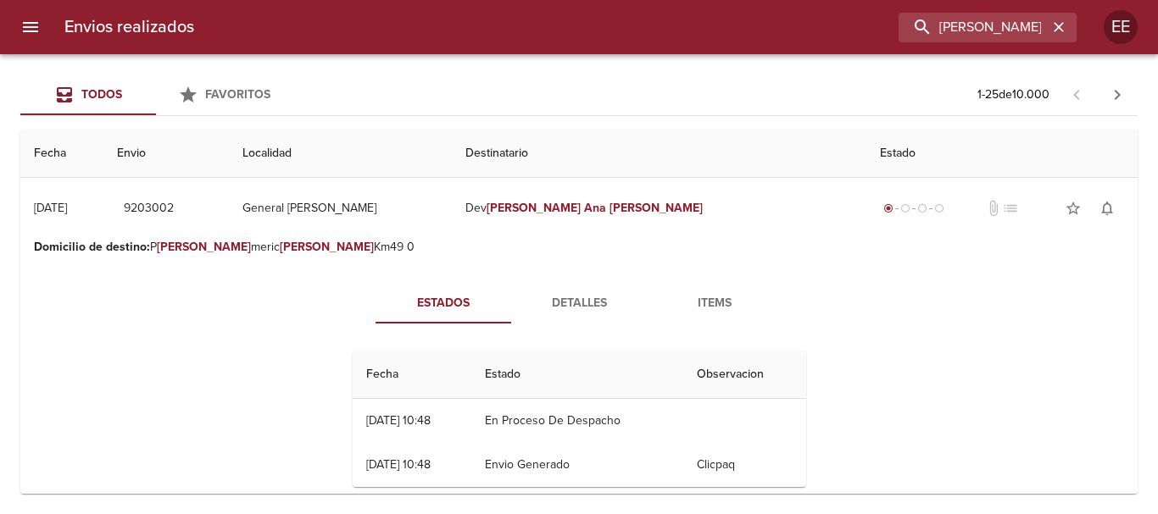
scroll to position [170, 0]
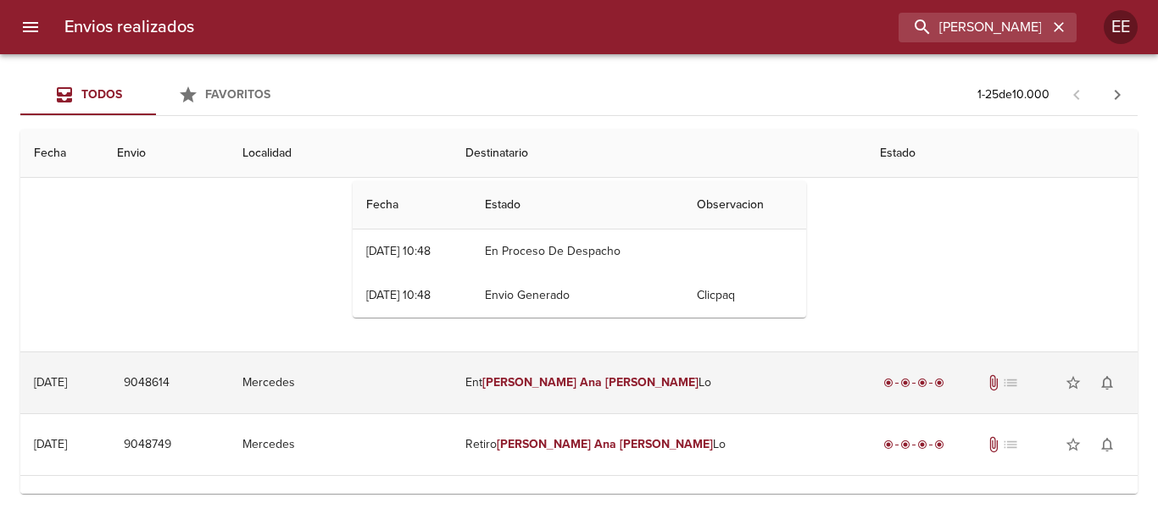
click at [631, 387] on em "Laura" at bounding box center [652, 382] width 94 height 14
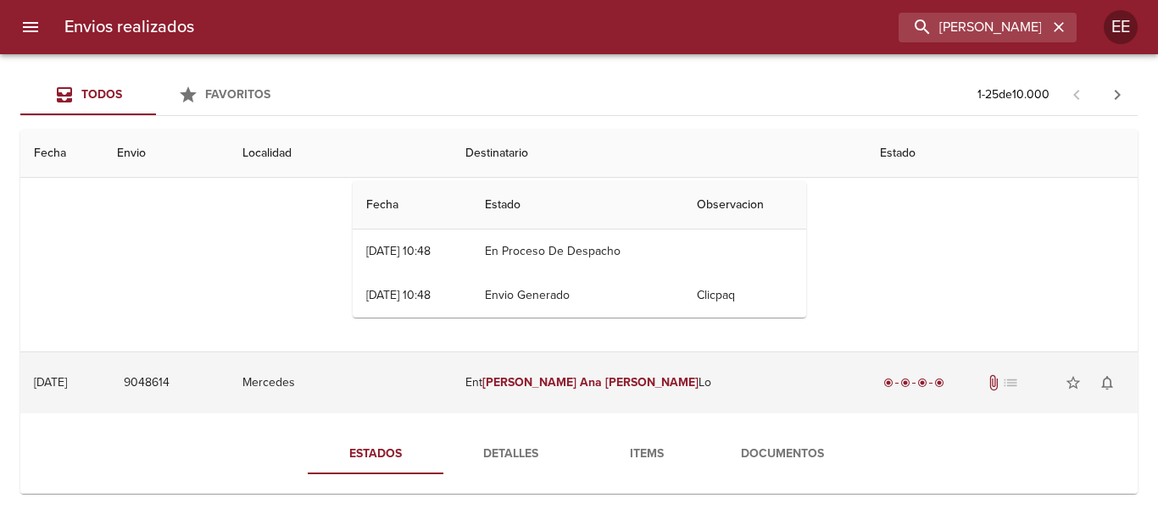
click at [623, 369] on td "Ent Michelena Ana Laura Lo" at bounding box center [659, 383] width 414 height 61
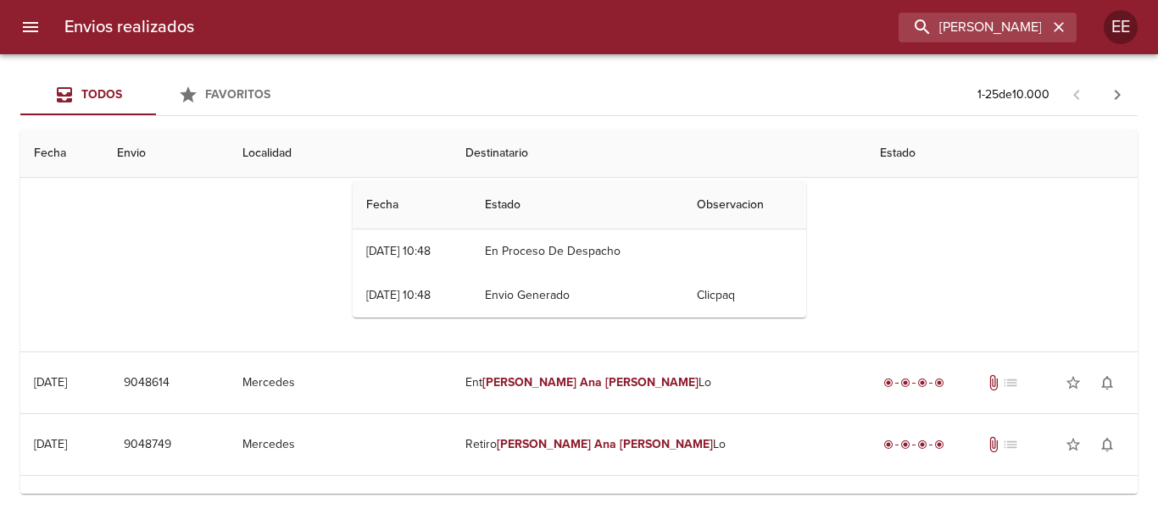
scroll to position [0, 0]
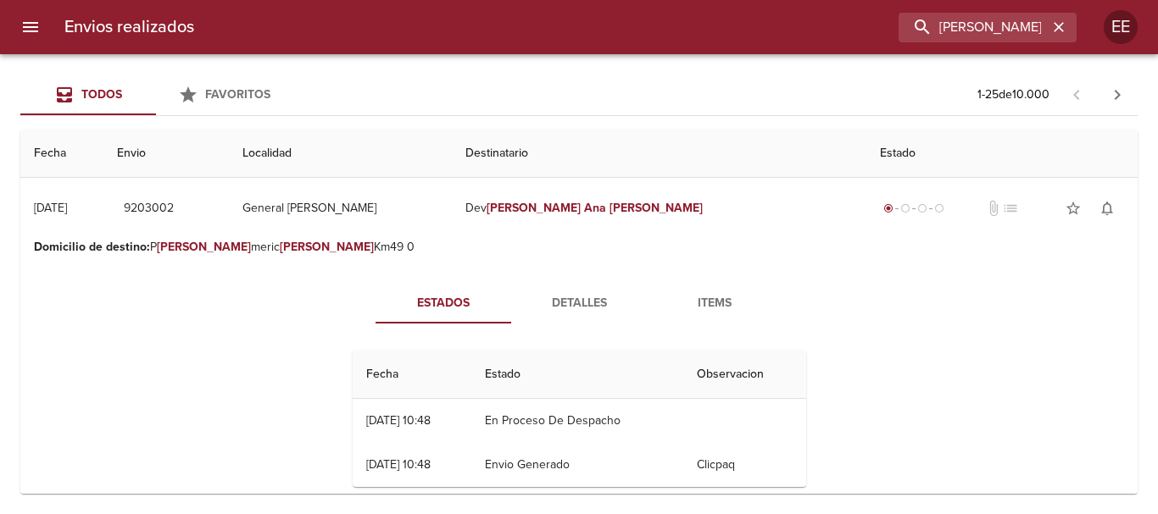
click at [571, 294] on span "Detalles" at bounding box center [578, 303] width 115 height 21
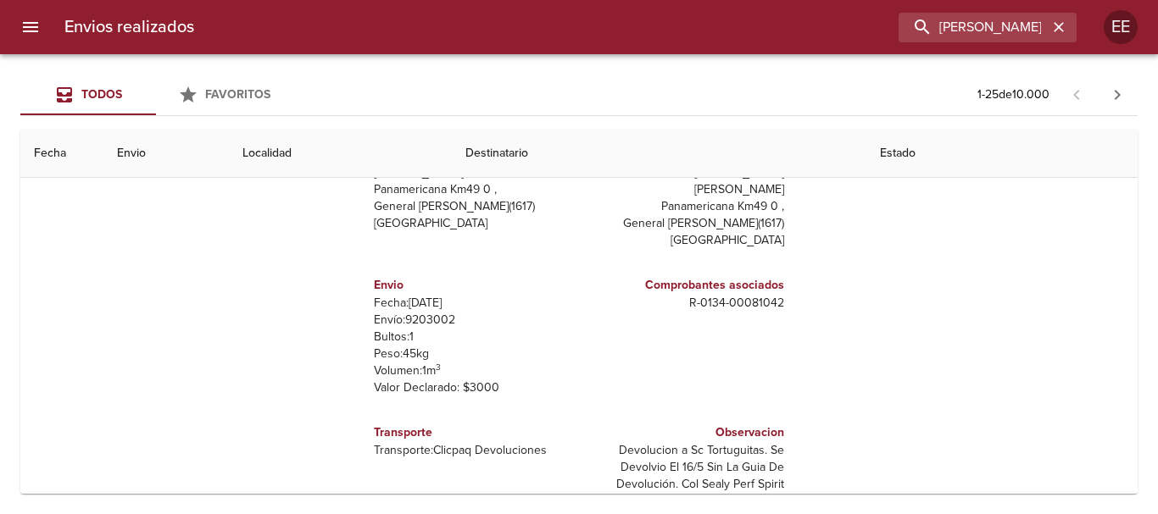
scroll to position [509, 0]
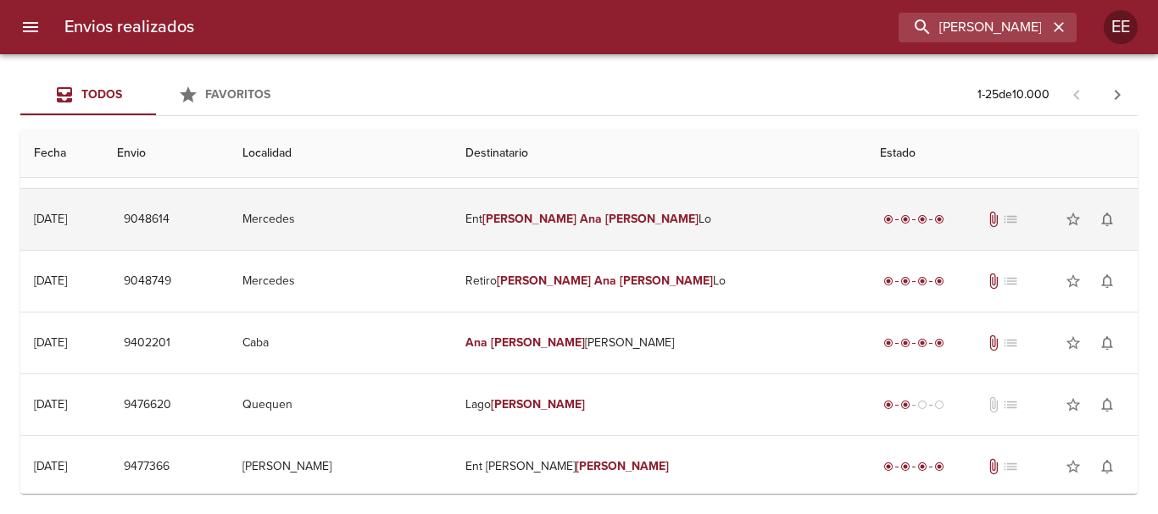
click at [567, 217] on em "Michelena" at bounding box center [529, 219] width 94 height 14
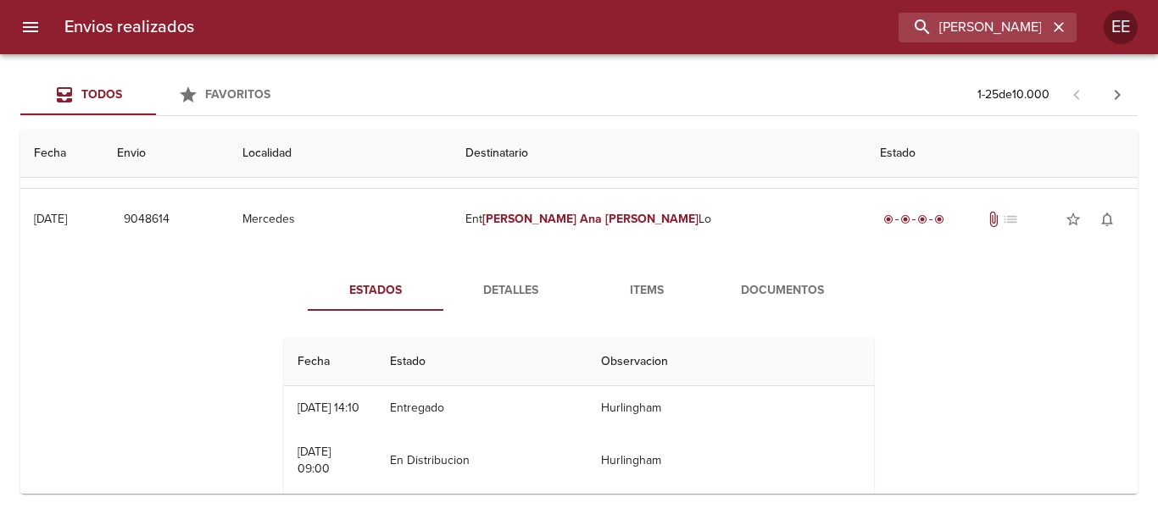
click at [511, 286] on span "Detalles" at bounding box center [510, 291] width 115 height 21
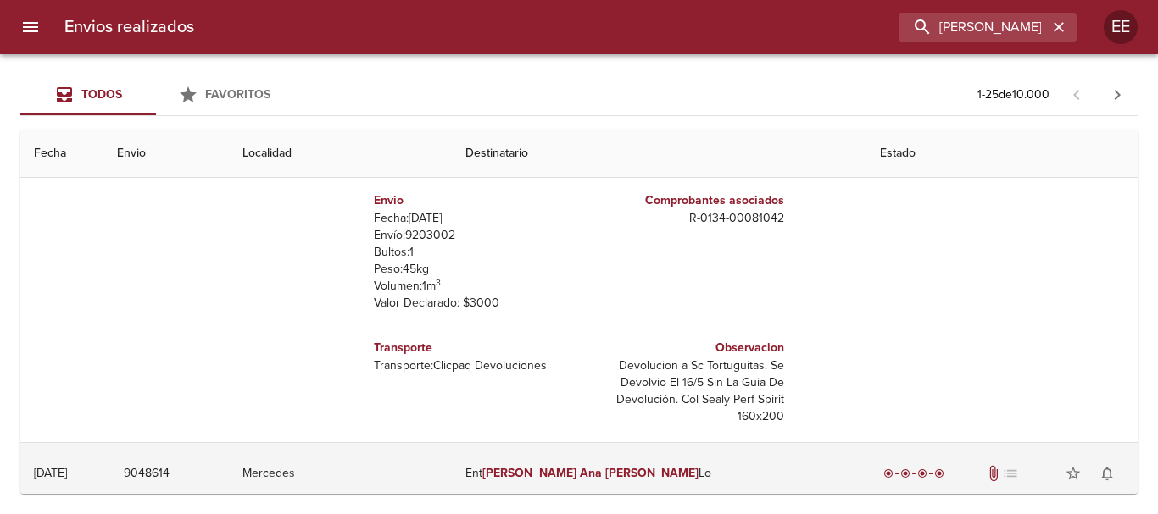
scroll to position [424, 0]
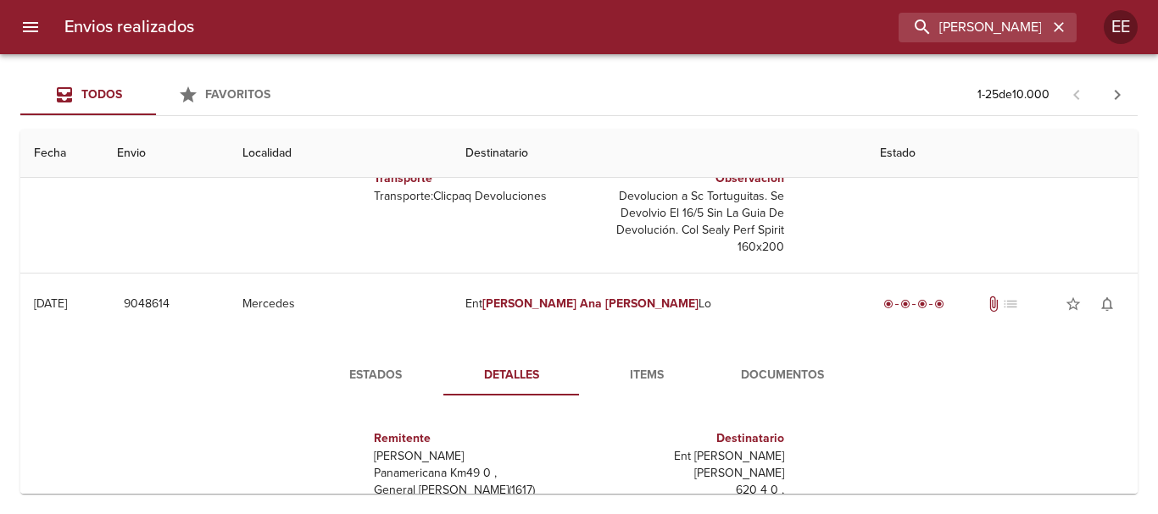
drag, startPoint x: 639, startPoint y: 375, endPoint x: 743, endPoint y: 382, distance: 104.5
click at [638, 375] on span "Items" at bounding box center [646, 375] width 115 height 21
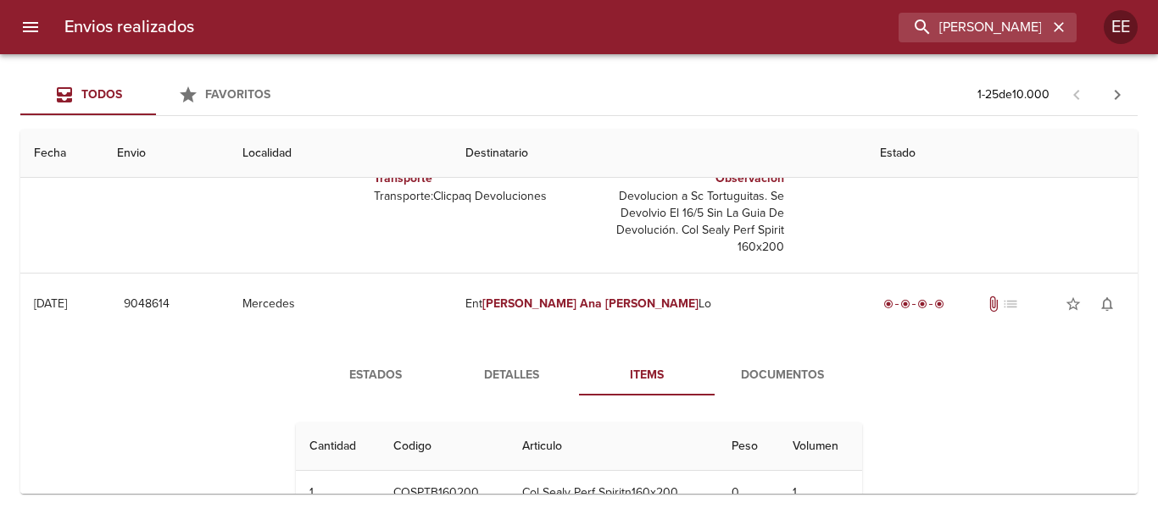
scroll to position [509, 0]
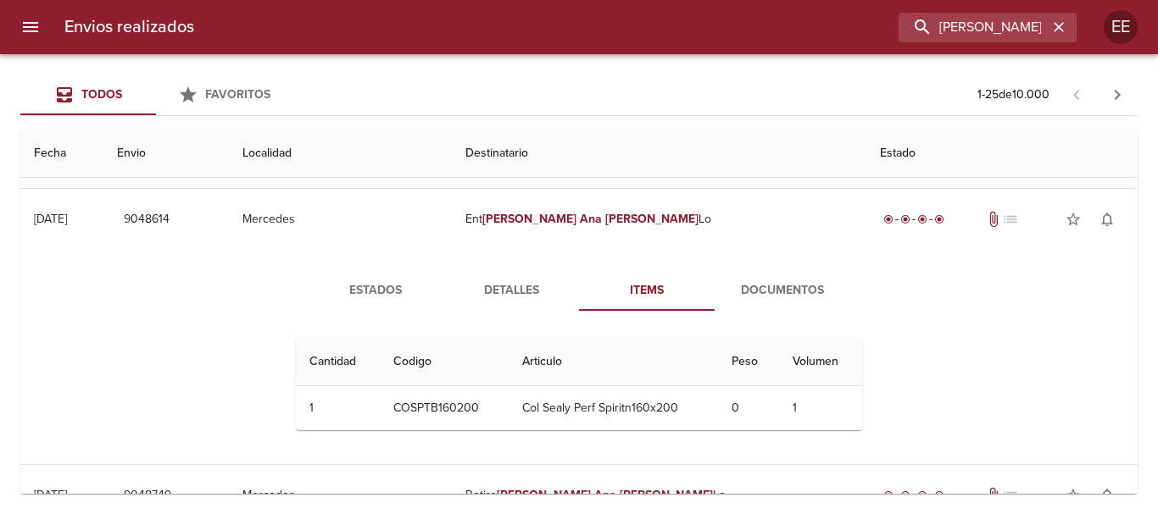
click at [510, 294] on span "Detalles" at bounding box center [510, 291] width 115 height 21
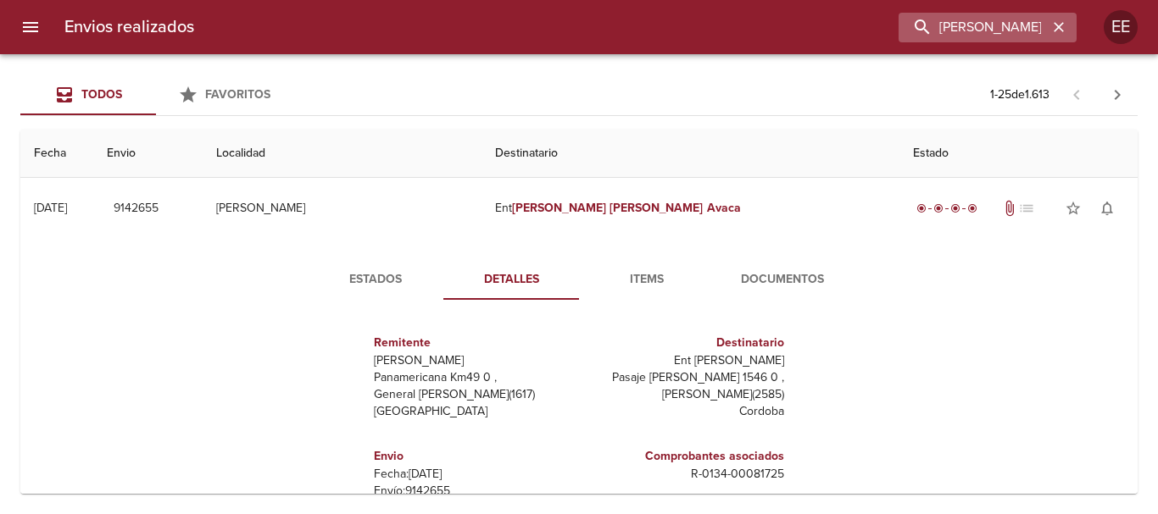
scroll to position [254, 0]
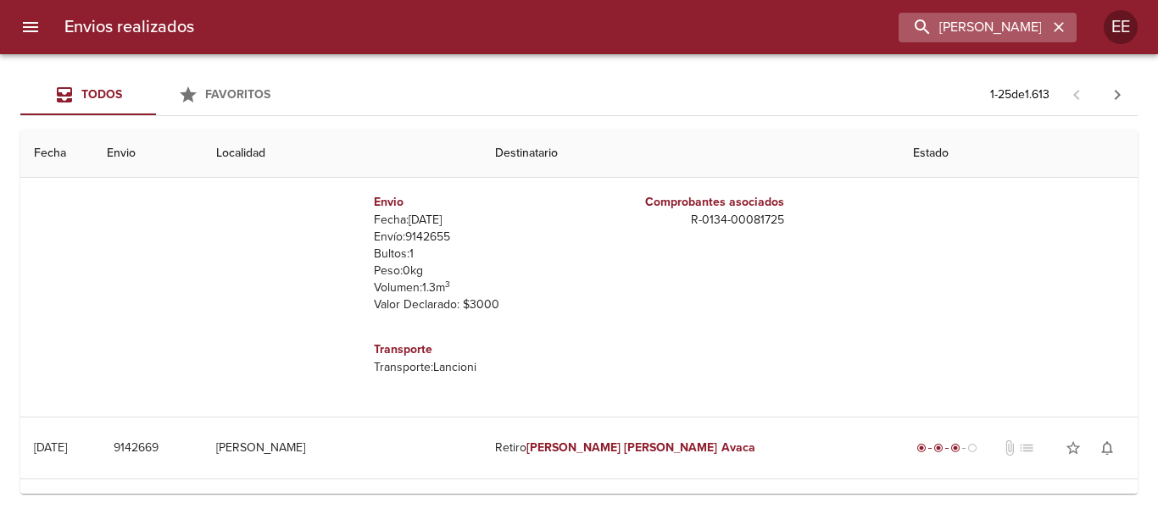
click at [1064, 29] on icon "button" at bounding box center [1058, 27] width 17 height 17
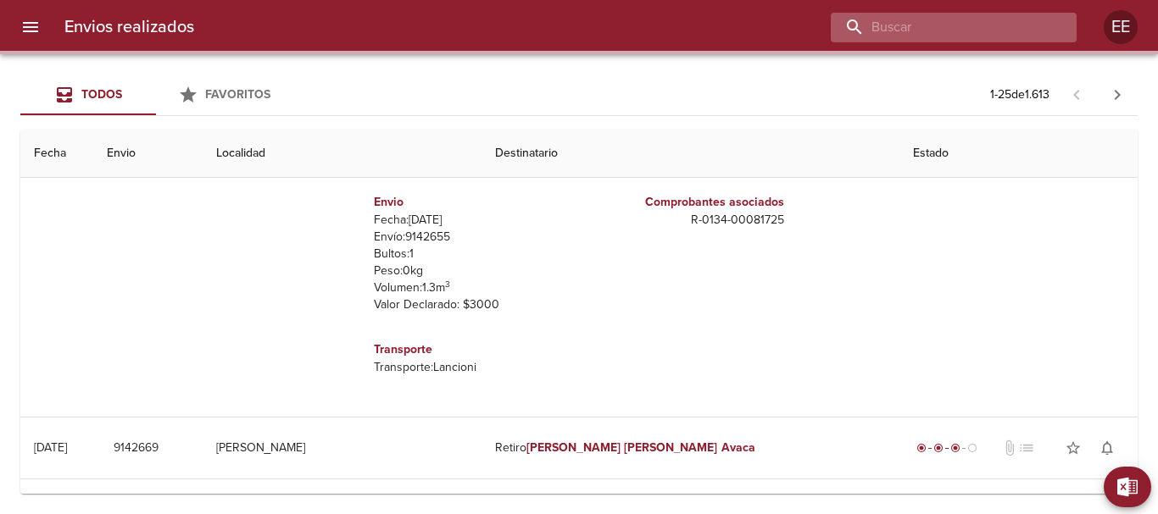
click at [918, 29] on input "buscar" at bounding box center [939, 28] width 217 height 30
paste input "NELSO GERARDO MACIA ML"
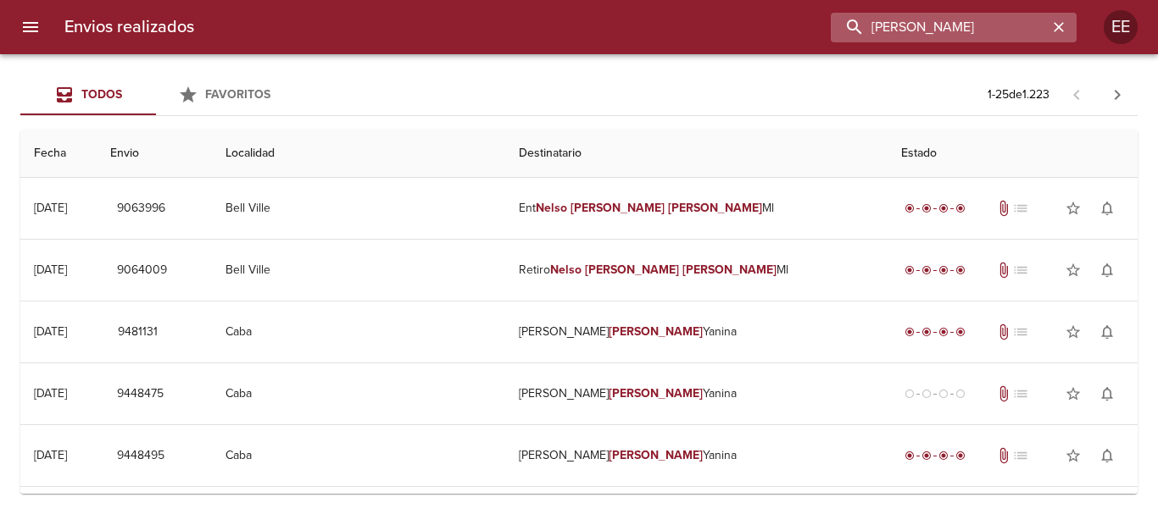
scroll to position [0, 0]
type input "NELSO GERARDO MACIA"
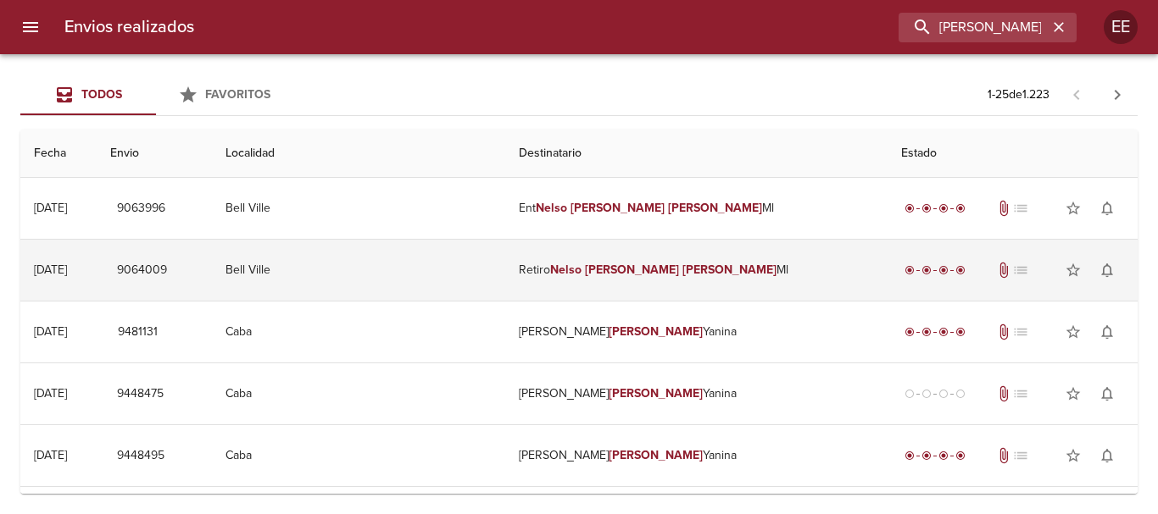
click at [640, 281] on td "Retiro Nelso Gerardo Macia Ml" at bounding box center [696, 270] width 382 height 61
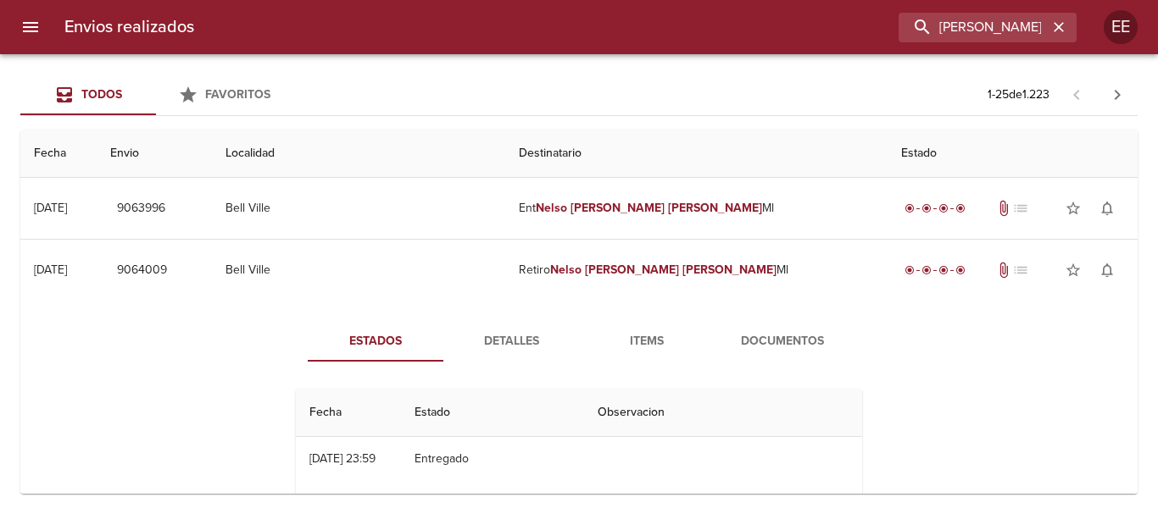
click at [508, 337] on span "Detalles" at bounding box center [510, 341] width 115 height 21
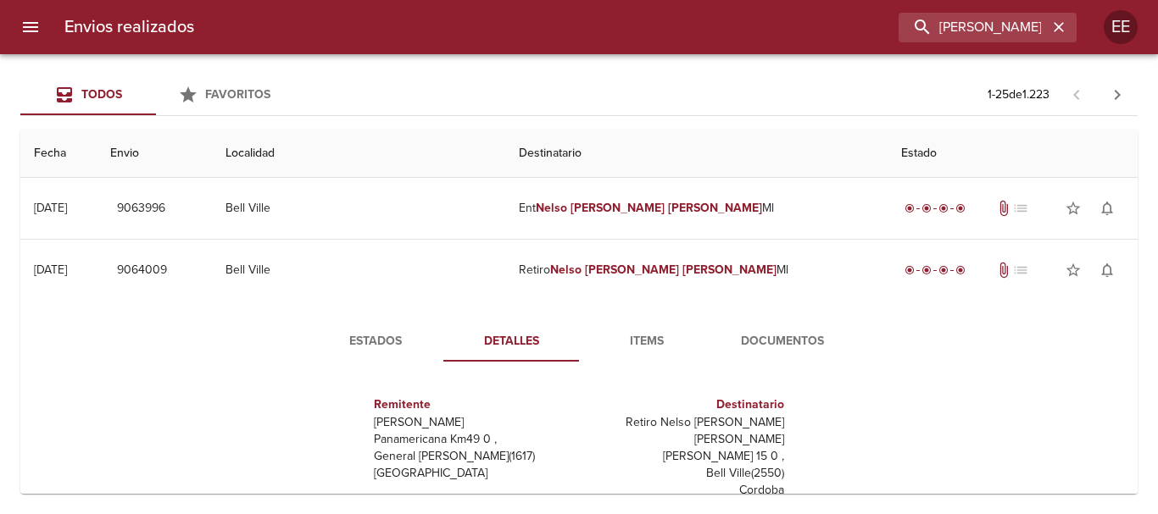
scroll to position [254, 0]
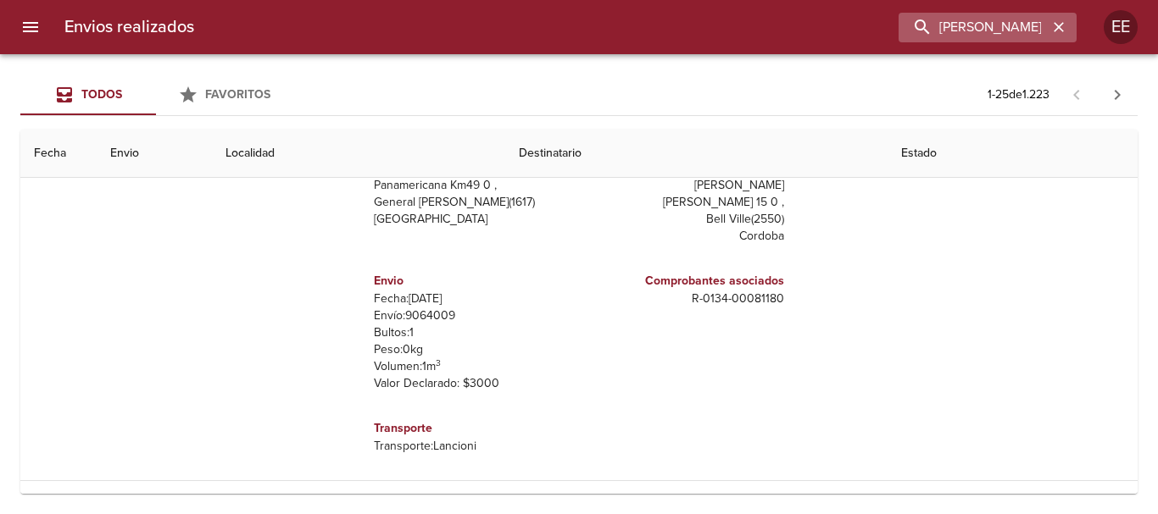
click at [1063, 34] on icon "button" at bounding box center [1058, 27] width 17 height 17
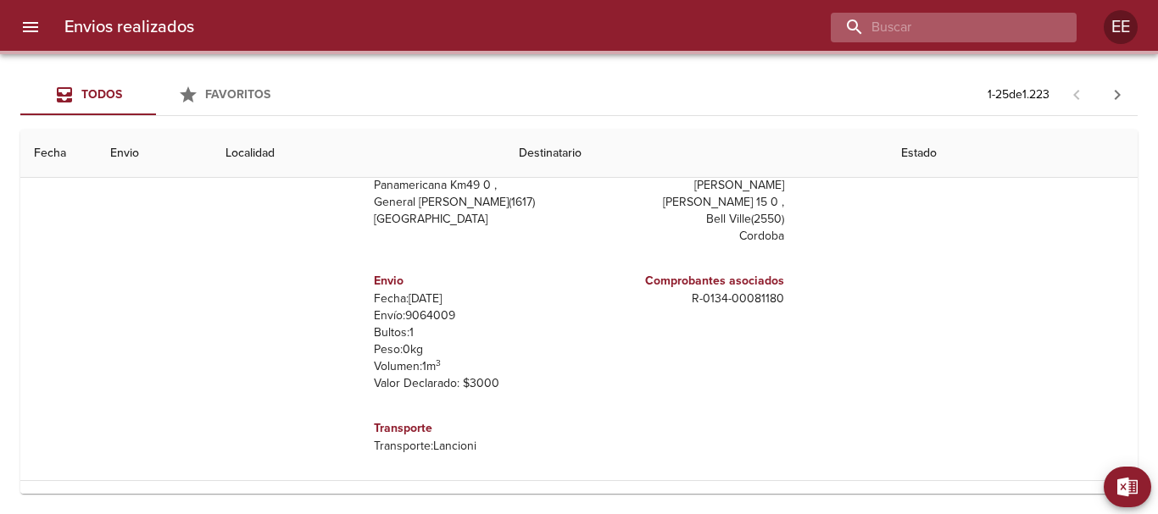
click at [948, 34] on input "buscar" at bounding box center [939, 28] width 217 height 30
paste input "LISANDRO SOSA"
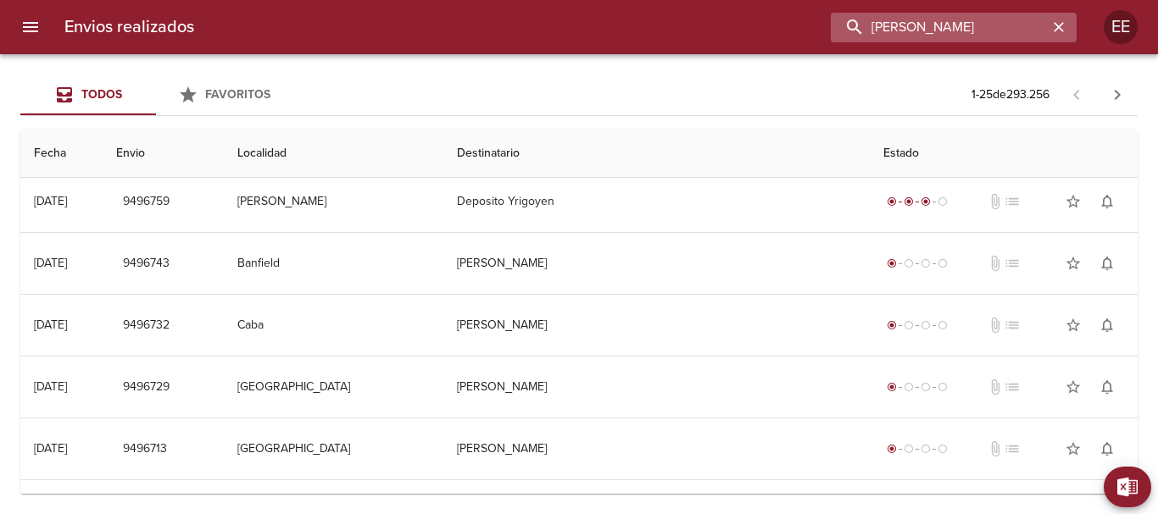
scroll to position [0, 0]
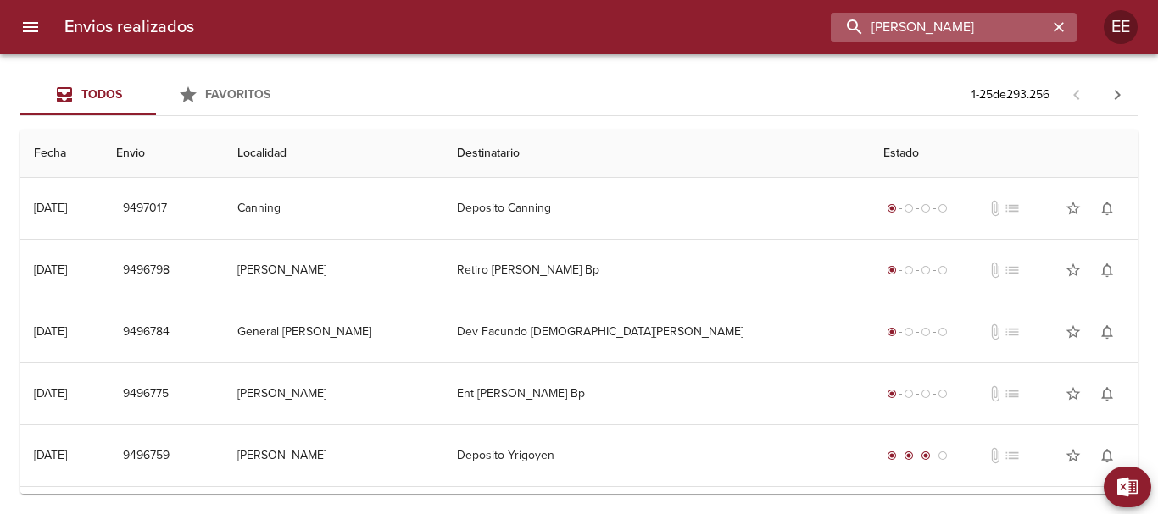
type input "LISANDRO SOSA"
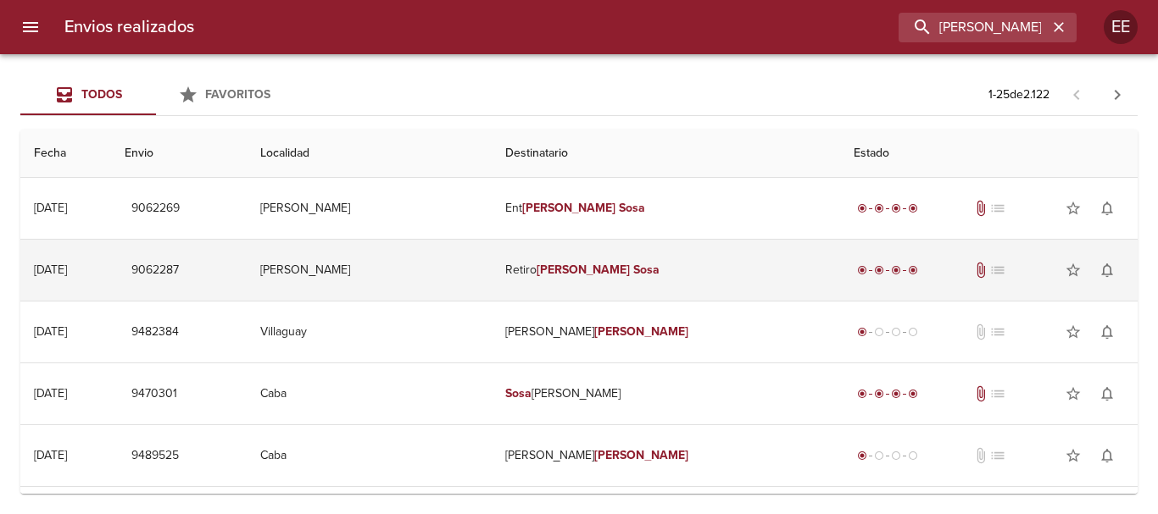
click at [614, 279] on td "Retiro Lisandro Sosa" at bounding box center [666, 270] width 349 height 61
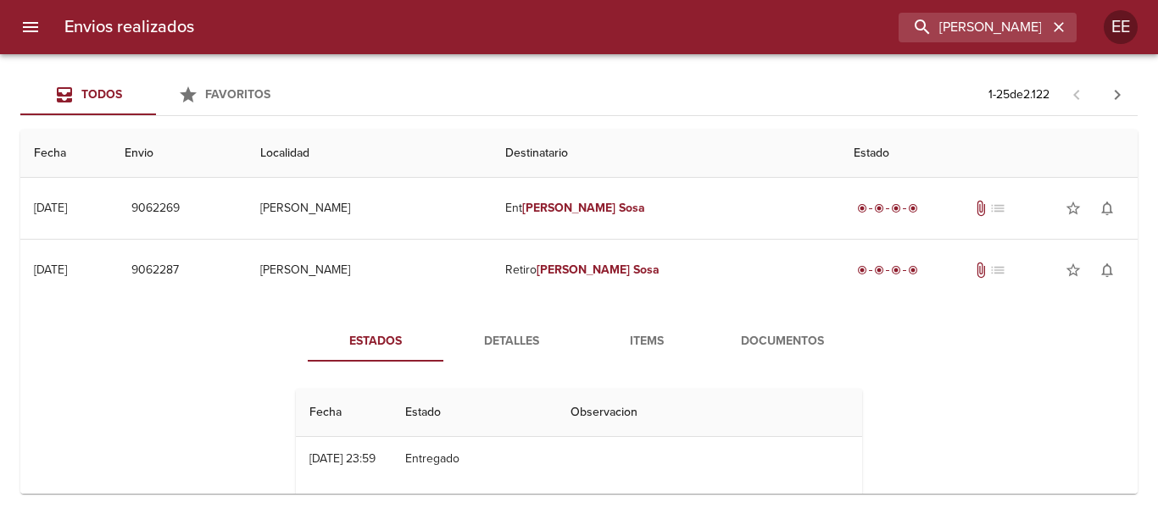
click at [501, 339] on span "Detalles" at bounding box center [510, 341] width 115 height 21
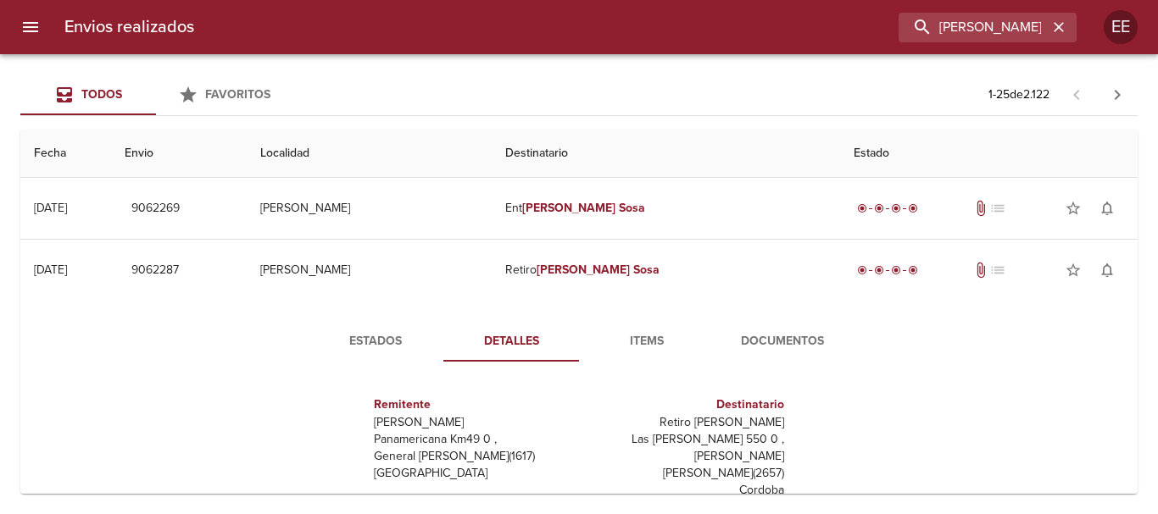
scroll to position [254, 0]
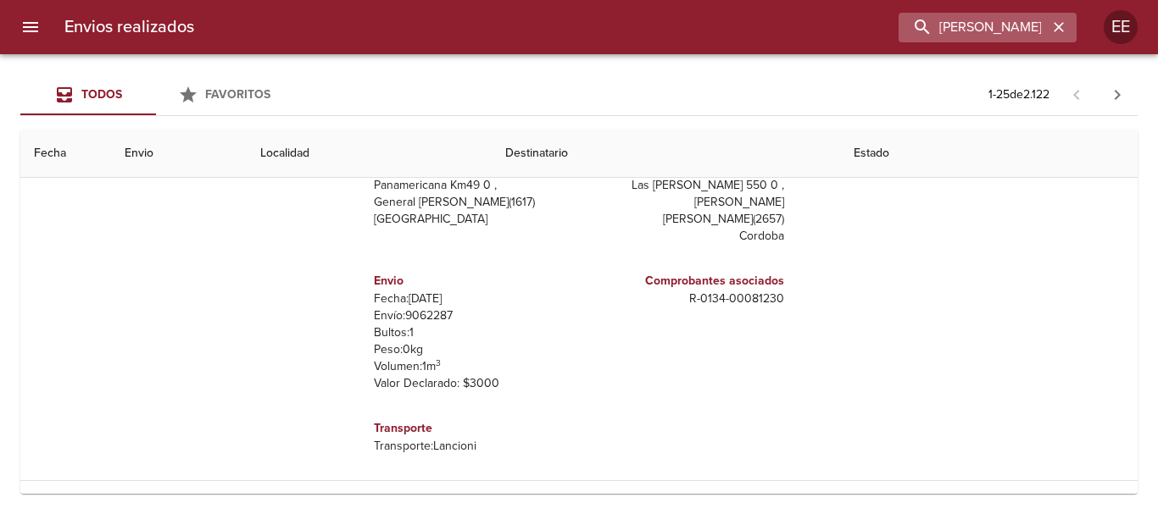
click at [1062, 35] on icon "button" at bounding box center [1058, 27] width 17 height 17
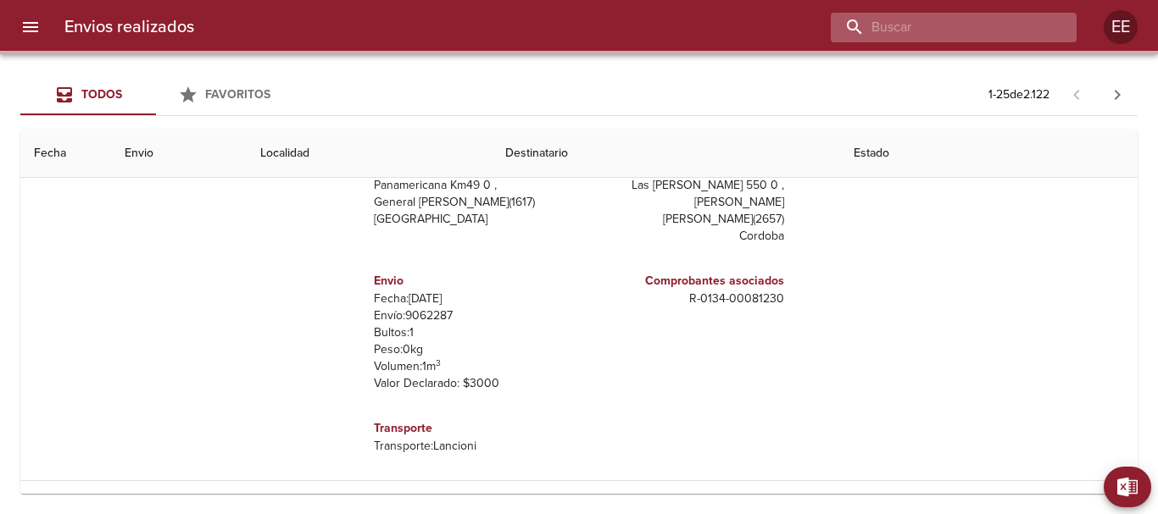
click at [975, 20] on input "buscar" at bounding box center [939, 28] width 217 height 30
paste input "BEATRIZ MARIA DANE BP"
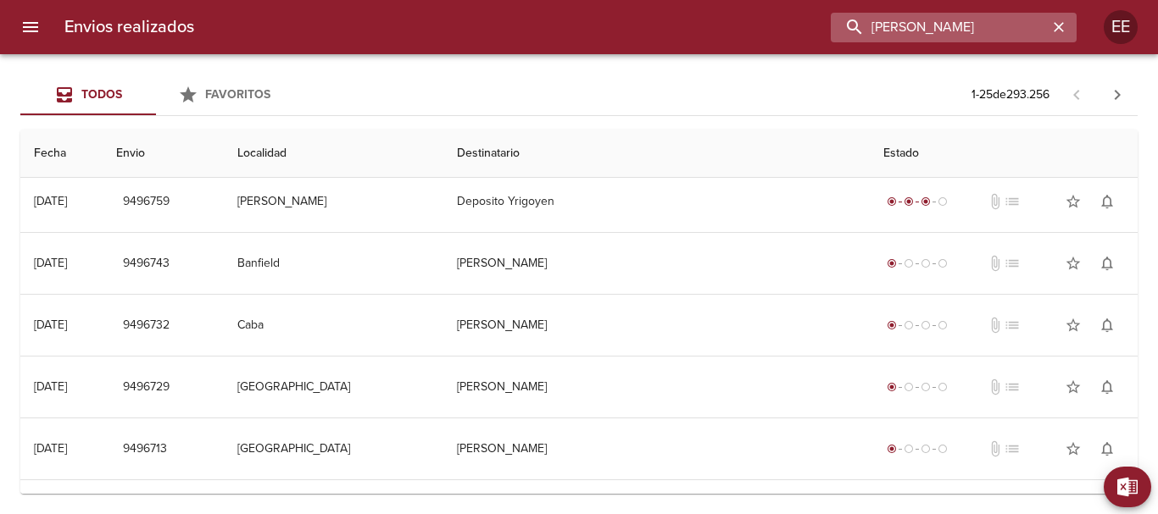
scroll to position [0, 0]
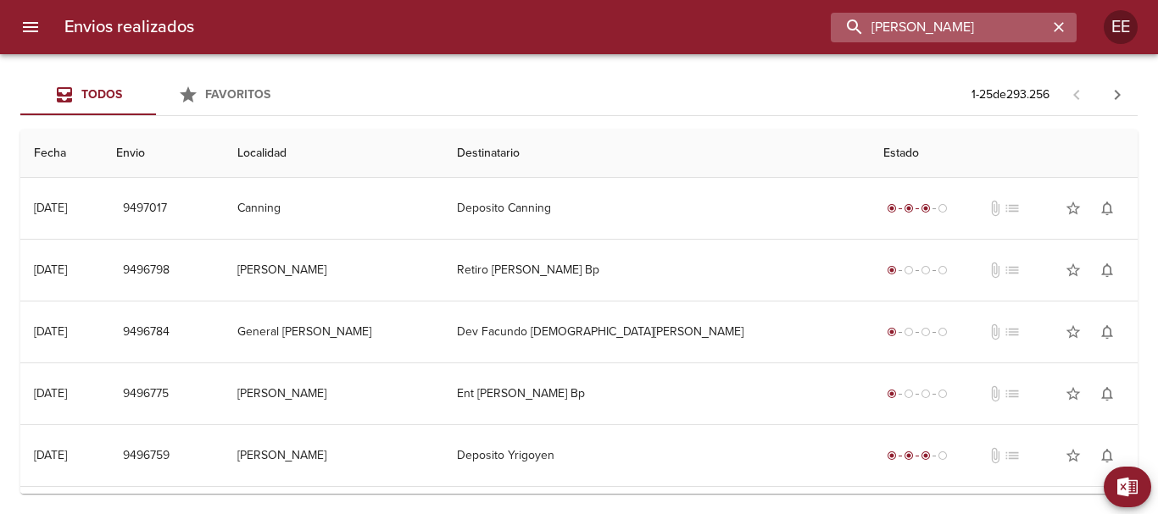
type input "BEATRIZ MARIA DANE"
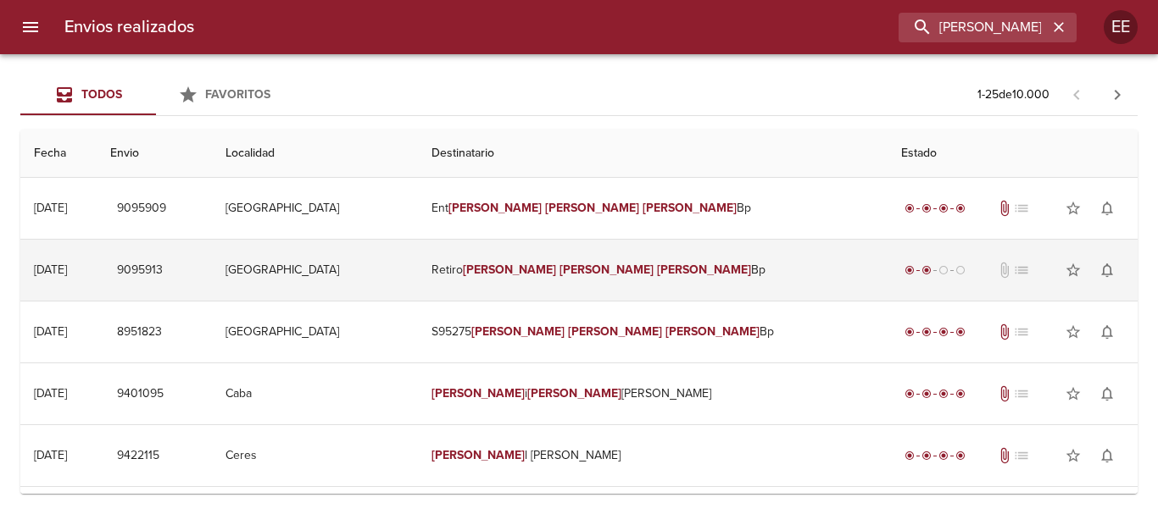
click at [657, 264] on em "Dane" at bounding box center [704, 270] width 94 height 14
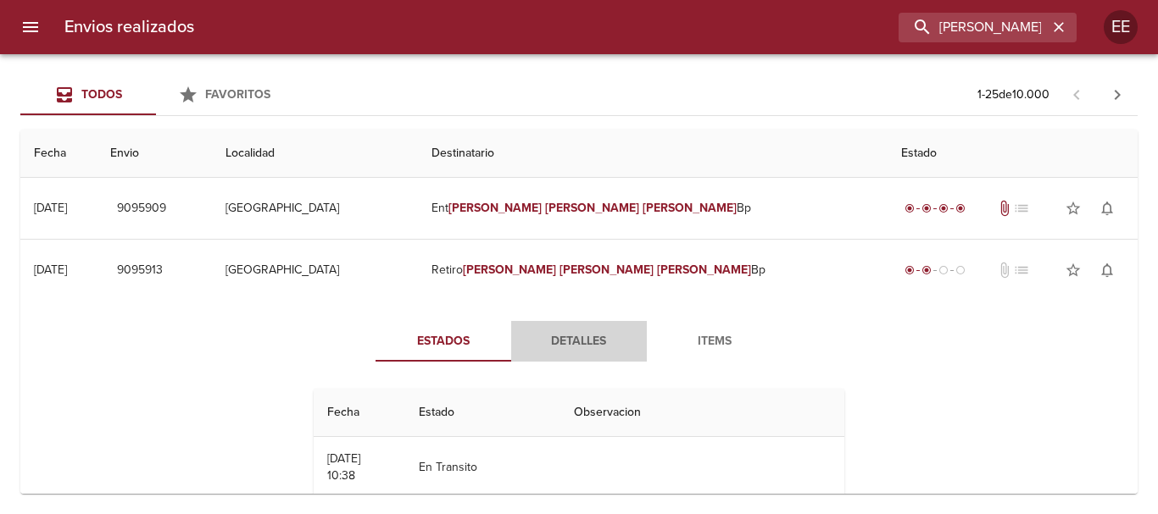
click at [580, 347] on span "Detalles" at bounding box center [578, 341] width 115 height 21
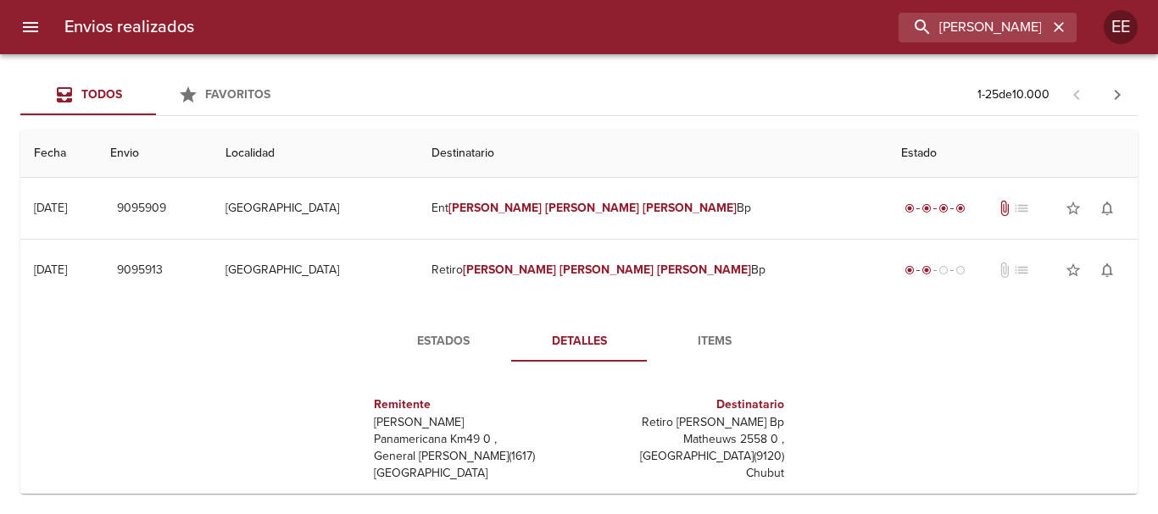
scroll to position [254, 0]
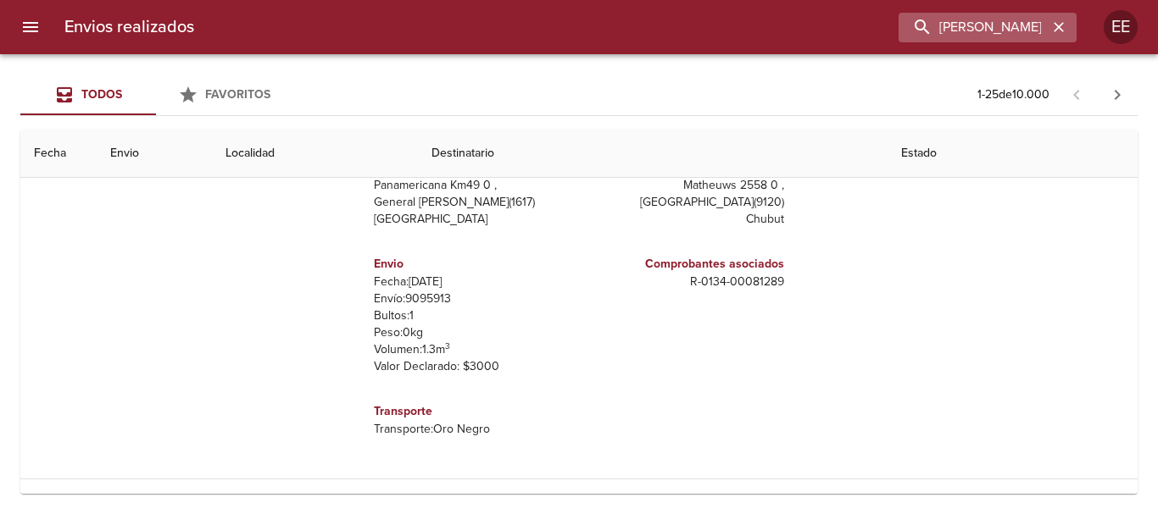
click at [1054, 31] on icon "button" at bounding box center [1058, 27] width 10 height 10
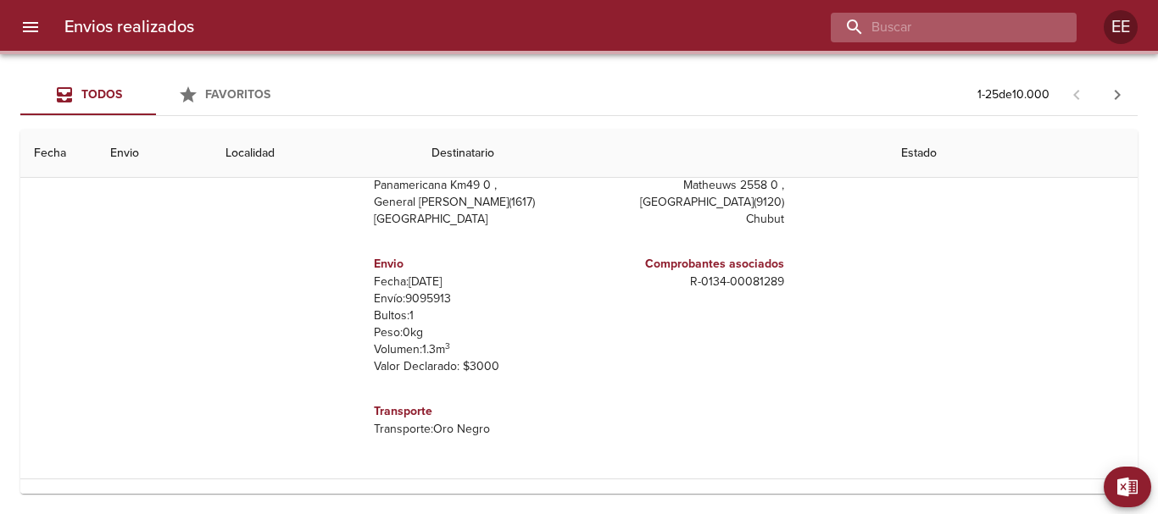
click at [995, 28] on input "buscar" at bounding box center [939, 28] width 217 height 30
paste input "Karina San Martin"
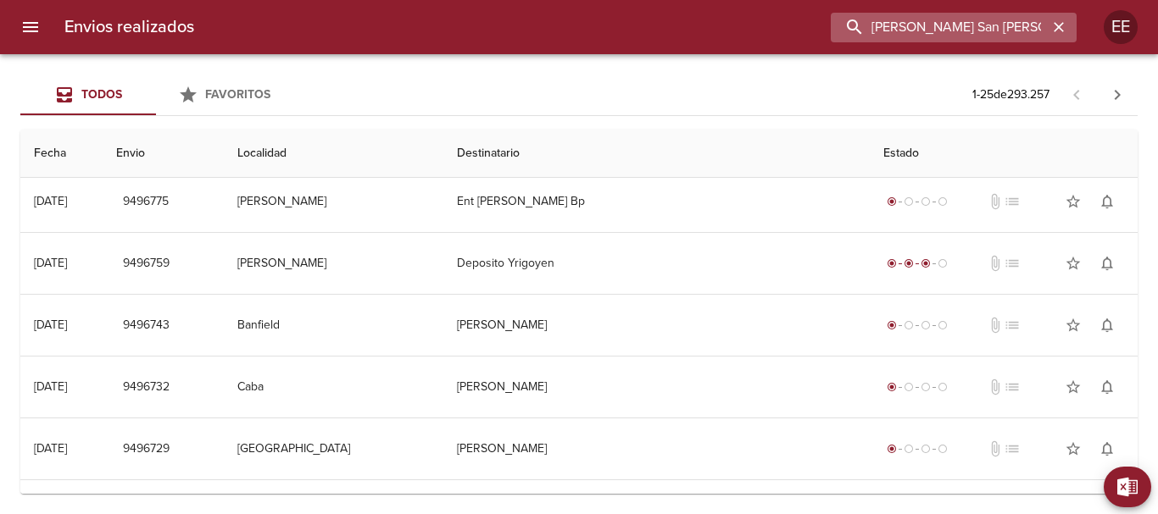
scroll to position [0, 0]
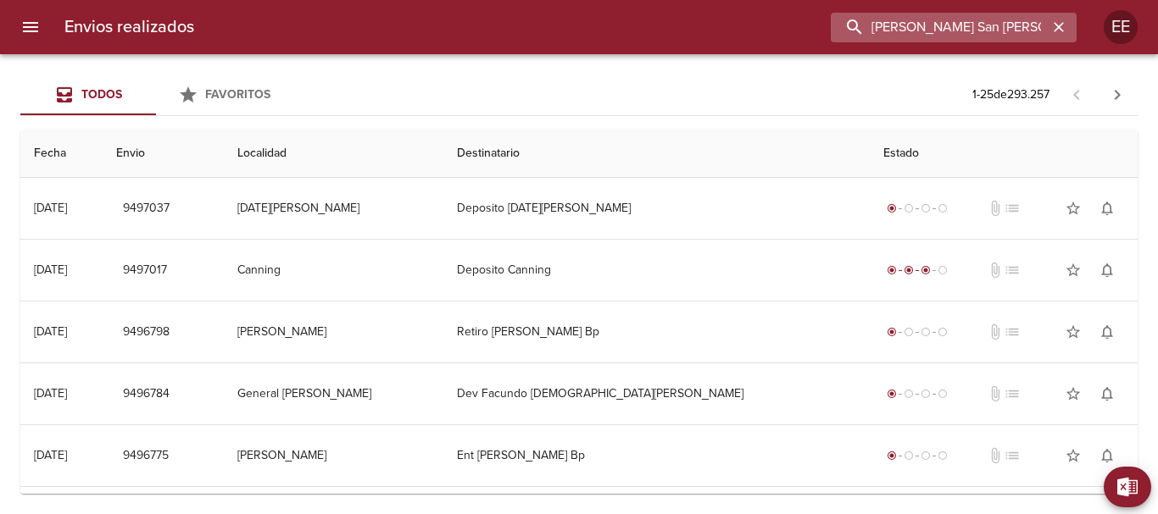
type input "Karina San Martin"
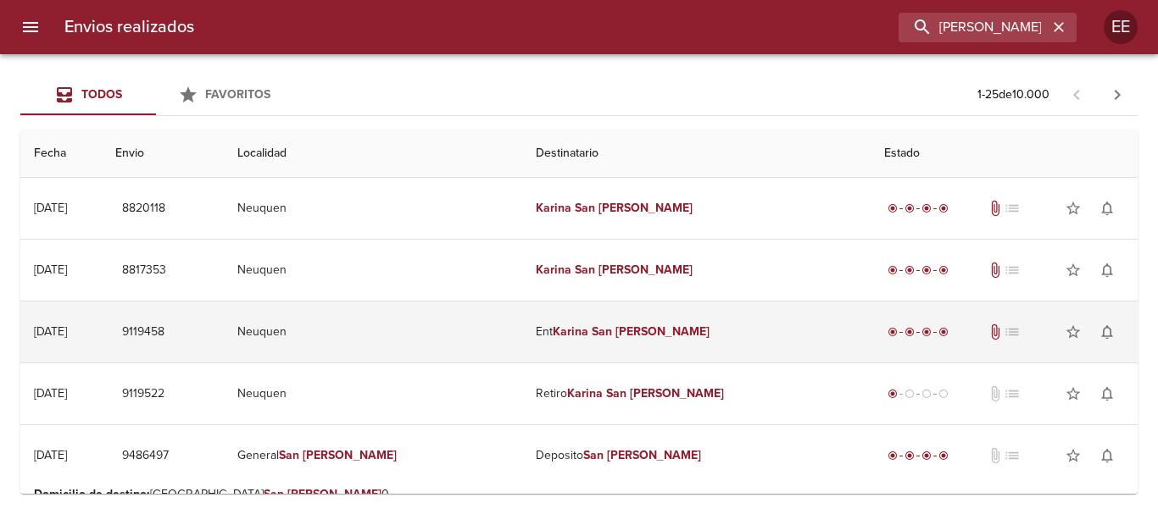
click at [625, 347] on td "Ent Karina San Martin" at bounding box center [696, 332] width 348 height 61
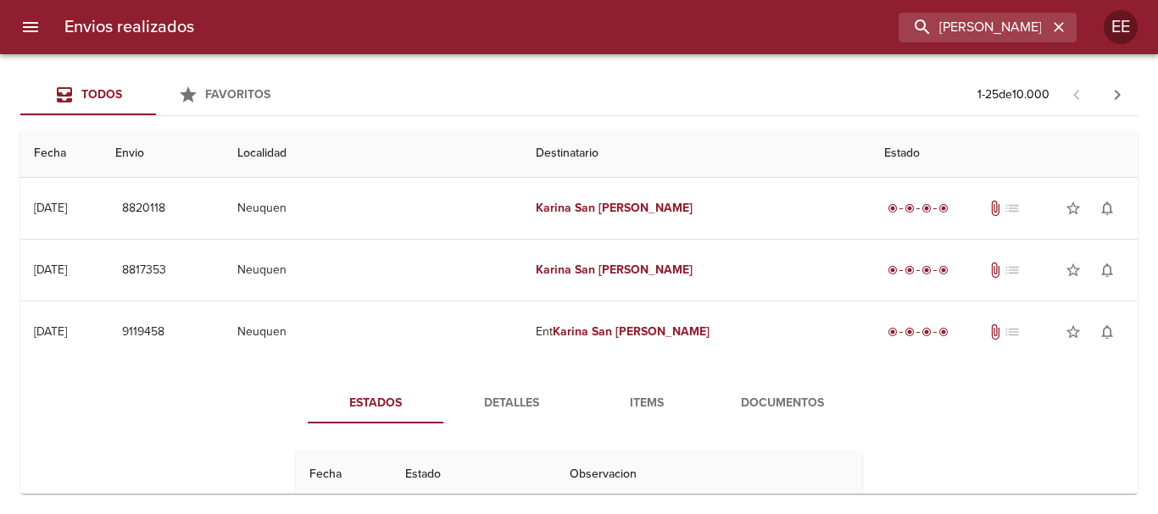
scroll to position [85, 0]
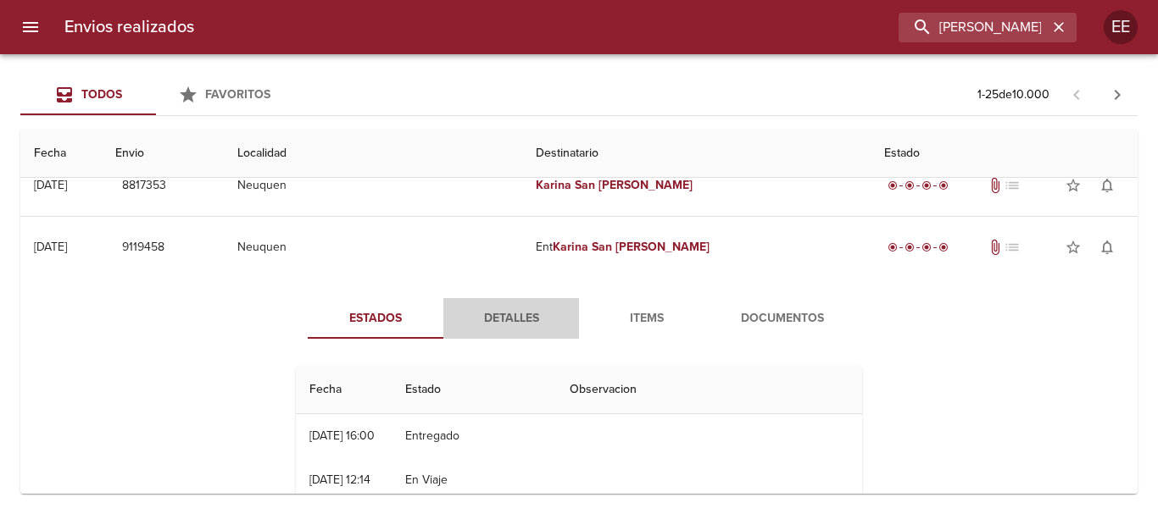
click at [492, 337] on button "Detalles" at bounding box center [511, 318] width 136 height 41
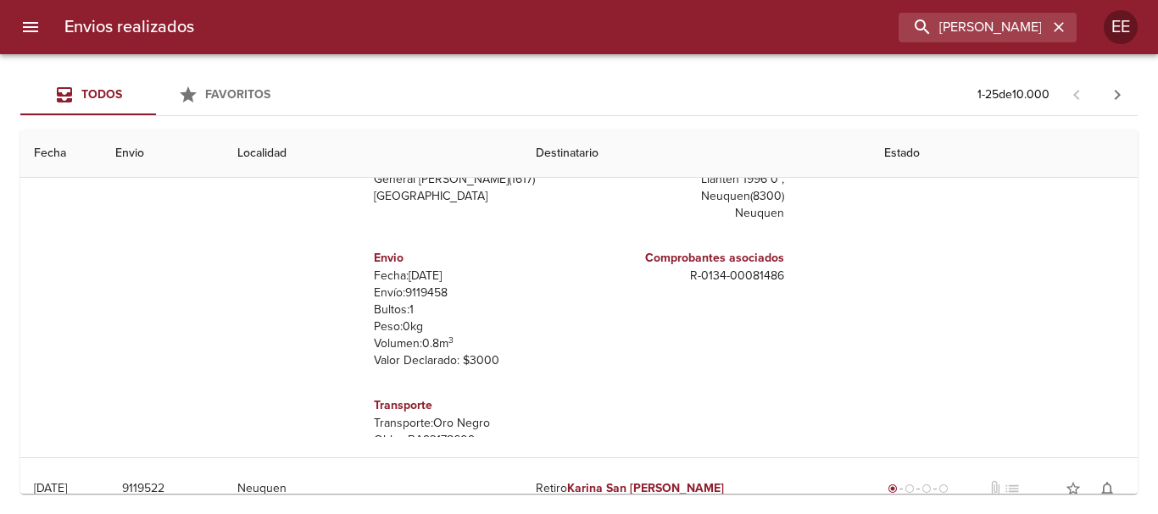
scroll to position [254, 0]
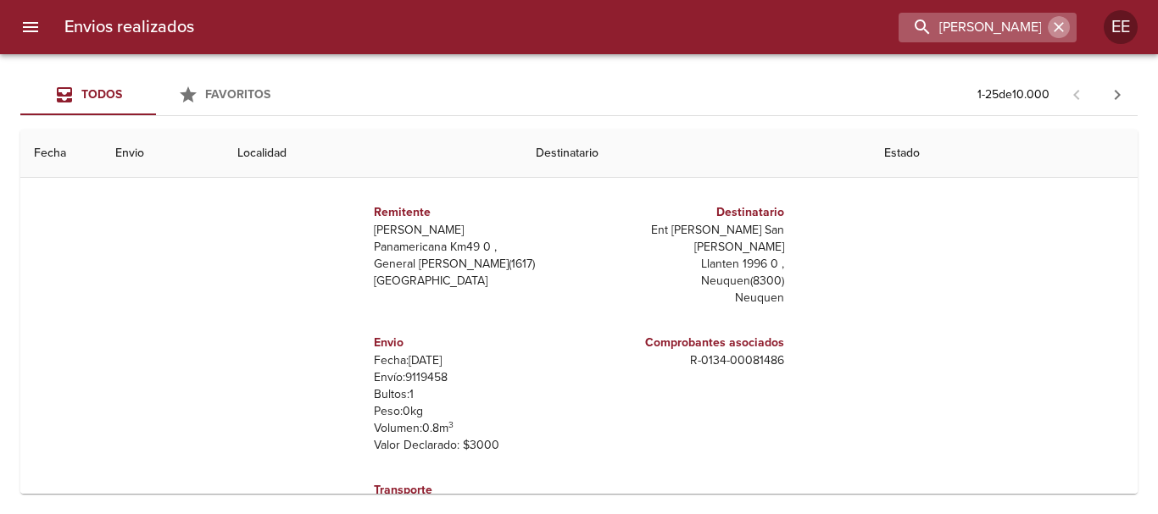
click at [1061, 30] on icon "button" at bounding box center [1058, 27] width 10 height 10
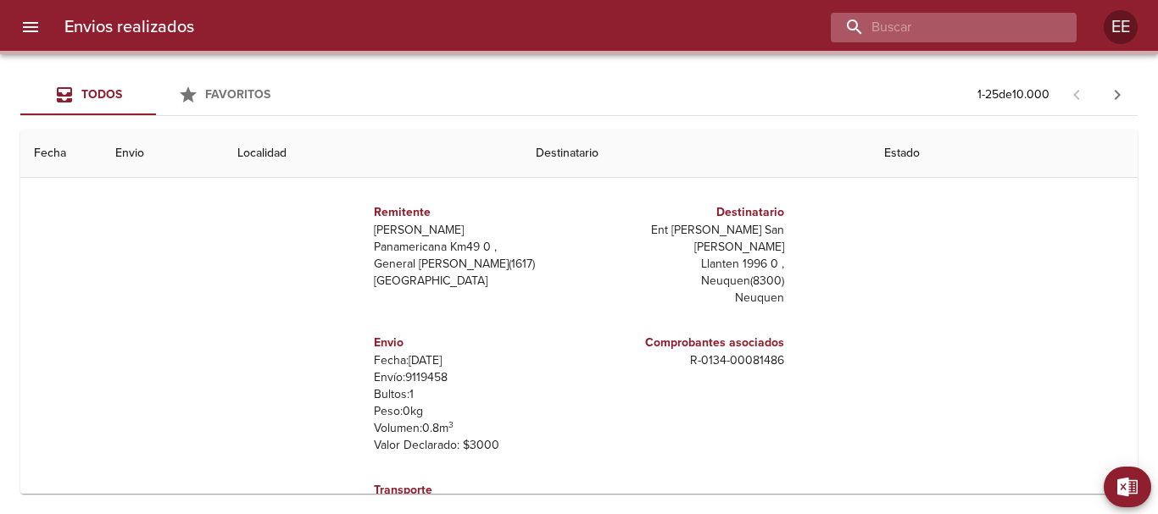
click at [1000, 28] on input "buscar" at bounding box center [939, 28] width 217 height 30
paste input "RIOS CRISTIAN"
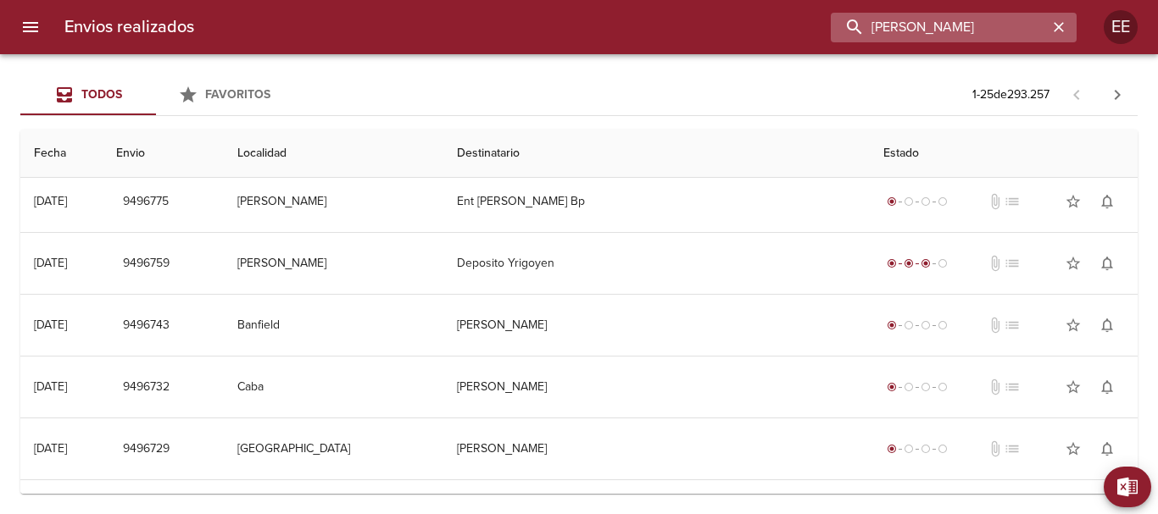
scroll to position [0, 0]
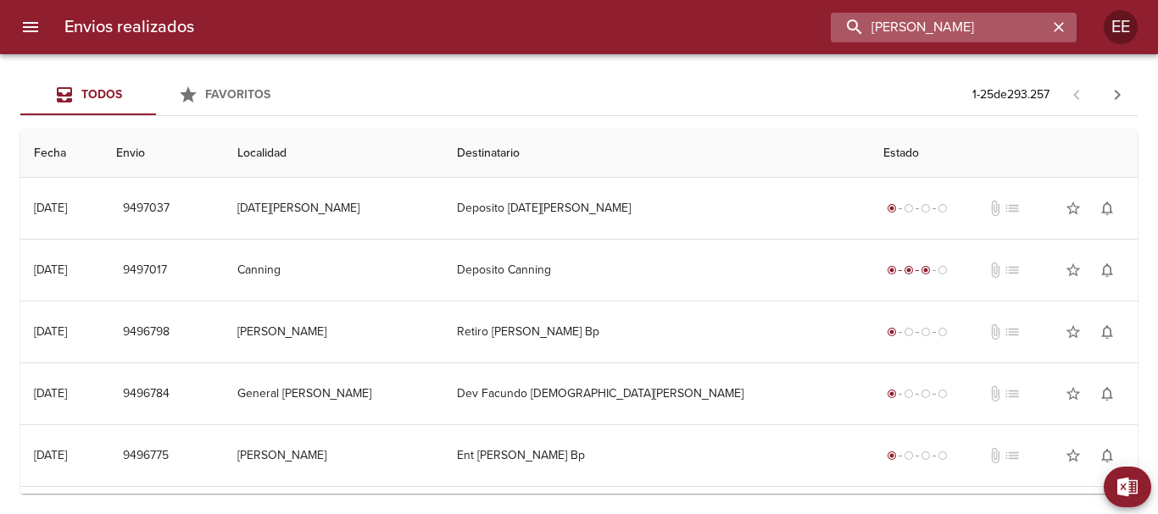
type input "RIOS CRISTIAN"
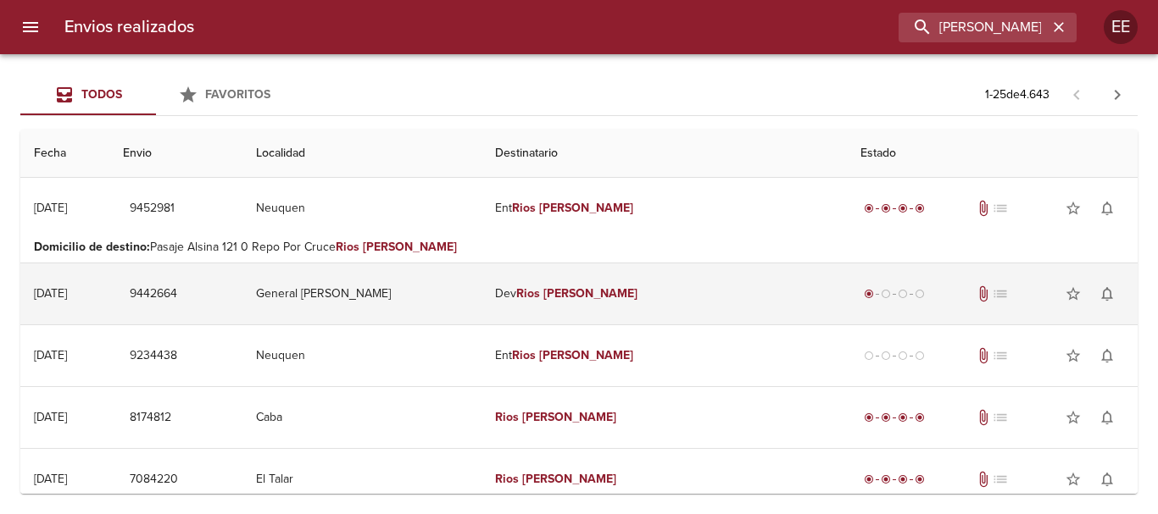
click at [669, 282] on td "Dev Rios Cristian" at bounding box center [663, 294] width 364 height 61
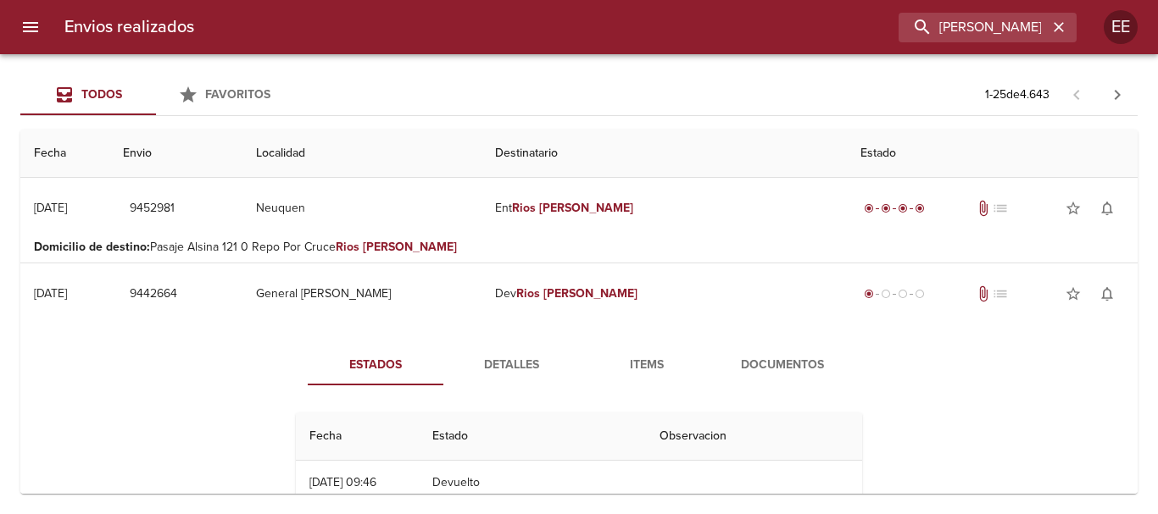
click at [657, 363] on span "Items" at bounding box center [646, 365] width 115 height 21
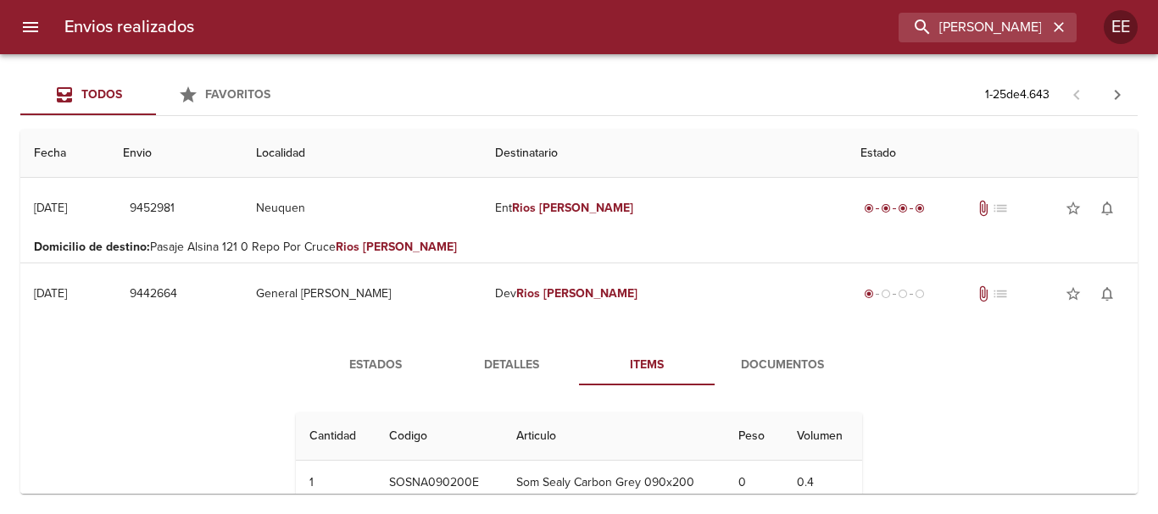
scroll to position [85, 0]
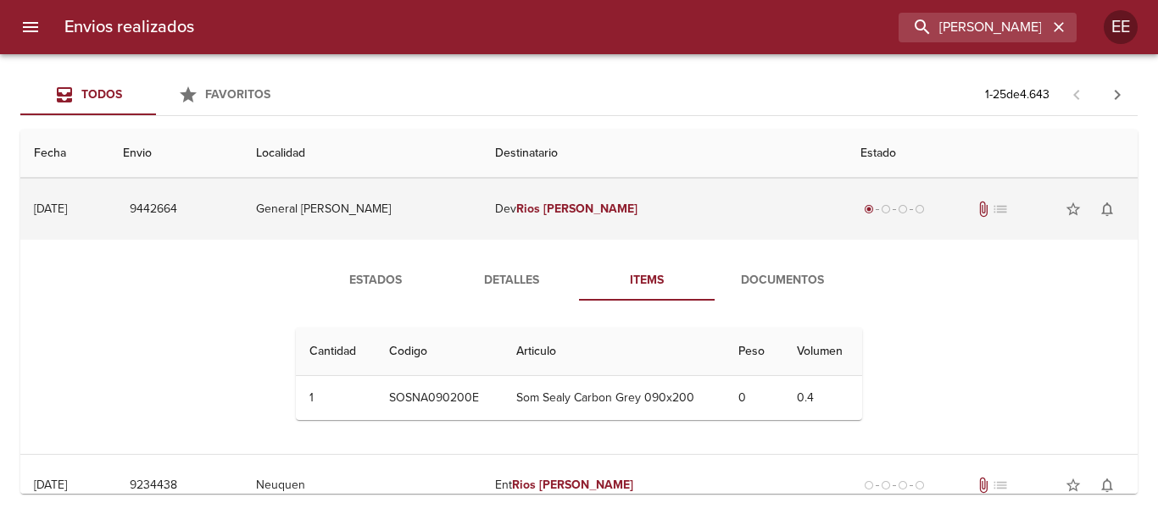
click at [642, 203] on td "Dev Rios Cristian" at bounding box center [663, 209] width 364 height 61
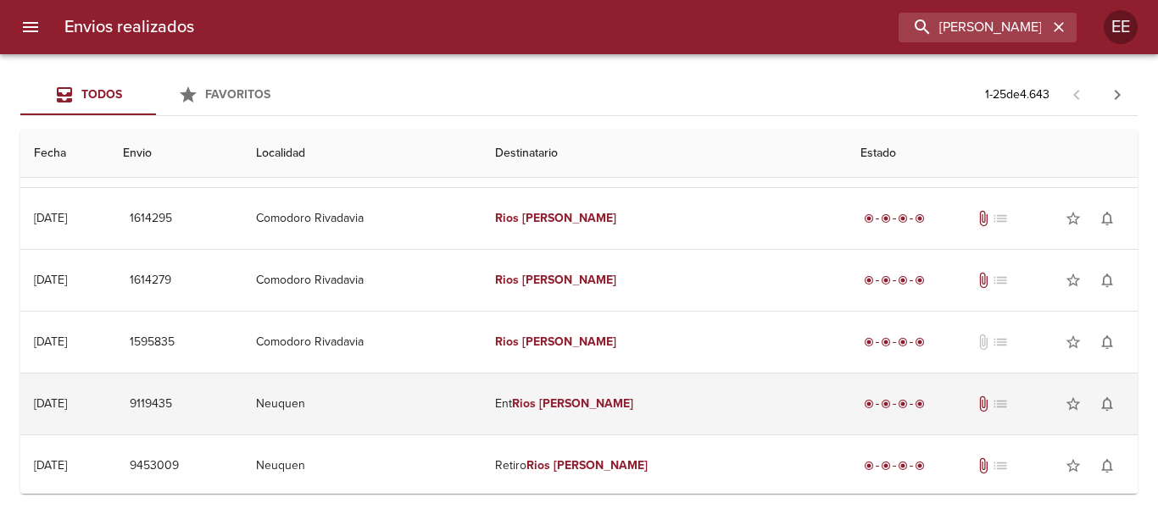
scroll to position [593, 0]
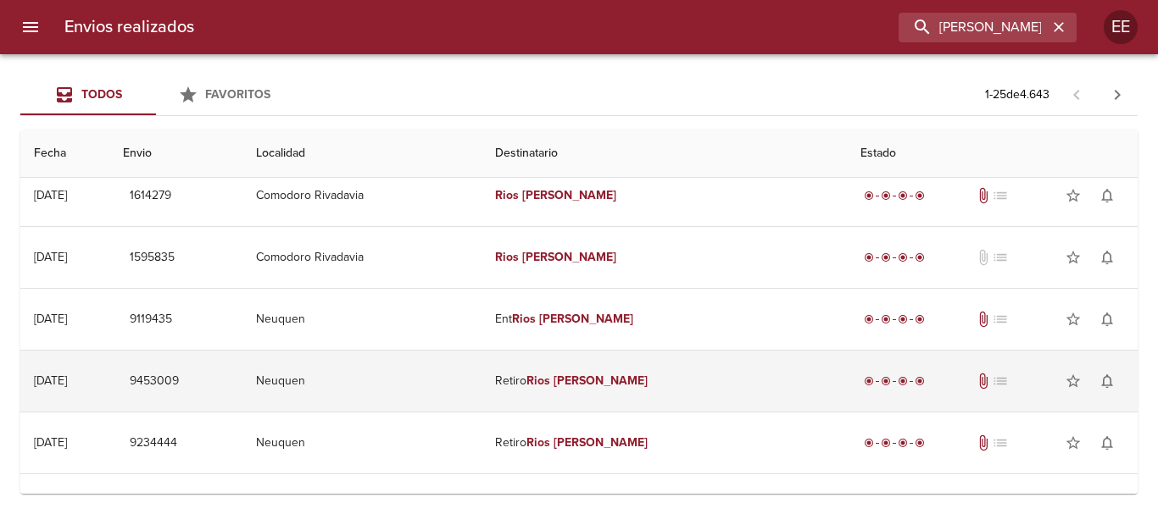
click at [550, 382] on em "Rios" at bounding box center [538, 381] width 24 height 14
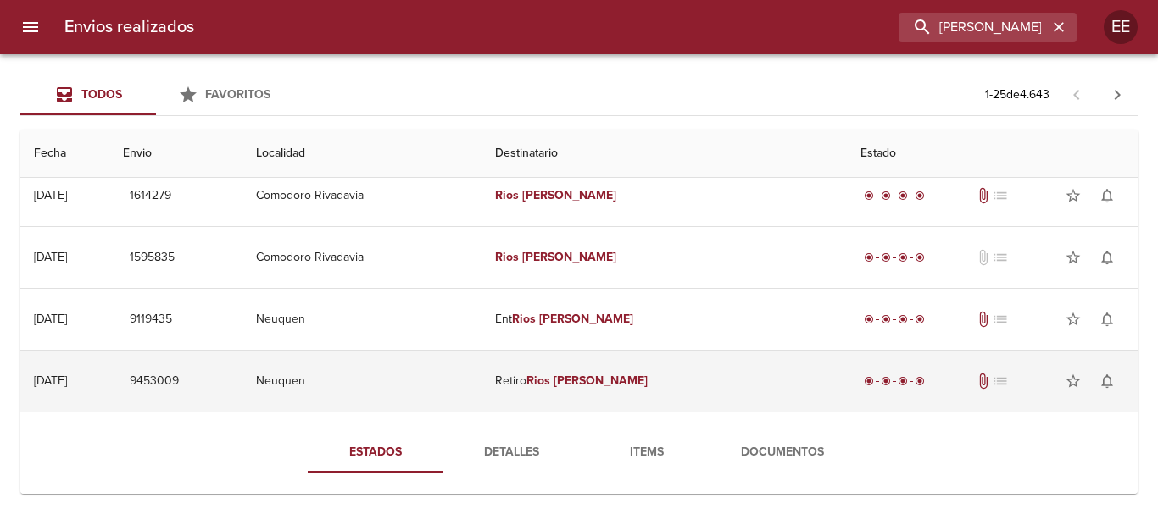
scroll to position [678, 0]
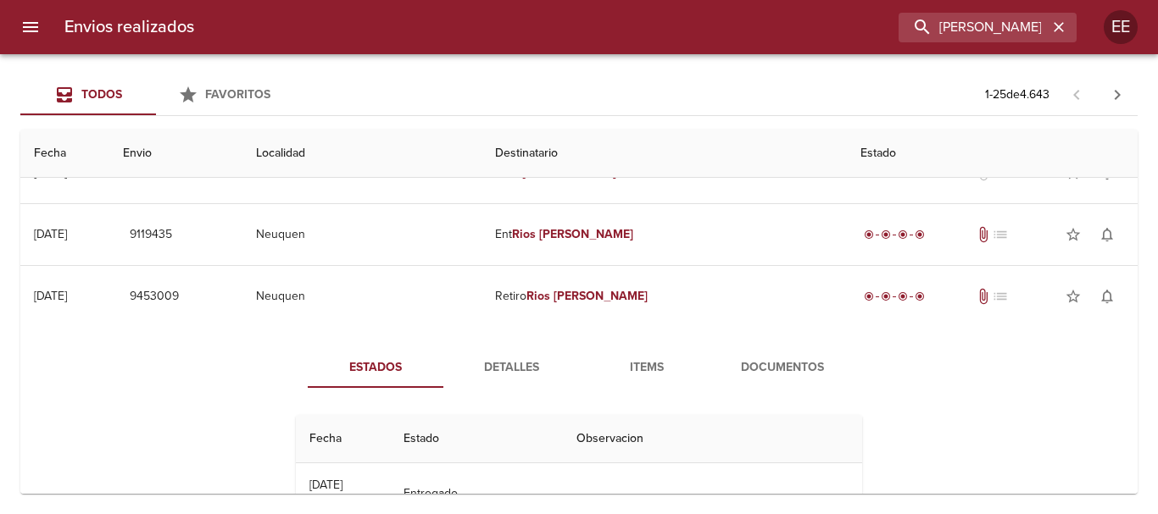
click at [532, 373] on span "Detalles" at bounding box center [510, 368] width 115 height 21
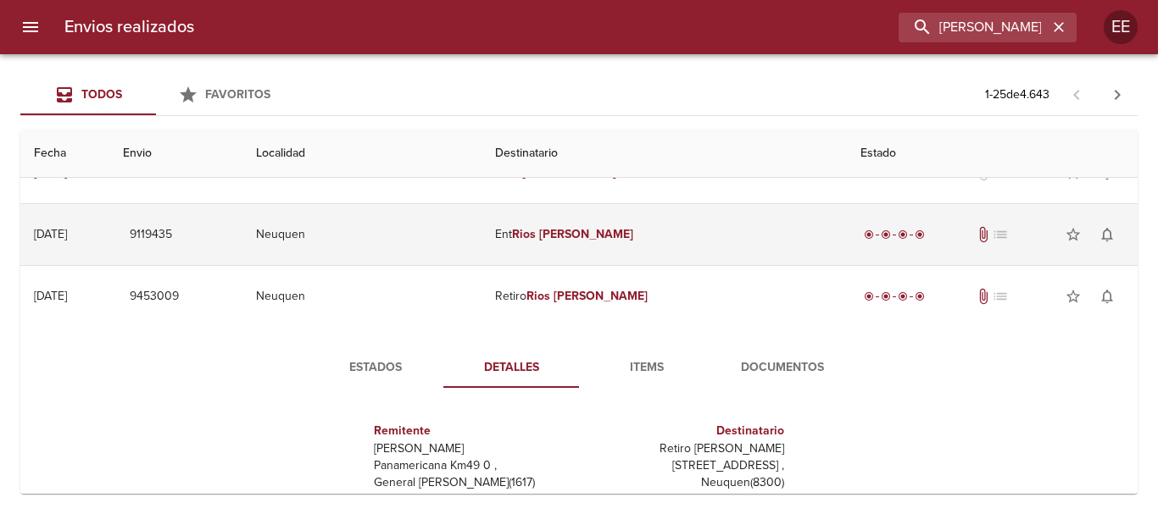
click at [593, 238] on em "Cristian" at bounding box center [586, 234] width 94 height 14
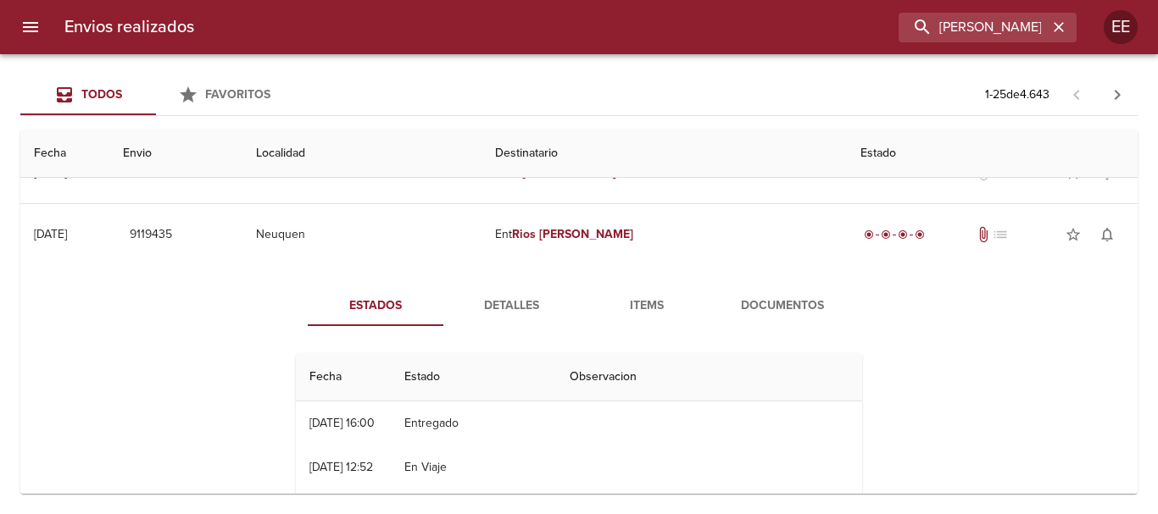
click at [501, 303] on span "Detalles" at bounding box center [510, 306] width 115 height 21
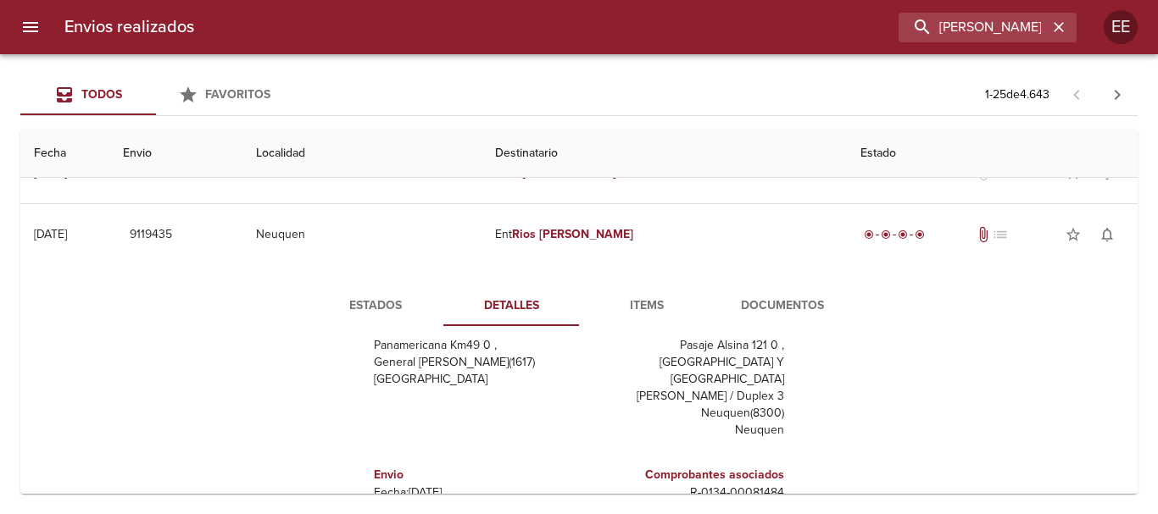
click at [654, 306] on span "Items" at bounding box center [646, 306] width 115 height 21
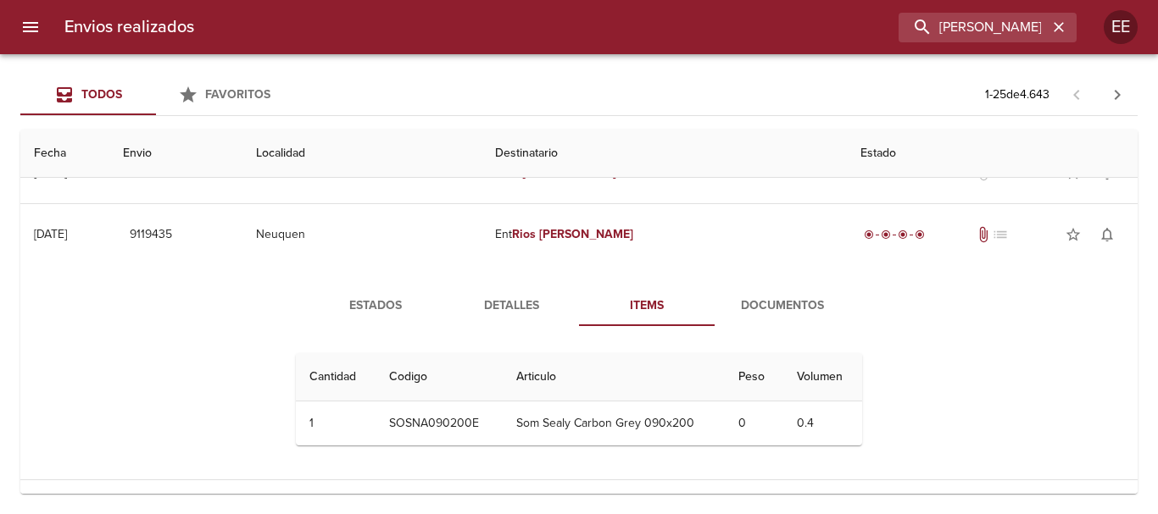
scroll to position [593, 0]
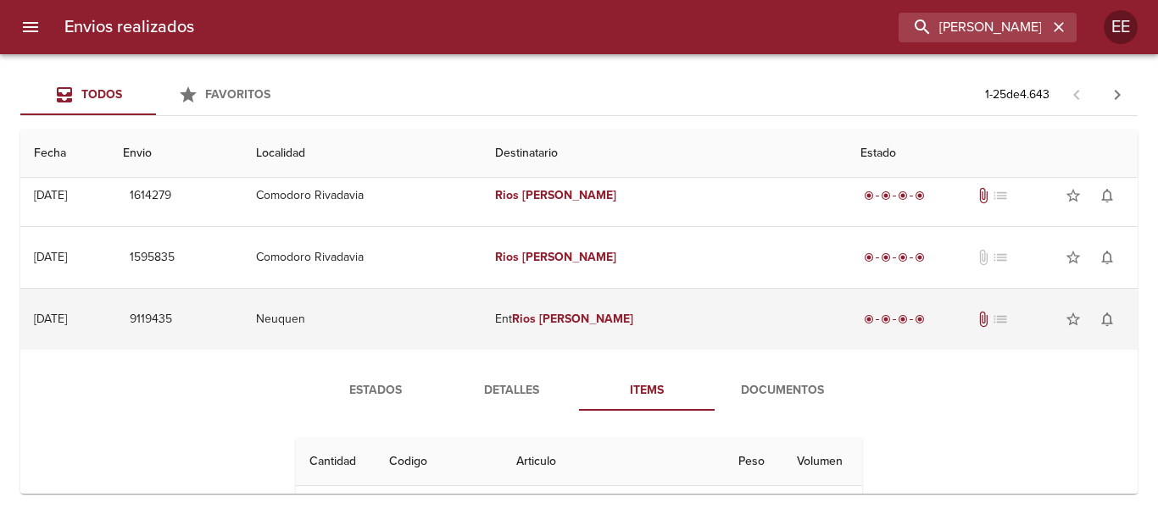
click at [536, 322] on em "Rios" at bounding box center [524, 319] width 24 height 14
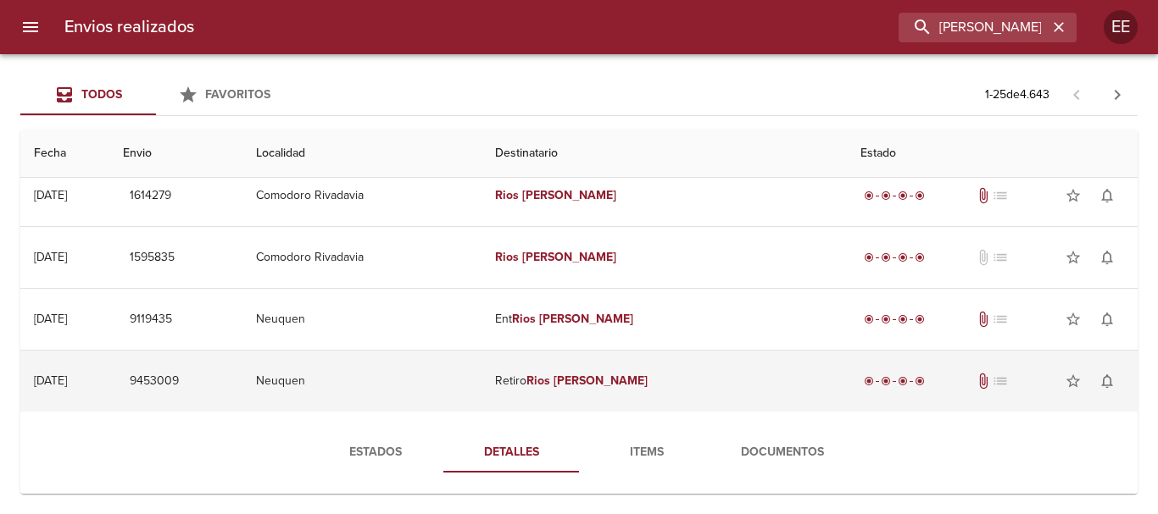
click at [550, 375] on em "Rios" at bounding box center [538, 381] width 24 height 14
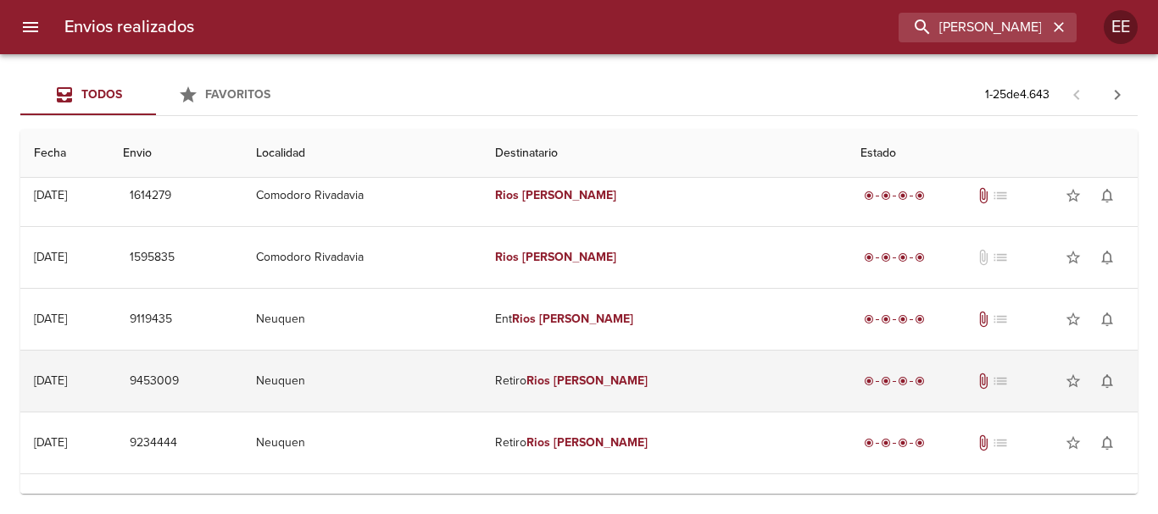
click at [550, 385] on em "Rios" at bounding box center [538, 381] width 24 height 14
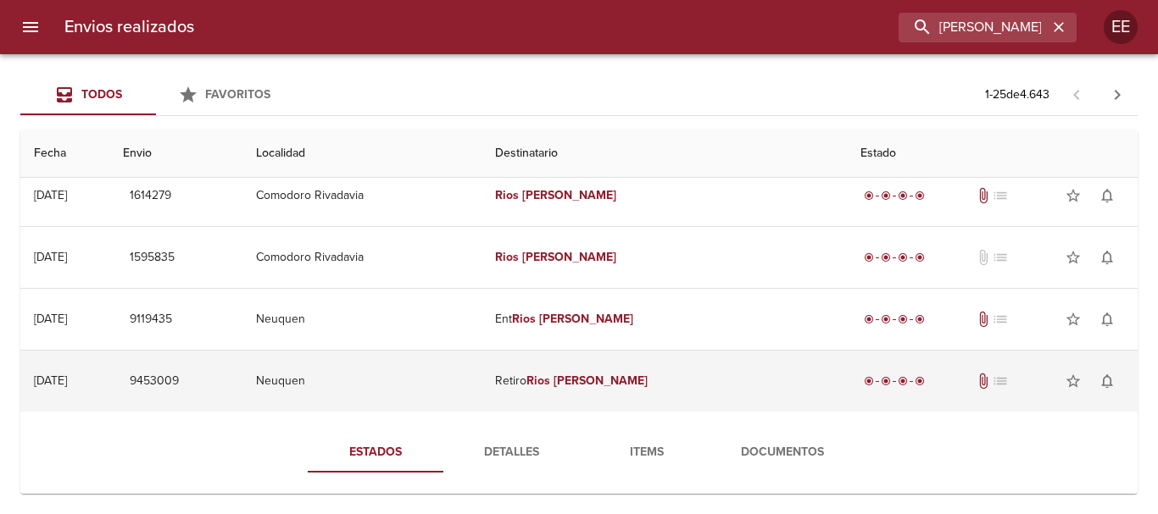
scroll to position [678, 0]
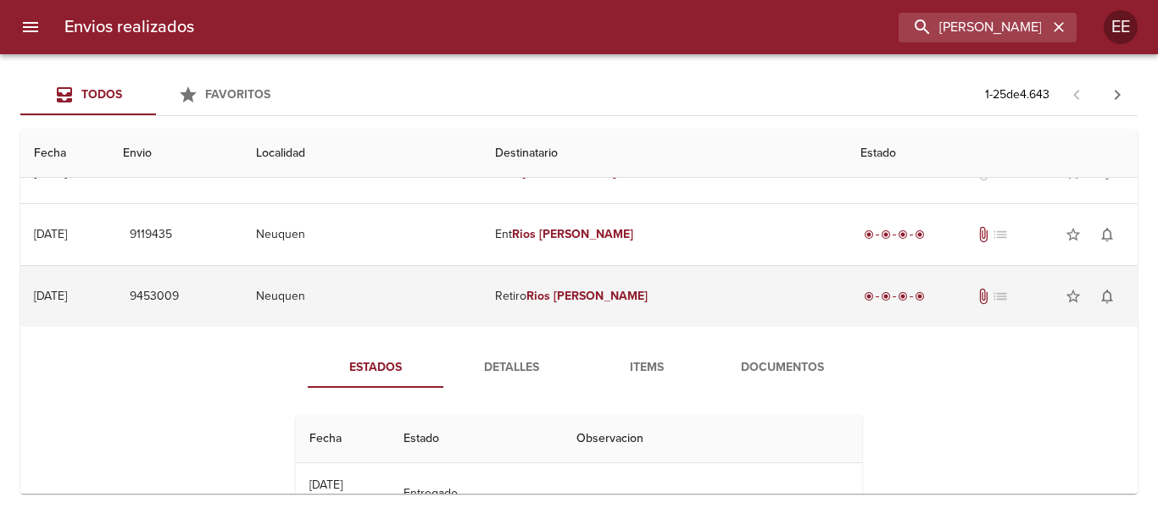
click at [570, 302] on td "Retiro Rios Cristian" at bounding box center [663, 296] width 364 height 61
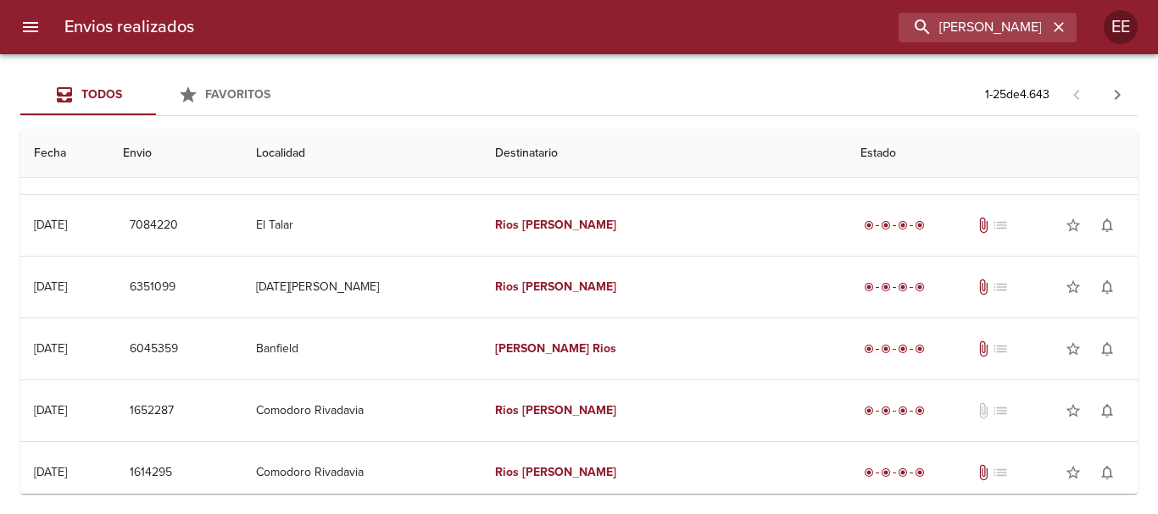
scroll to position [0, 0]
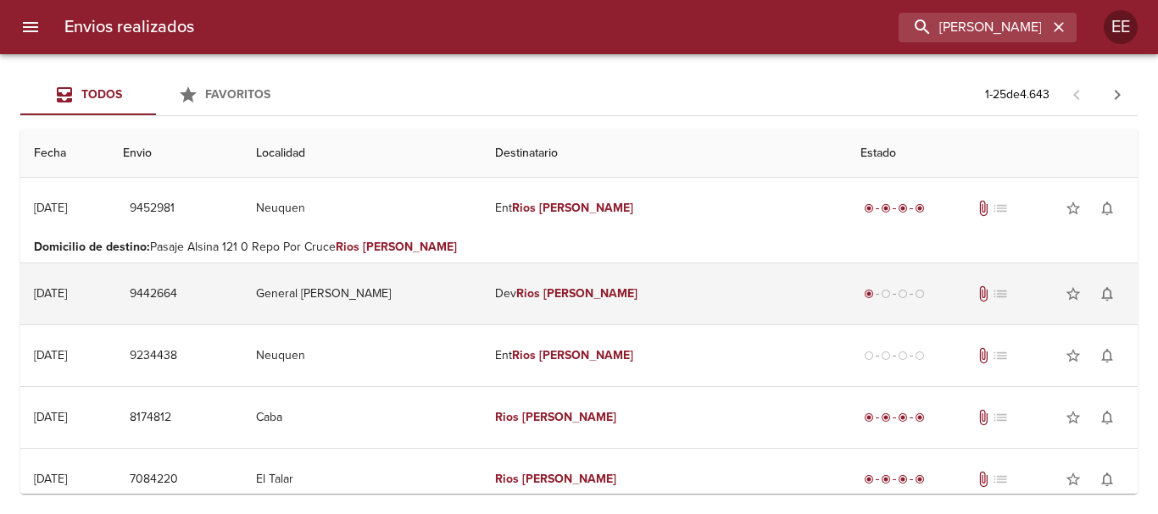
click at [613, 303] on td "Dev Rios Cristian" at bounding box center [663, 294] width 364 height 61
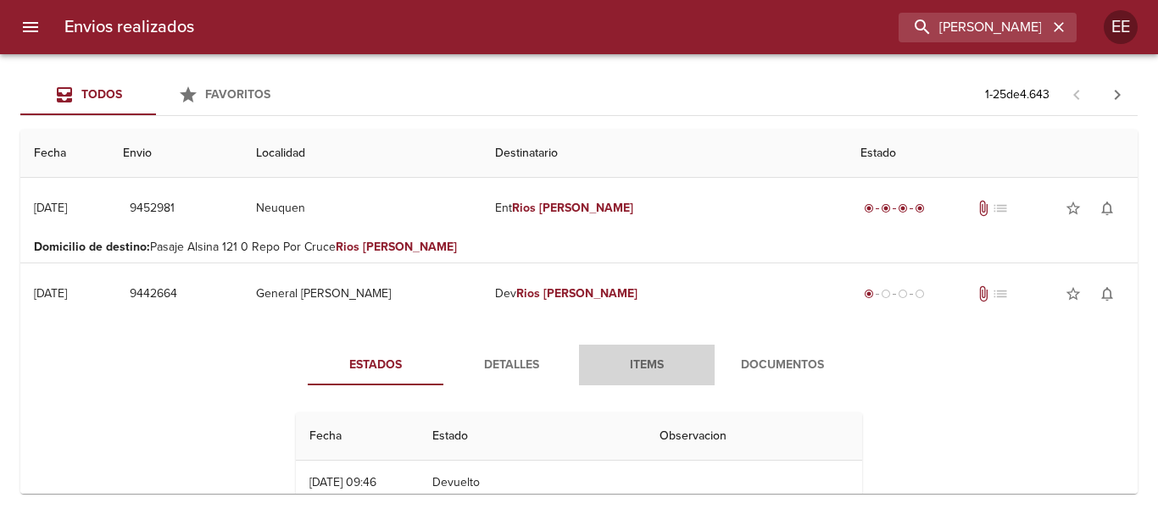
drag, startPoint x: 651, startPoint y: 370, endPoint x: 673, endPoint y: 372, distance: 22.2
click at [651, 370] on span "Items" at bounding box center [646, 365] width 115 height 21
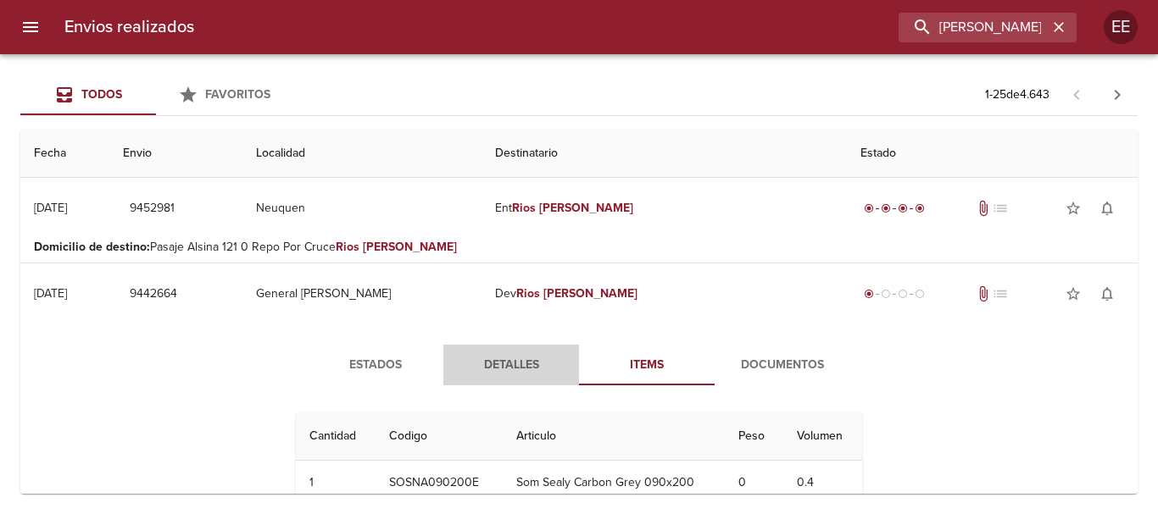
click at [533, 357] on span "Detalles" at bounding box center [510, 365] width 115 height 21
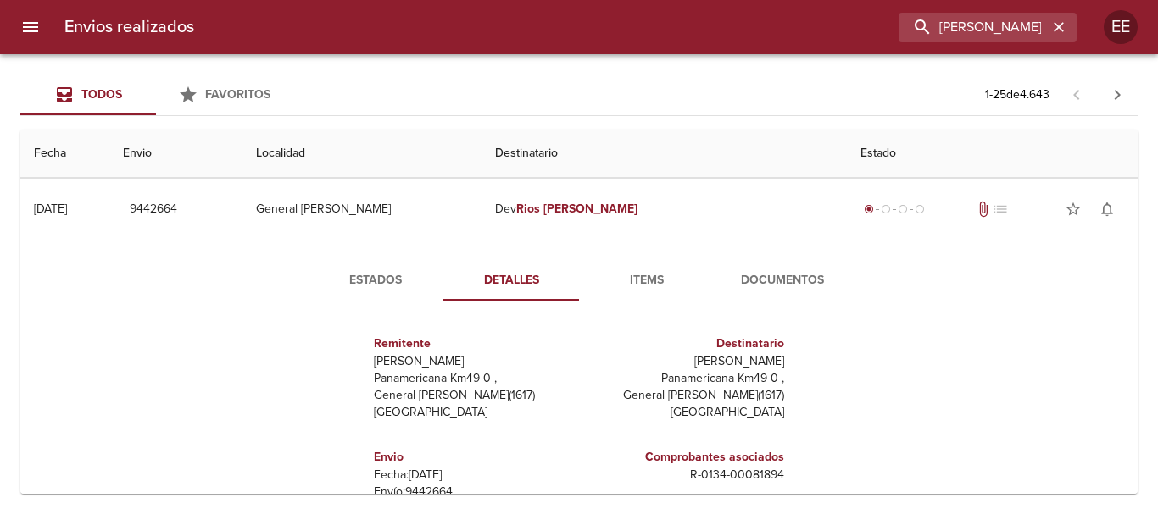
scroll to position [8, 0]
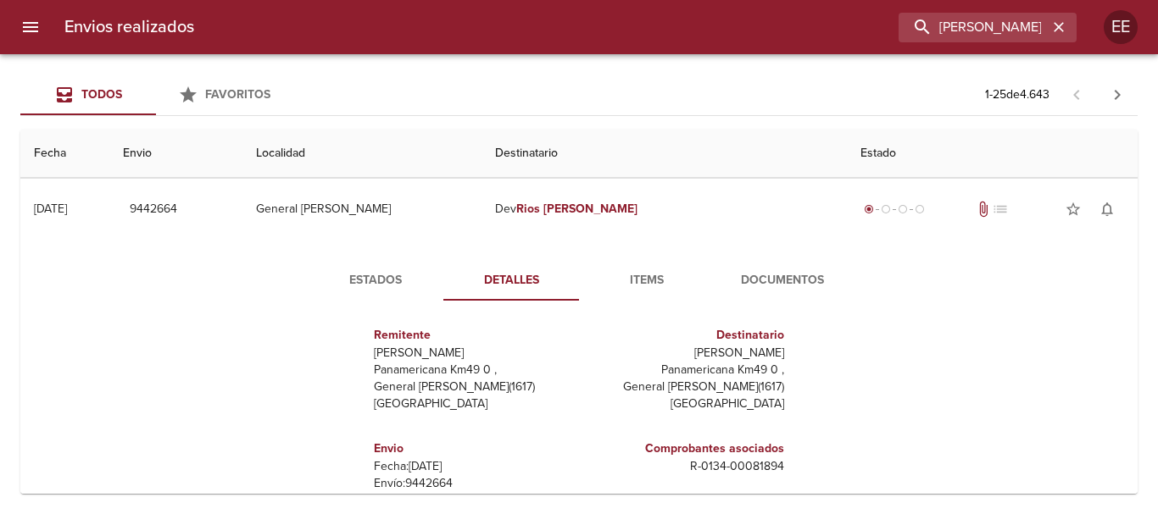
click at [531, 281] on span "Detalles" at bounding box center [510, 280] width 115 height 21
click at [640, 279] on span "Items" at bounding box center [646, 280] width 115 height 21
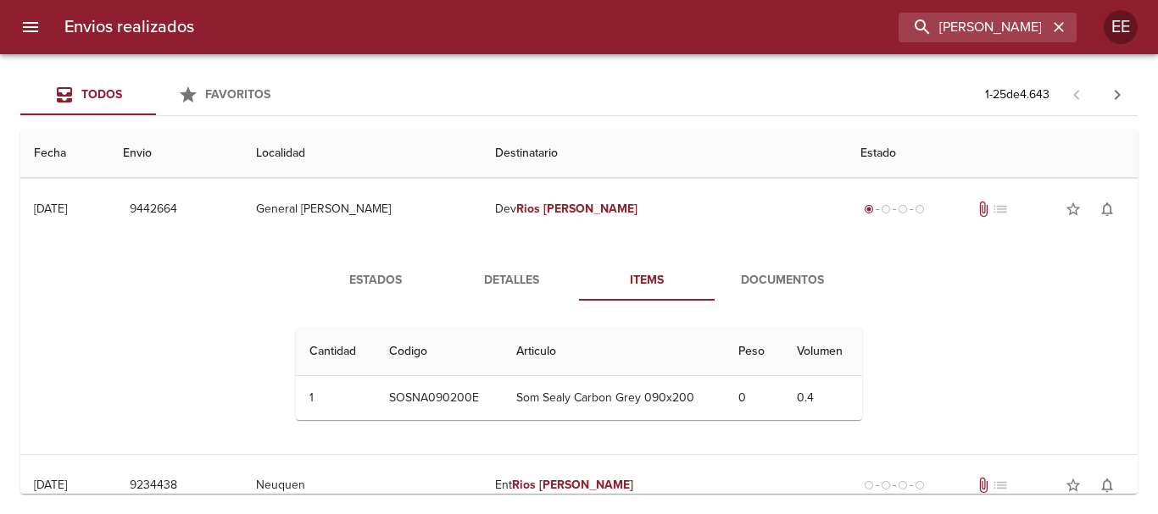
scroll to position [0, 0]
click at [529, 286] on span "Detalles" at bounding box center [510, 280] width 115 height 21
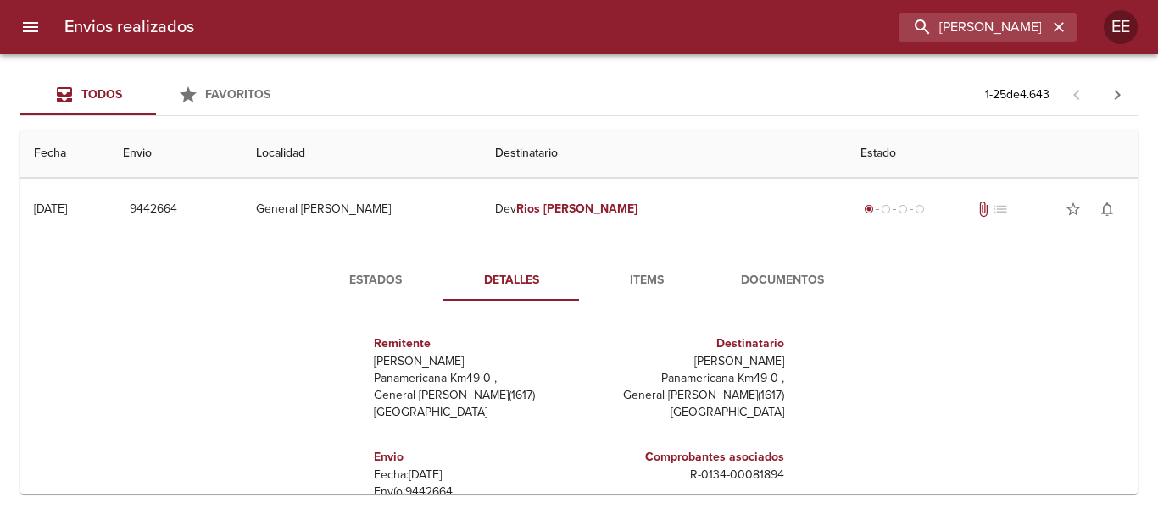
click at [386, 283] on span "Estados" at bounding box center [375, 280] width 115 height 21
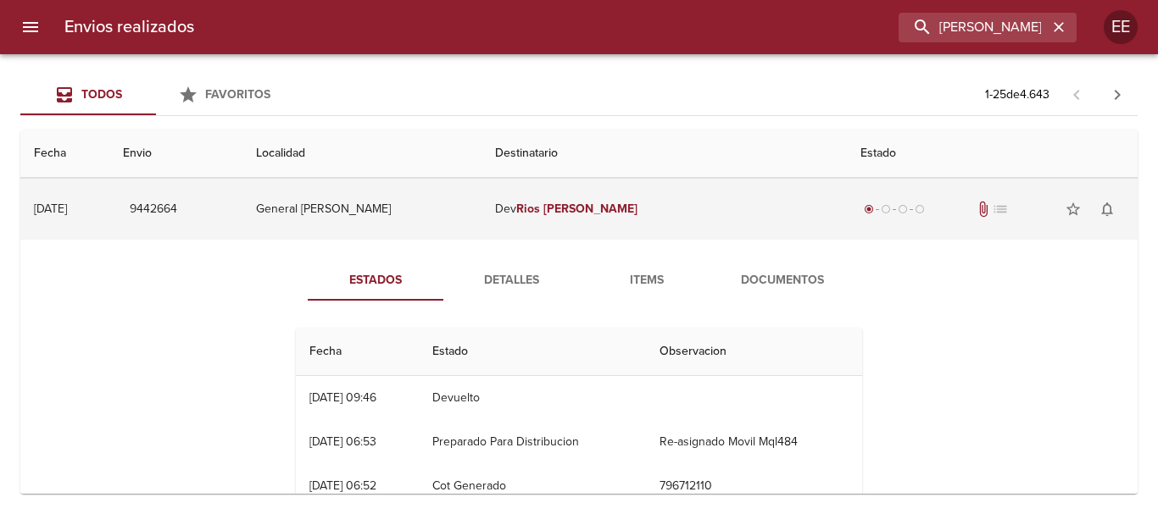
click at [578, 201] on td "Dev Rios Cristian" at bounding box center [663, 209] width 364 height 61
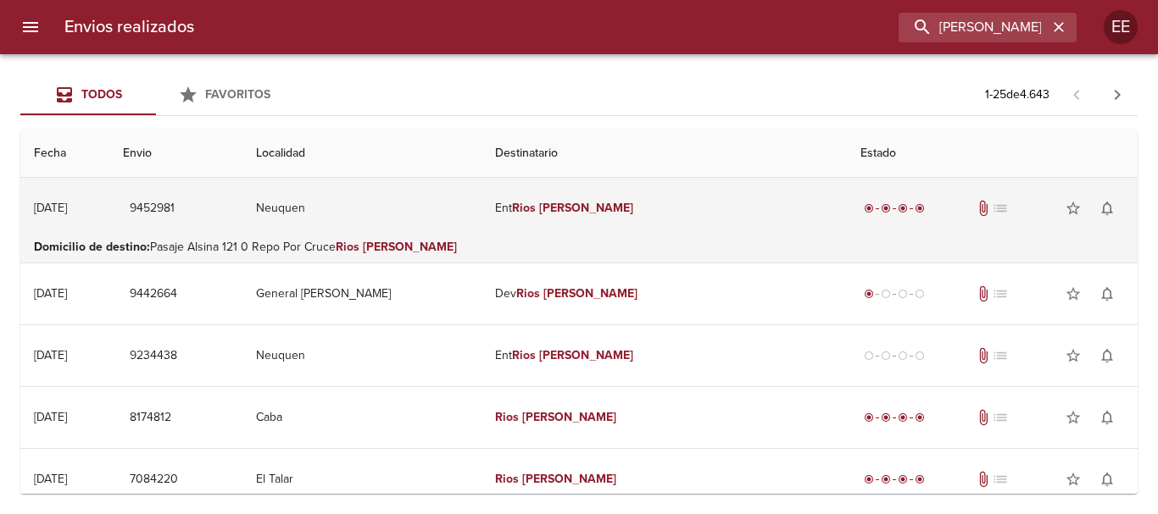
click at [613, 208] on em "Cristian" at bounding box center [586, 208] width 94 height 14
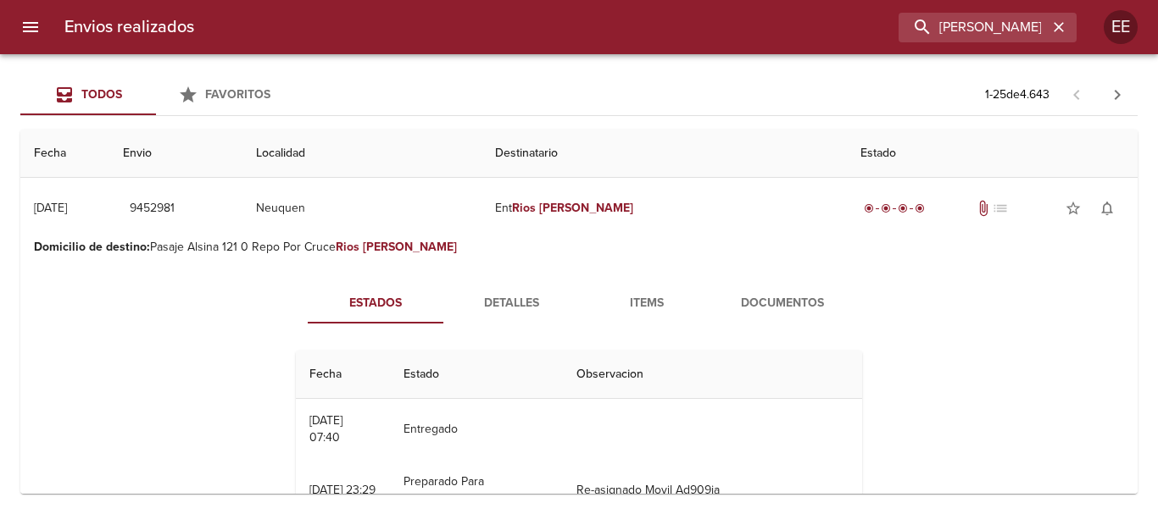
click at [528, 306] on span "Detalles" at bounding box center [510, 303] width 115 height 21
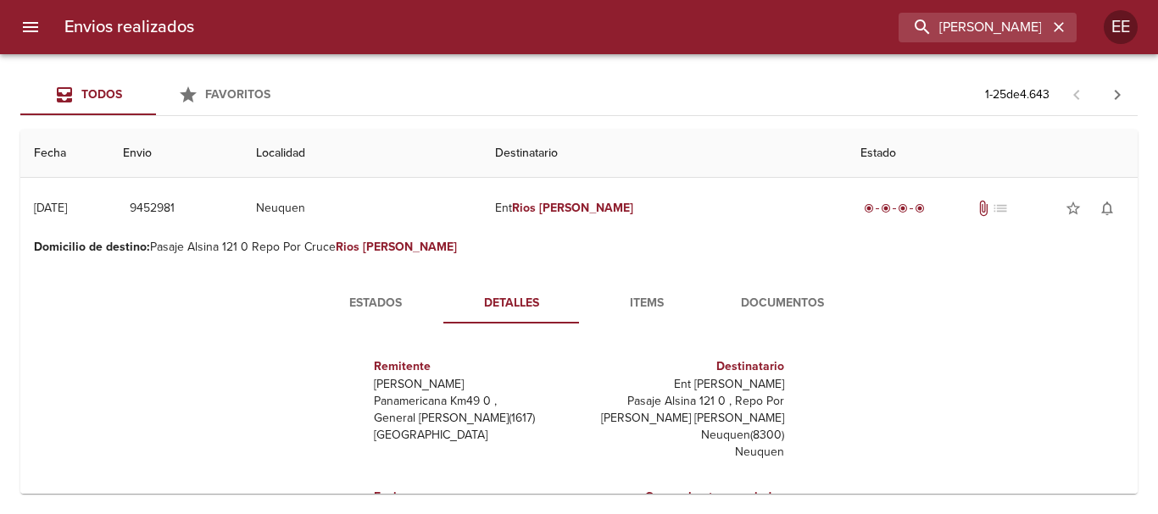
click at [783, 296] on span "Documentos" at bounding box center [782, 303] width 115 height 21
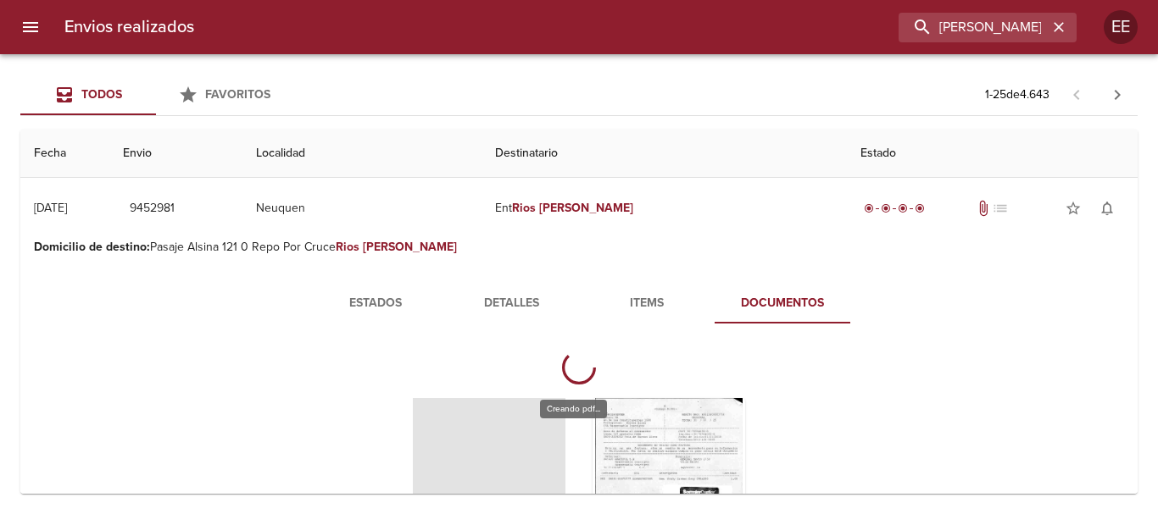
scroll to position [85, 0]
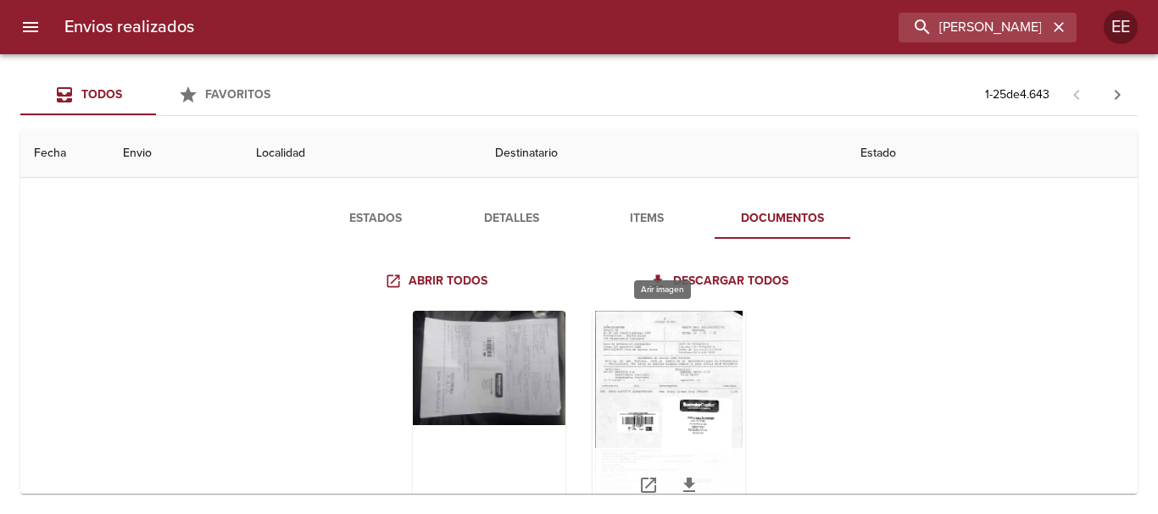
click at [669, 348] on div "Tabla de envíos del cliente" at bounding box center [668, 417] width 153 height 212
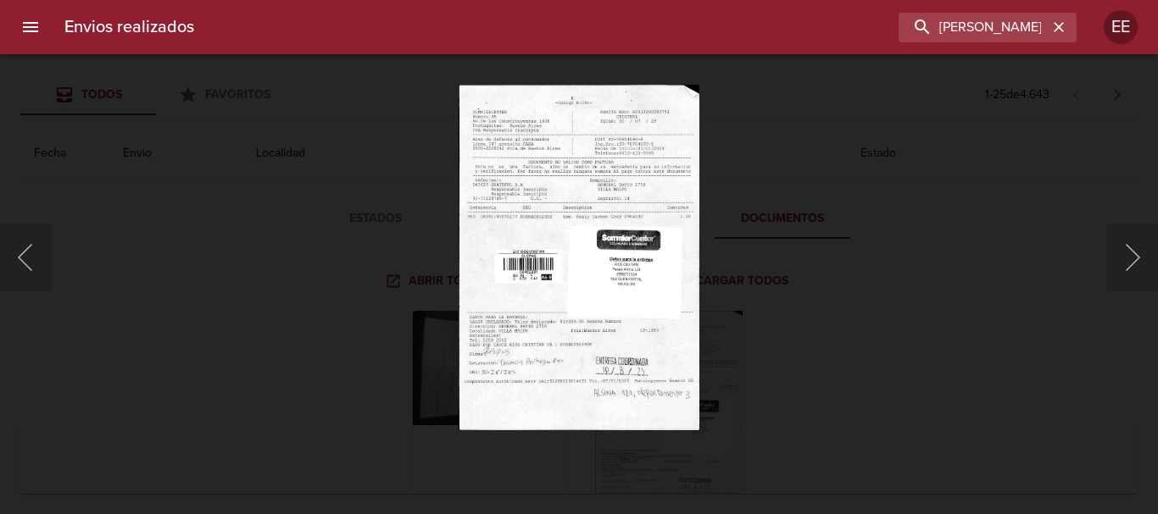
click at [545, 301] on img "Lightbox" at bounding box center [579, 257] width 240 height 345
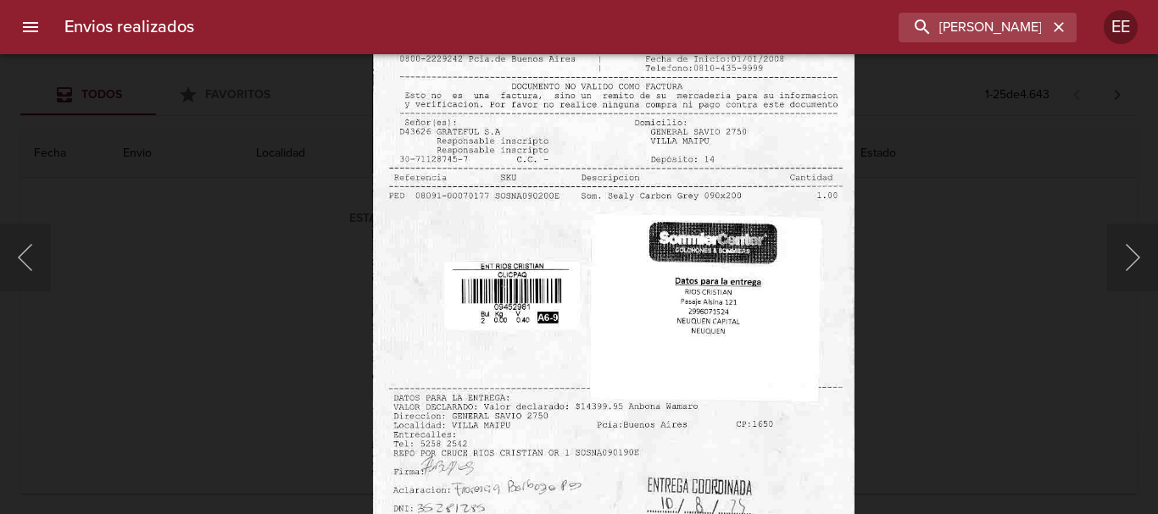
click at [701, 277] on img "Lightbox" at bounding box center [613, 277] width 482 height 693
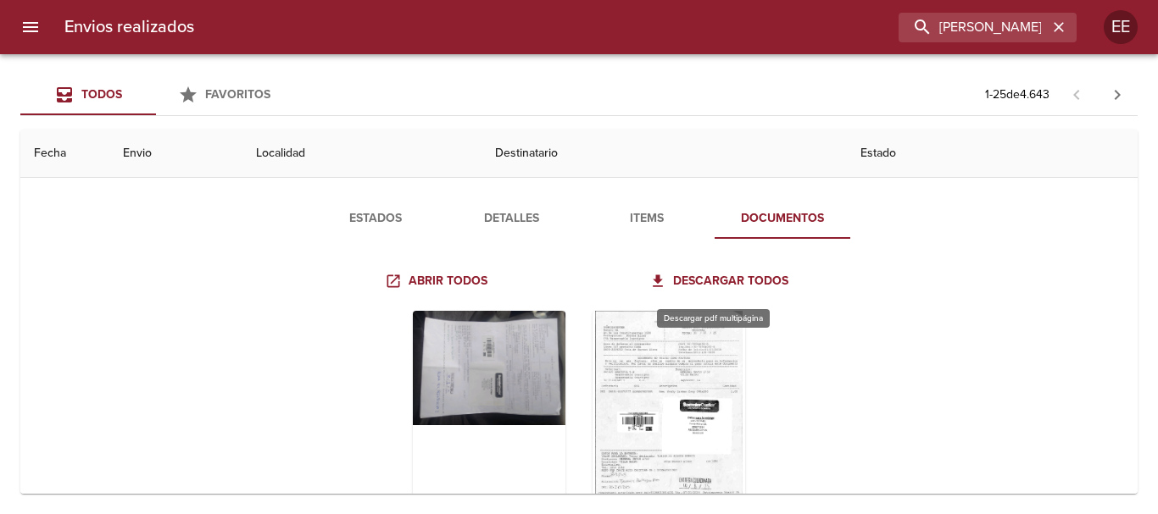
scroll to position [0, 0]
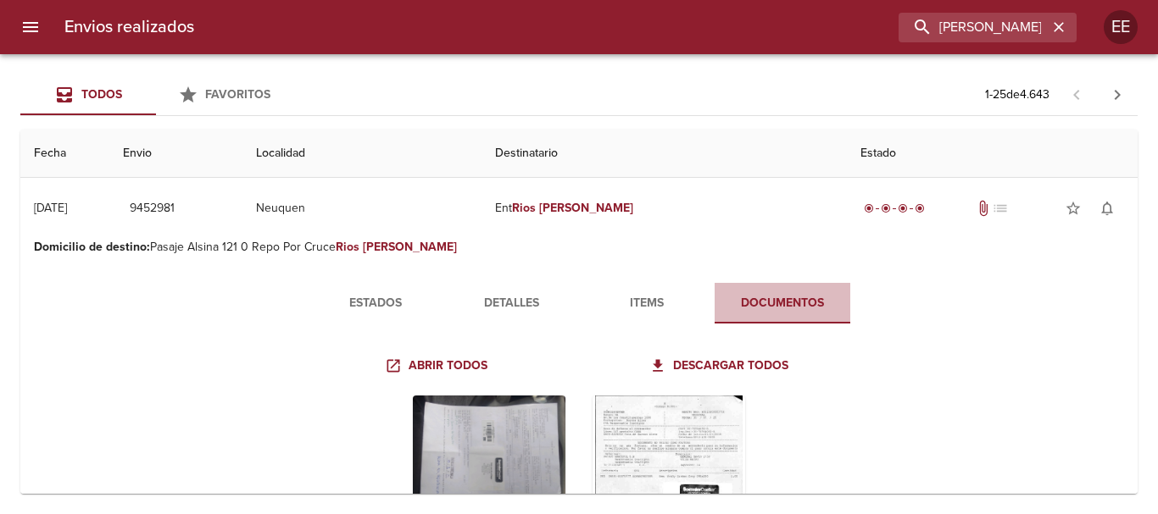
click at [717, 304] on button "Documentos" at bounding box center [782, 303] width 136 height 41
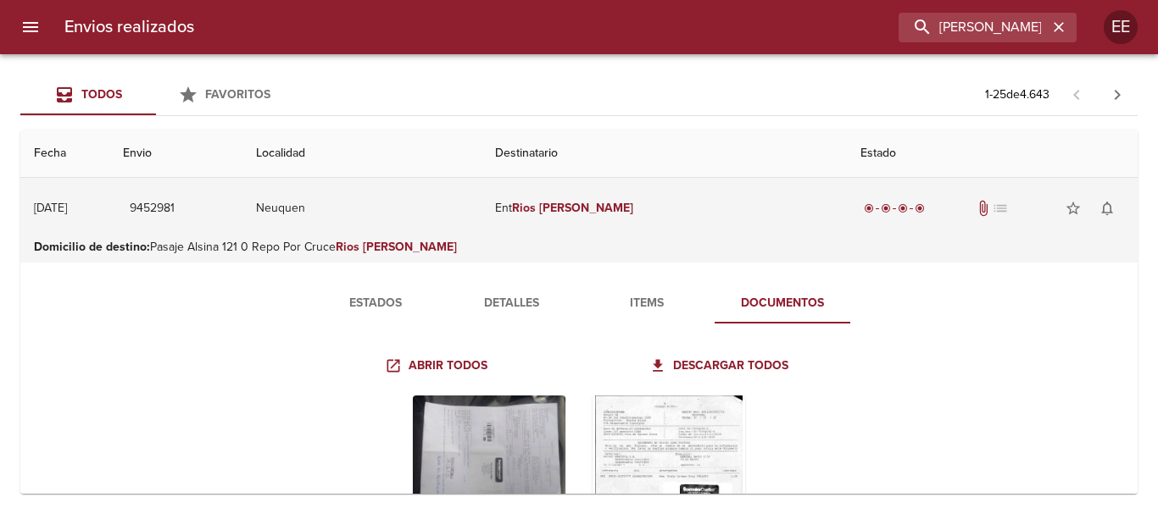
click at [596, 215] on td "Ent Rios Cristian" at bounding box center [663, 208] width 364 height 61
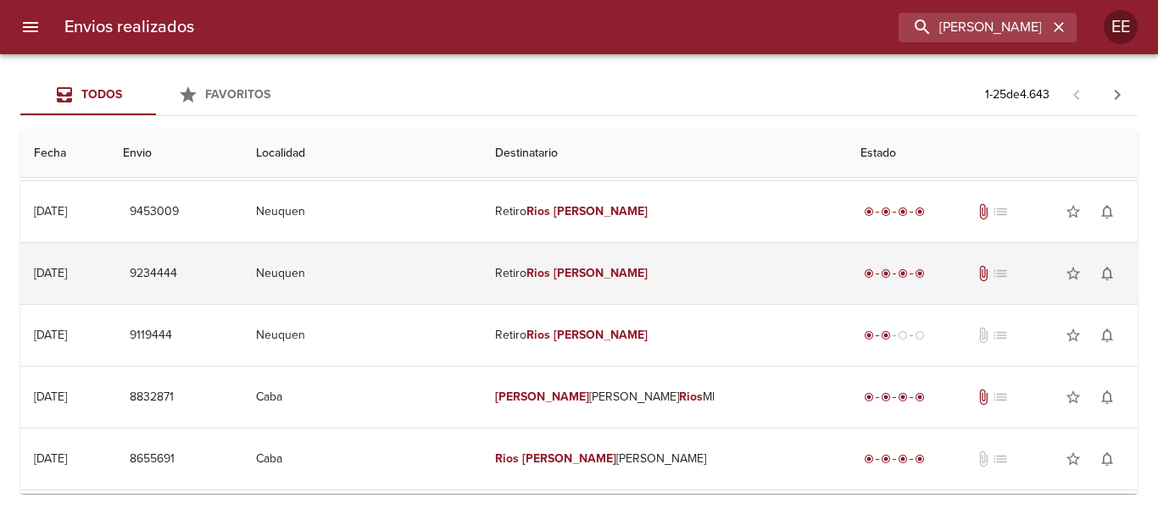
scroll to position [593, 0]
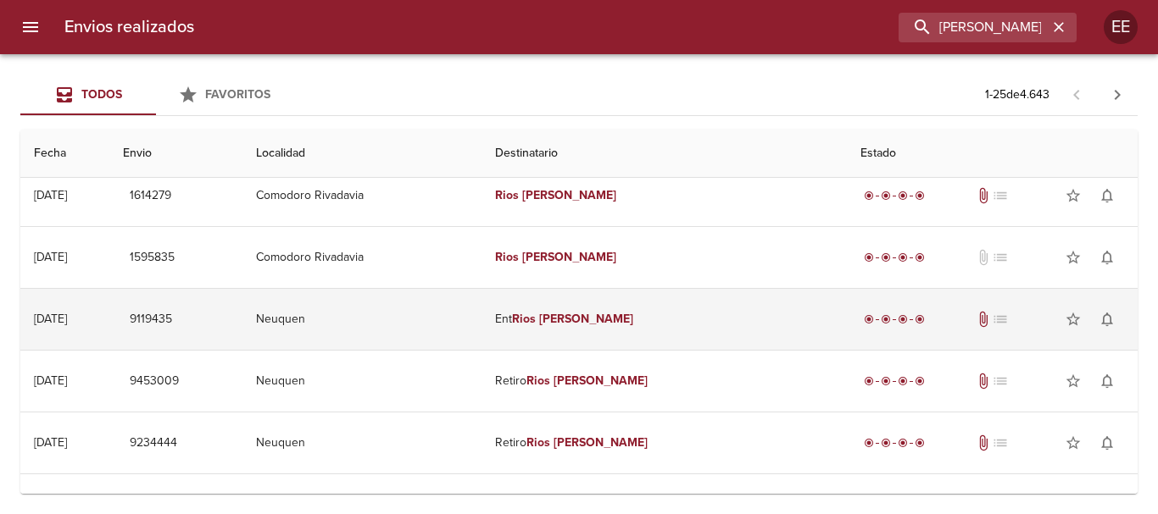
click at [603, 317] on em "Cristian" at bounding box center [586, 319] width 94 height 14
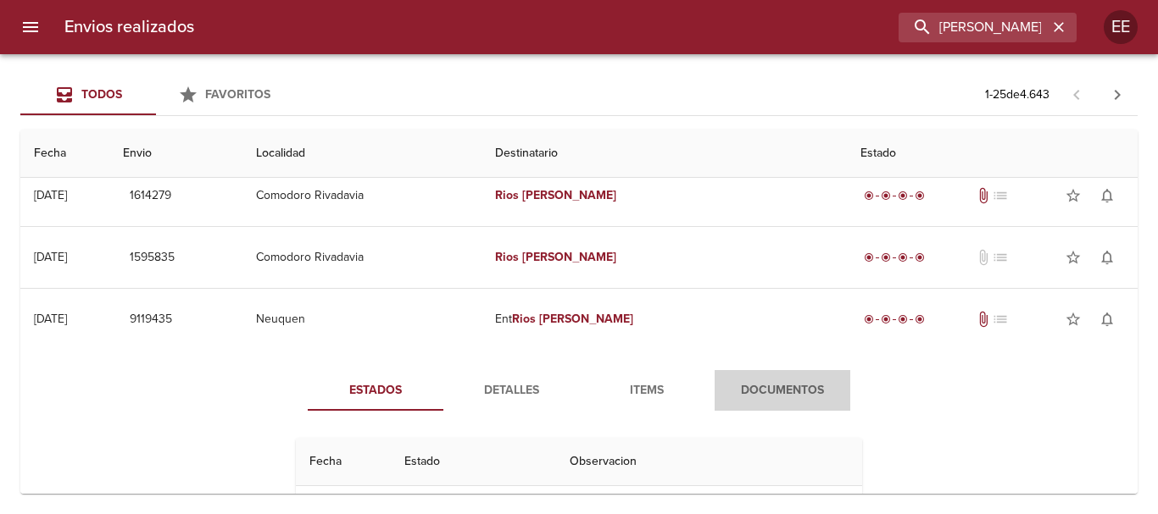
click at [791, 391] on span "Documentos" at bounding box center [782, 391] width 115 height 21
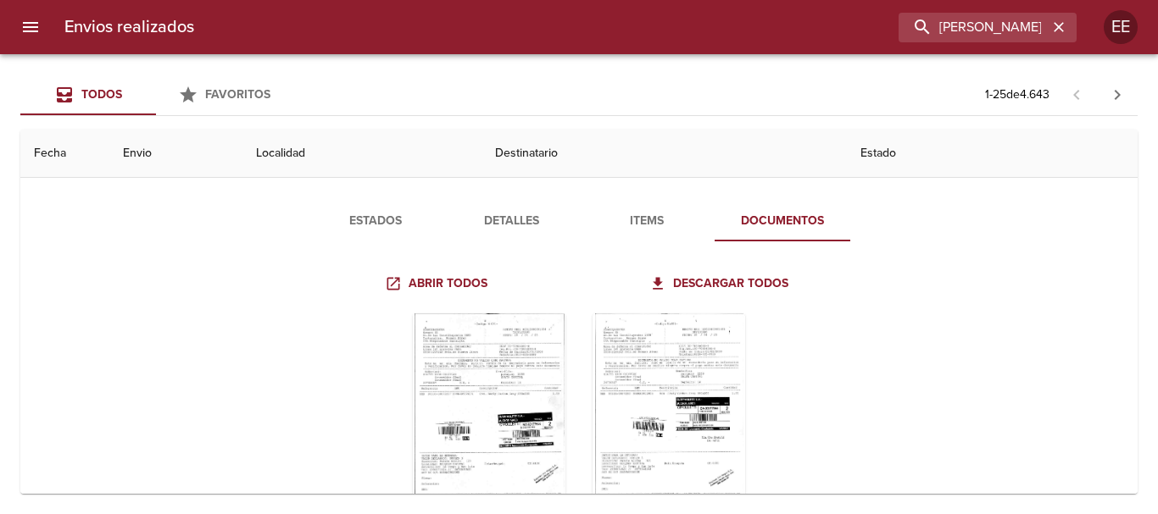
scroll to position [848, 0]
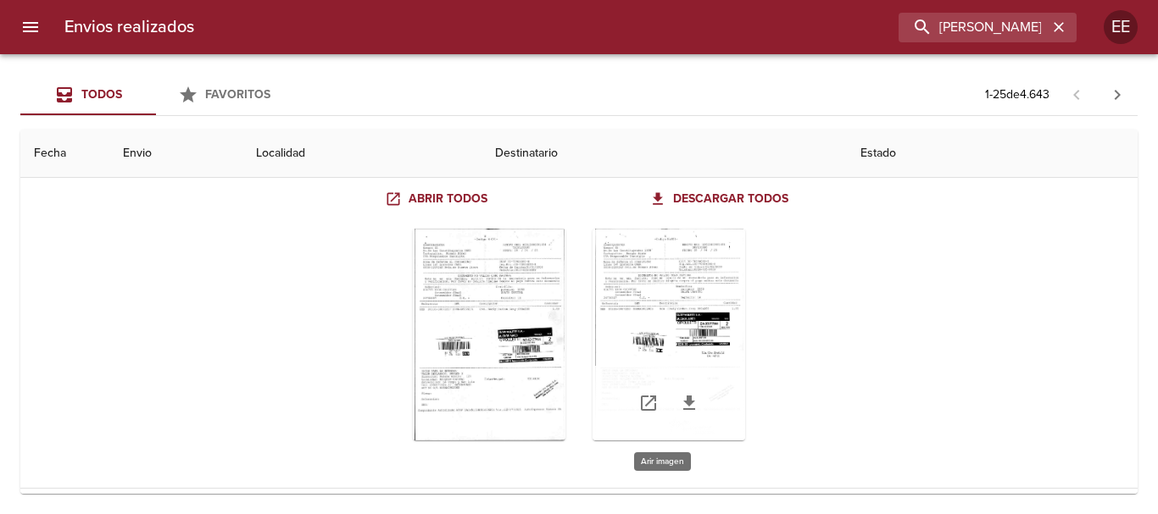
click at [670, 314] on div "Tabla de envíos del cliente" at bounding box center [668, 335] width 153 height 212
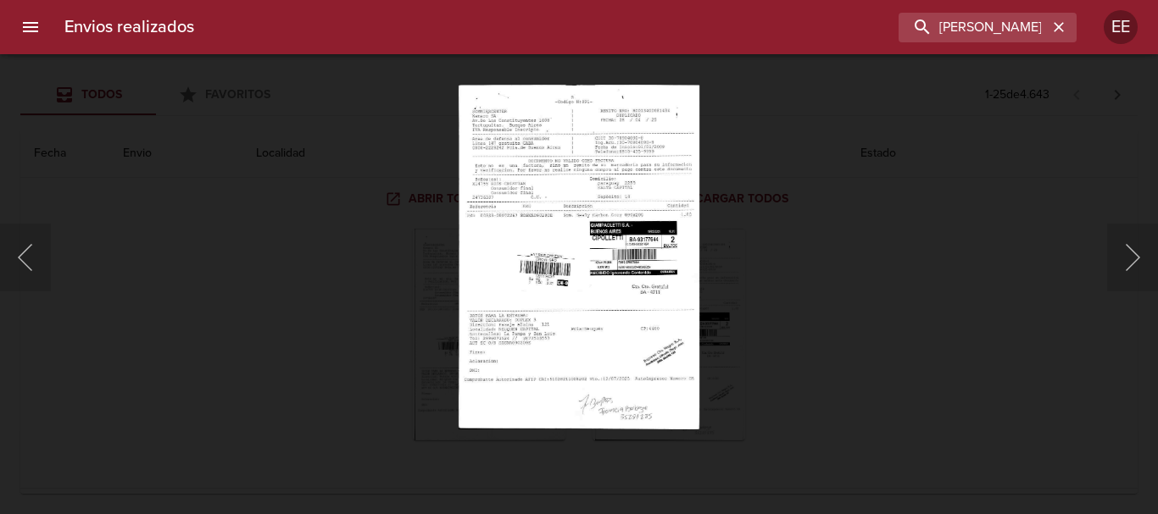
click at [597, 353] on img "Lightbox" at bounding box center [579, 257] width 241 height 345
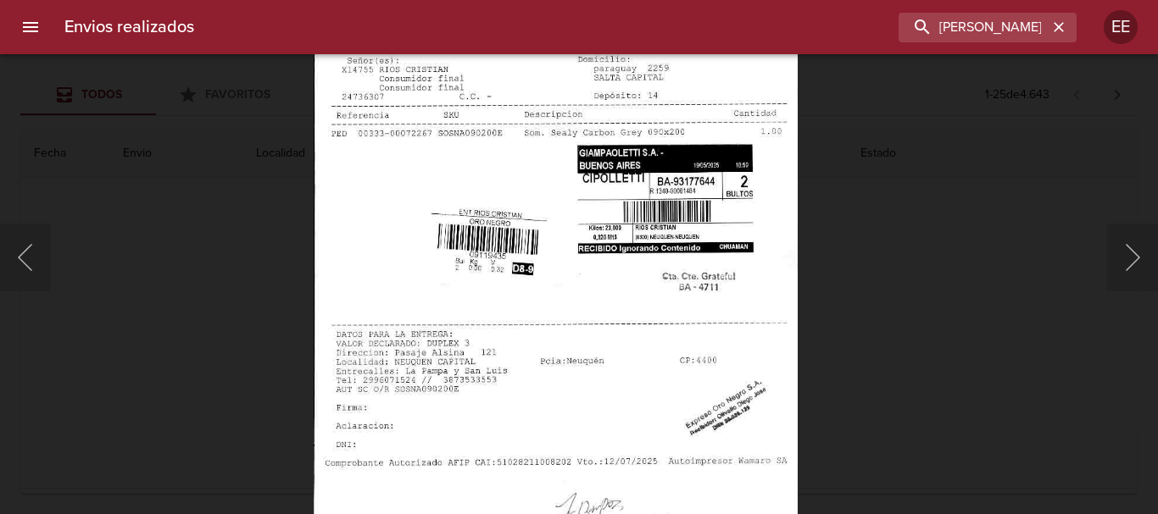
click at [540, 192] on img "Lightbox" at bounding box center [556, 216] width 484 height 693
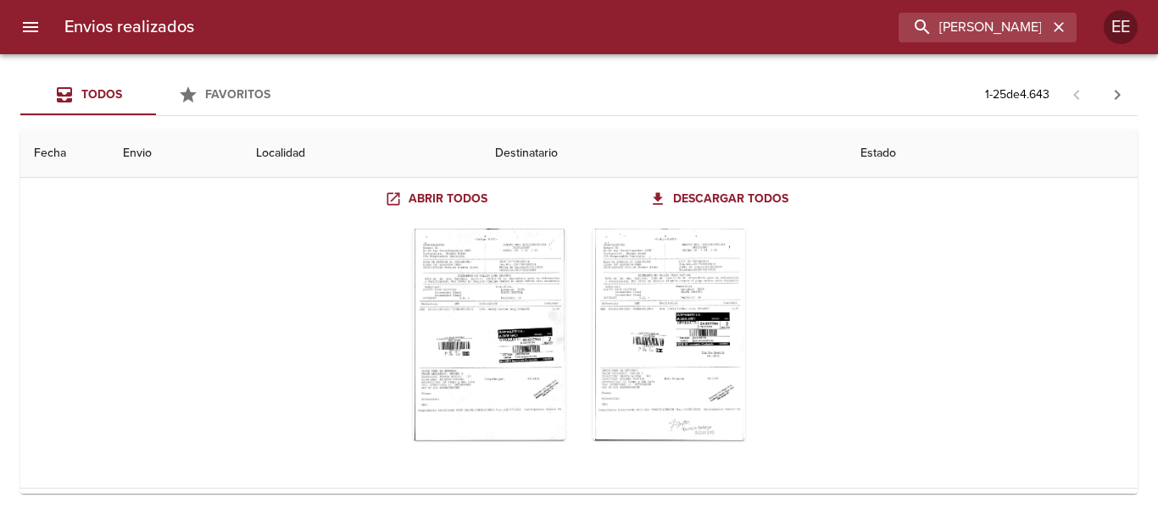
scroll to position [593, 0]
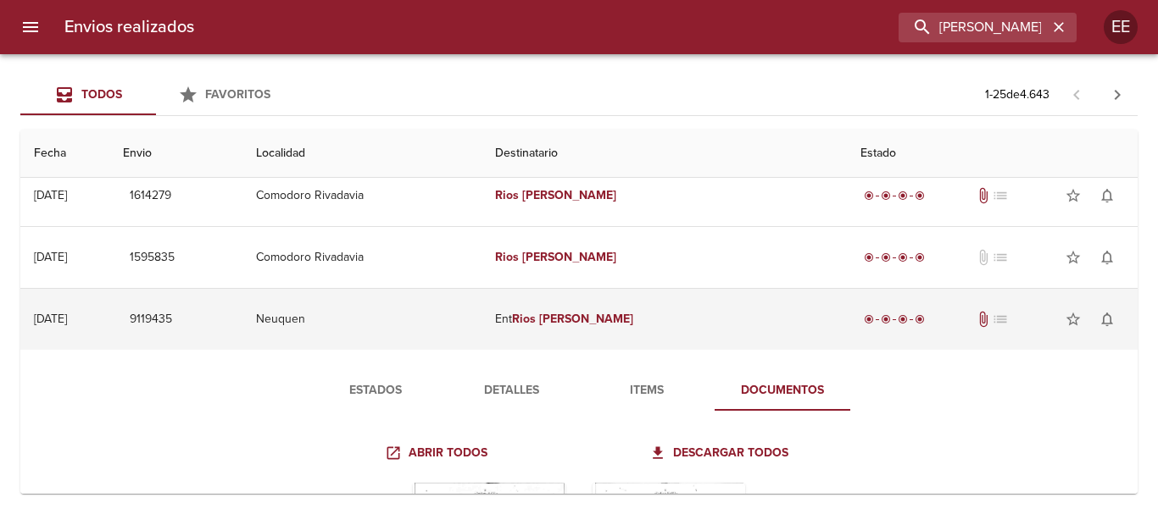
click at [579, 327] on td "Ent Rios Cristian" at bounding box center [663, 319] width 364 height 61
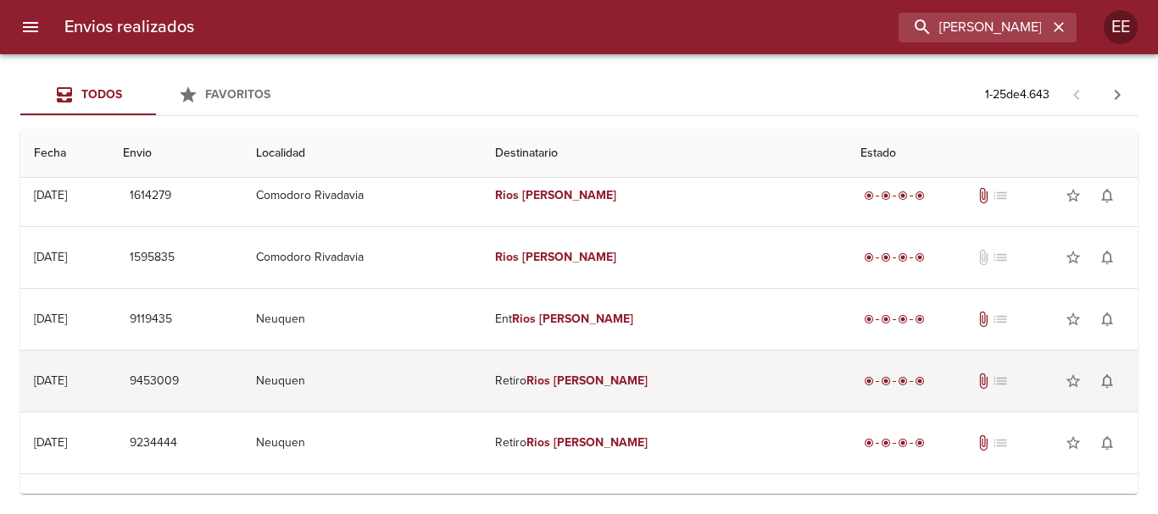
click at [618, 376] on em "Cristian" at bounding box center [600, 381] width 94 height 14
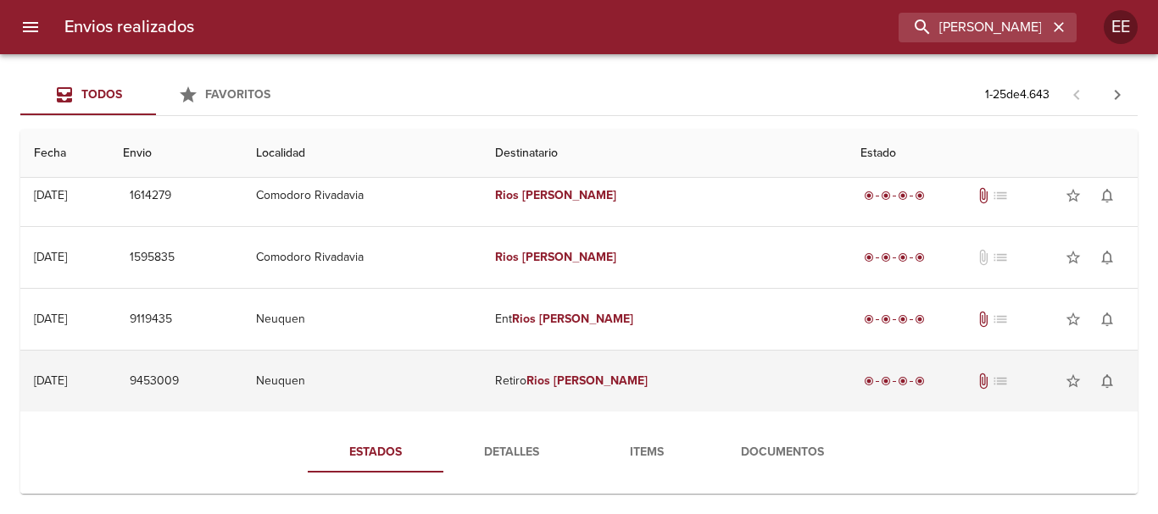
scroll to position [678, 0]
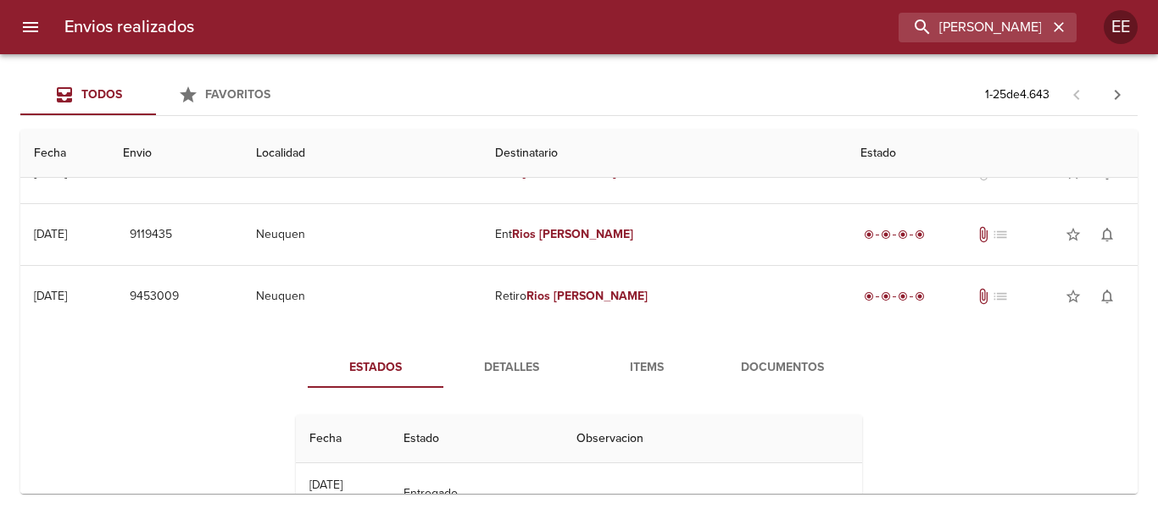
click at [742, 372] on span "Documentos" at bounding box center [782, 368] width 115 height 21
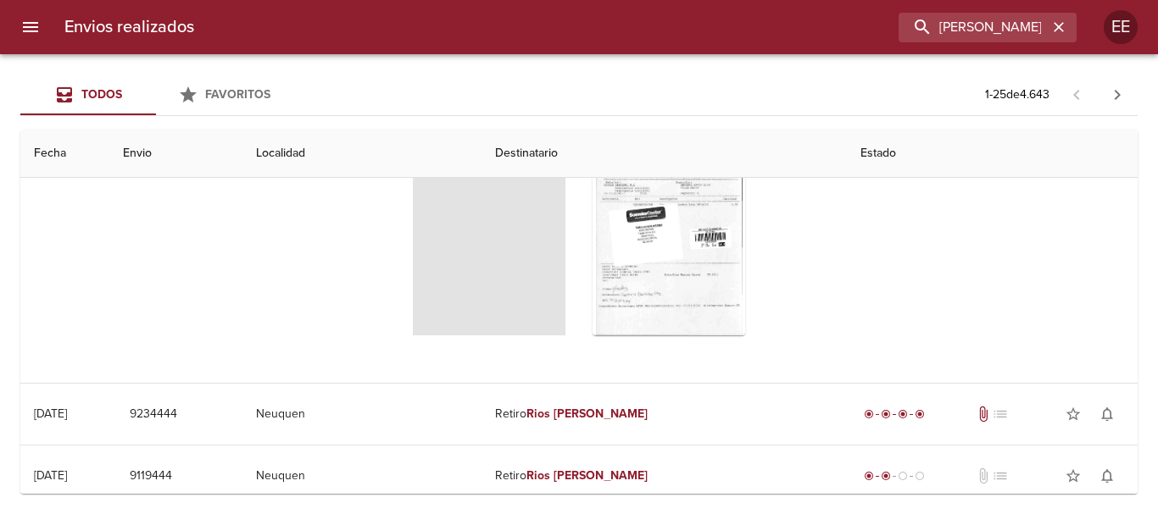
scroll to position [932, 0]
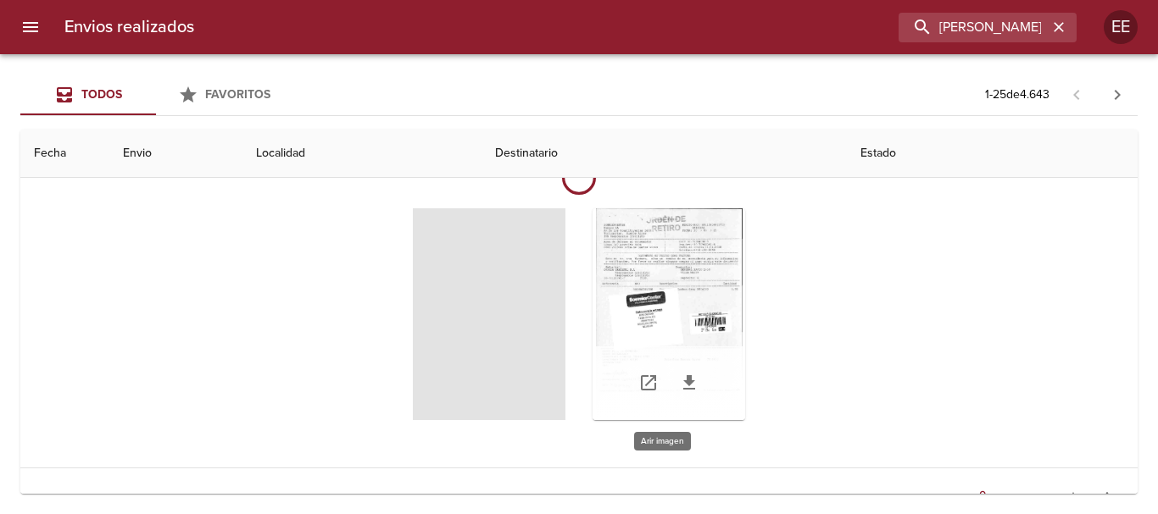
click at [658, 287] on div "Tabla de envíos del cliente" at bounding box center [668, 314] width 153 height 212
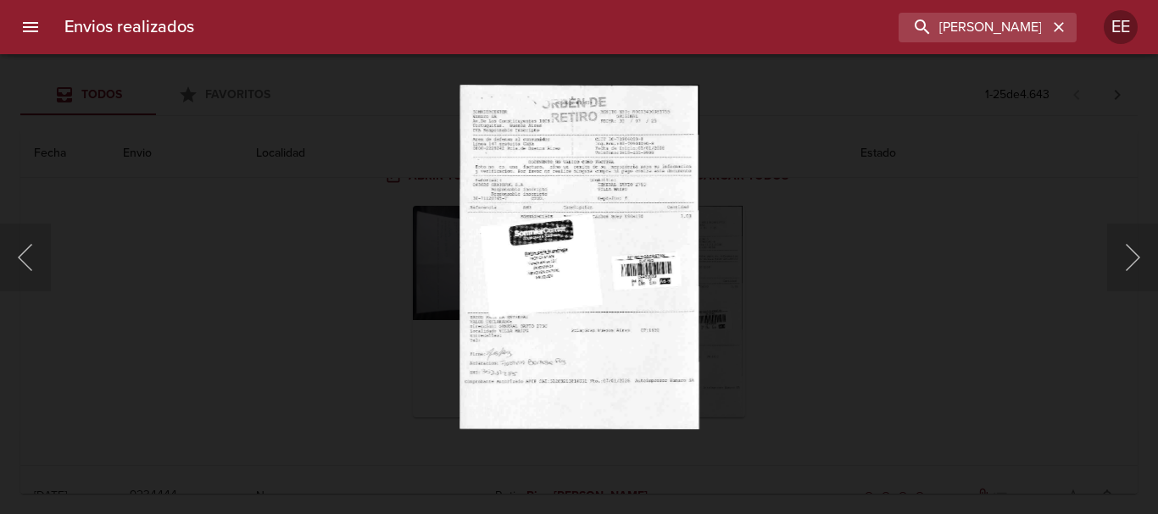
click at [549, 276] on img "Lightbox" at bounding box center [578, 257] width 239 height 345
click at [542, 342] on img "Lightbox" at bounding box center [578, 257] width 239 height 345
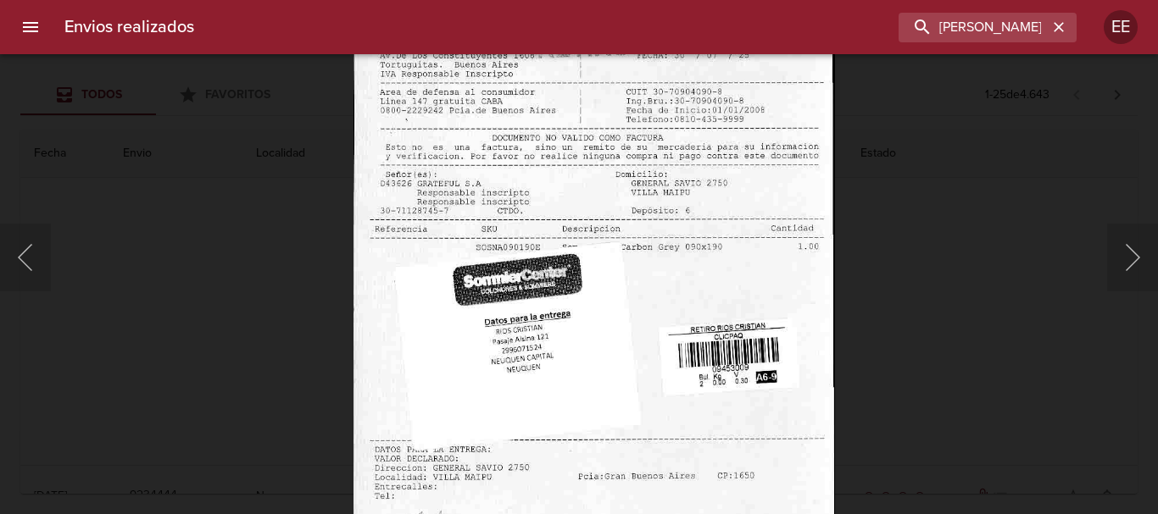
click at [614, 333] on img "Lightbox" at bounding box center [593, 328] width 481 height 693
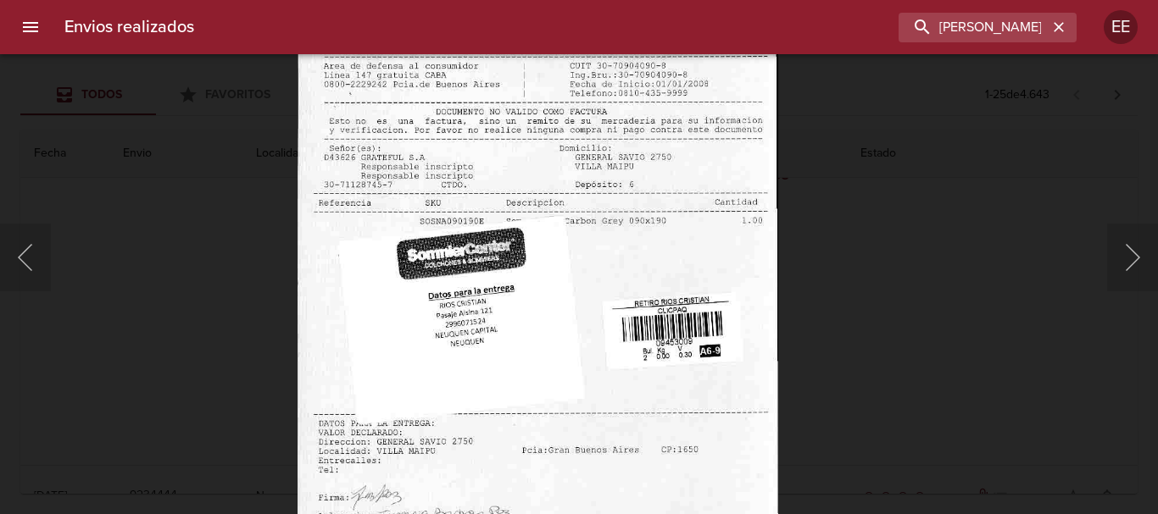
click at [568, 421] on img "Lightbox" at bounding box center [537, 303] width 481 height 693
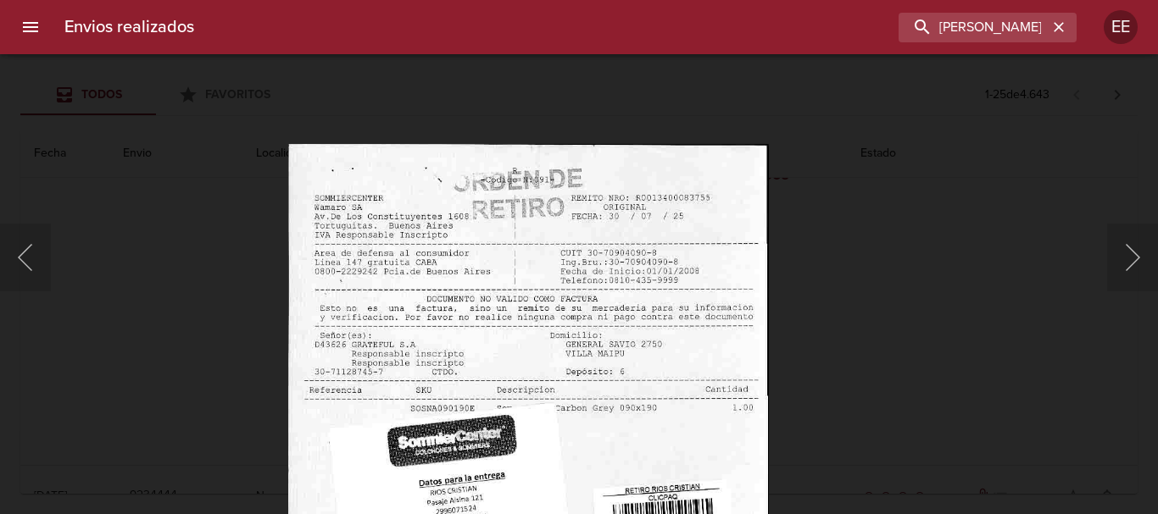
click at [552, 441] on img "Lightbox" at bounding box center [527, 490] width 481 height 693
click at [16, 242] on div at bounding box center [8, 257] width 17 height 514
click at [24, 260] on button "Anterior" at bounding box center [25, 258] width 51 height 68
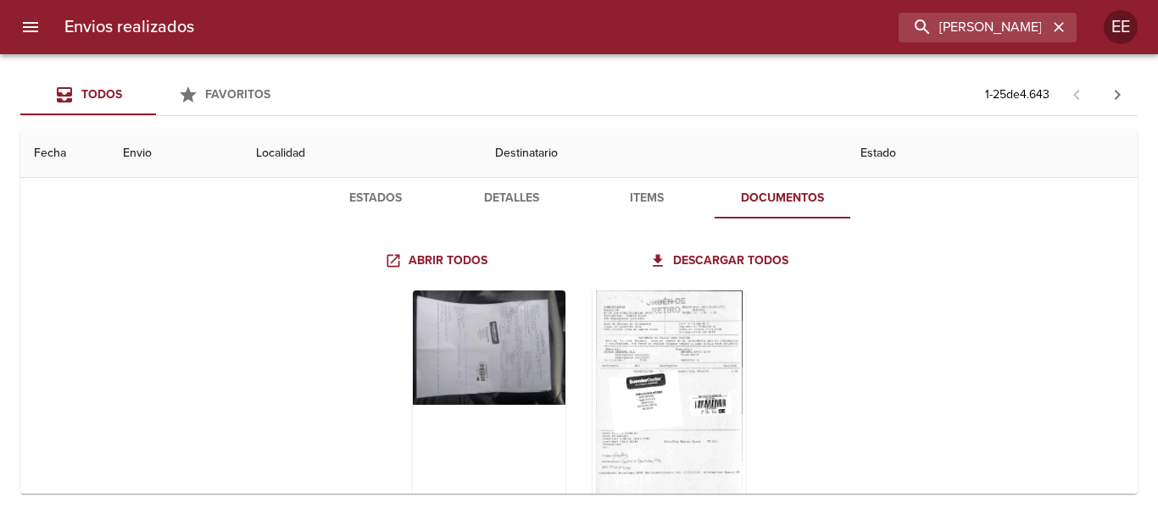
scroll to position [678, 0]
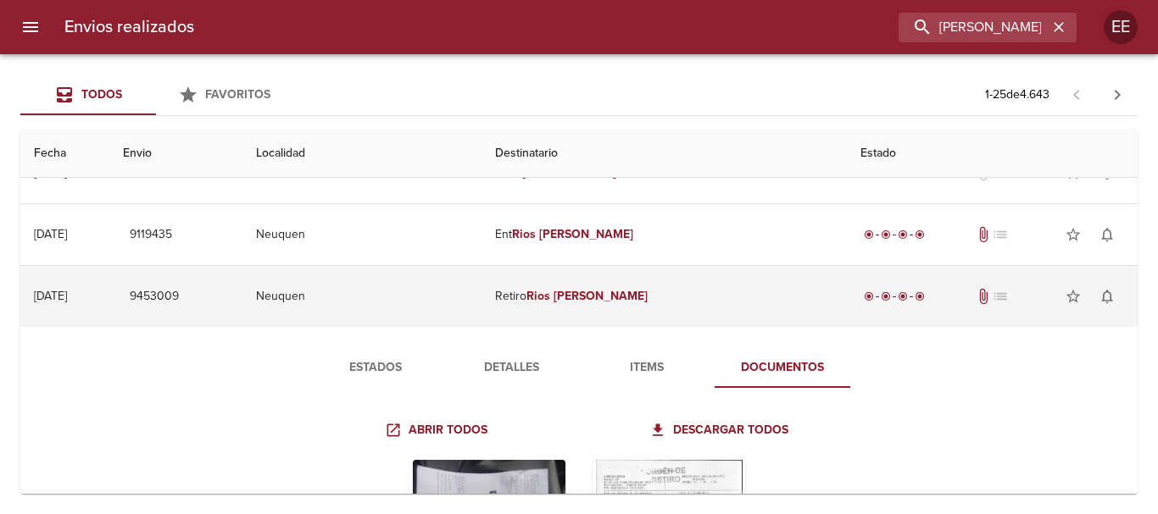
click at [620, 302] on em "Cristian" at bounding box center [600, 296] width 94 height 14
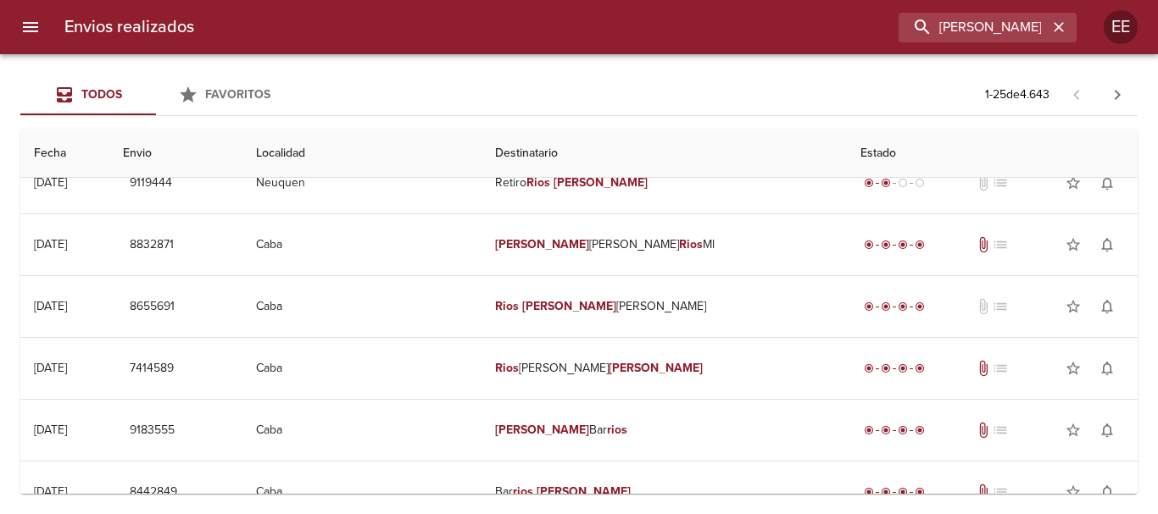
scroll to position [831, 0]
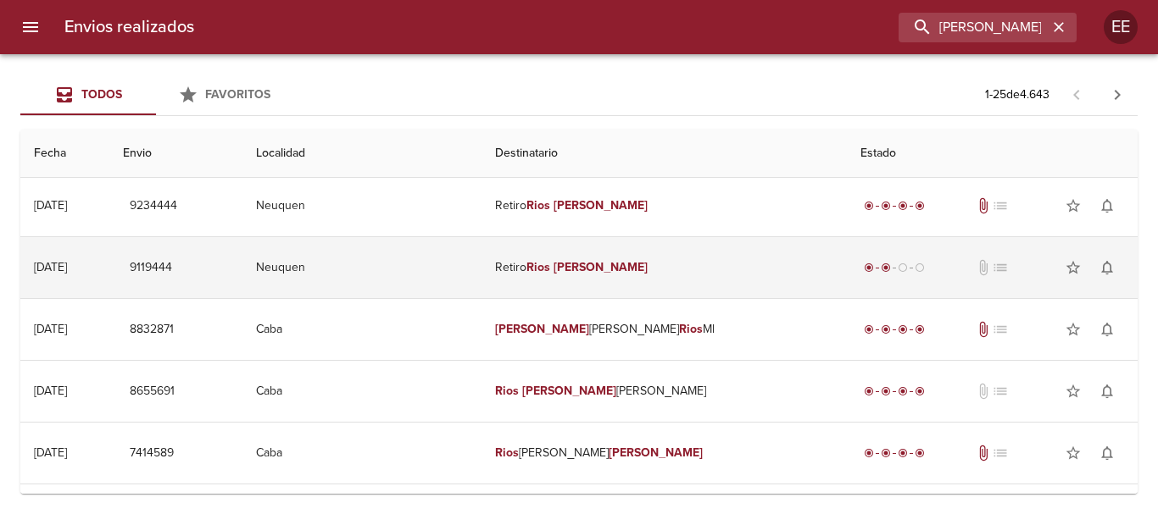
click at [633, 263] on em "Cristian" at bounding box center [600, 267] width 94 height 14
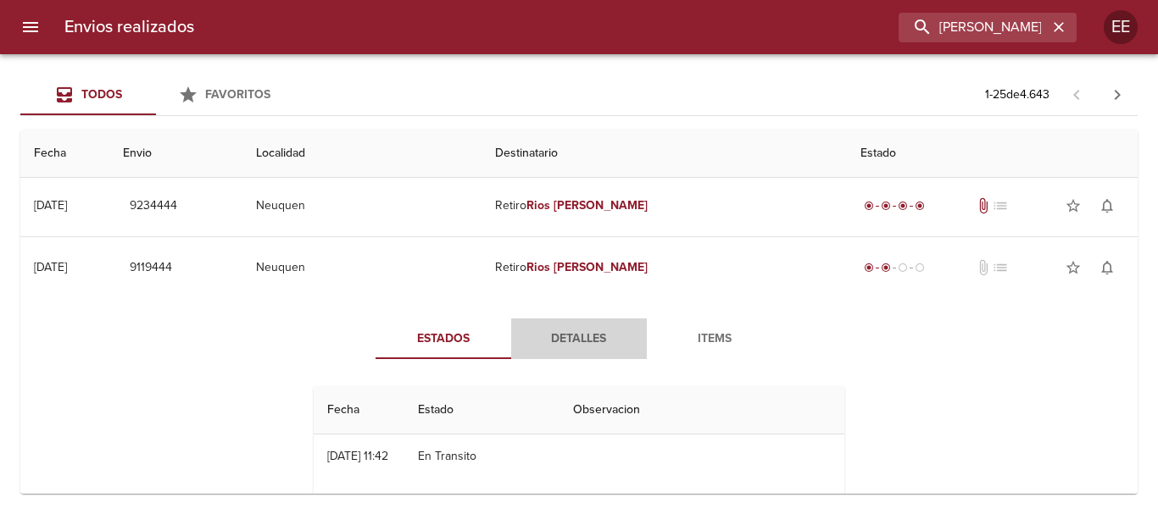
click at [567, 339] on span "Detalles" at bounding box center [578, 339] width 115 height 21
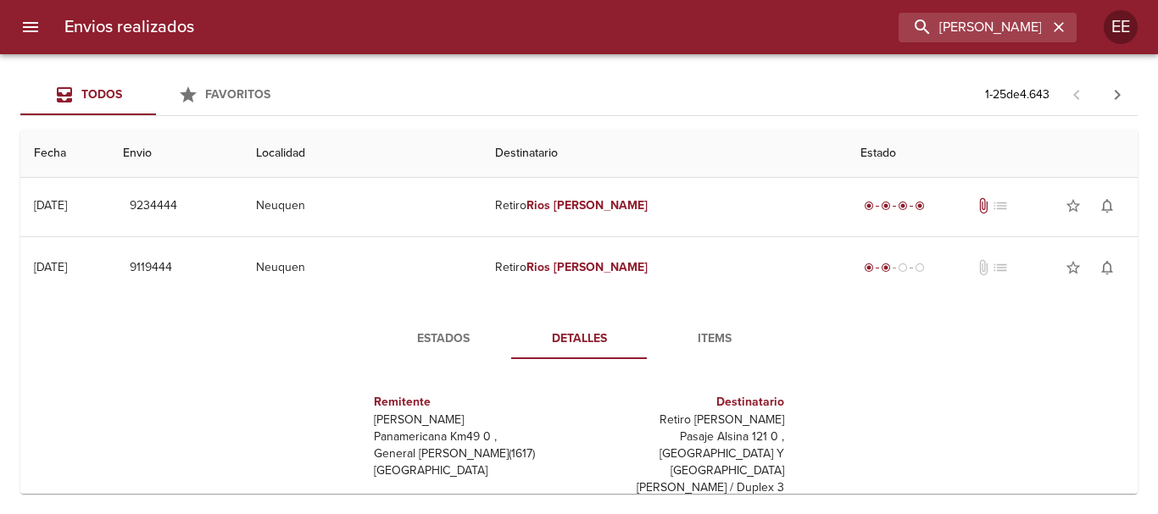
click at [708, 340] on span "Items" at bounding box center [714, 339] width 115 height 21
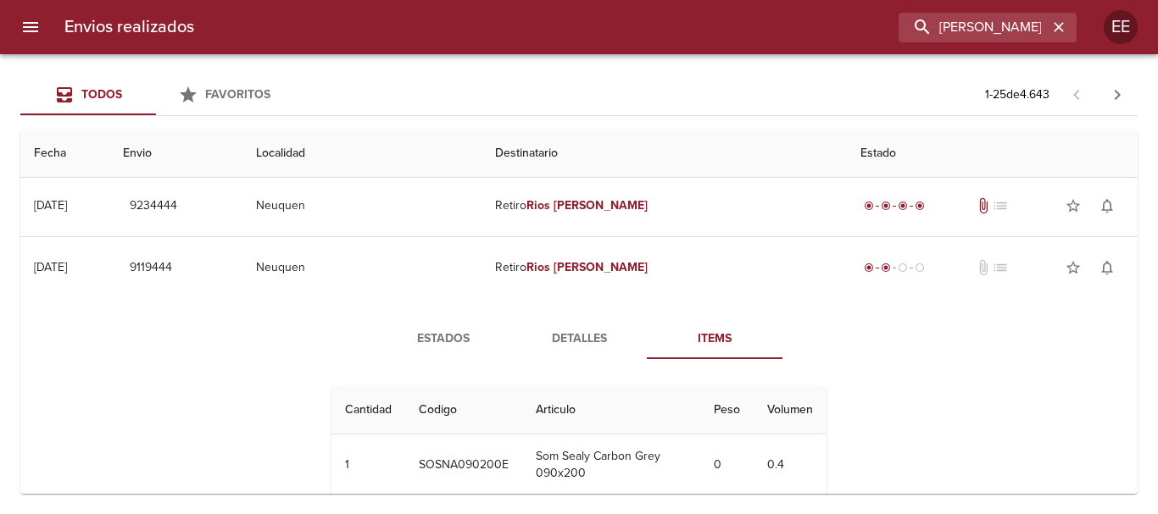
click at [711, 344] on span "Items" at bounding box center [714, 339] width 115 height 21
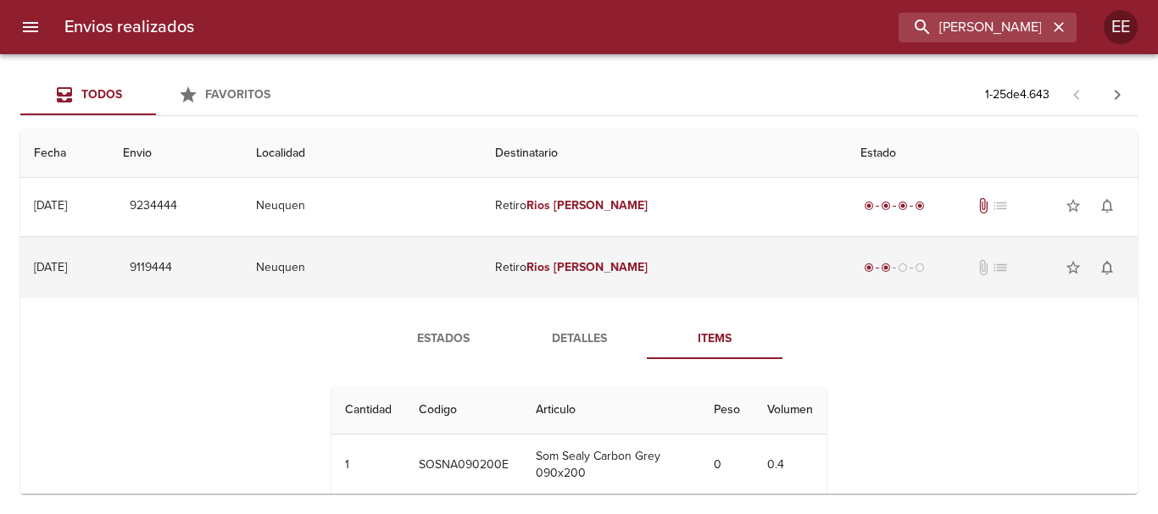
click at [550, 261] on em "Rios" at bounding box center [538, 267] width 24 height 14
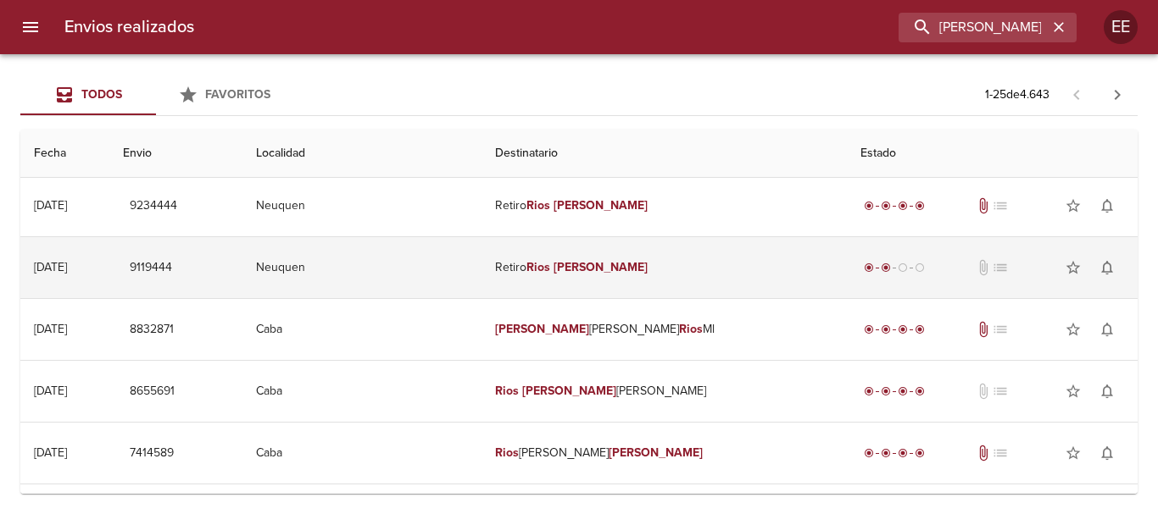
click at [537, 266] on td "Retiro Rios Cristian" at bounding box center [663, 267] width 364 height 61
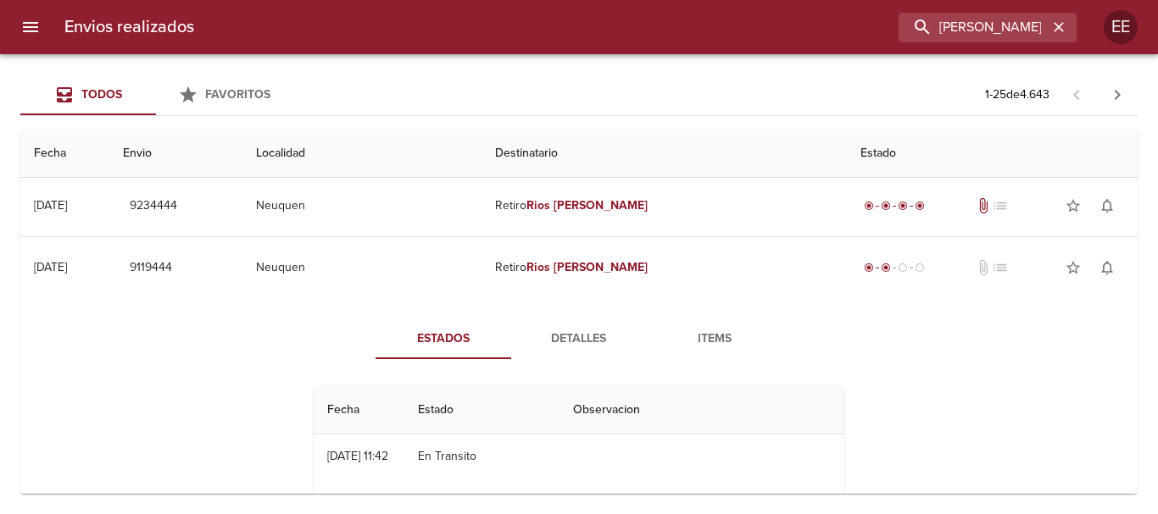
click at [559, 338] on span "Detalles" at bounding box center [578, 339] width 115 height 21
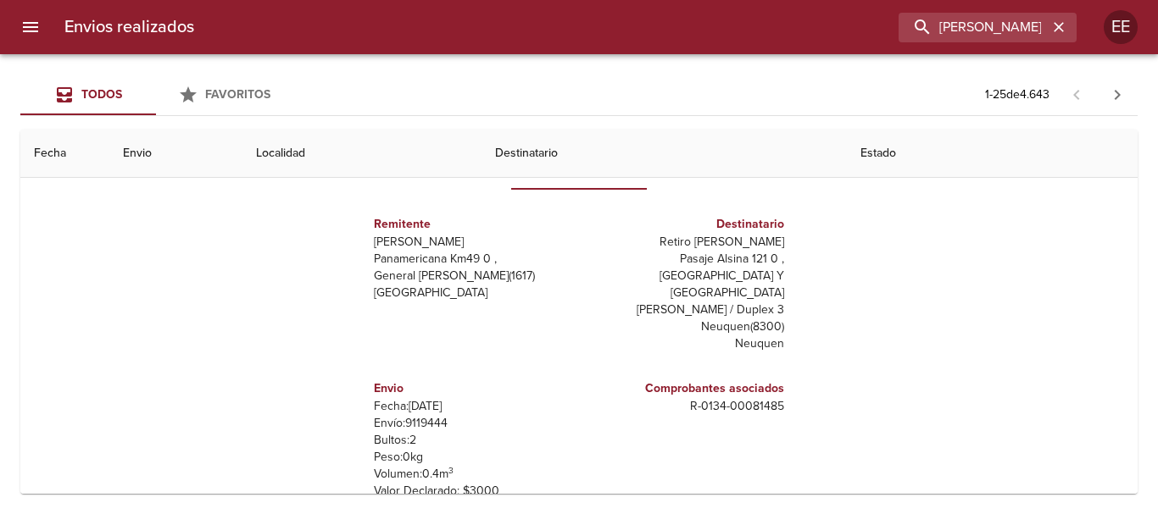
scroll to position [1085, 0]
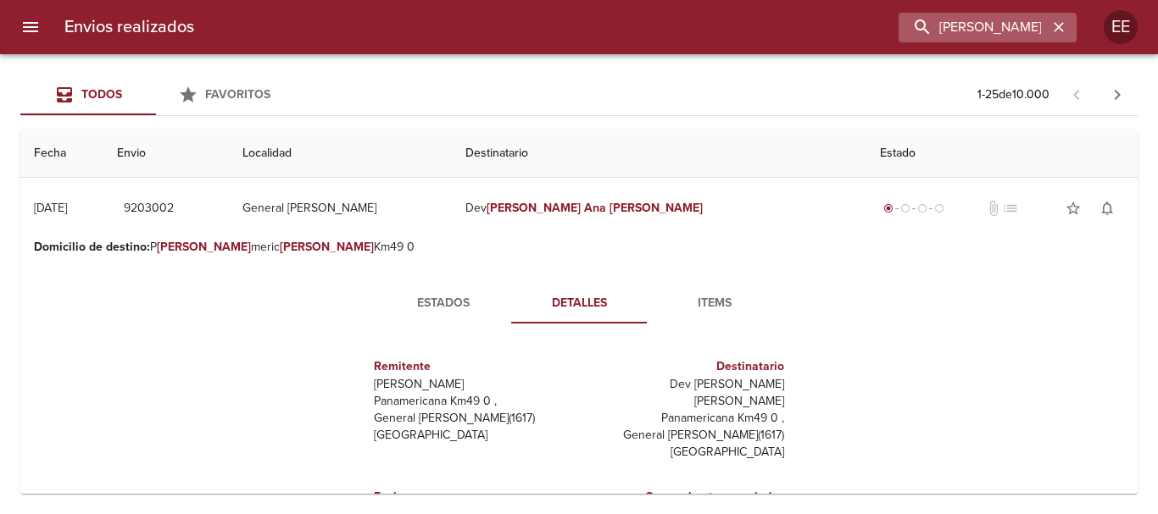
scroll to position [42, 0]
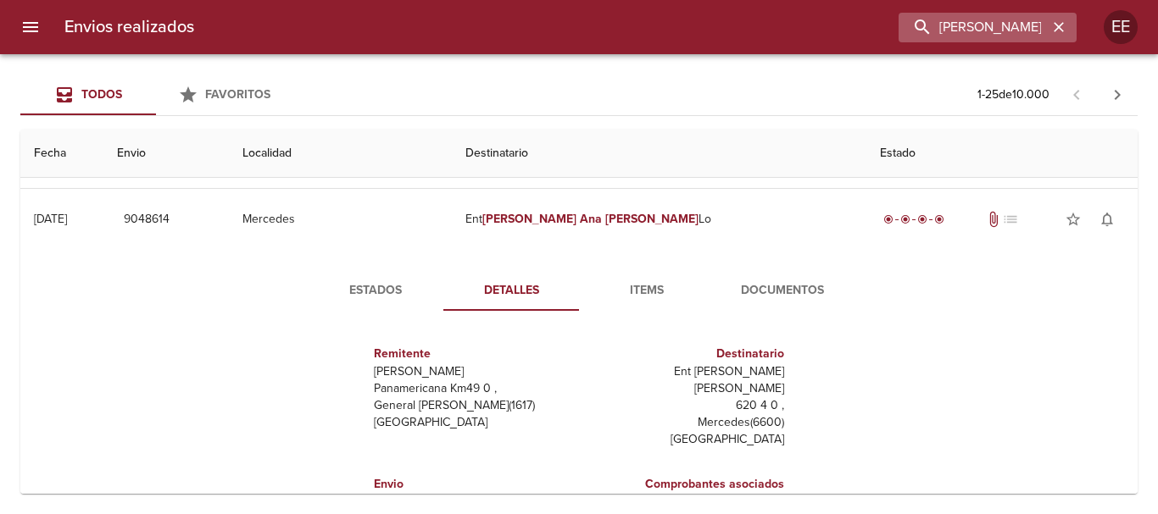
click at [1062, 23] on icon "button" at bounding box center [1058, 27] width 10 height 10
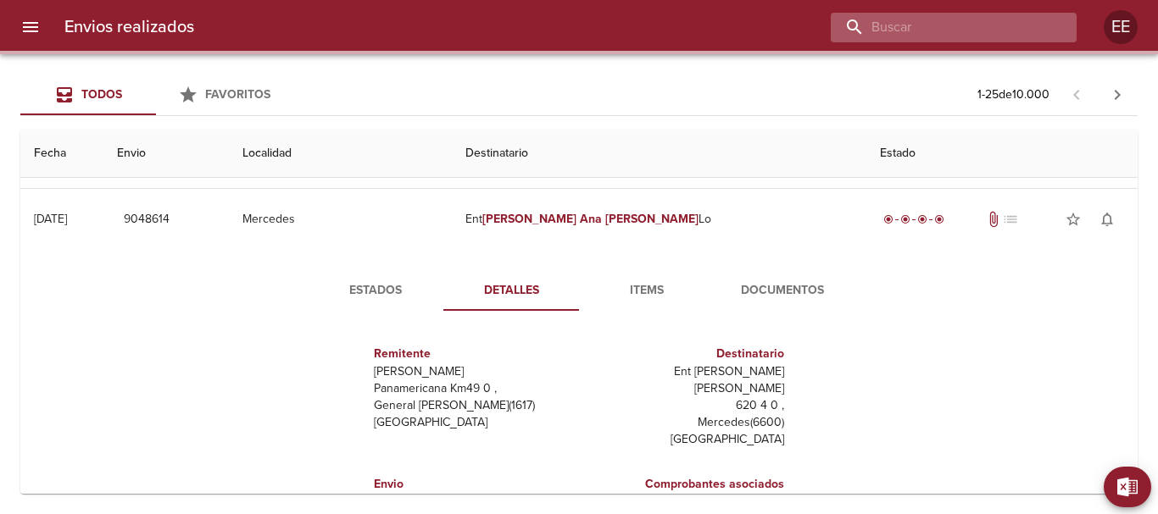
click at [986, 30] on input "buscar" at bounding box center [939, 28] width 217 height 30
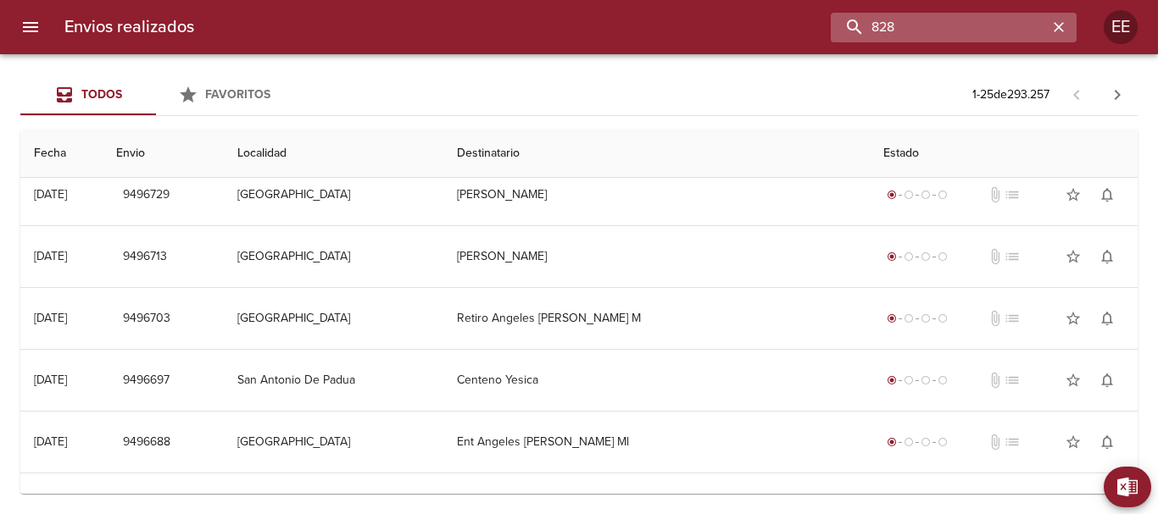
scroll to position [0, 0]
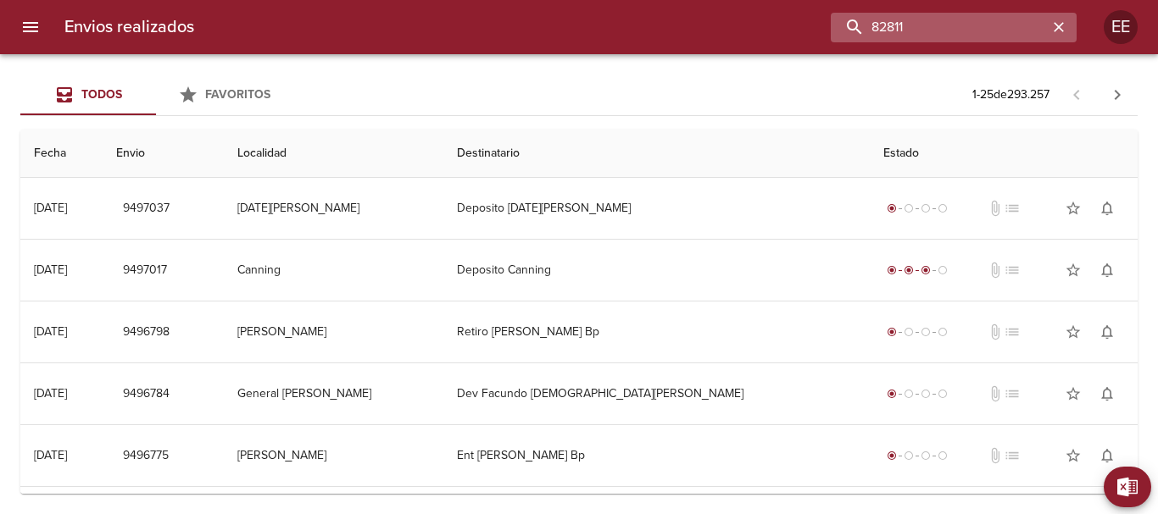
type input "82811"
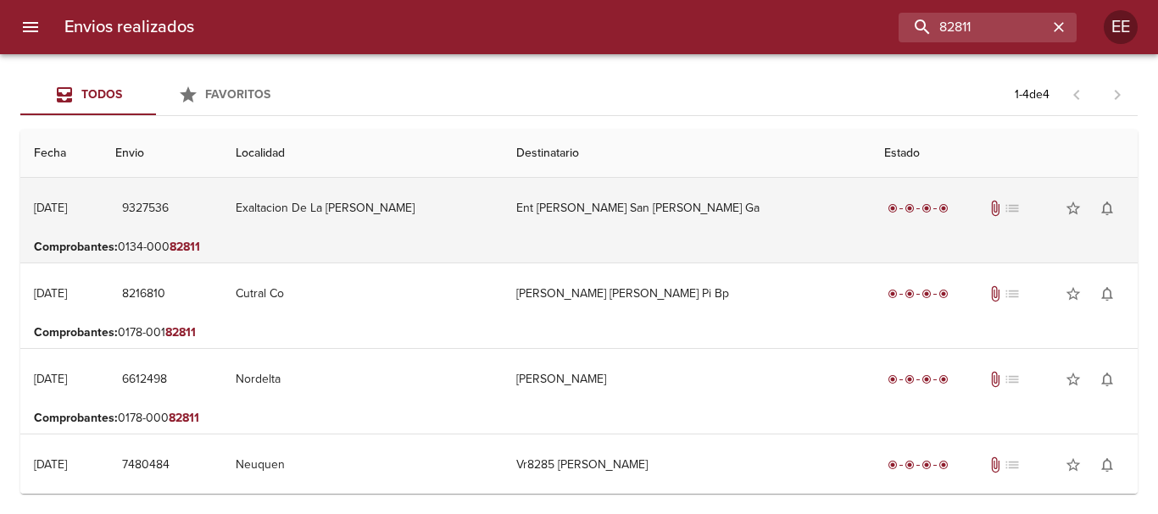
click at [542, 207] on td "Ent [PERSON_NAME] San [PERSON_NAME] Ga" at bounding box center [687, 208] width 368 height 61
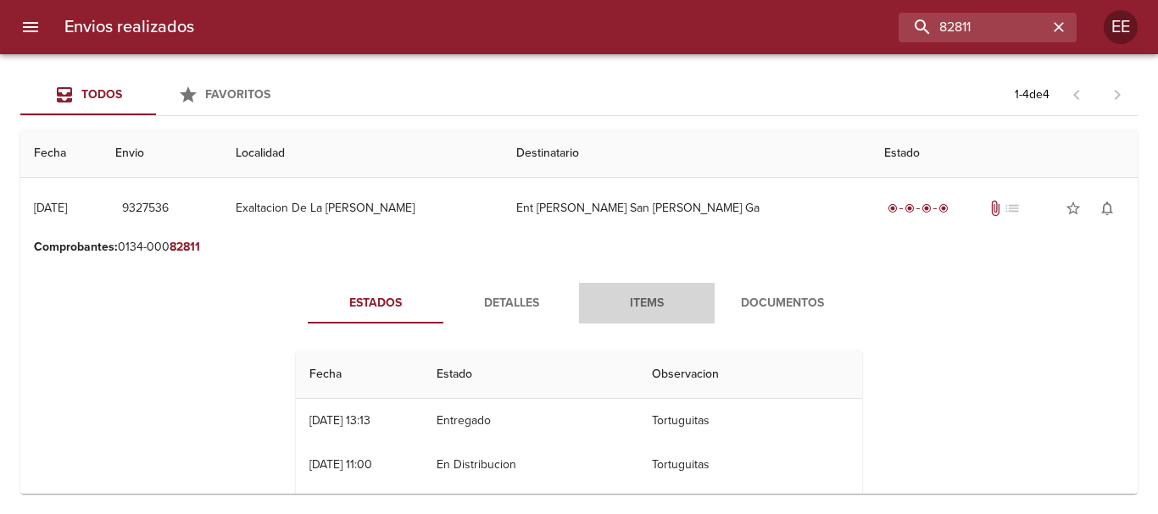
click at [630, 296] on span "Items" at bounding box center [646, 303] width 115 height 21
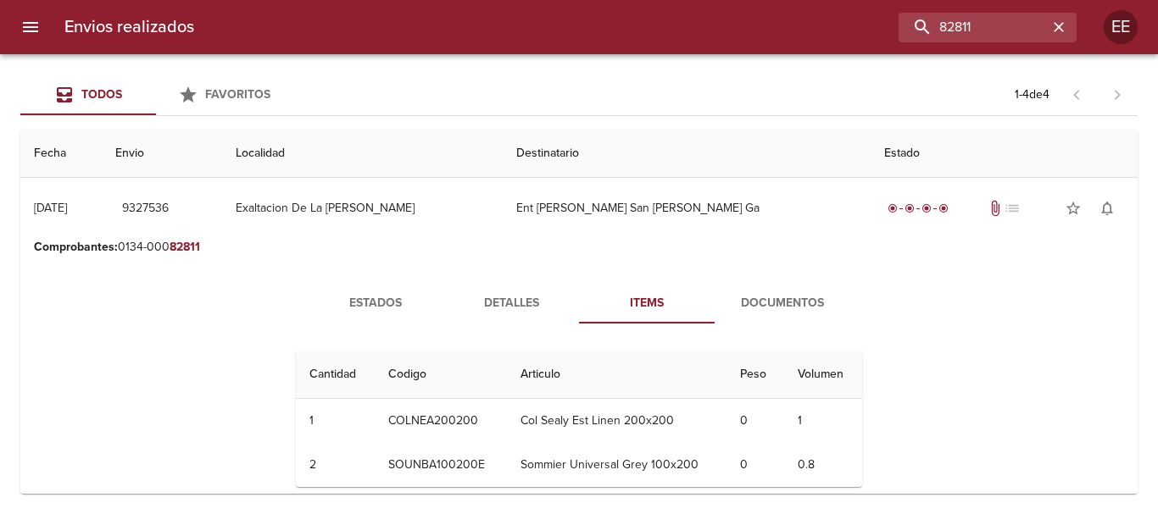
click at [766, 287] on button "Documentos" at bounding box center [782, 303] width 136 height 41
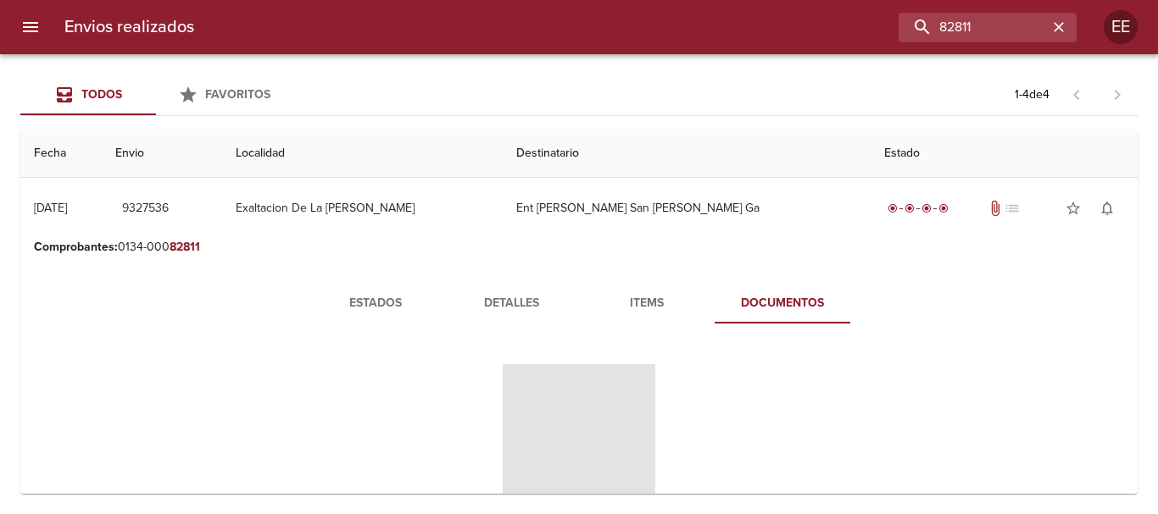
scroll to position [170, 0]
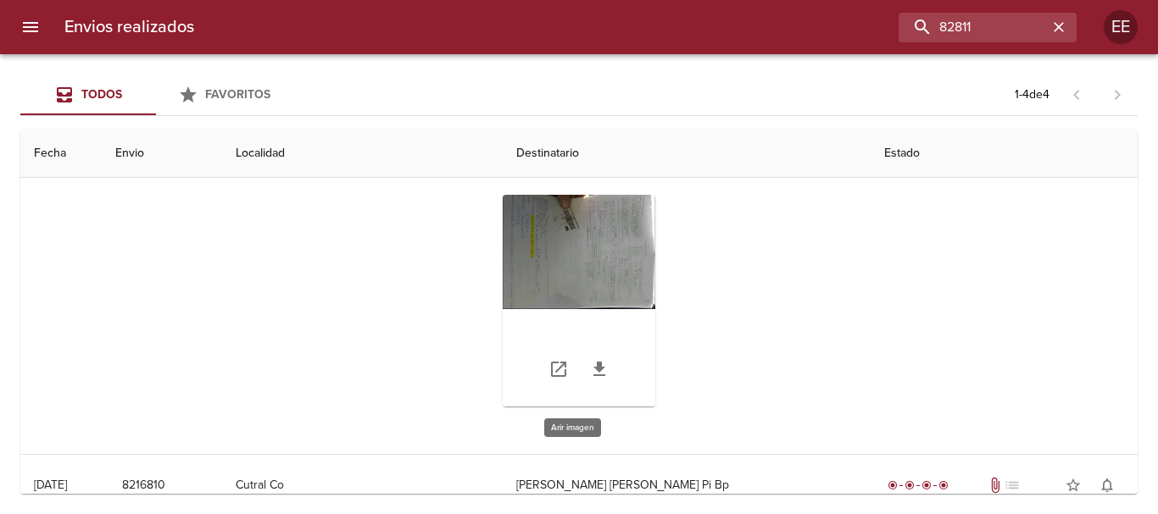
click at [544, 266] on div "Tabla de envíos del cliente" at bounding box center [579, 301] width 153 height 212
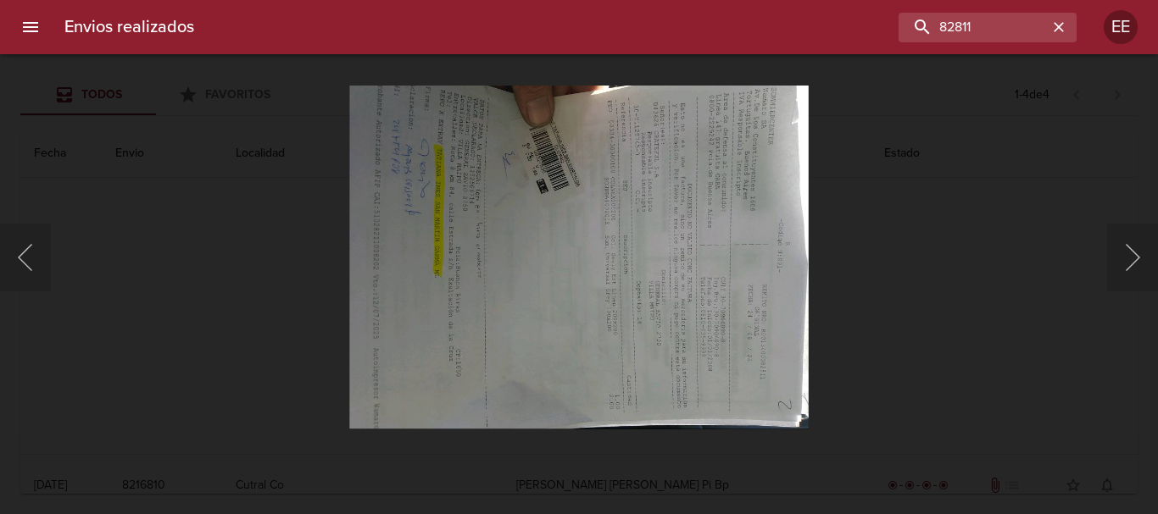
click at [564, 320] on img "Lightbox" at bounding box center [578, 257] width 459 height 345
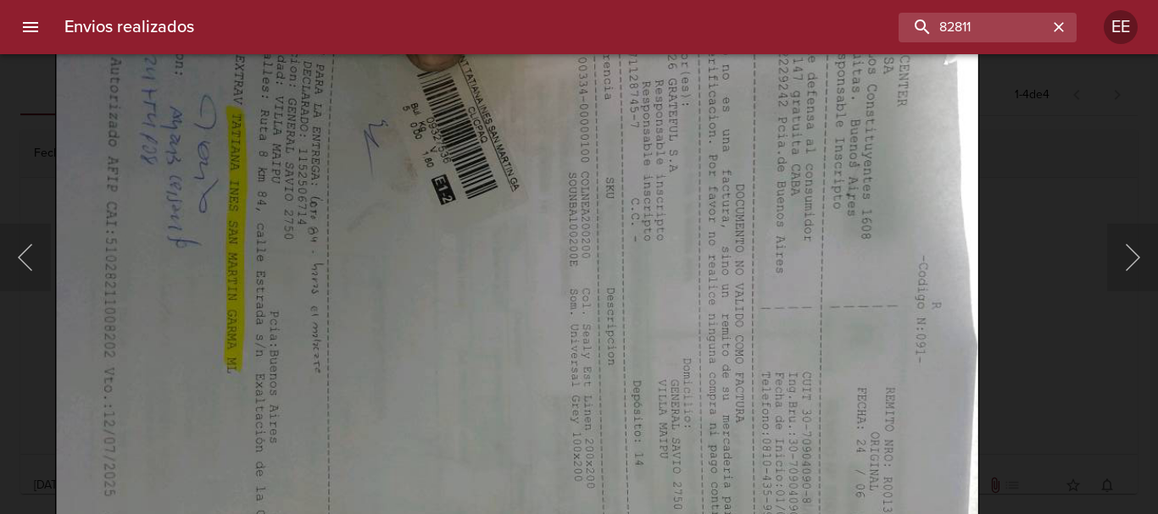
click at [384, 379] on img "Lightbox" at bounding box center [516, 332] width 923 height 693
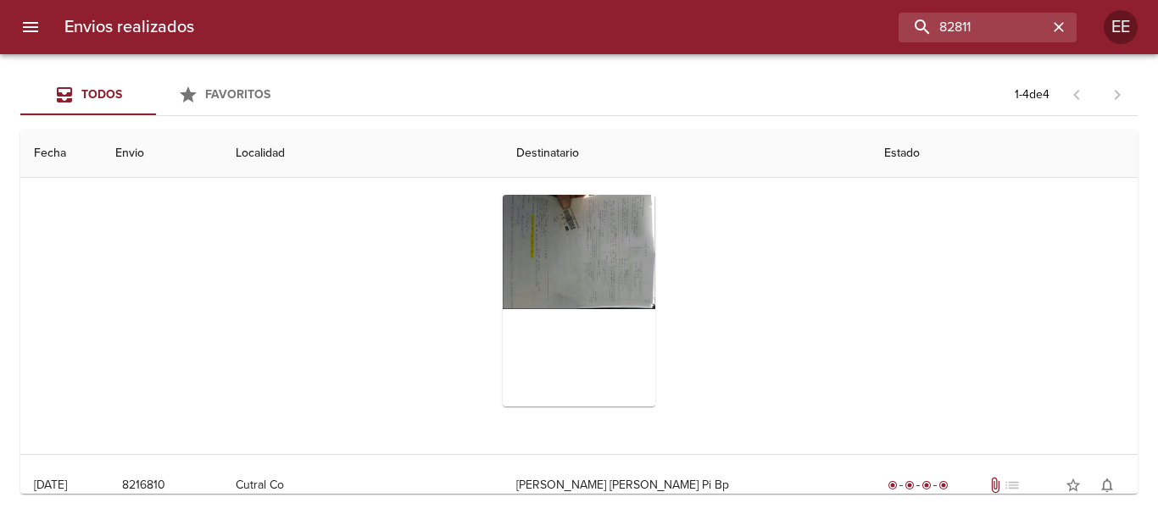
scroll to position [0, 0]
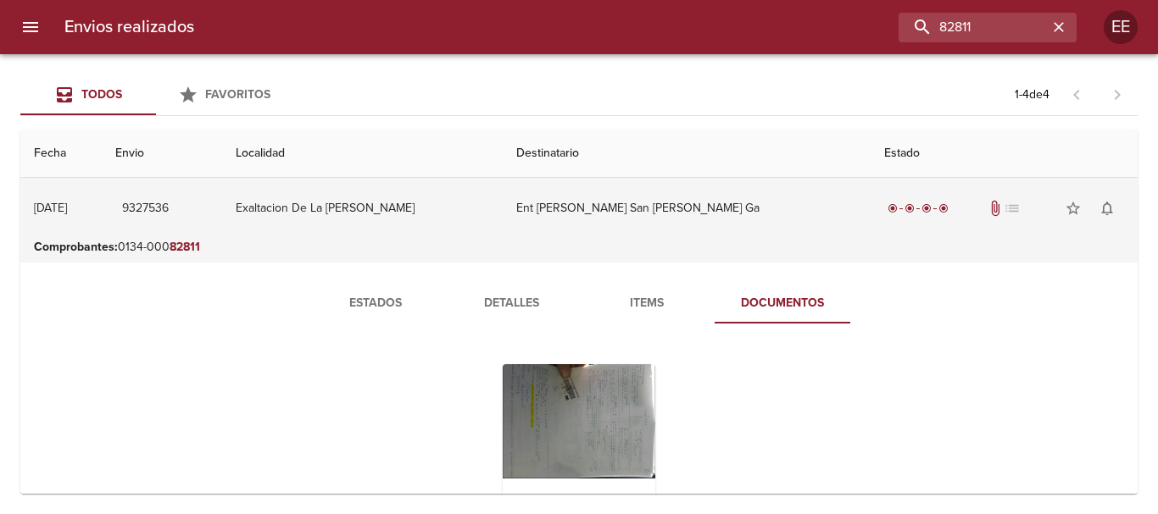
click at [576, 191] on td "Ent [PERSON_NAME] San [PERSON_NAME] Ga" at bounding box center [687, 208] width 368 height 61
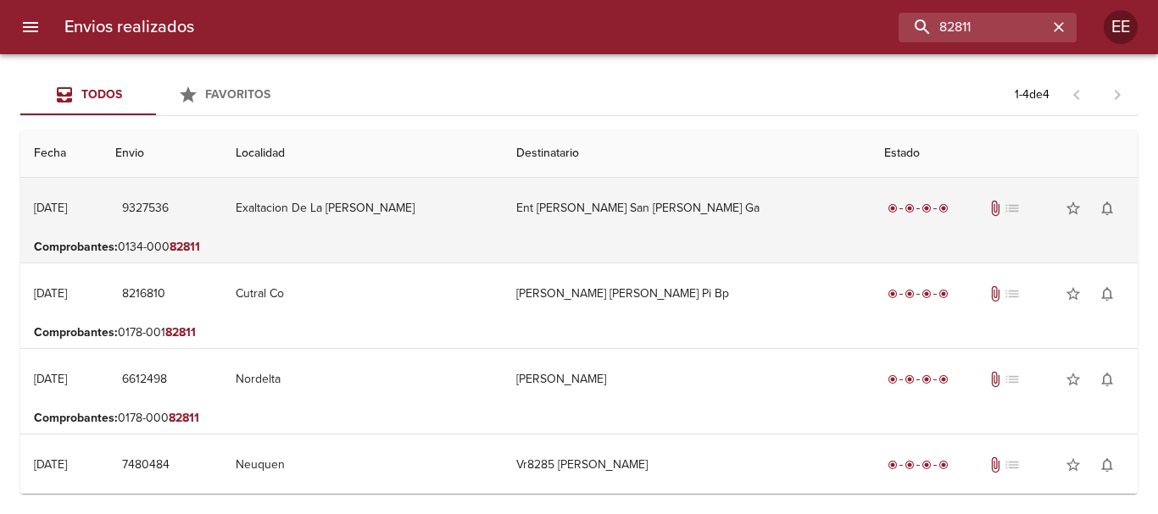
click at [592, 213] on td "Ent [PERSON_NAME] San [PERSON_NAME] Ga" at bounding box center [687, 208] width 368 height 61
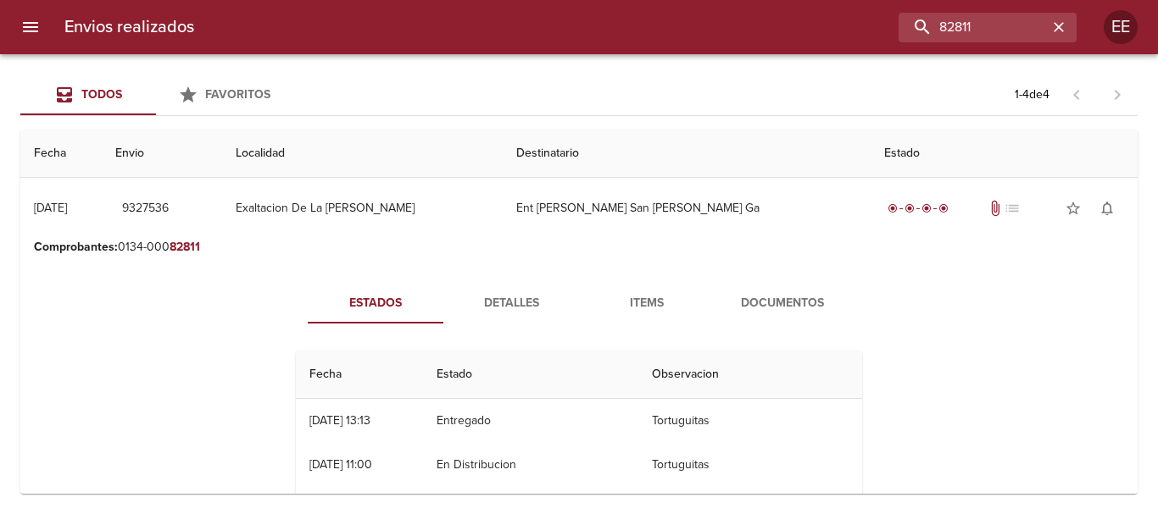
click at [511, 307] on span "Detalles" at bounding box center [510, 303] width 115 height 21
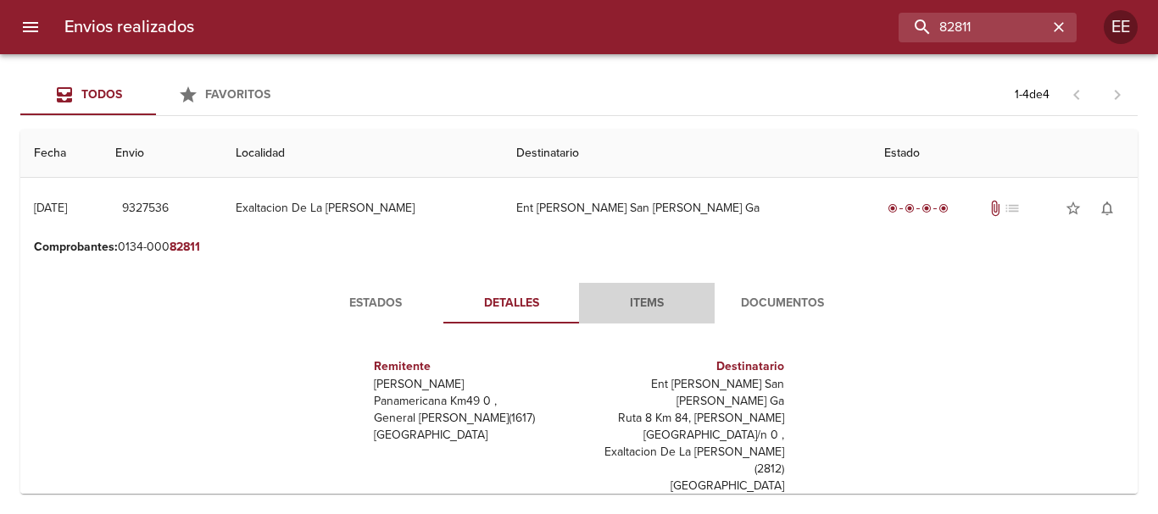
click at [626, 300] on span "Items" at bounding box center [646, 303] width 115 height 21
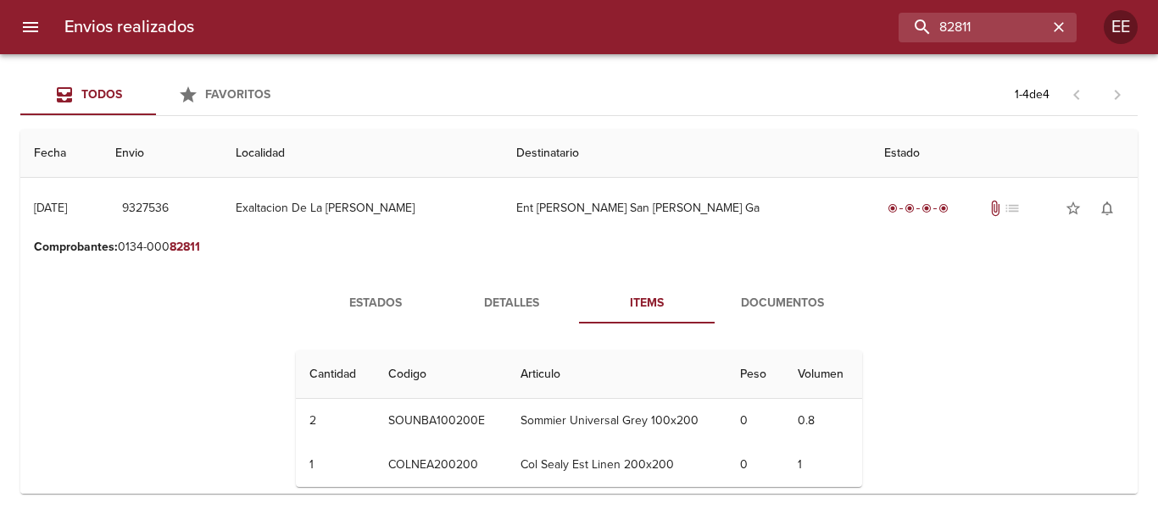
click at [779, 301] on span "Documentos" at bounding box center [782, 303] width 115 height 21
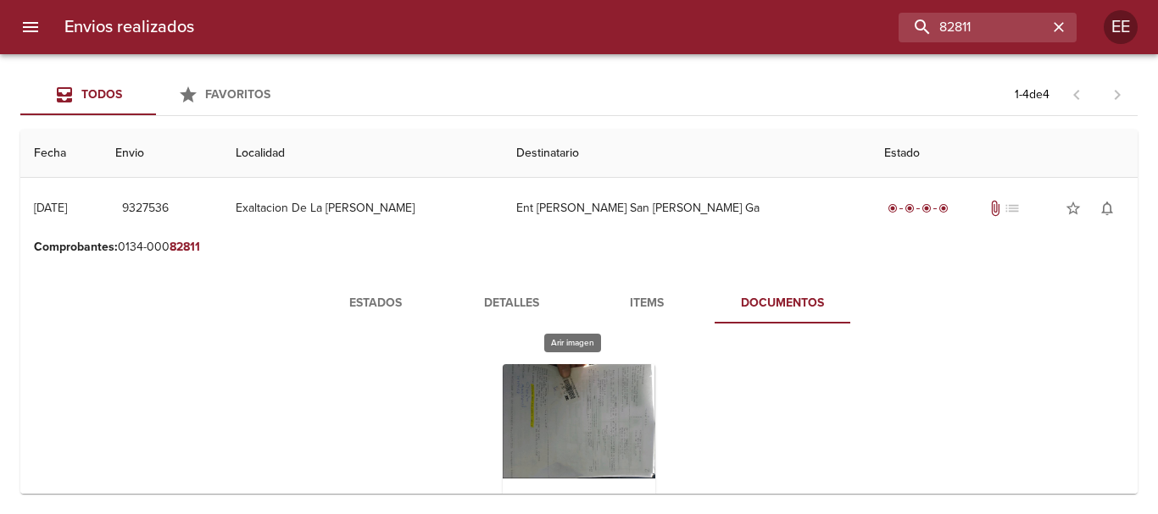
click at [616, 408] on div "Tabla de envíos del cliente" at bounding box center [579, 470] width 153 height 212
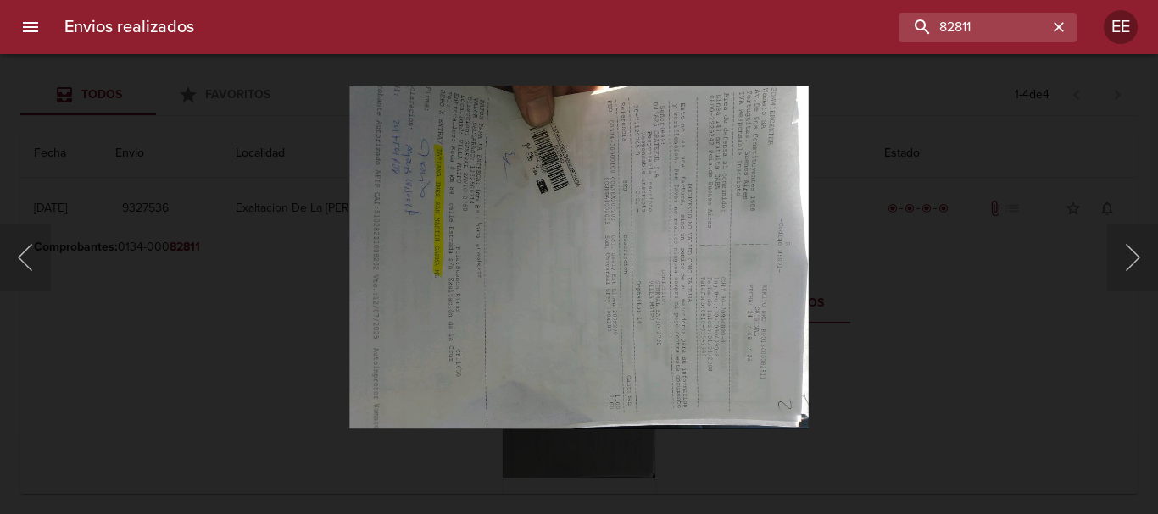
click at [562, 346] on img "Lightbox" at bounding box center [578, 257] width 459 height 345
click at [541, 308] on img "Lightbox" at bounding box center [578, 257] width 459 height 345
